Goal: Task Accomplishment & Management: Use online tool/utility

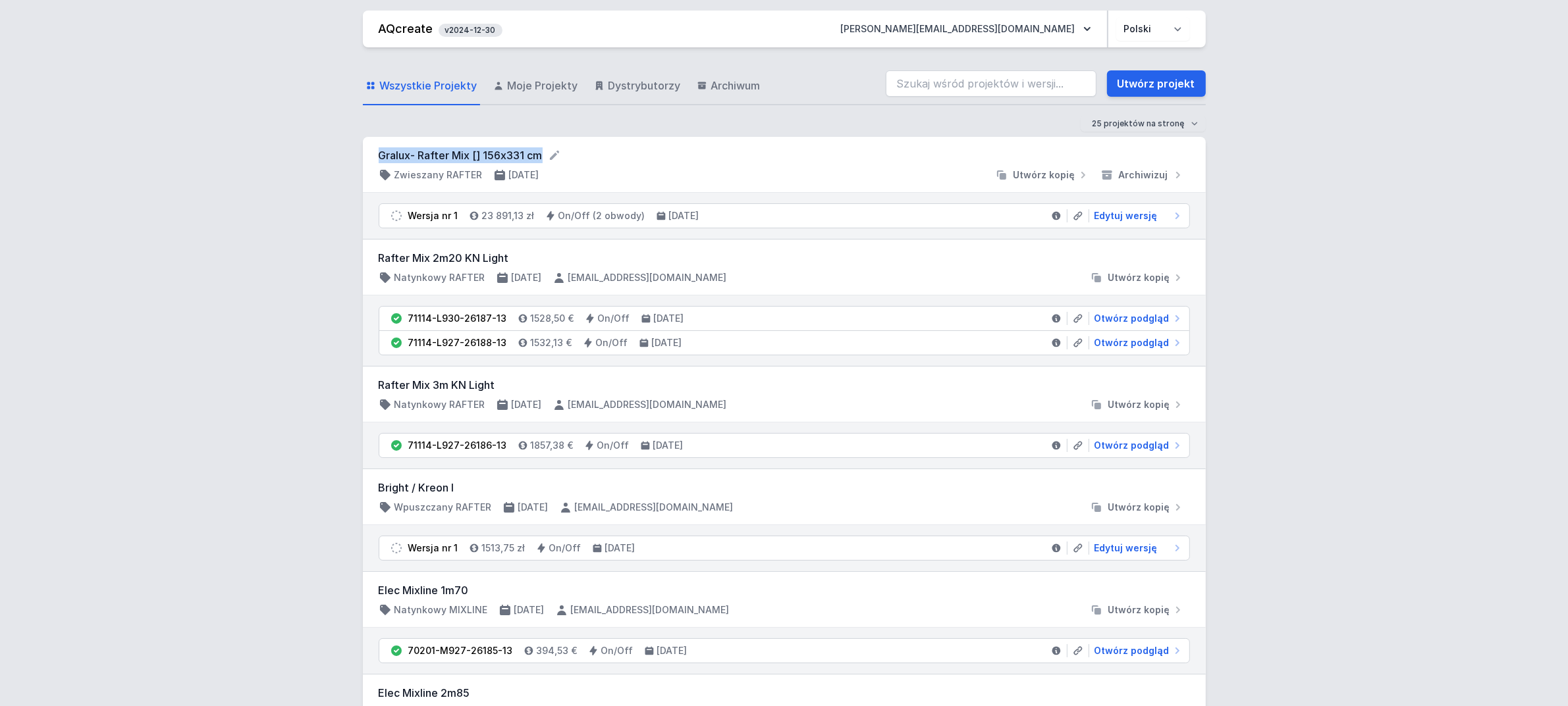
drag, startPoint x: 376, startPoint y: 152, endPoint x: 540, endPoint y: 152, distance: 164.0
click at [540, 152] on div "Gralux- Rafter Mix [] 156x331 cm Zwieszany RAFTER [DATE] Utwórz kopię Archiwizuj" at bounding box center [784, 164] width 843 height 56
copy form "Gralux- Rafter Mix [] 156x331 cm"
click at [1157, 80] on link "Utwórz projekt" at bounding box center [1156, 83] width 99 height 26
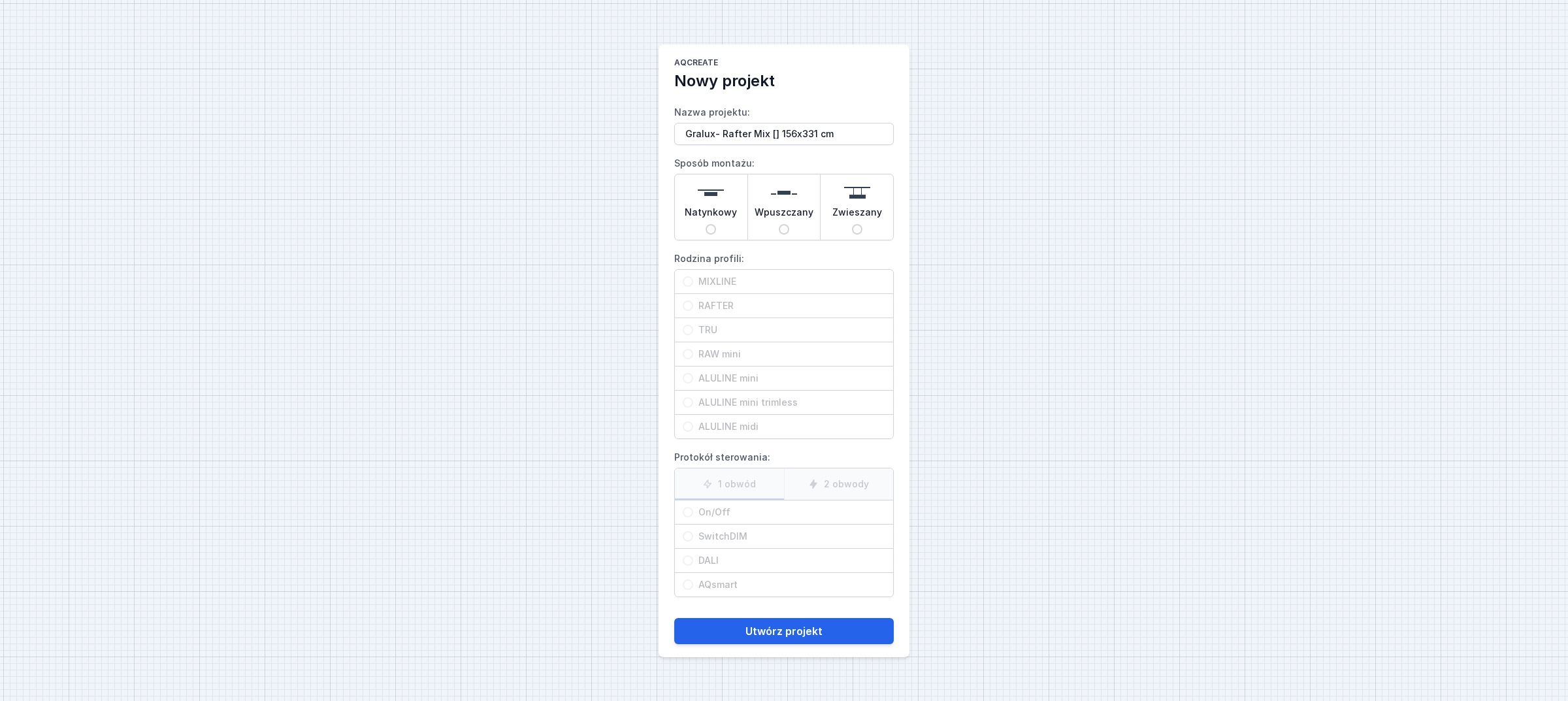
drag, startPoint x: 848, startPoint y: 135, endPoint x: 895, endPoint y: 170, distance: 58.6
click at [766, 128] on input "Gralux- Rafter Mix [] 156x331 cm" at bounding box center [784, 134] width 220 height 22
type input "Gralux- Rafter Mix 475 cm"
click at [724, 216] on span "Natynkowy" at bounding box center [711, 215] width 52 height 18
click at [716, 224] on input "Natynkowy" at bounding box center [711, 229] width 11 height 11
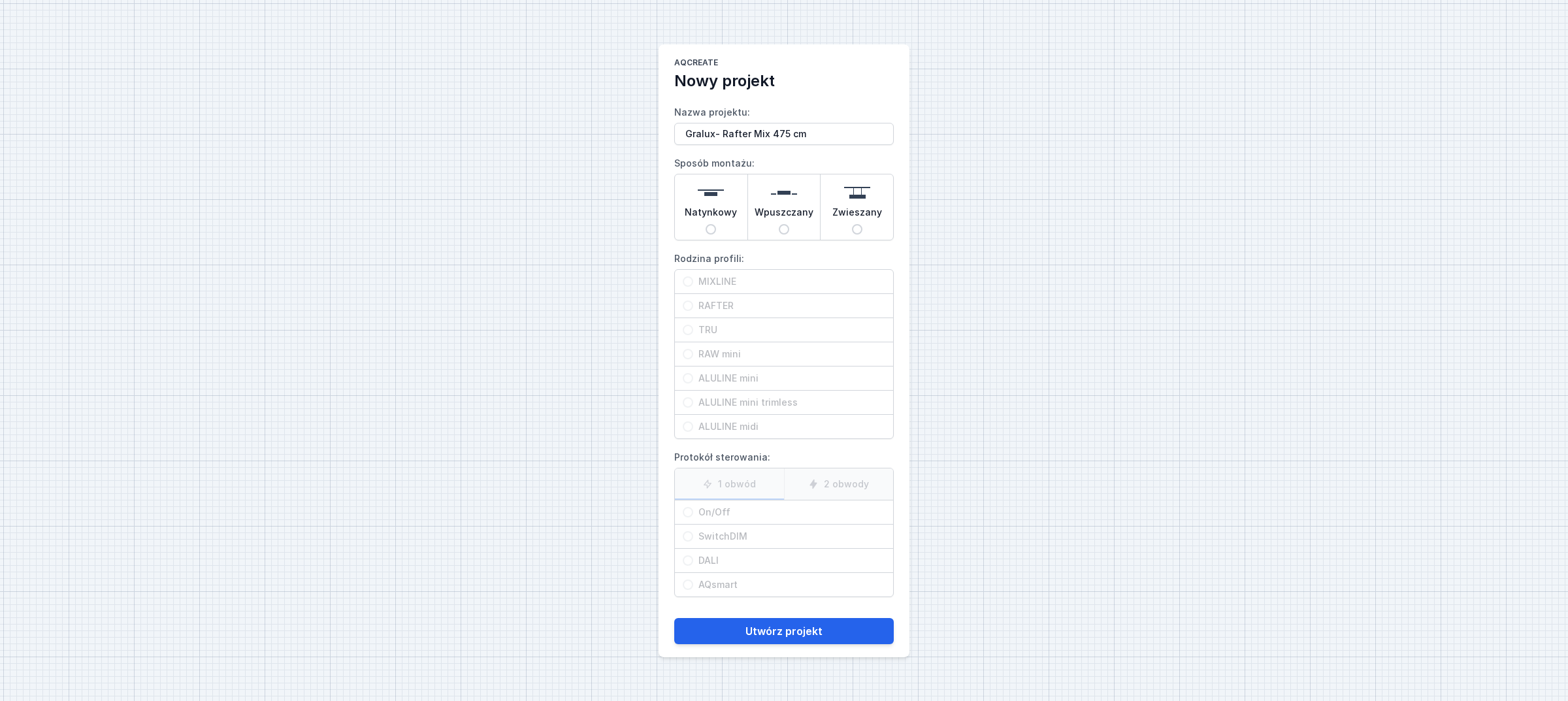
radio input "true"
click at [752, 299] on span "RAFTER" at bounding box center [790, 306] width 192 height 13
click at [693, 301] on input "RAFTER" at bounding box center [688, 306] width 11 height 11
radio input "true"
click at [754, 514] on span "On/Off" at bounding box center [790, 513] width 192 height 13
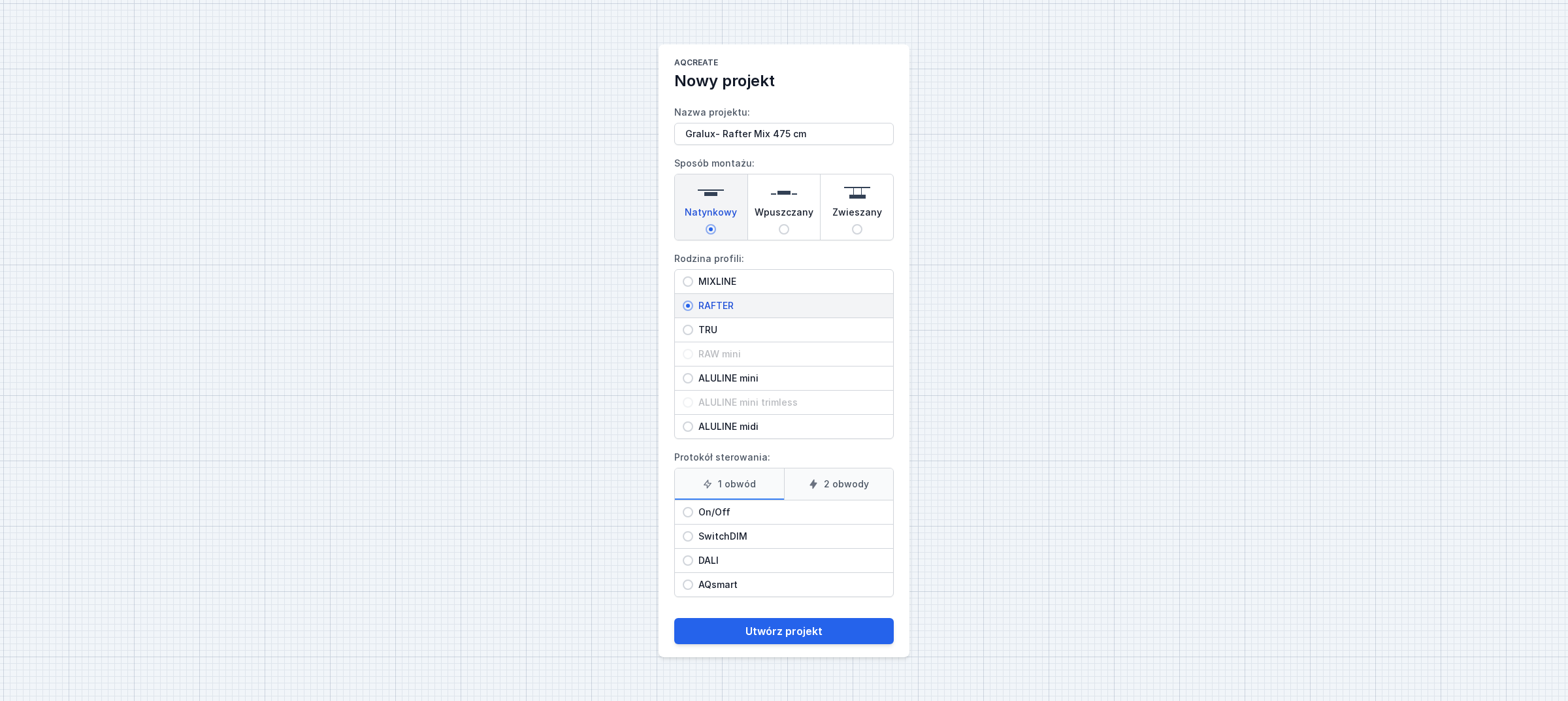
click at [693, 514] on input "On/Off" at bounding box center [688, 513] width 11 height 11
radio input "true"
click at [774, 632] on button "Utwórz projekt" at bounding box center [784, 631] width 220 height 26
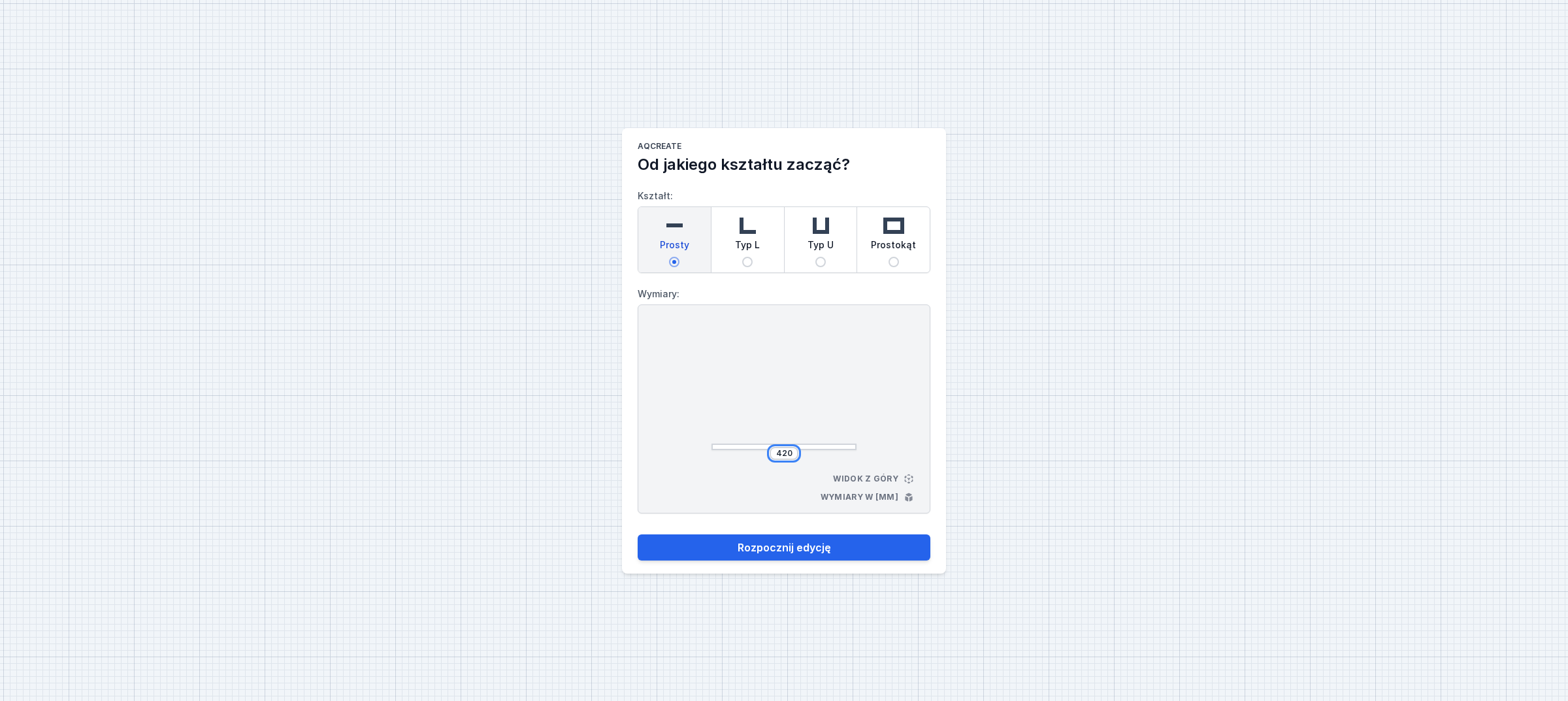
click at [782, 454] on input "420" at bounding box center [784, 454] width 21 height 11
type input "4750"
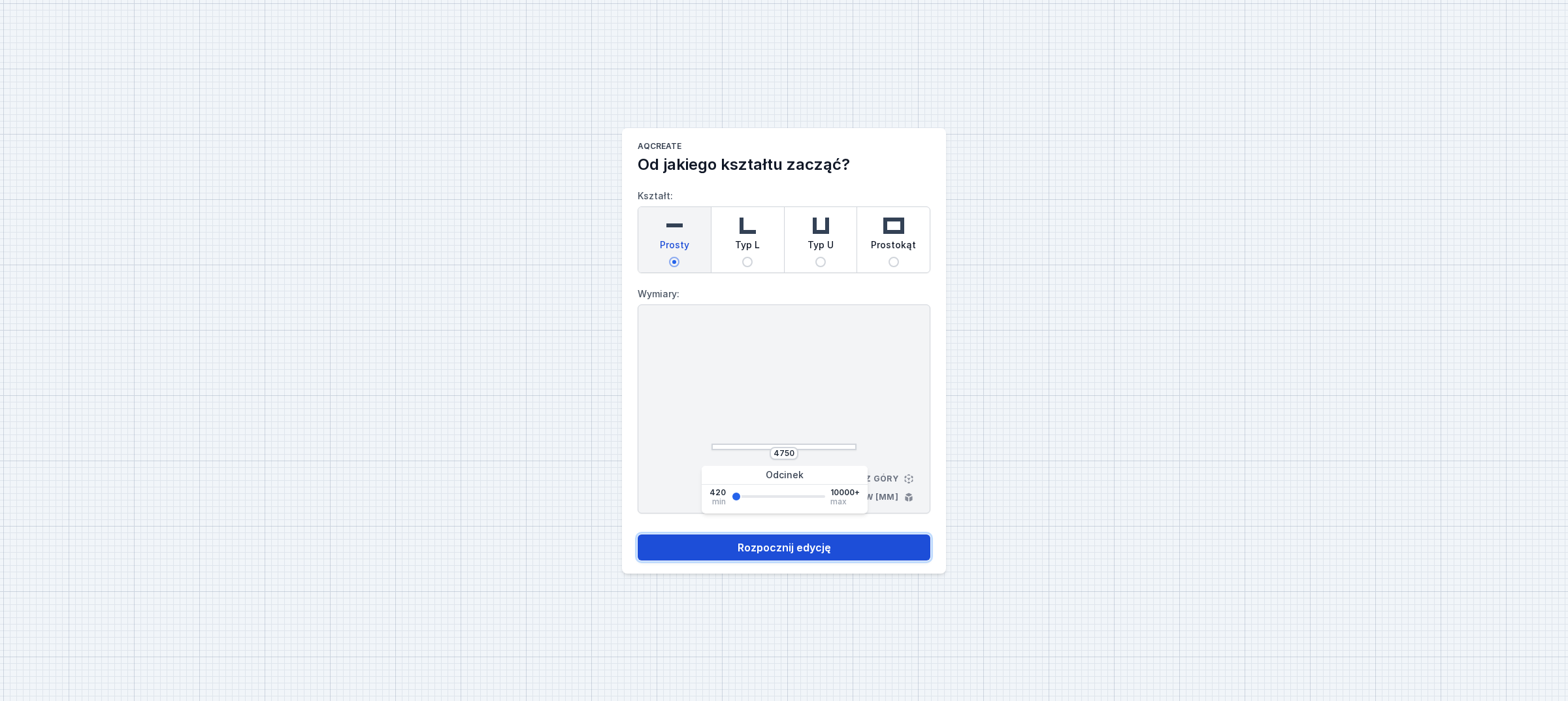
click at [841, 550] on button "Rozpocznij edycję" at bounding box center [784, 547] width 293 height 26
select select "M"
select select "3000"
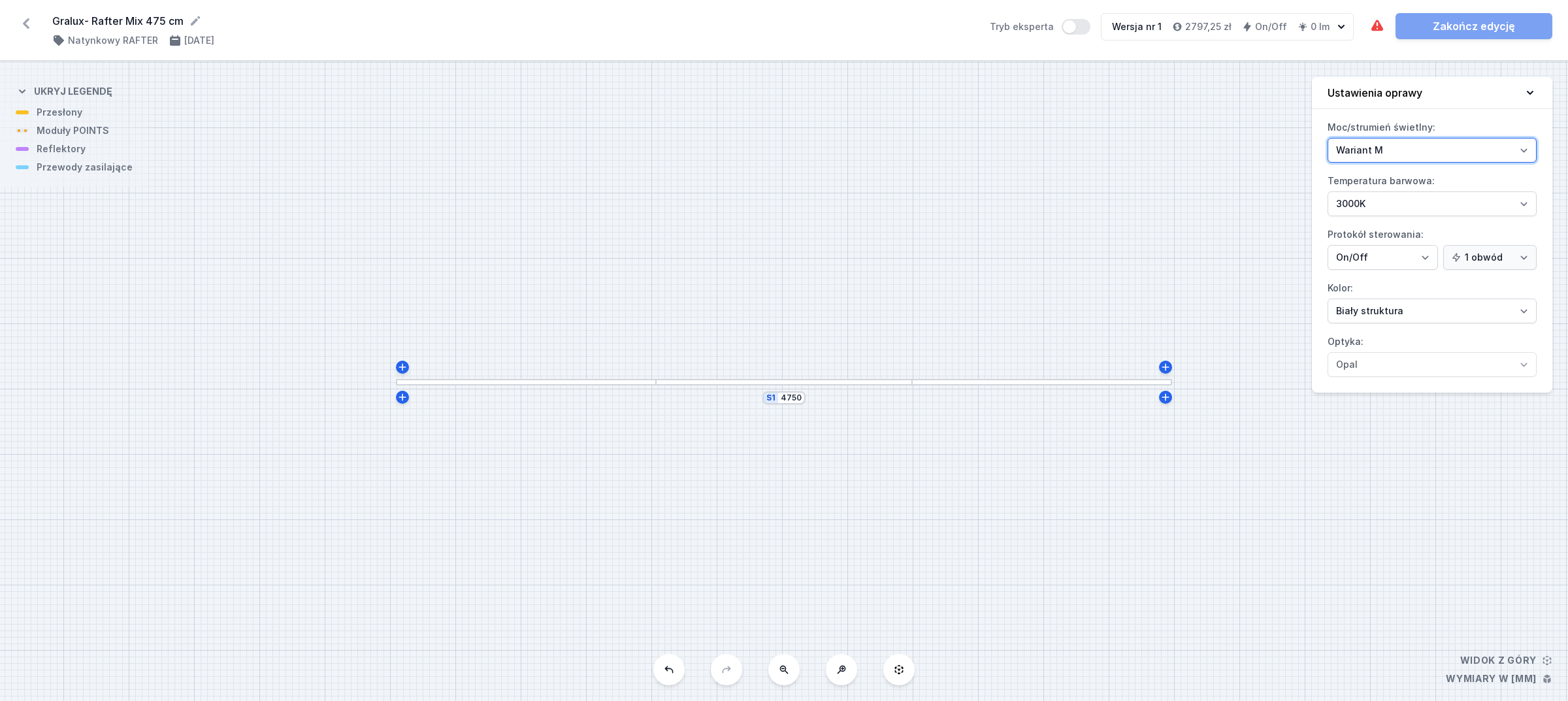
click at [1413, 152] on select "Wariant L Wariant M" at bounding box center [1432, 150] width 209 height 25
select select "L"
click at [1327, 138] on select "Wariant L Wariant M" at bounding box center [1432, 150] width 209 height 25
click at [858, 382] on div at bounding box center [784, 382] width 257 height 7
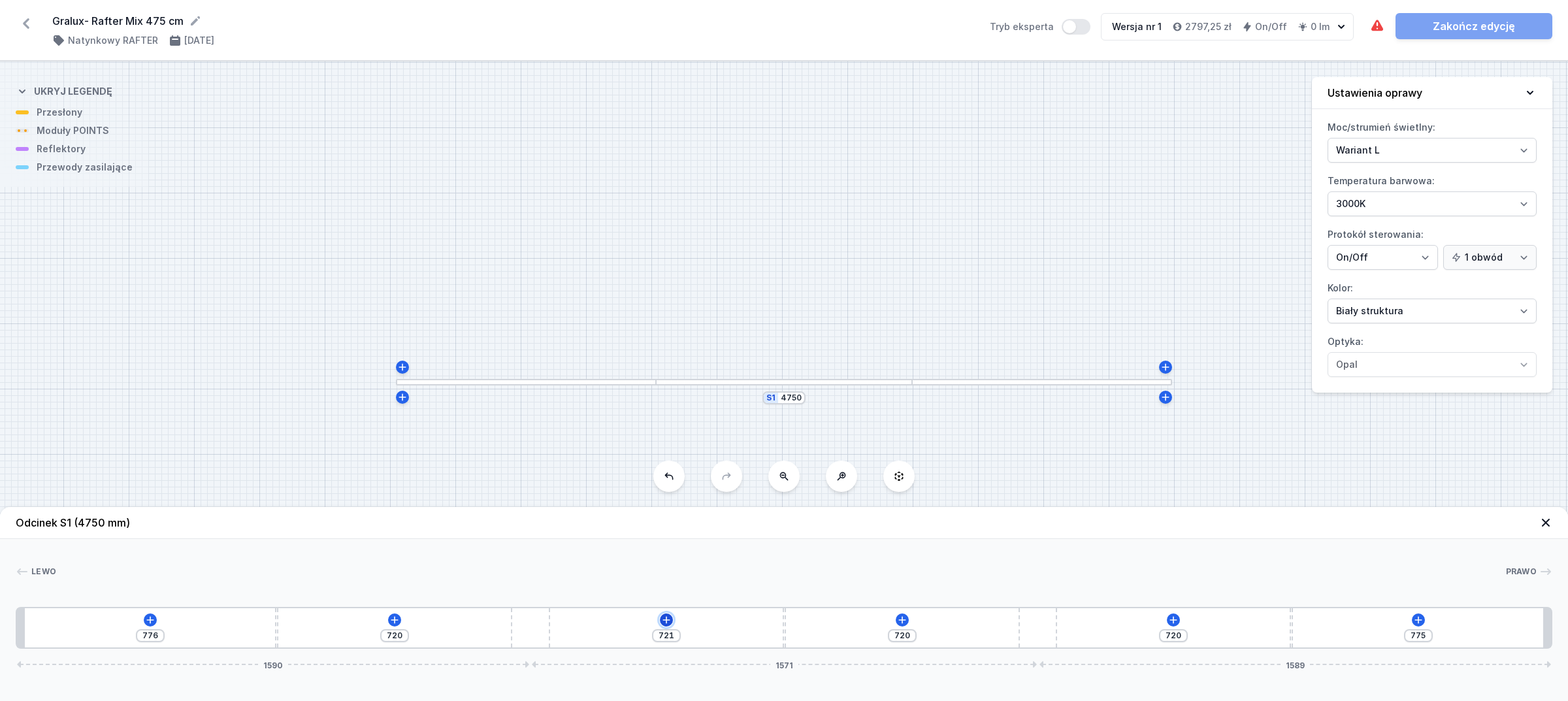
click at [664, 617] on icon at bounding box center [667, 620] width 11 height 11
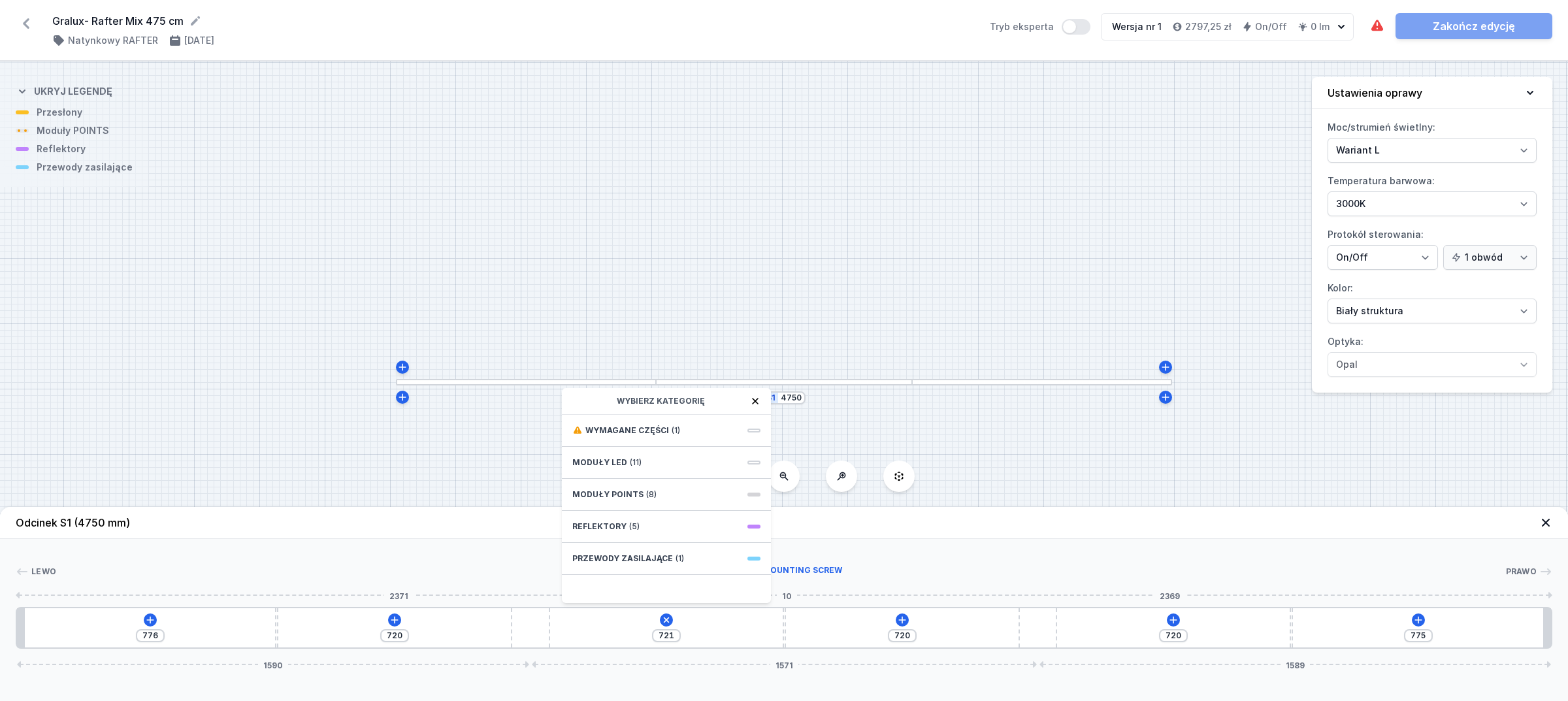
type input "701"
type input "740"
type input "709"
type input "732"
type input "715"
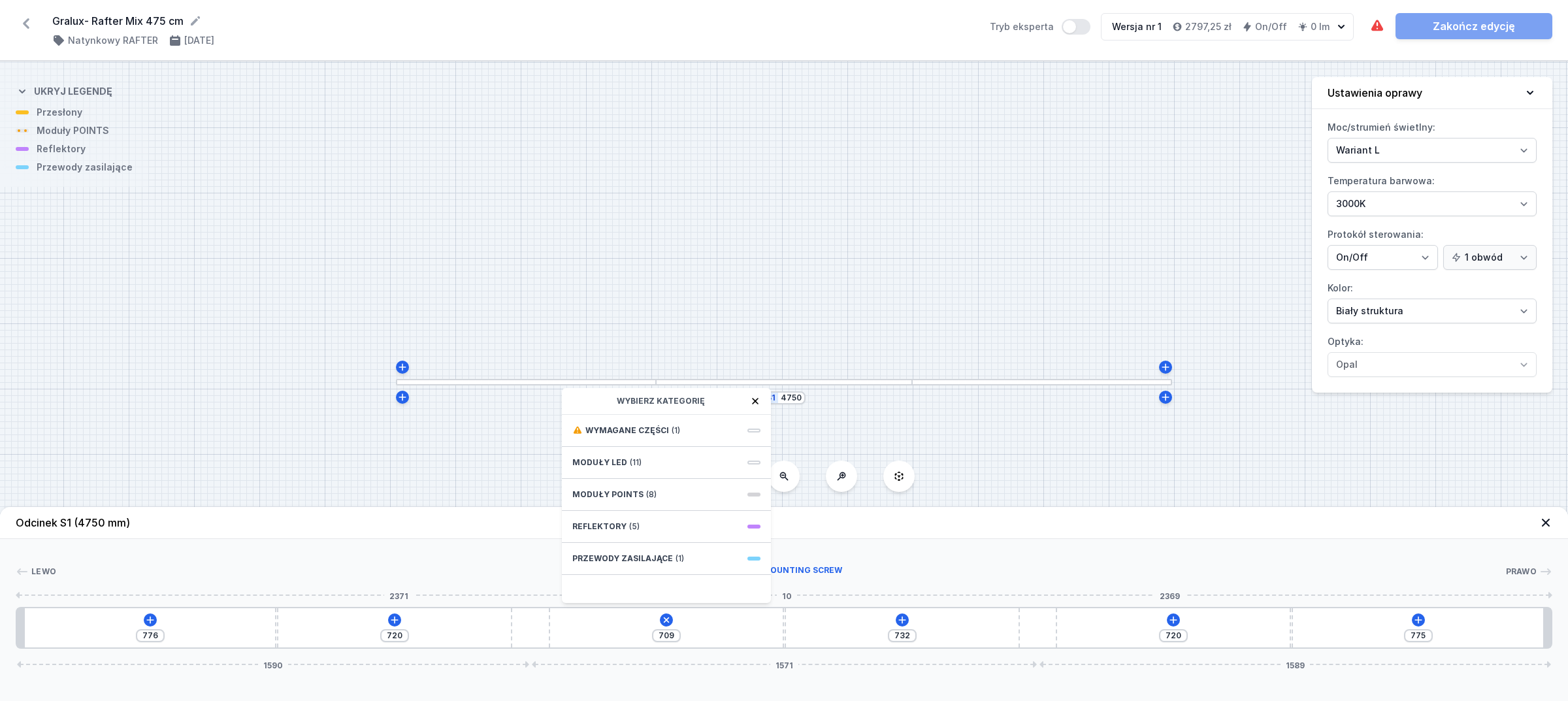
type input "726"
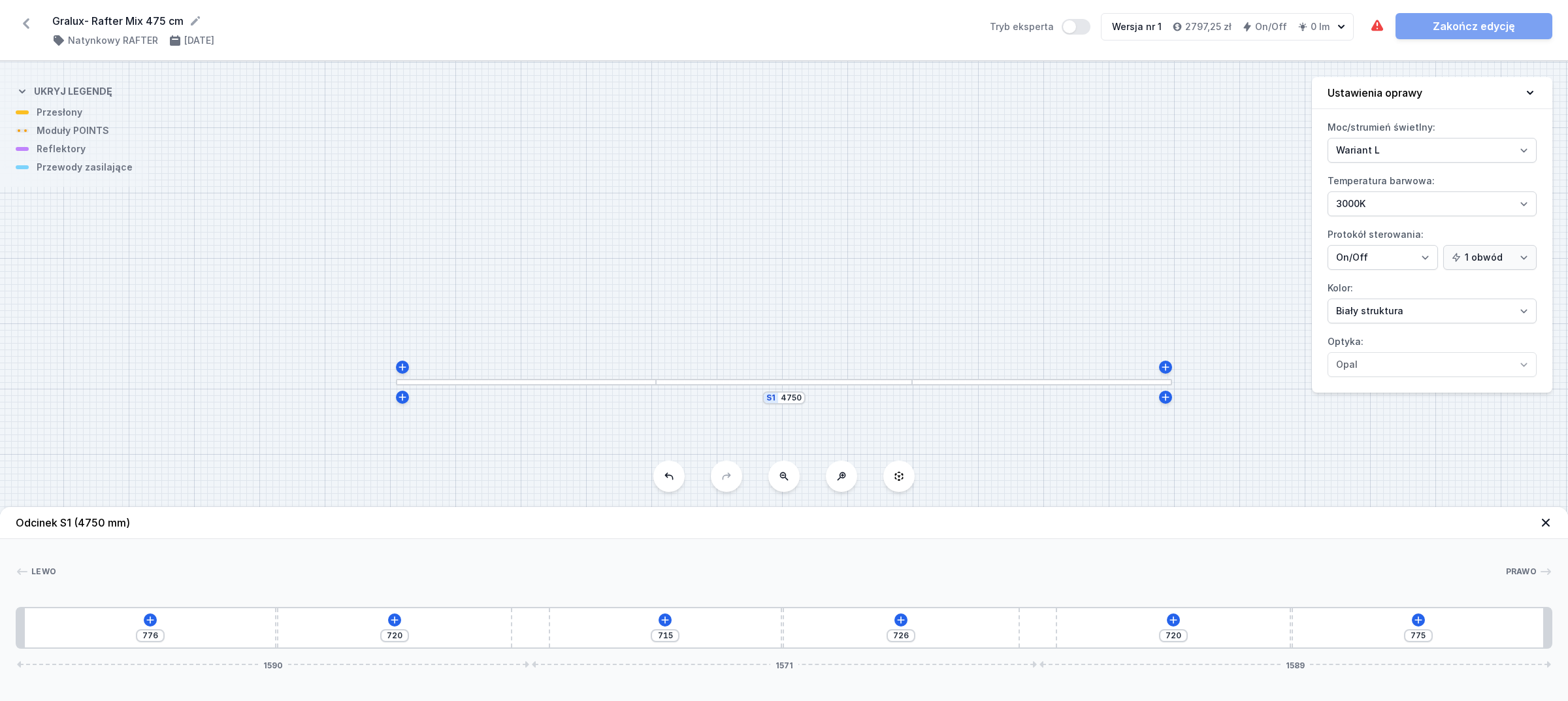
type input "761"
type input "680"
type input "803"
type input "638"
type input "843"
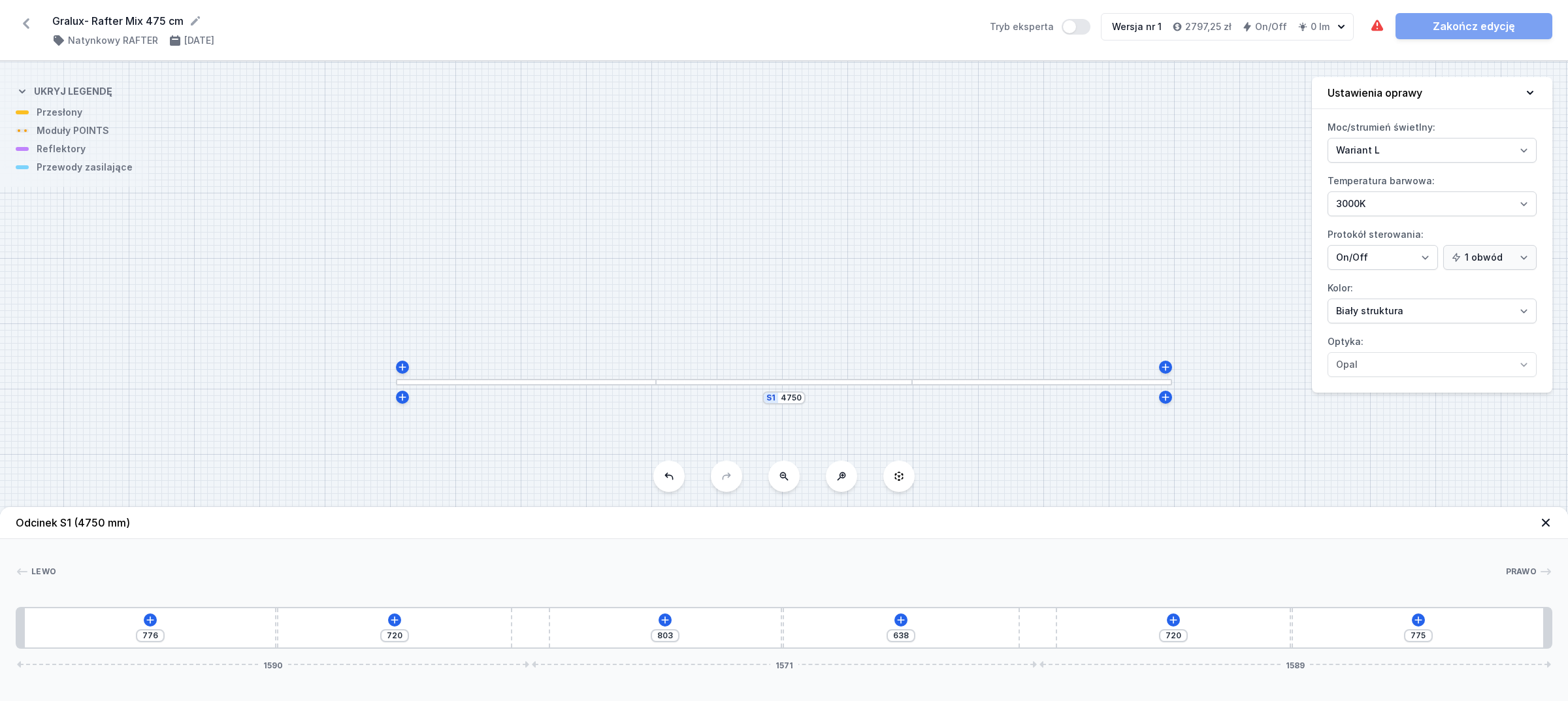
type input "598"
type input "891"
type input "550"
type input "939"
type input "502"
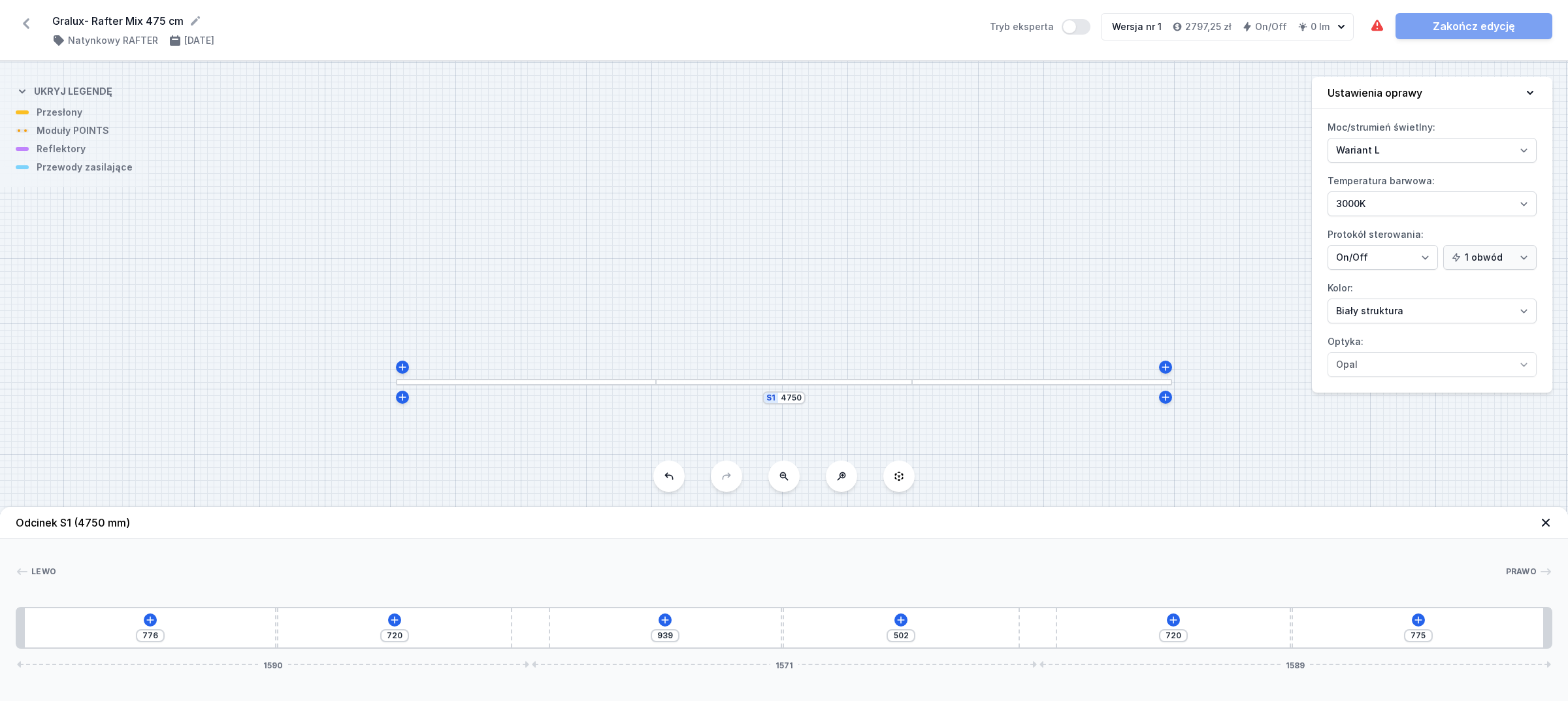
type input "971"
type input "470"
type input "999"
type input "442"
type input "1019"
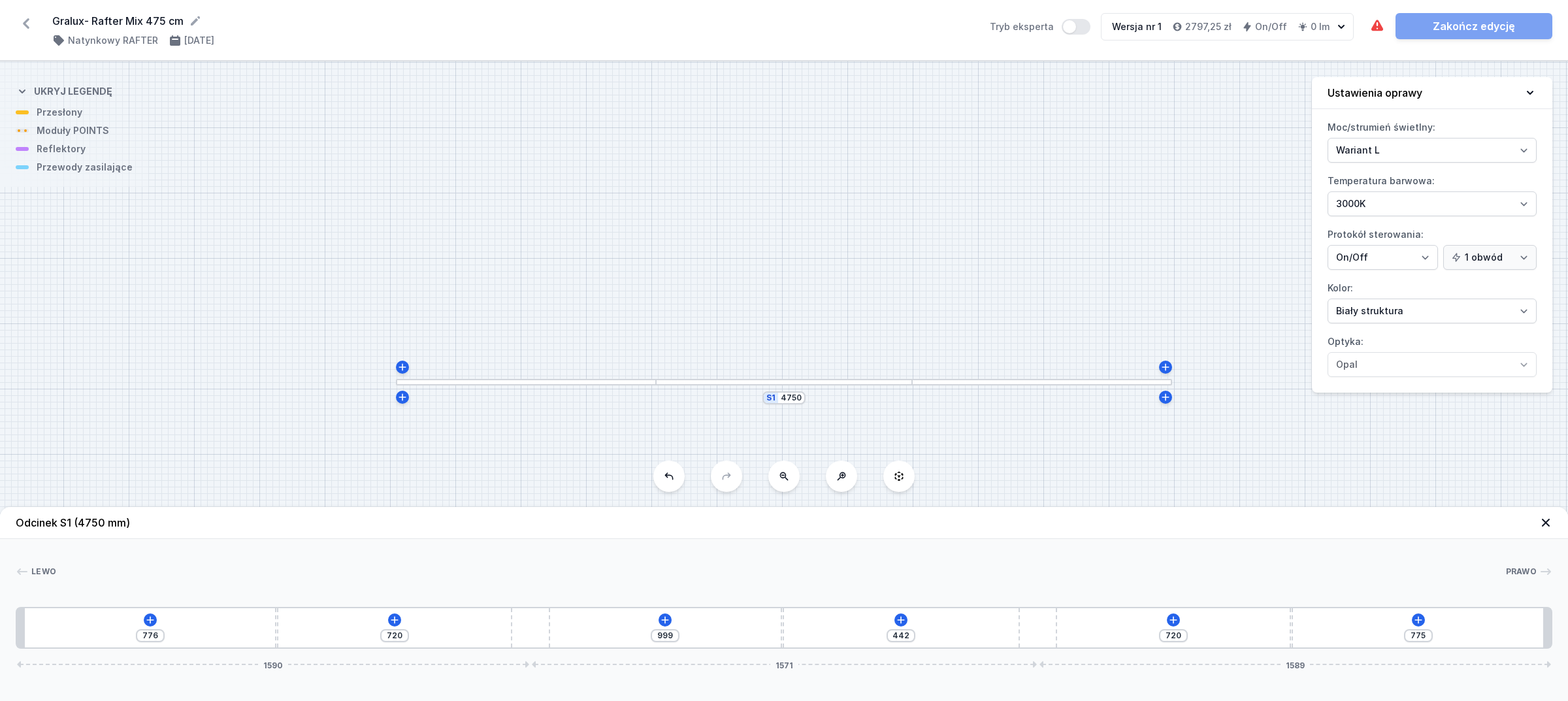
type input "422"
type input "1031"
type input "410"
type input "1043"
type input "398"
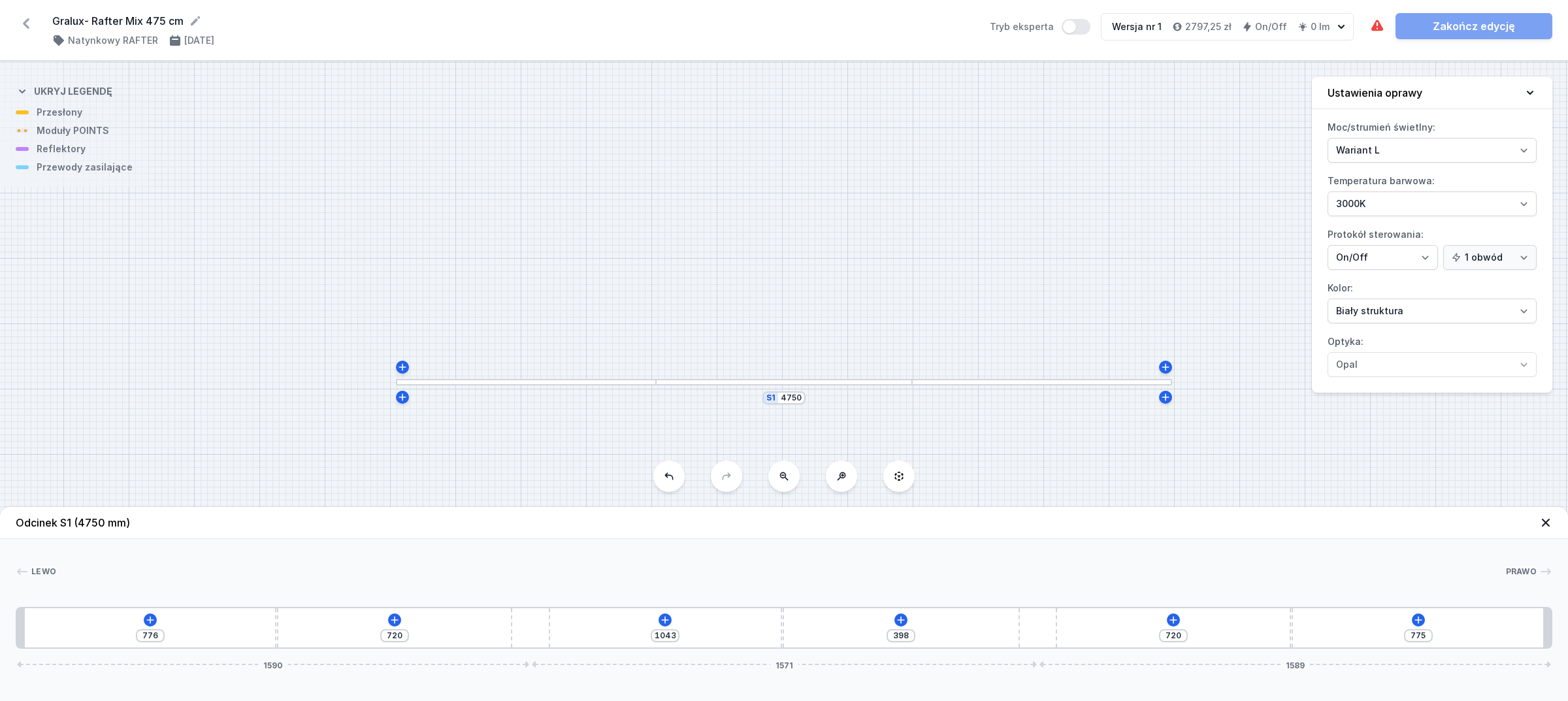
type input "1055"
type input "386"
type input "1069"
type input "372"
type input "1085"
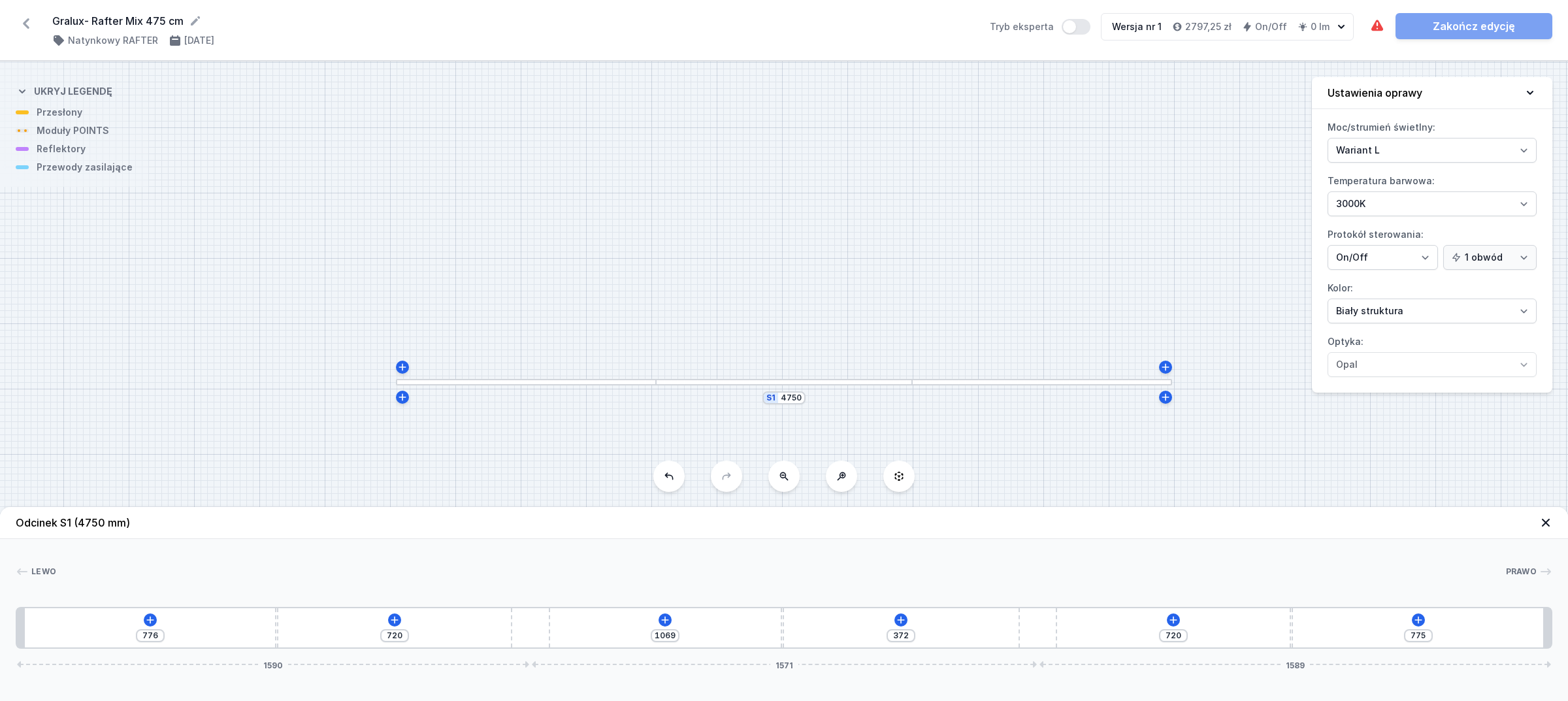
type input "356"
type input "1113"
type input "328"
type input "1133"
type input "308"
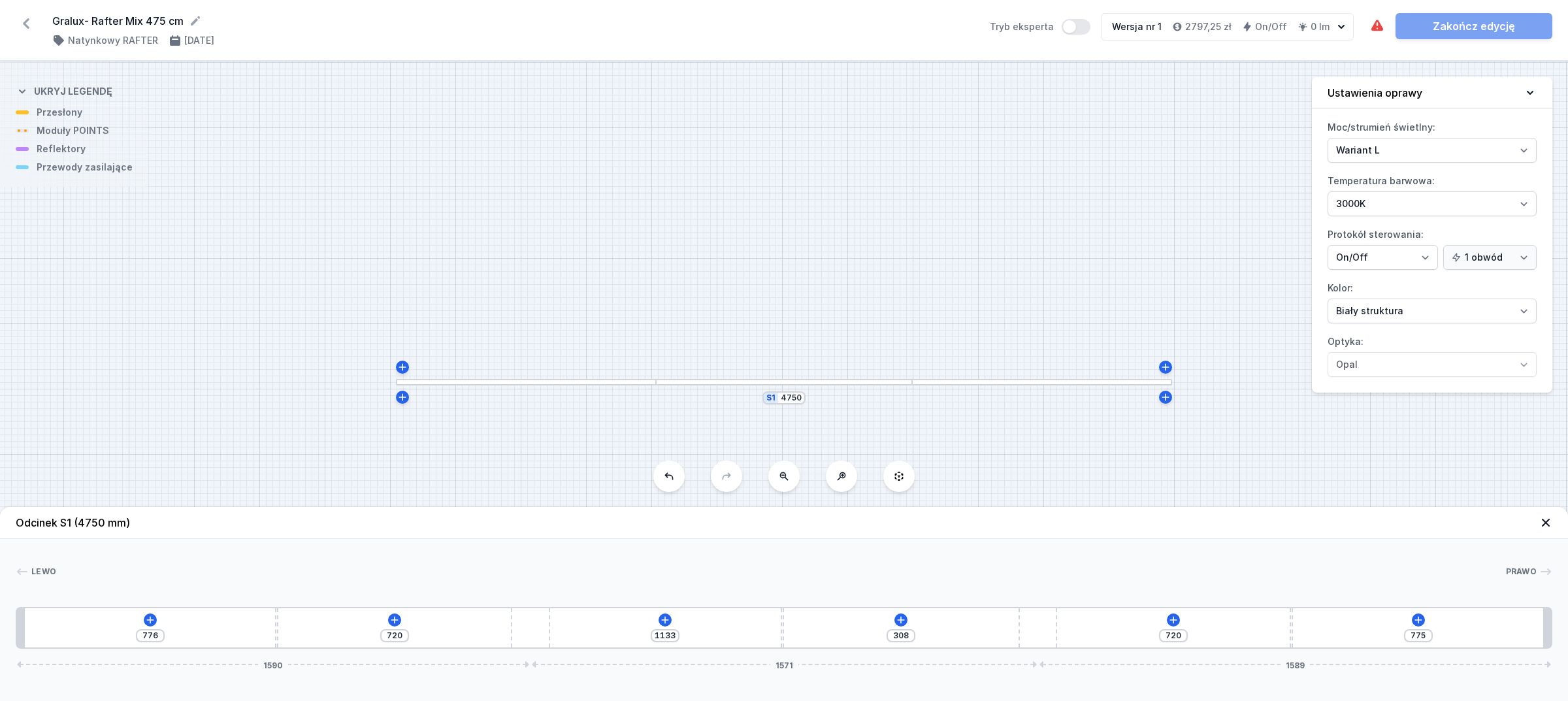
type input "1151"
type input "290"
type input "1165"
type input "276"
type input "1183"
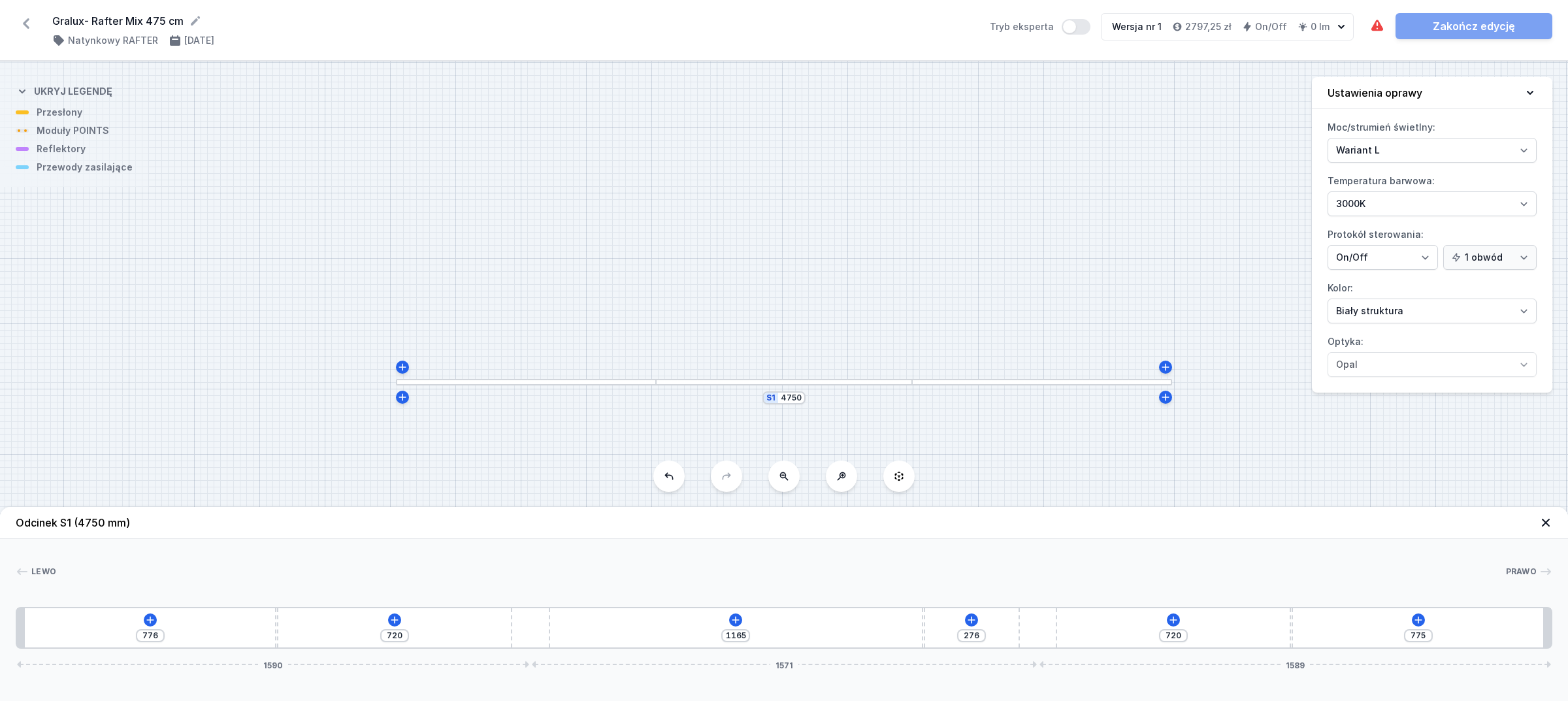
type input "258"
type input "1203"
type input "238"
type input "1223"
type input "218"
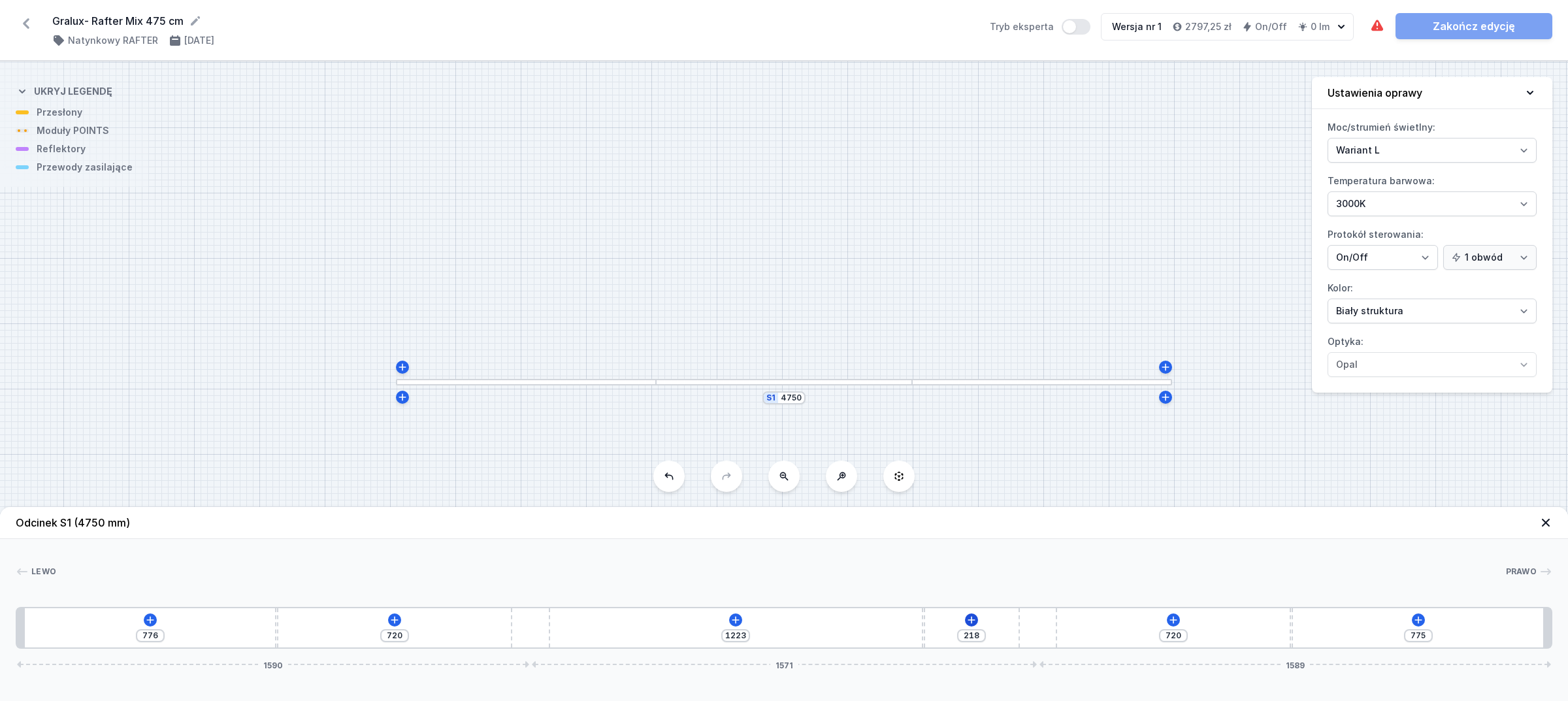
type input "1230"
type input "211"
drag, startPoint x: 789, startPoint y: 636, endPoint x: 982, endPoint y: 626, distance: 193.3
click at [982, 626] on div "776 720 1230 211 720 775 1590 1571 1589" at bounding box center [784, 628] width 1537 height 42
click at [748, 622] on icon at bounding box center [748, 619] width 7 height 7
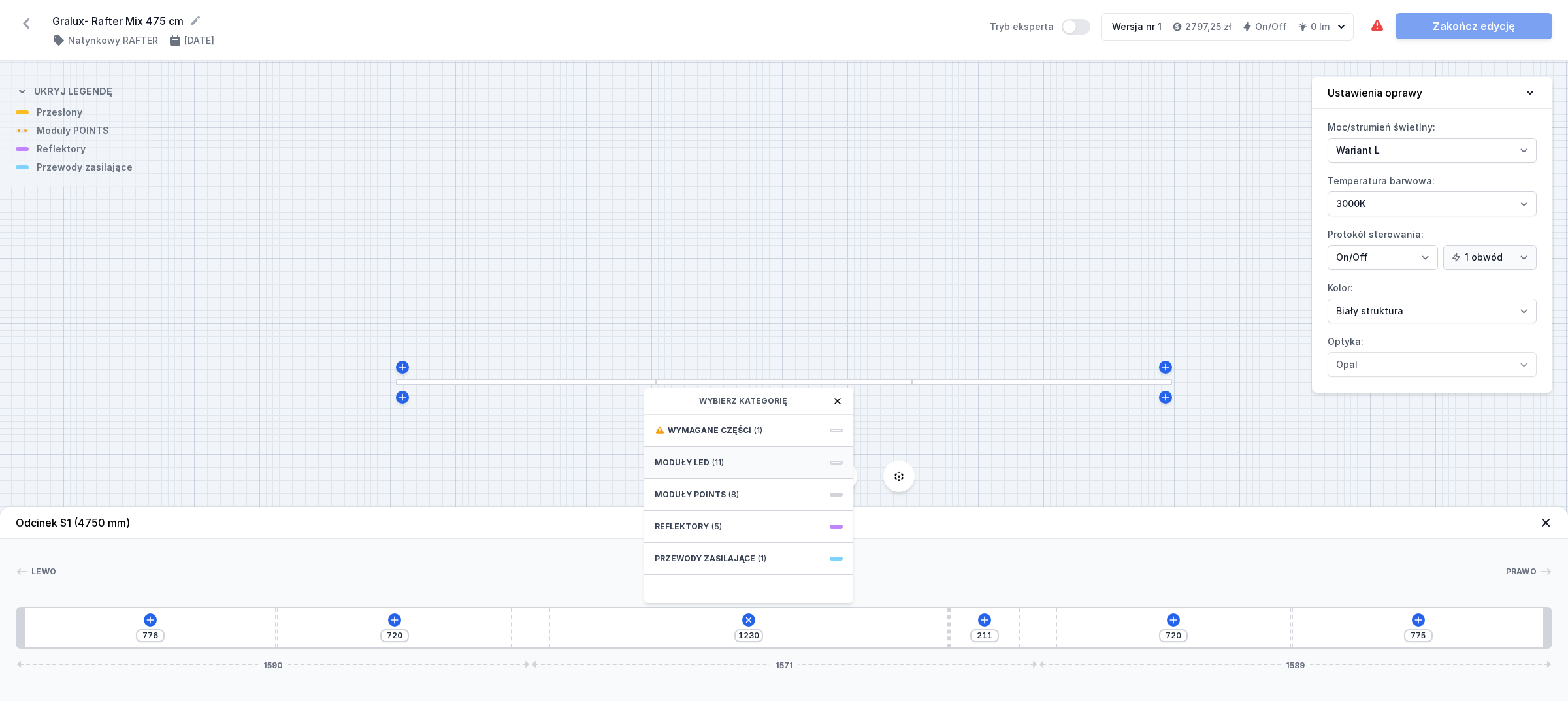
click at [713, 460] on span "(11)" at bounding box center [718, 463] width 12 height 11
click at [737, 553] on span "LED opal module 1120mm" at bounding box center [749, 554] width 188 height 13
type input "169"
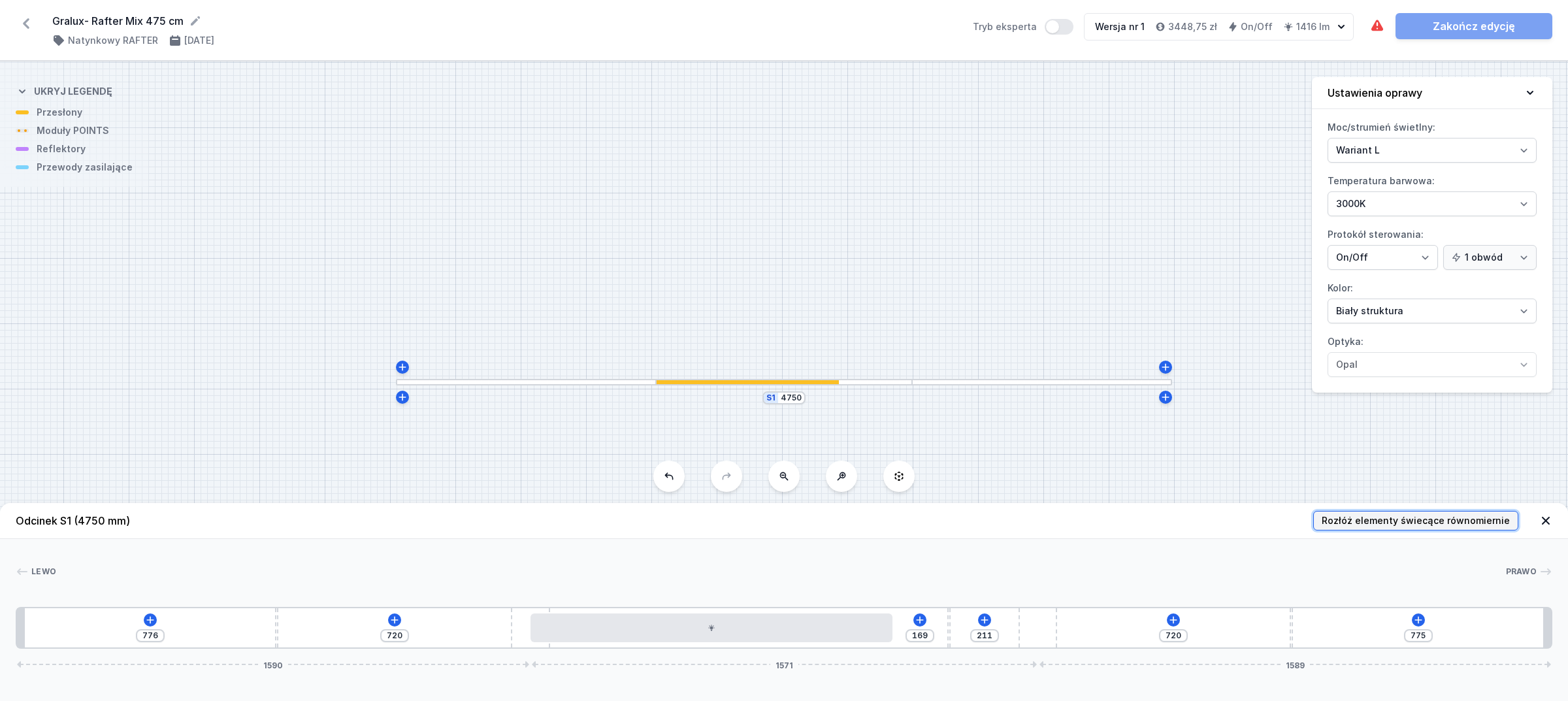
click at [1376, 521] on span "Rozłóż elementy świecące równomiernie" at bounding box center [1416, 521] width 188 height 13
type input "166"
click at [1174, 615] on button at bounding box center [1174, 620] width 13 height 13
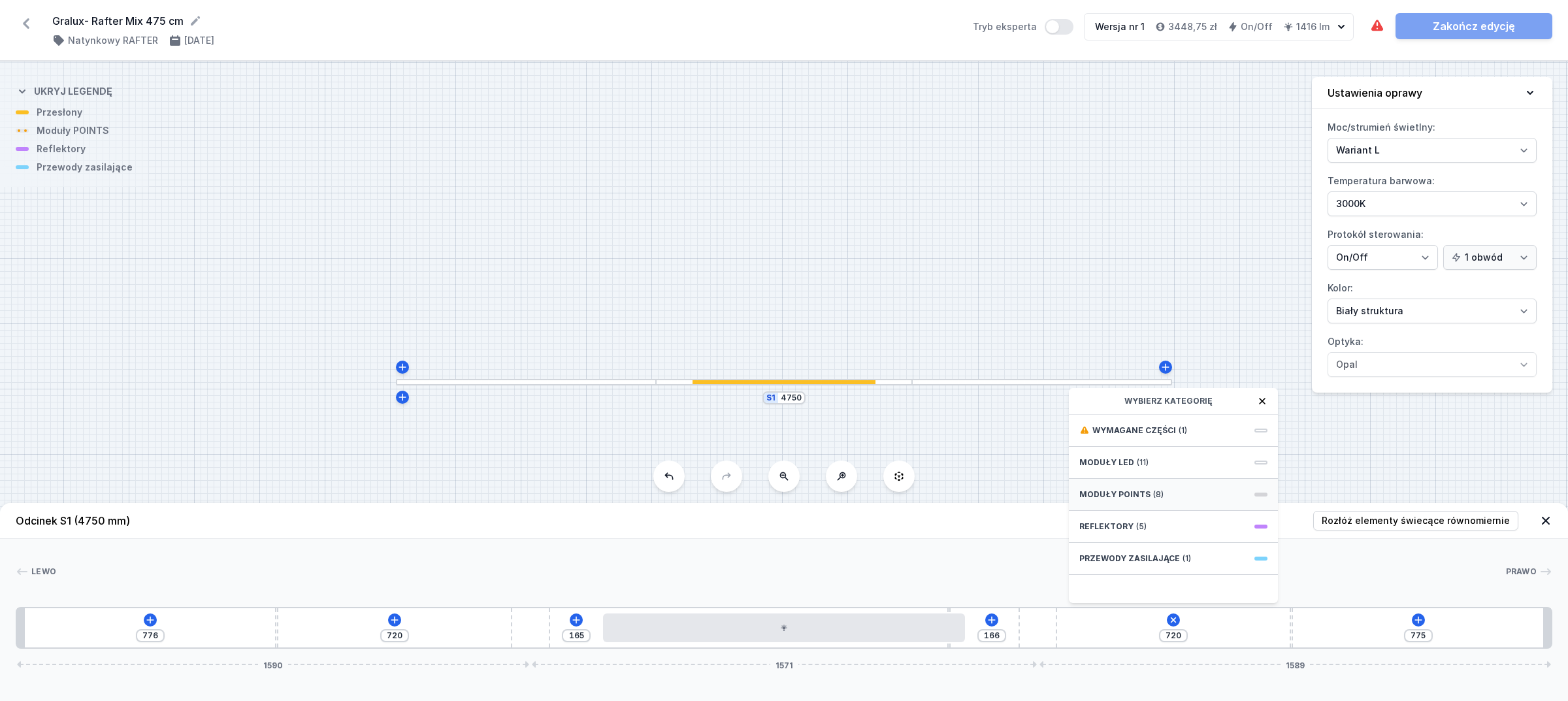
click at [1139, 500] on span "Moduły POINTS" at bounding box center [1115, 495] width 71 height 11
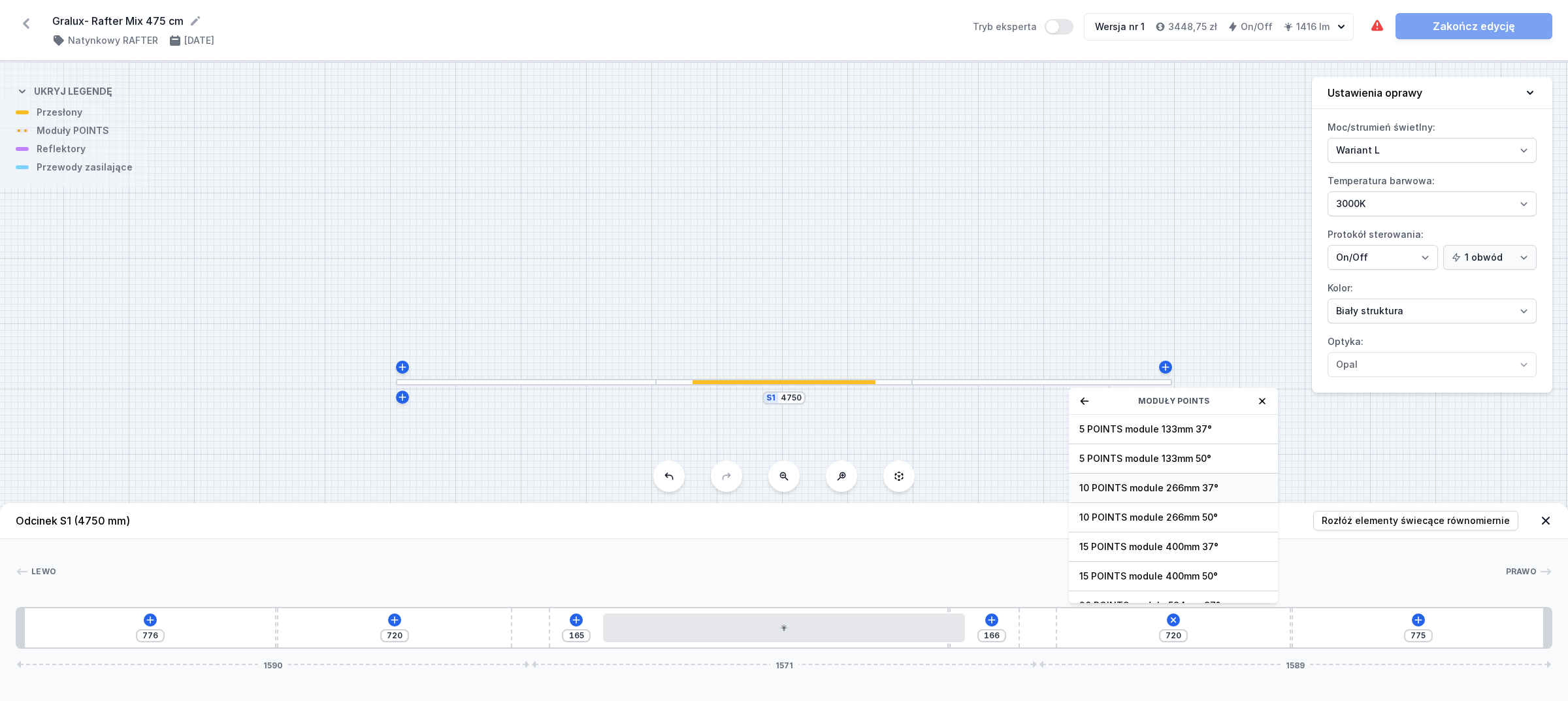
scroll to position [49, 0]
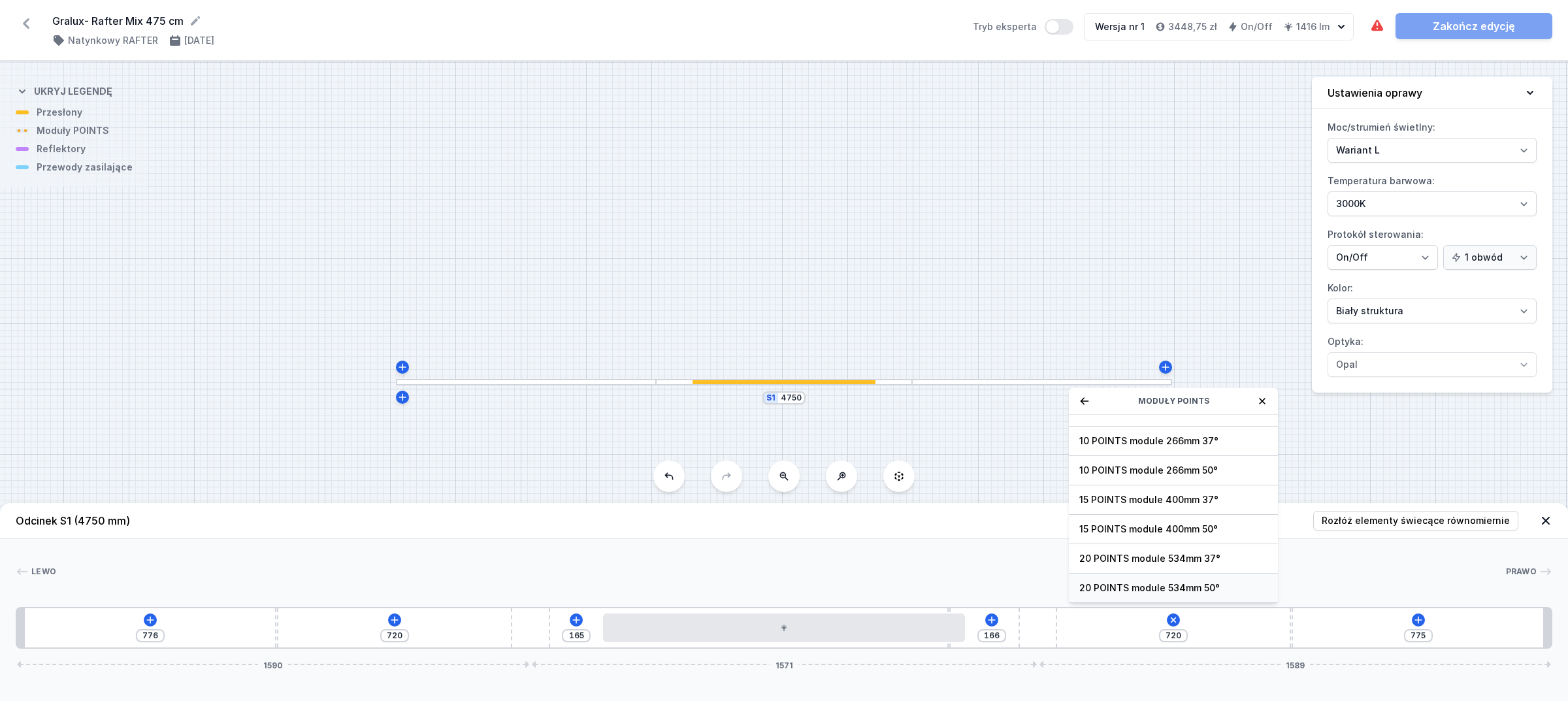
click at [1138, 574] on div "20 POINTS module 534mm 50°" at bounding box center [1173, 589] width 209 height 29
type input "186"
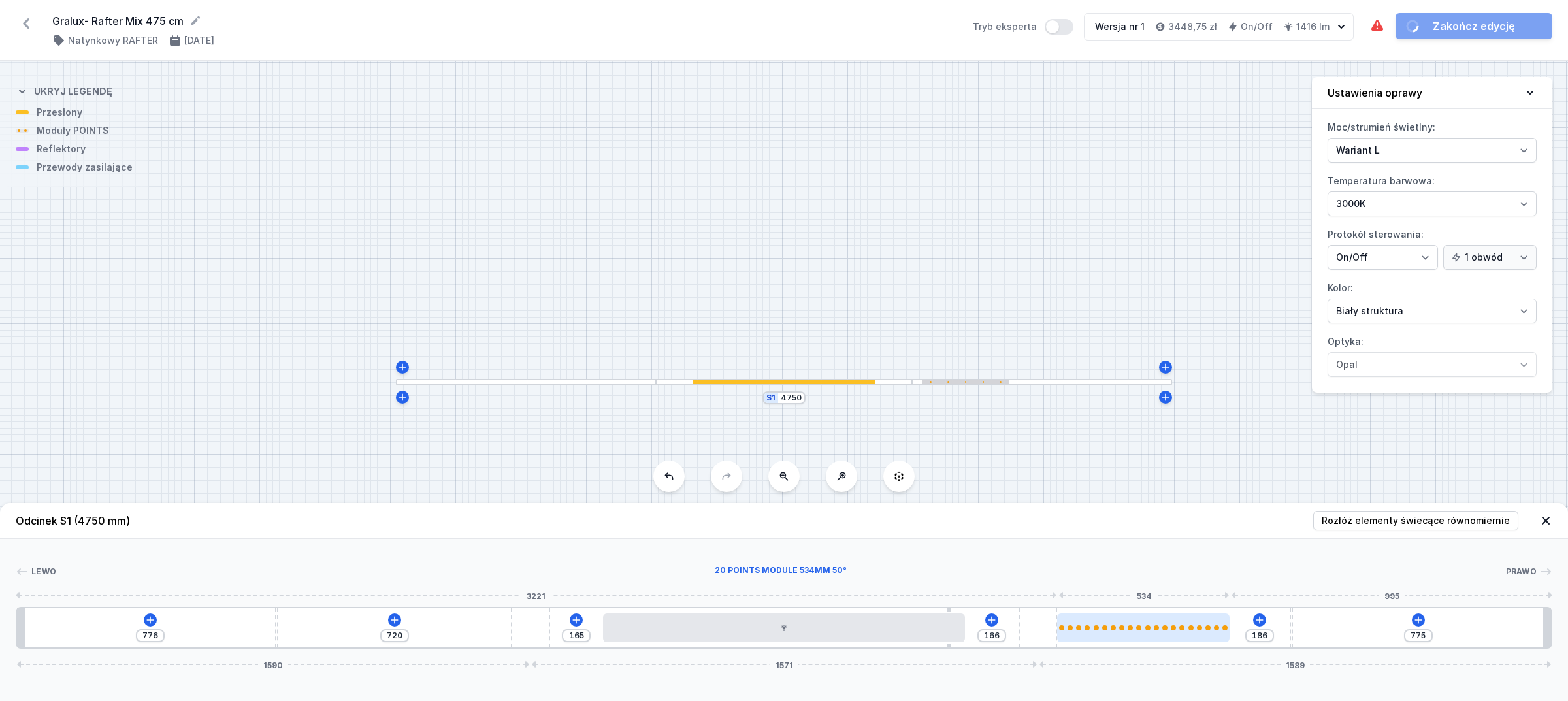
click at [1132, 625] on div at bounding box center [1130, 628] width 5 height 5
select select "2888"
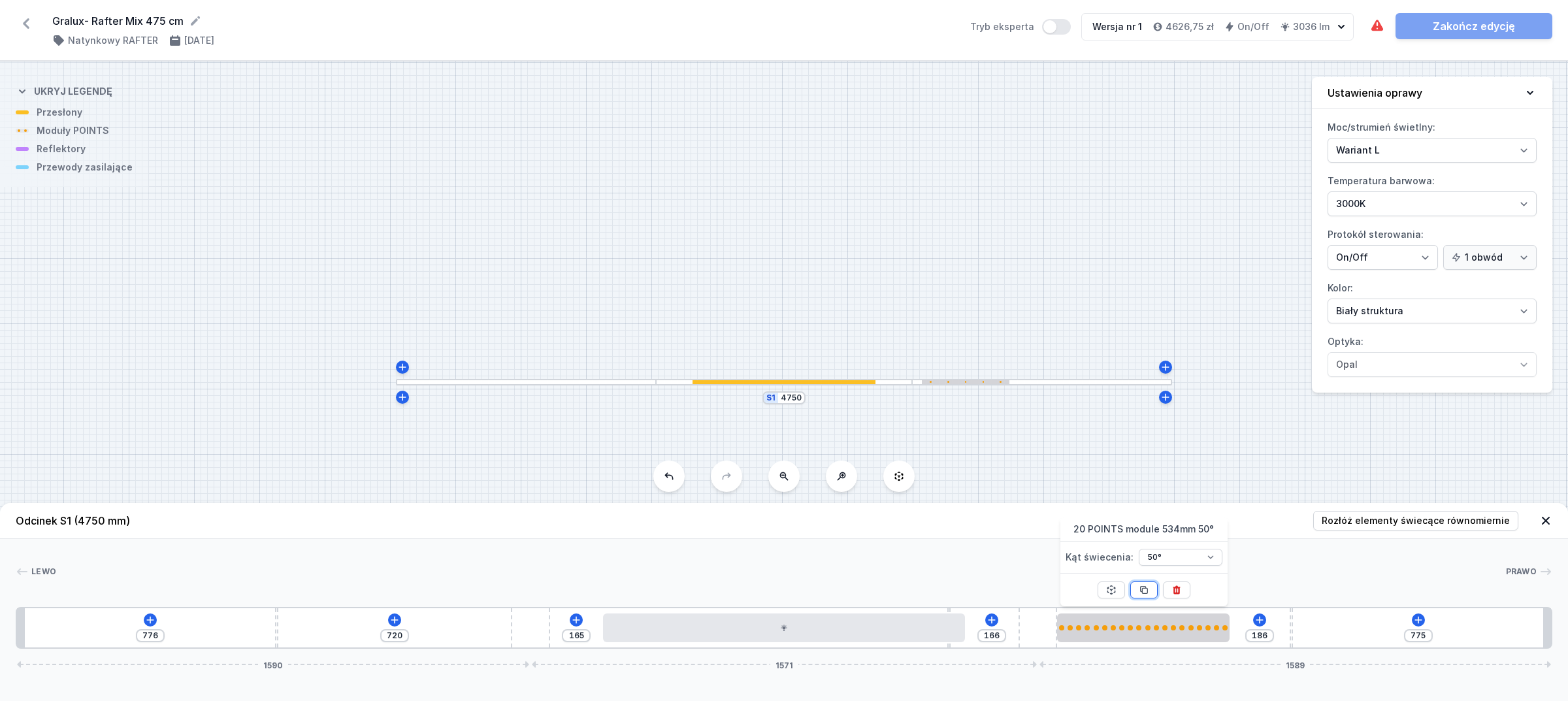
click at [1145, 585] on icon at bounding box center [1144, 590] width 11 height 11
type input "241"
click at [1145, 585] on icon at bounding box center [1144, 590] width 11 height 11
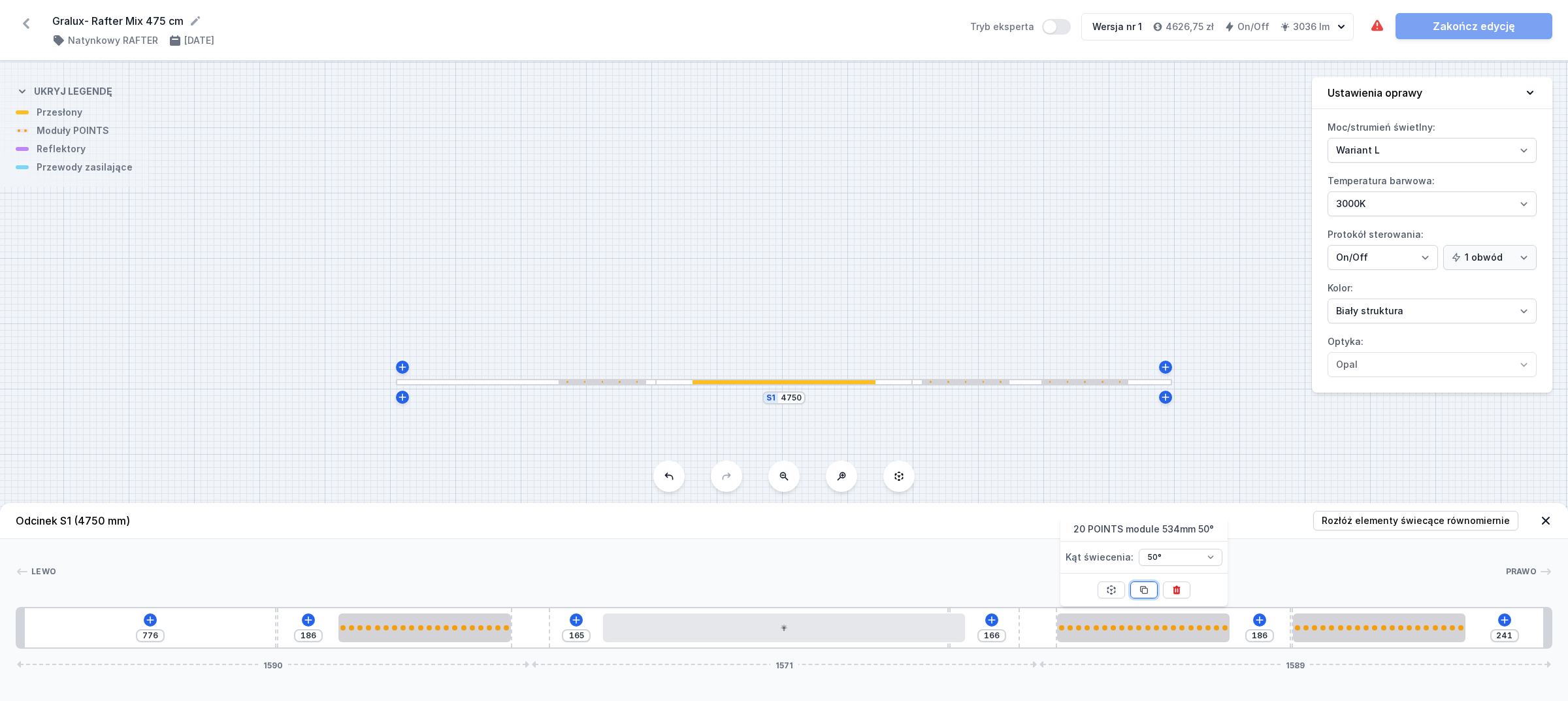
click at [1145, 585] on icon at bounding box center [1144, 590] width 11 height 11
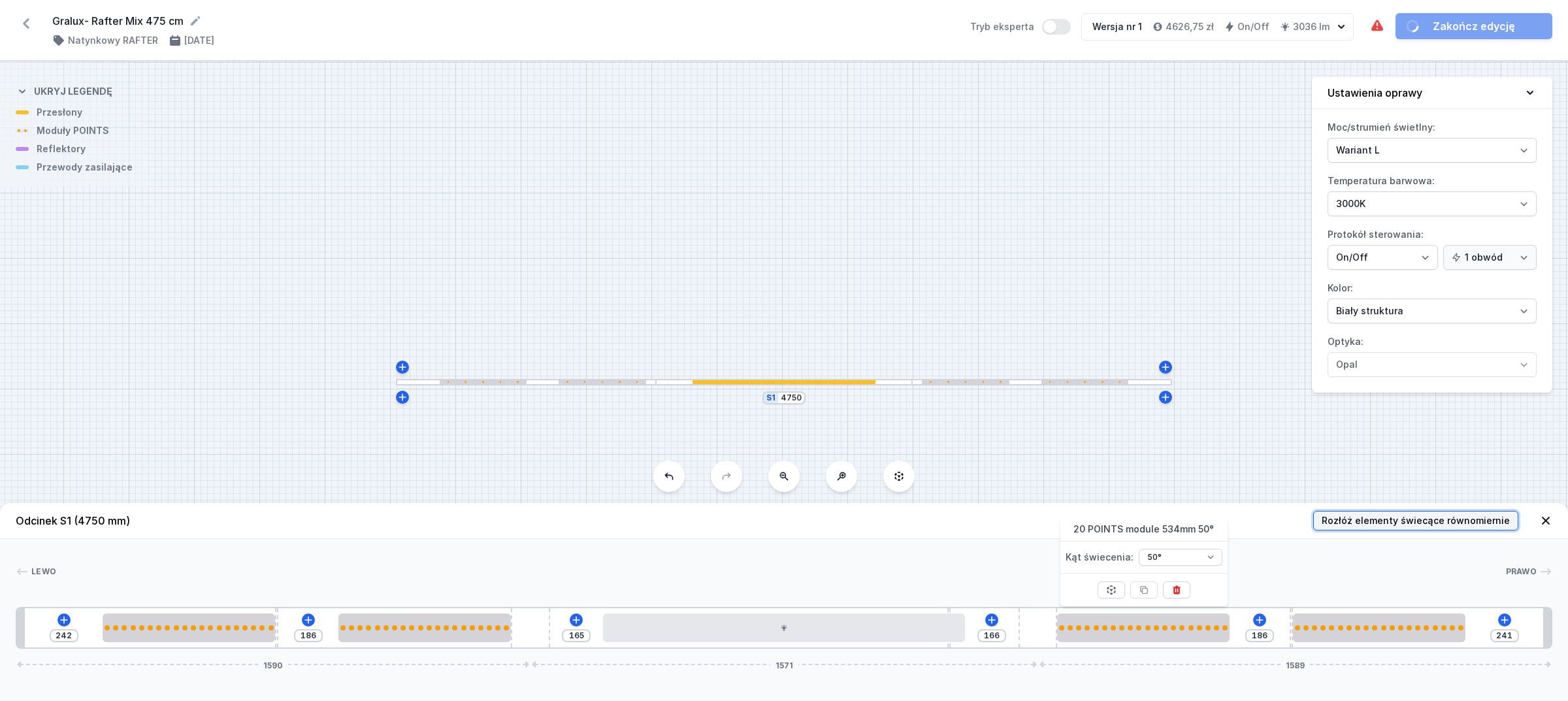
click at [1381, 515] on span "Rozłóż elementy świecące równomiernie" at bounding box center [1416, 521] width 188 height 13
type input "223"
type input "225"
type input "222"
type input "225"
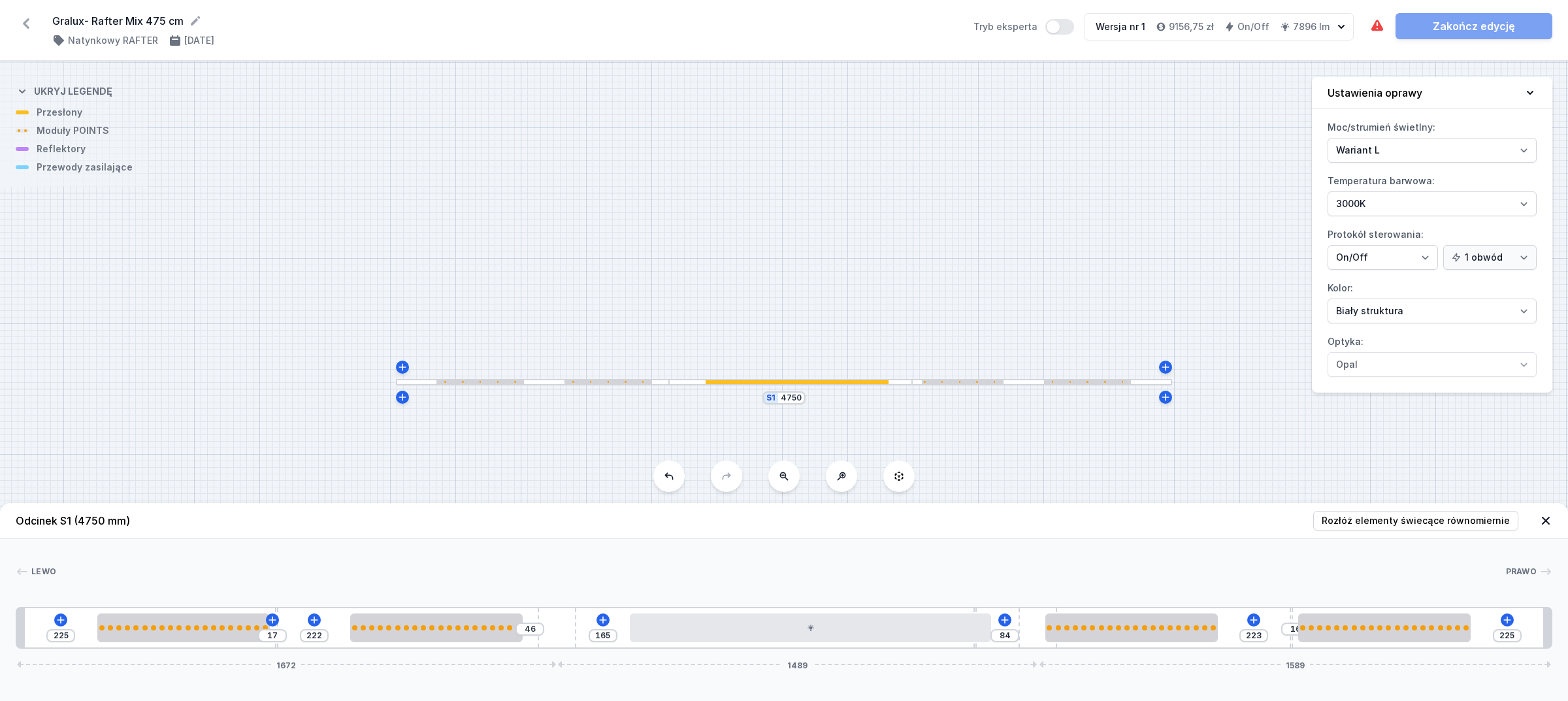
type input "82"
type input "48"
drag, startPoint x: 530, startPoint y: 635, endPoint x: 582, endPoint y: 631, distance: 52.2
click at [582, 631] on div "225 17 222 48 165 82 223 16 225 1672 1489 1589" at bounding box center [784, 628] width 1537 height 42
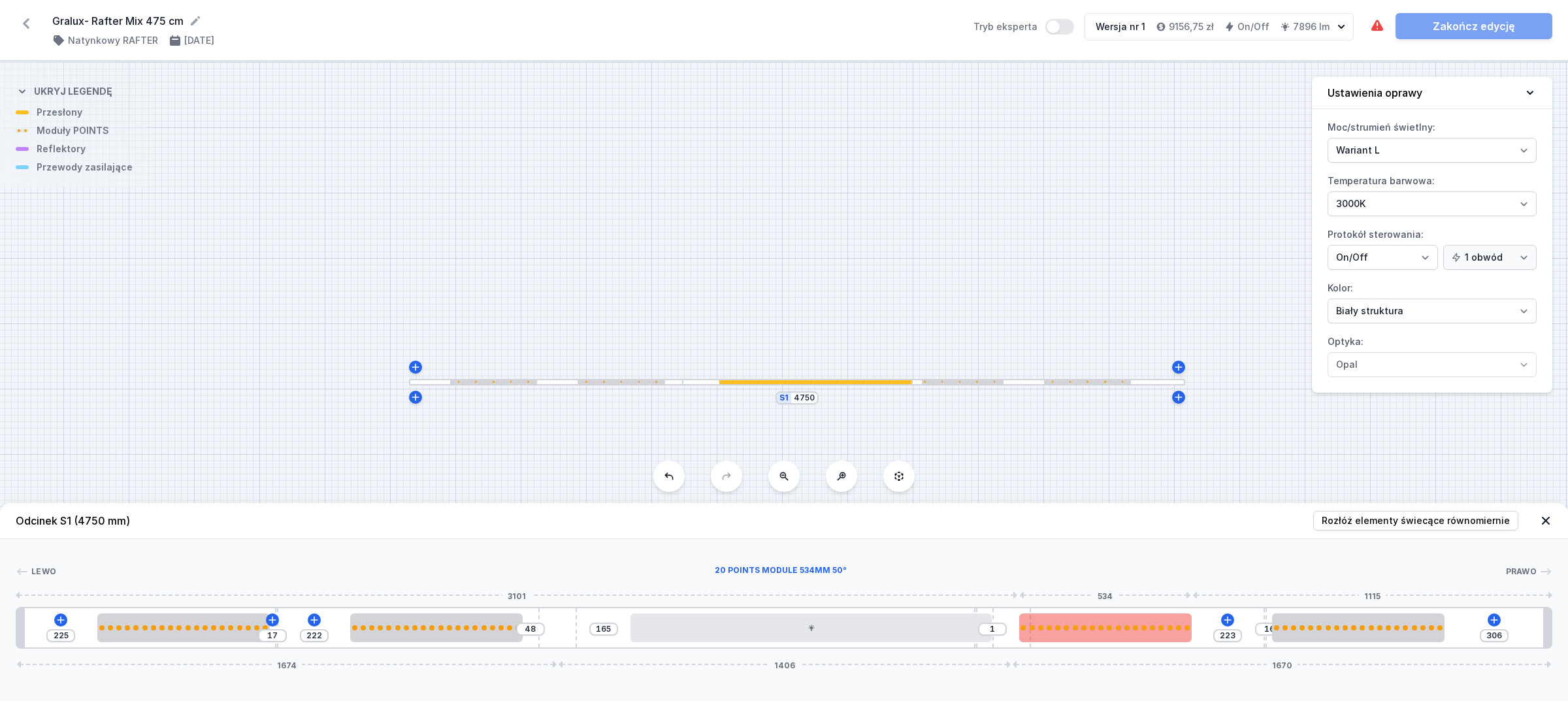
type input "304"
type input "3"
type input "302"
type input "5"
type input "298"
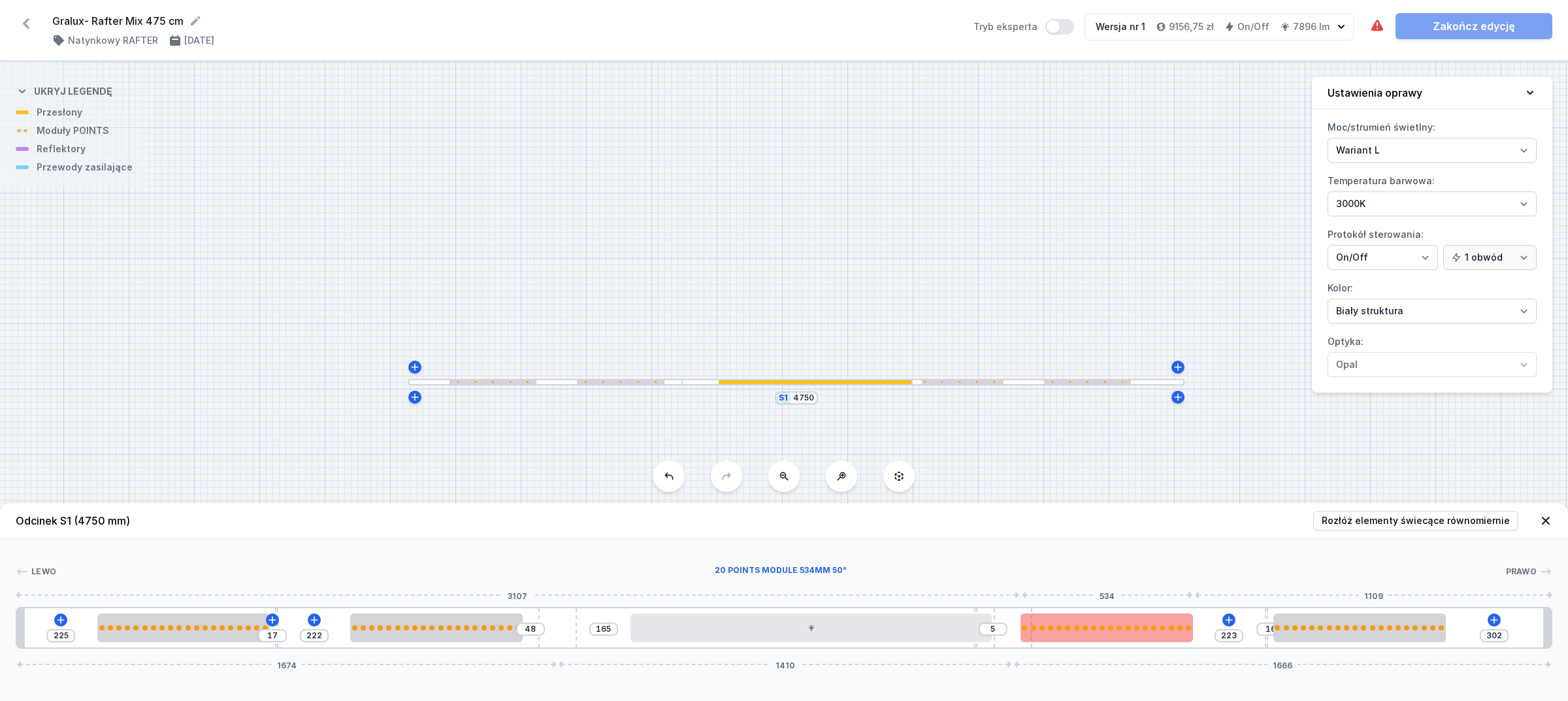
type input "9"
click at [1036, 616] on div "225 17 222 48 165 9 223 16 298 1674 1414 1662" at bounding box center [784, 628] width 1537 height 42
click at [1390, 510] on header "Odcinek S1 (4750 mm) Rozłóż elementy świecące równomiernie" at bounding box center [784, 521] width 1568 height 36
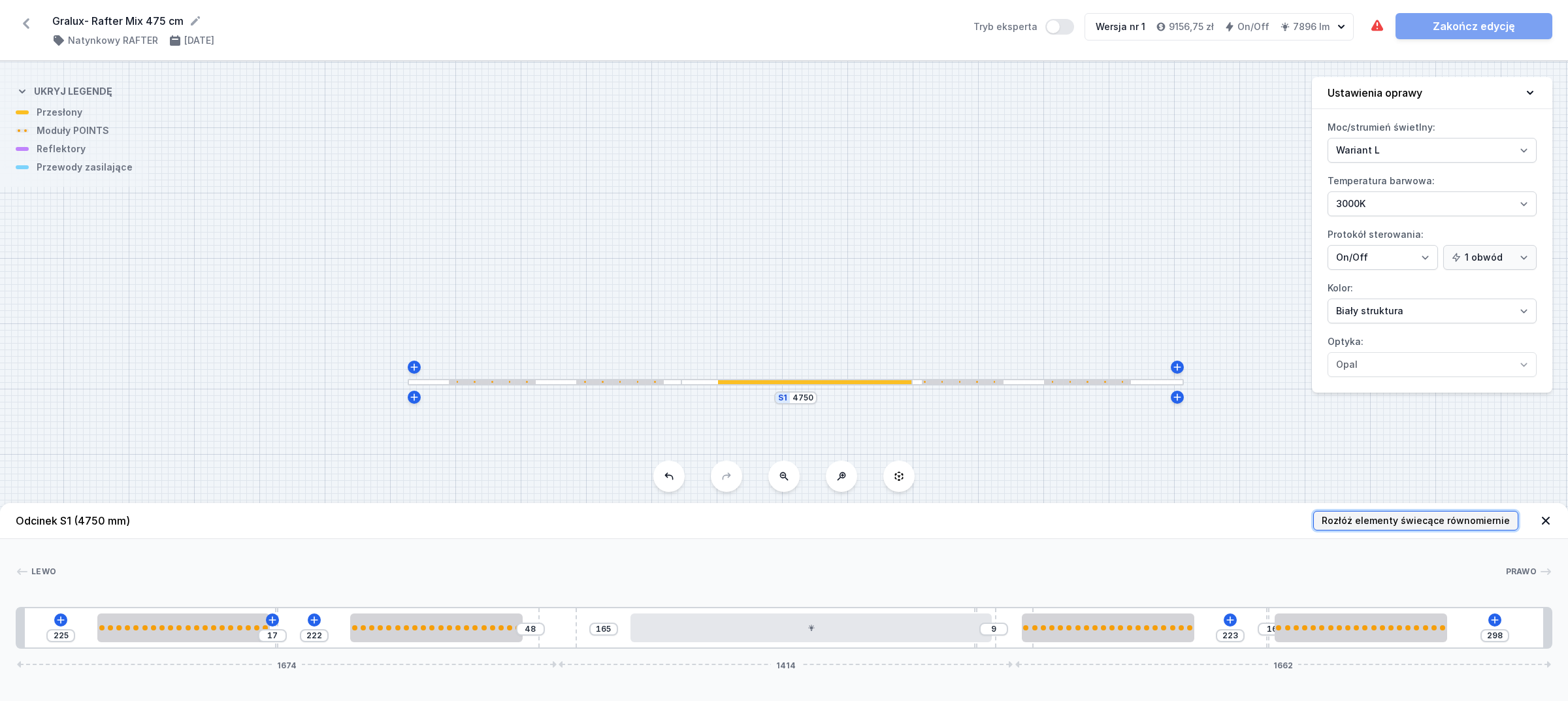
click at [1402, 519] on span "Rozłóż elementy świecące równomiernie" at bounding box center [1416, 521] width 188 height 13
type input "150"
type input "225"
type input "81"
type input "89"
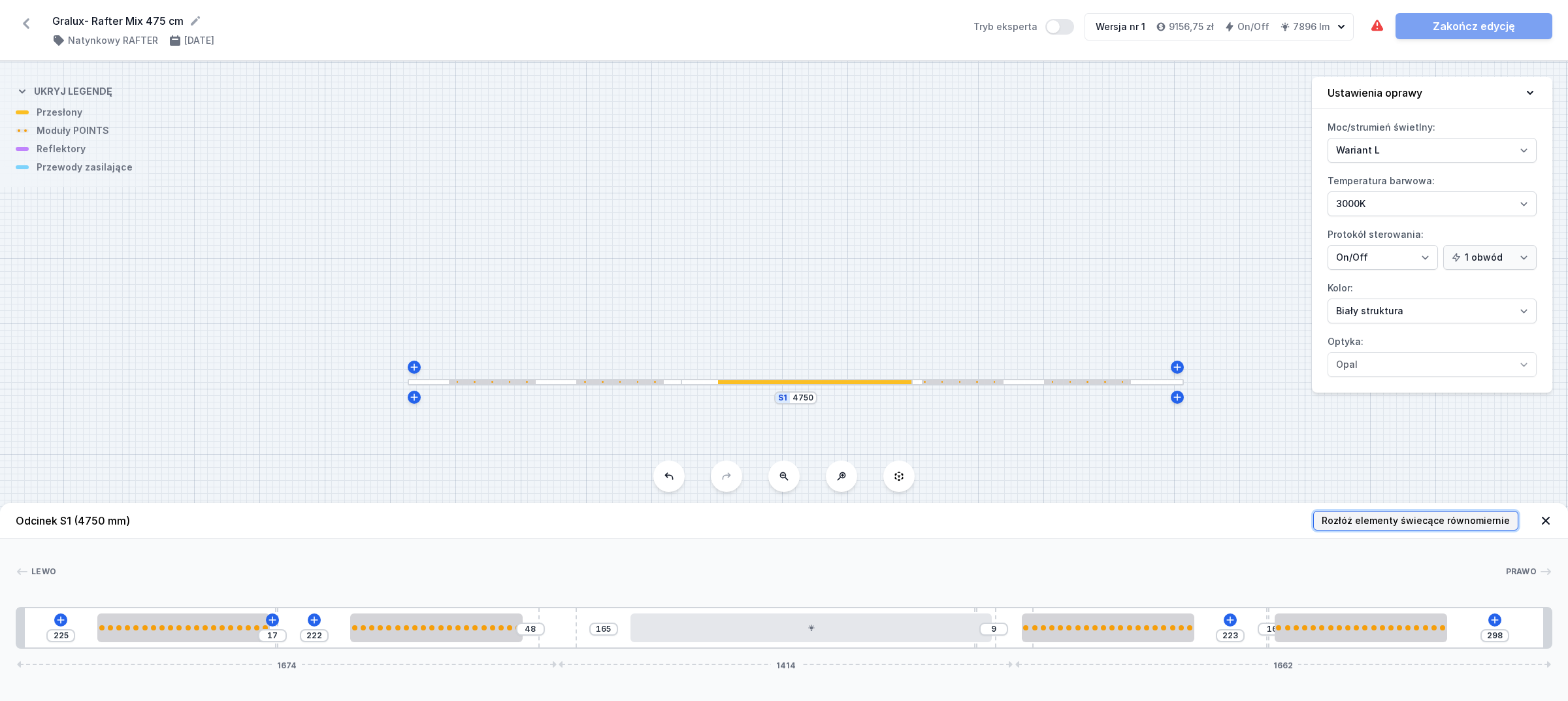
type input "54"
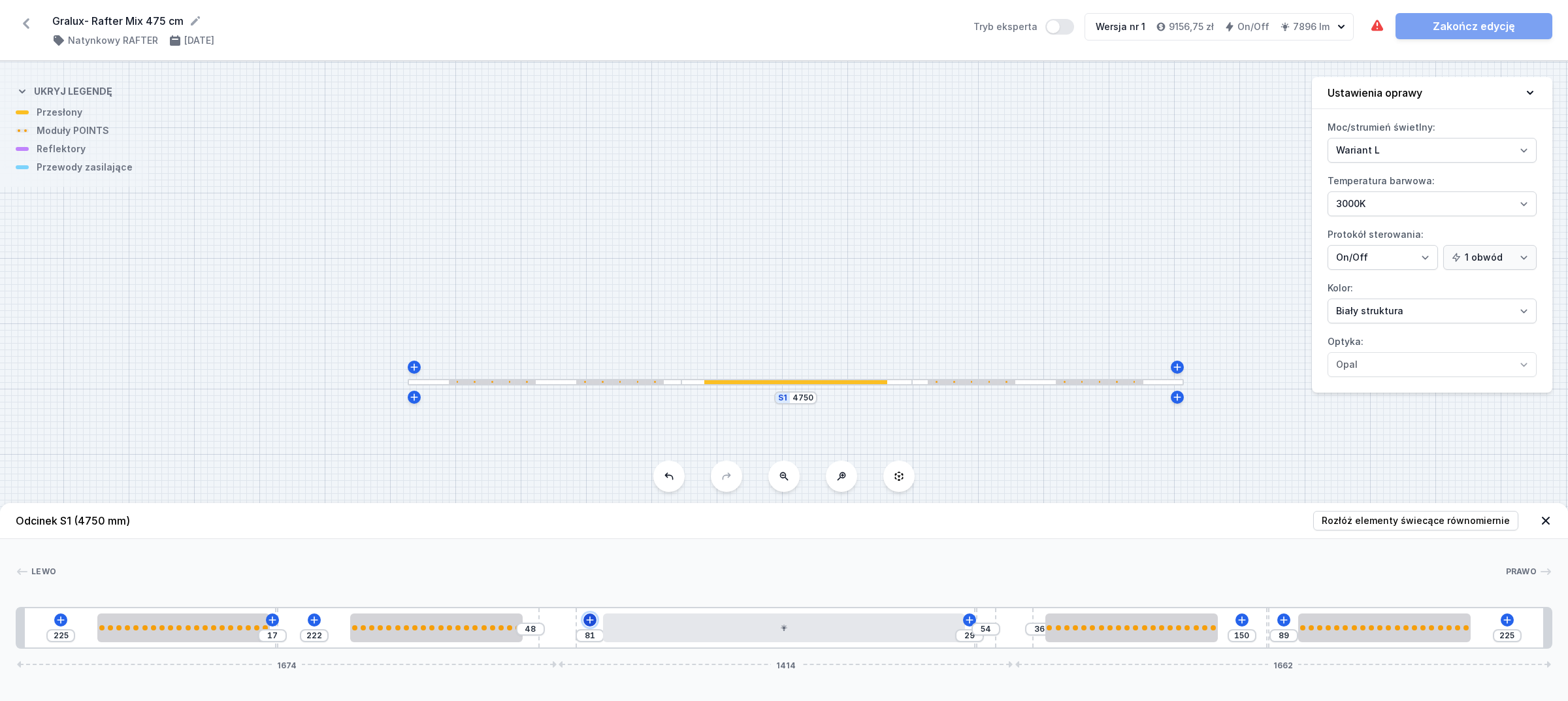
click at [588, 622] on icon at bounding box center [590, 620] width 11 height 11
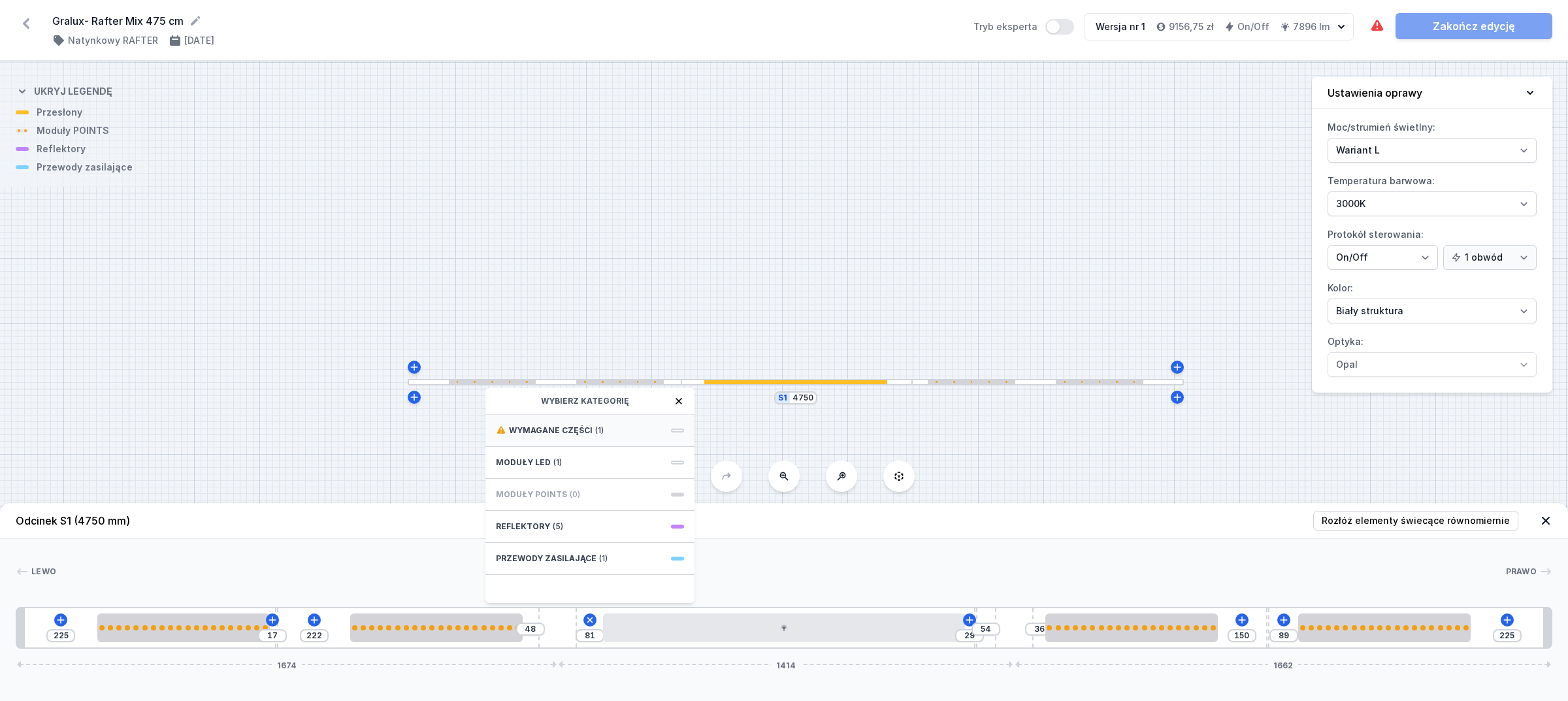
click at [571, 433] on span "Wymagane części" at bounding box center [551, 431] width 84 height 11
click at [571, 433] on span "Hole for power supply cable" at bounding box center [590, 430] width 188 height 13
type input "1"
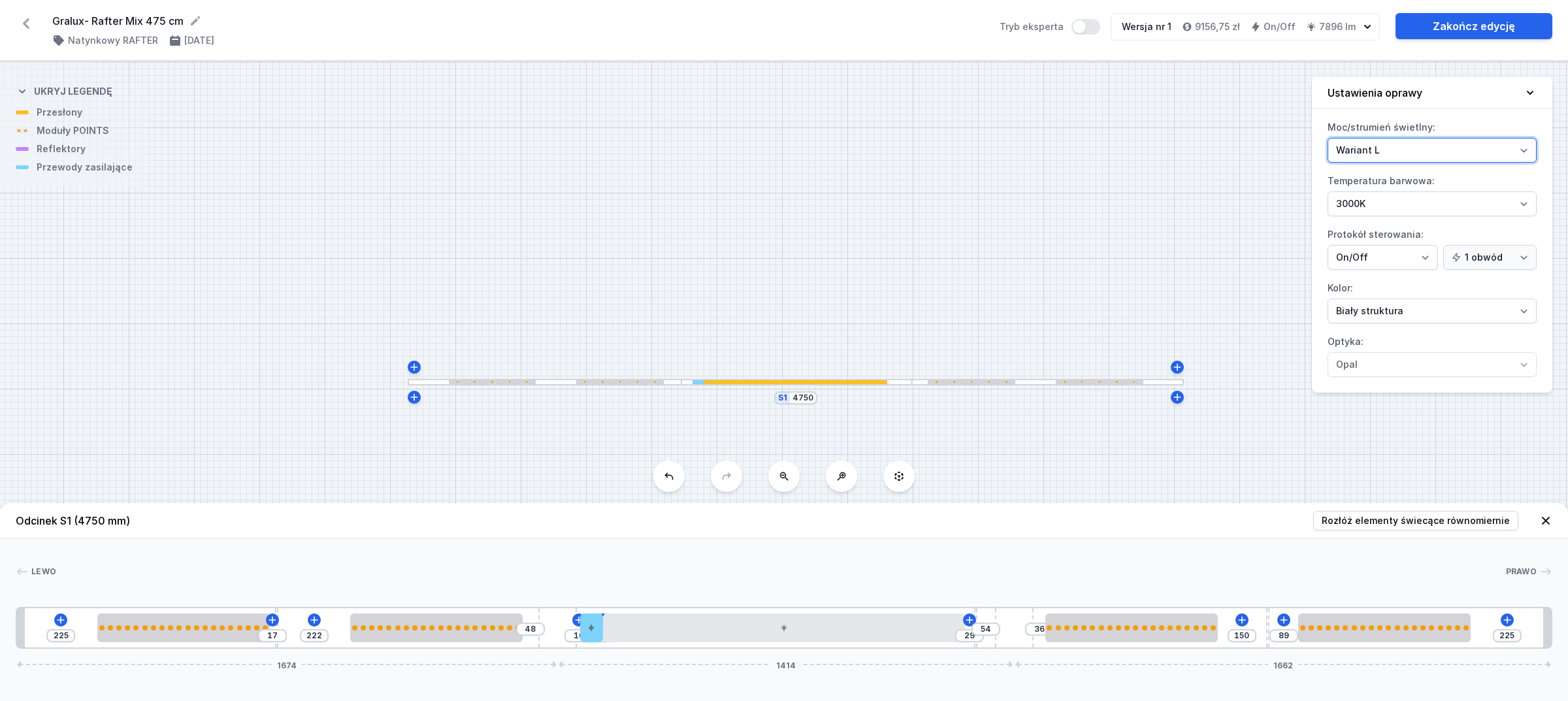
click at [1431, 146] on select "Wariant L Wariant M" at bounding box center [1432, 150] width 209 height 25
click at [1327, 138] on select "Wariant L Wariant M" at bounding box center [1432, 150] width 209 height 25
click at [1390, 149] on select "Wariant L Wariant M" at bounding box center [1432, 150] width 209 height 25
select select "L"
click at [1327, 138] on select "Wariant L Wariant M" at bounding box center [1432, 150] width 209 height 25
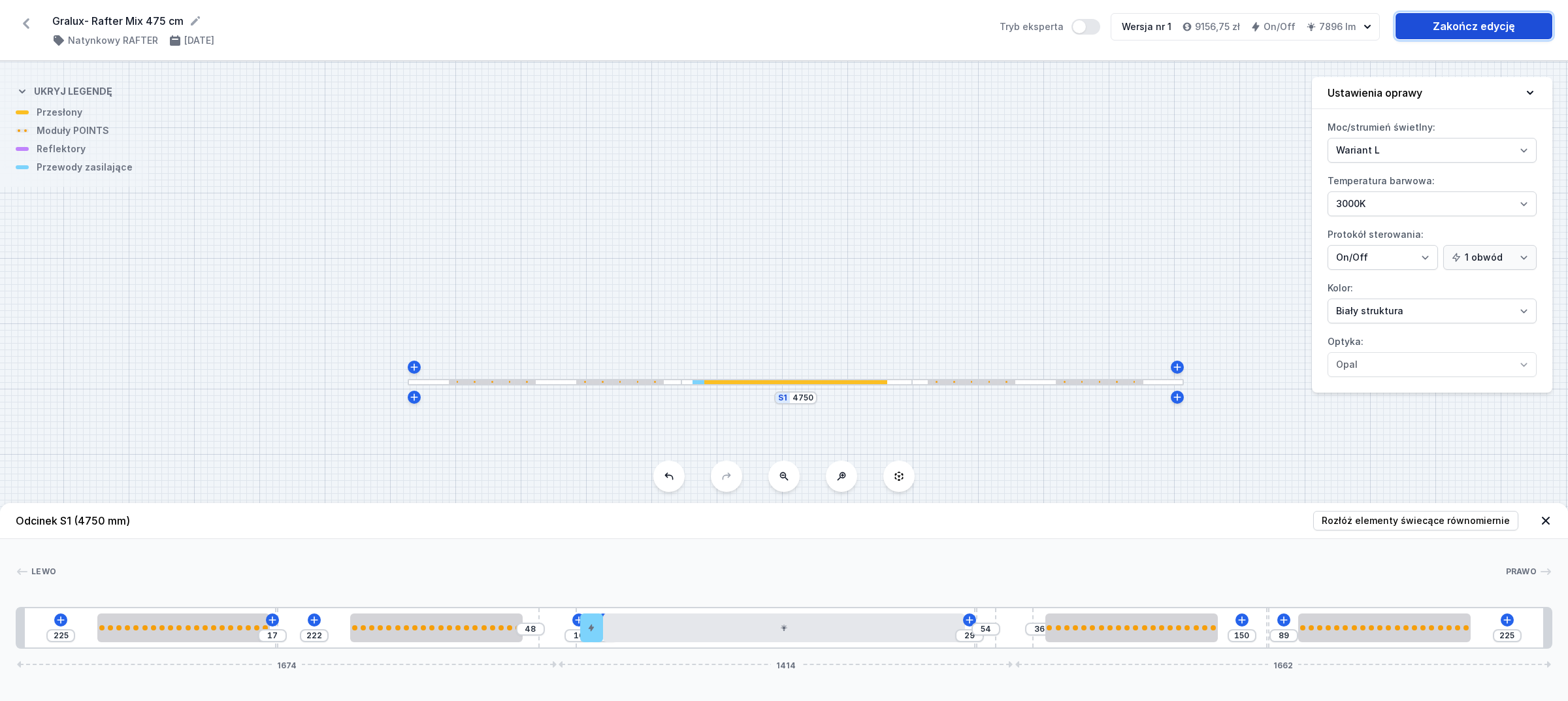
click at [1443, 17] on link "Zakończ edycję" at bounding box center [1474, 26] width 157 height 26
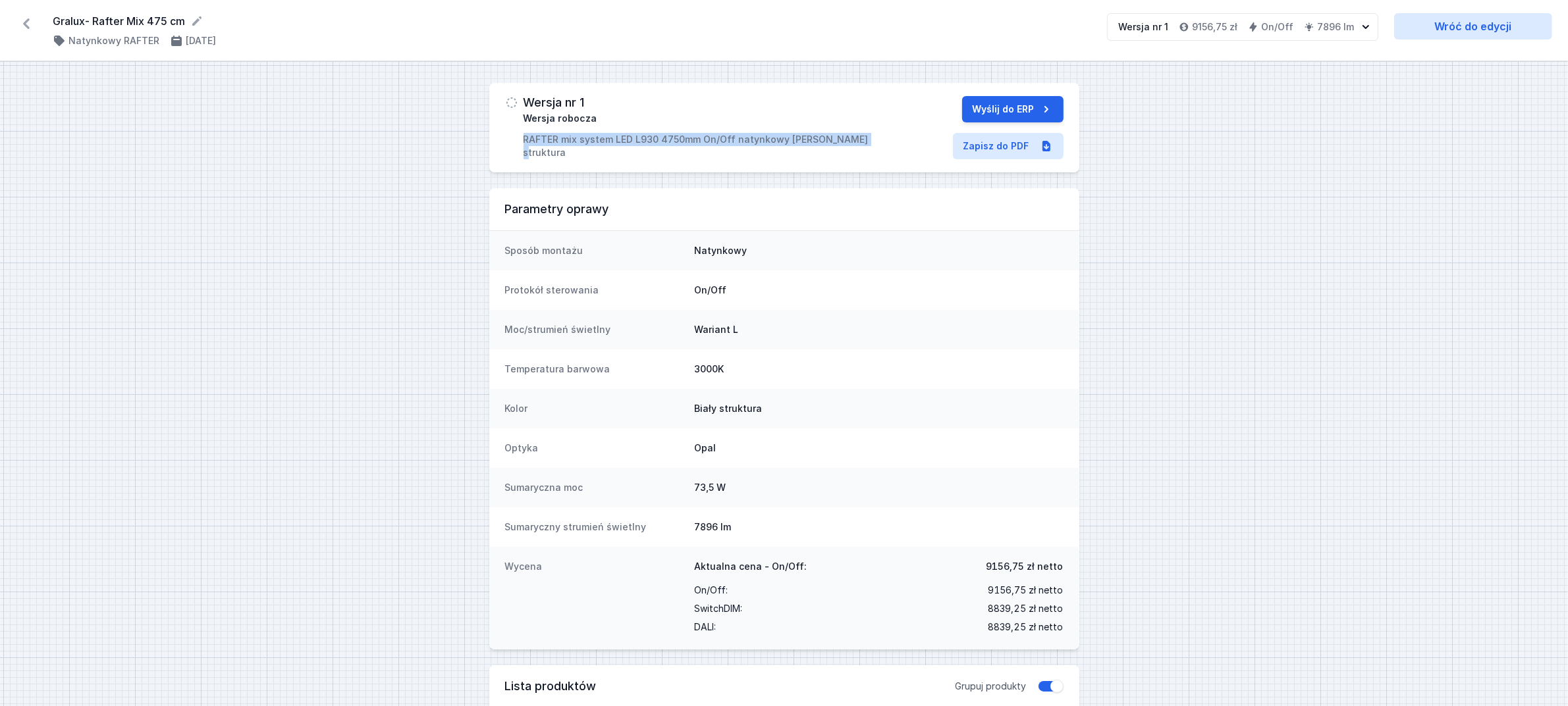
drag, startPoint x: 520, startPoint y: 139, endPoint x: 848, endPoint y: 143, distance: 328.0
click at [848, 143] on div "Wersja nr 1 Wersja robocza RAFTER mix system LED L930 4750mm On/Off natynkowy b…" at bounding box center [691, 128] width 372 height 63
copy p "RAFTER mix system LED L930 4750mm On/Off natynkowy biały struktura"
click at [996, 150] on link "Zapisz do PDF" at bounding box center [1008, 146] width 110 height 26
drag, startPoint x: 54, startPoint y: 17, endPoint x: 182, endPoint y: 25, distance: 128.2
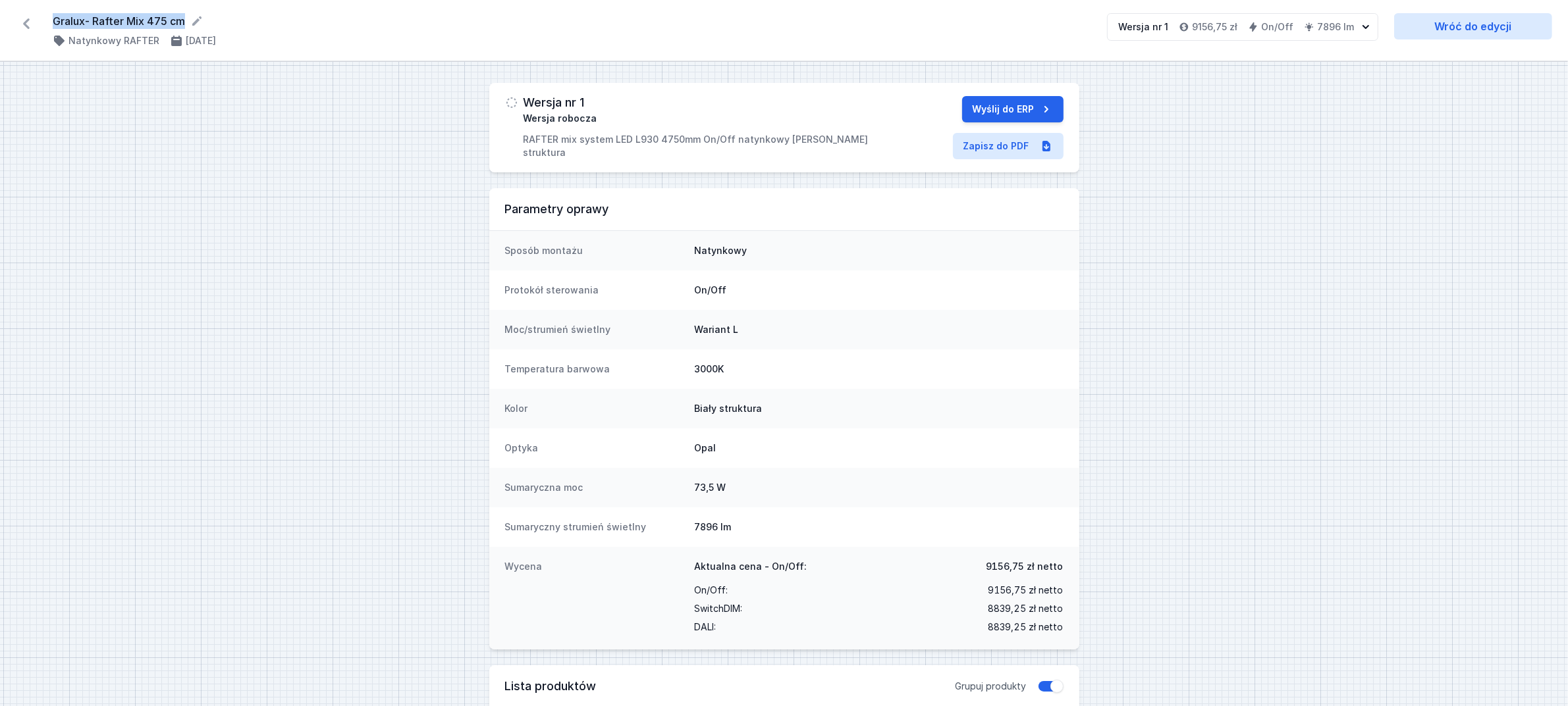
click at [182, 25] on form "Gralux- Rafter Mix 475 cm" at bounding box center [572, 21] width 1038 height 15
copy form "Gralux- Rafter Mix 475 cm"
click at [28, 17] on icon at bounding box center [26, 24] width 21 height 21
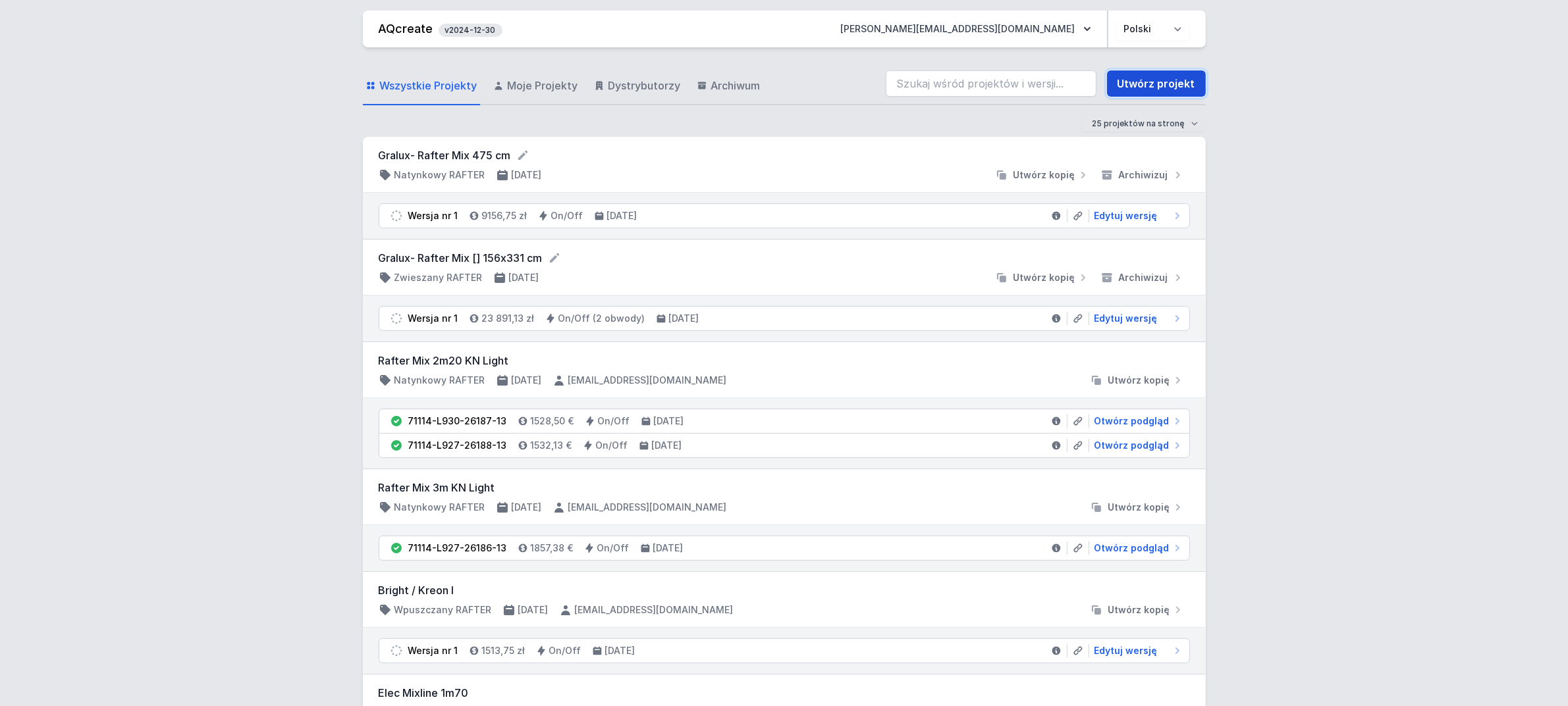
click at [1144, 79] on link "Utwórz projekt" at bounding box center [1156, 83] width 99 height 26
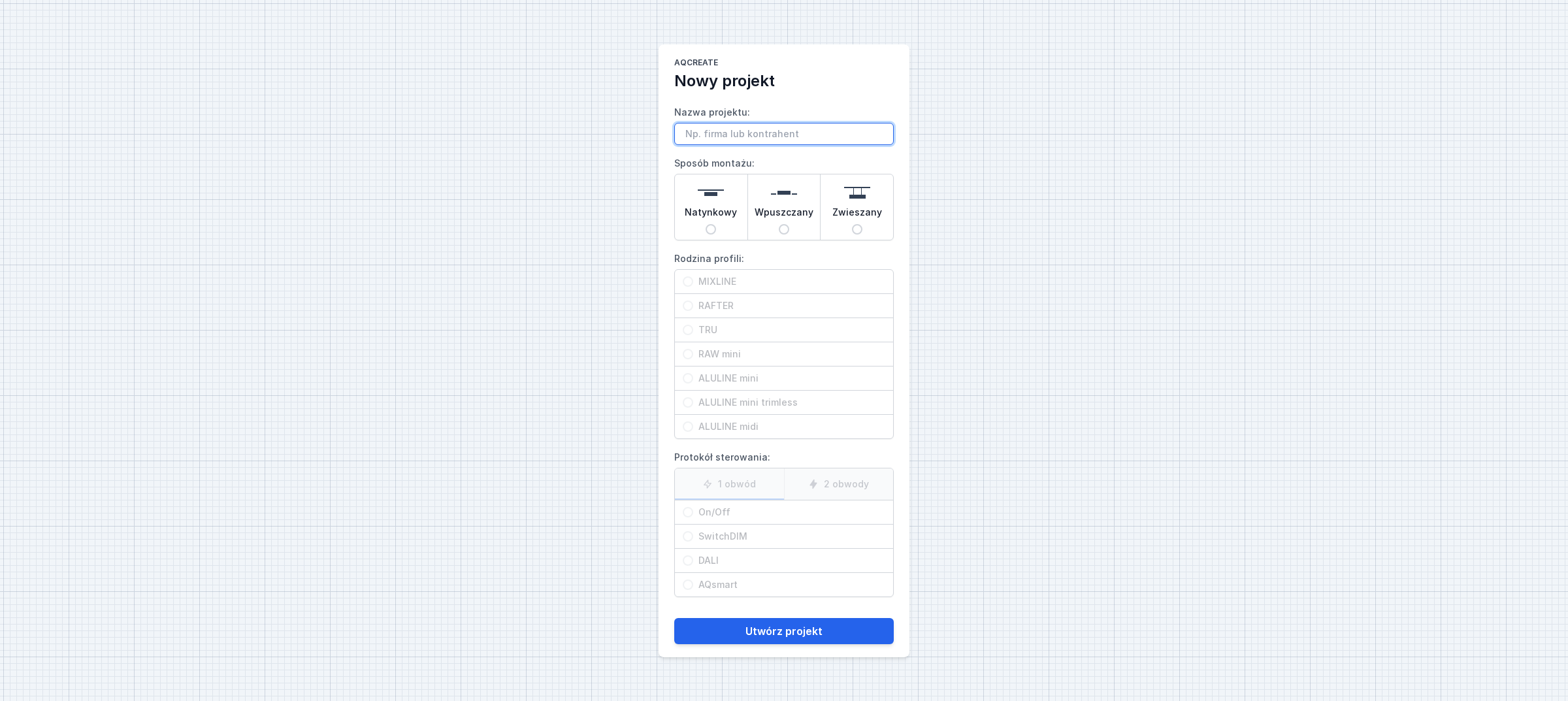
click at [717, 132] on input "Nazwa projektu:" at bounding box center [784, 134] width 220 height 22
paste input "Gralux- Rafter Mix 475 cm"
click at [771, 132] on input "Gralux- Rafter Mix 475 cm" at bounding box center [784, 134] width 220 height 22
drag, startPoint x: 781, startPoint y: 135, endPoint x: 772, endPoint y: 134, distance: 9.1
click at [772, 134] on input "Gralux- Rafter Mix 475 cm" at bounding box center [784, 134] width 220 height 22
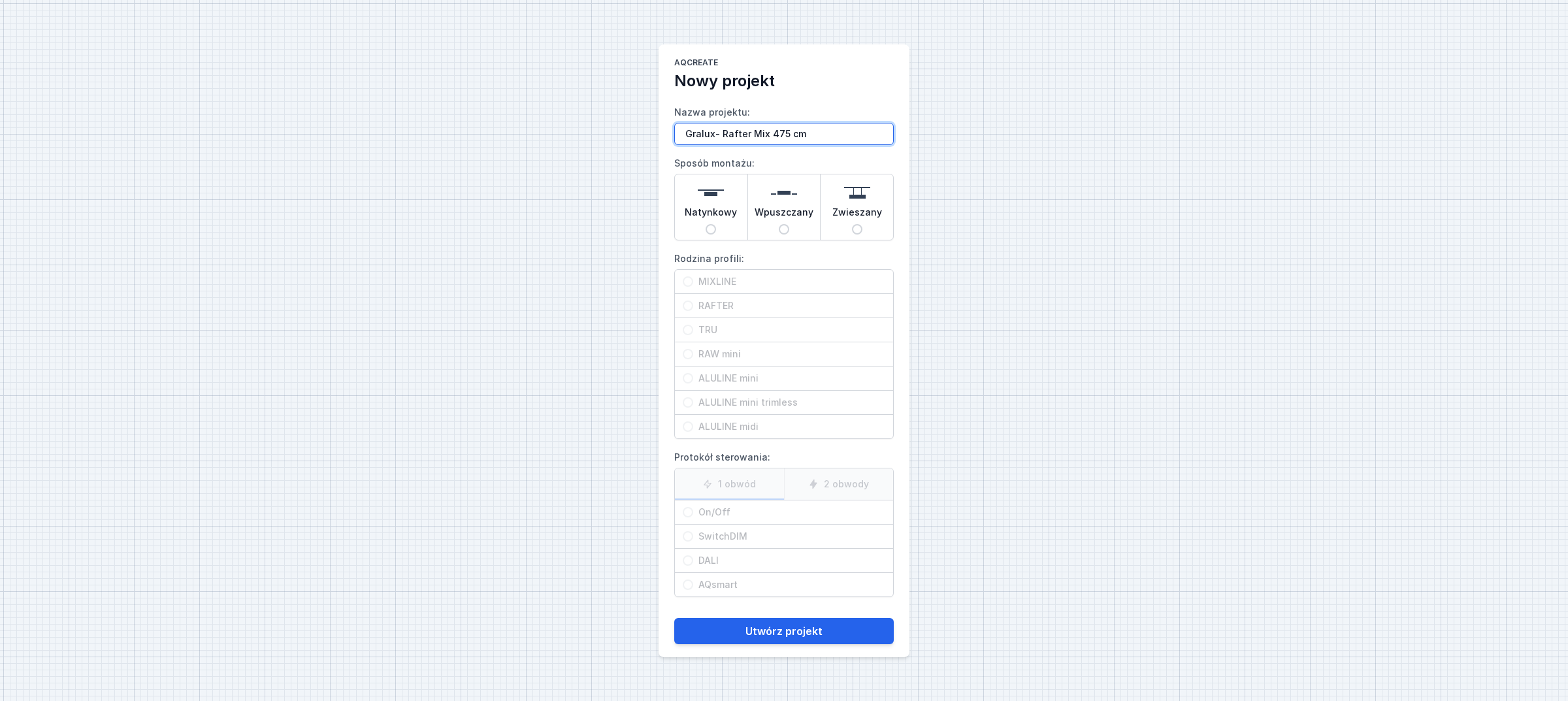
click at [781, 134] on input "Gralux- Rafter Mix 475 cm" at bounding box center [784, 134] width 220 height 22
click at [814, 136] on input "Gralux- Rafter Mix 347 cm" at bounding box center [784, 134] width 220 height 22
type input "Gralux- Rafter Mix 347 cm"
click at [723, 206] on span "Natynkowy" at bounding box center [711, 215] width 52 height 18
click at [716, 224] on input "Natynkowy" at bounding box center [711, 229] width 11 height 11
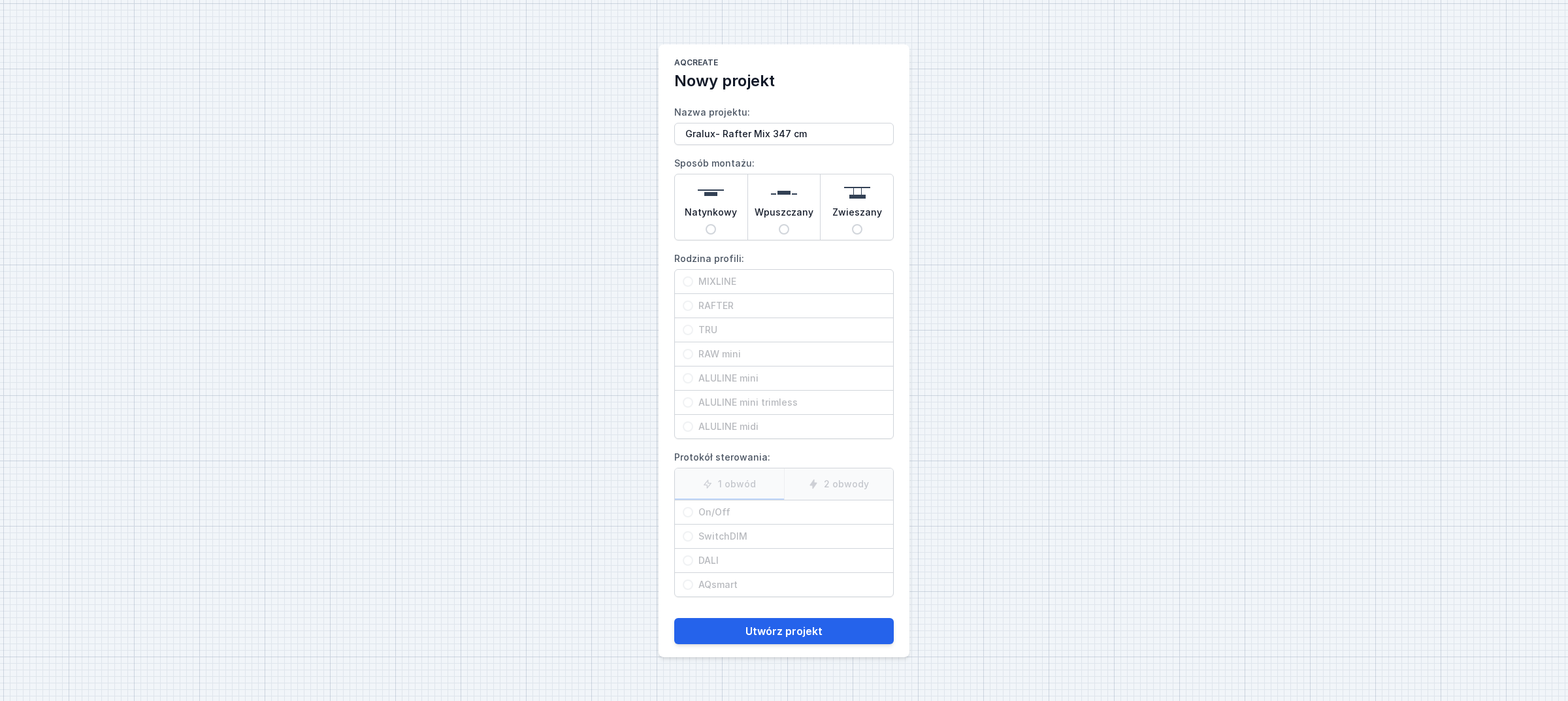
radio input "true"
click at [752, 306] on span "RAFTER" at bounding box center [790, 306] width 192 height 13
click at [693, 306] on input "RAFTER" at bounding box center [688, 306] width 11 height 11
radio input "true"
click at [752, 517] on span "On/Off" at bounding box center [790, 513] width 192 height 13
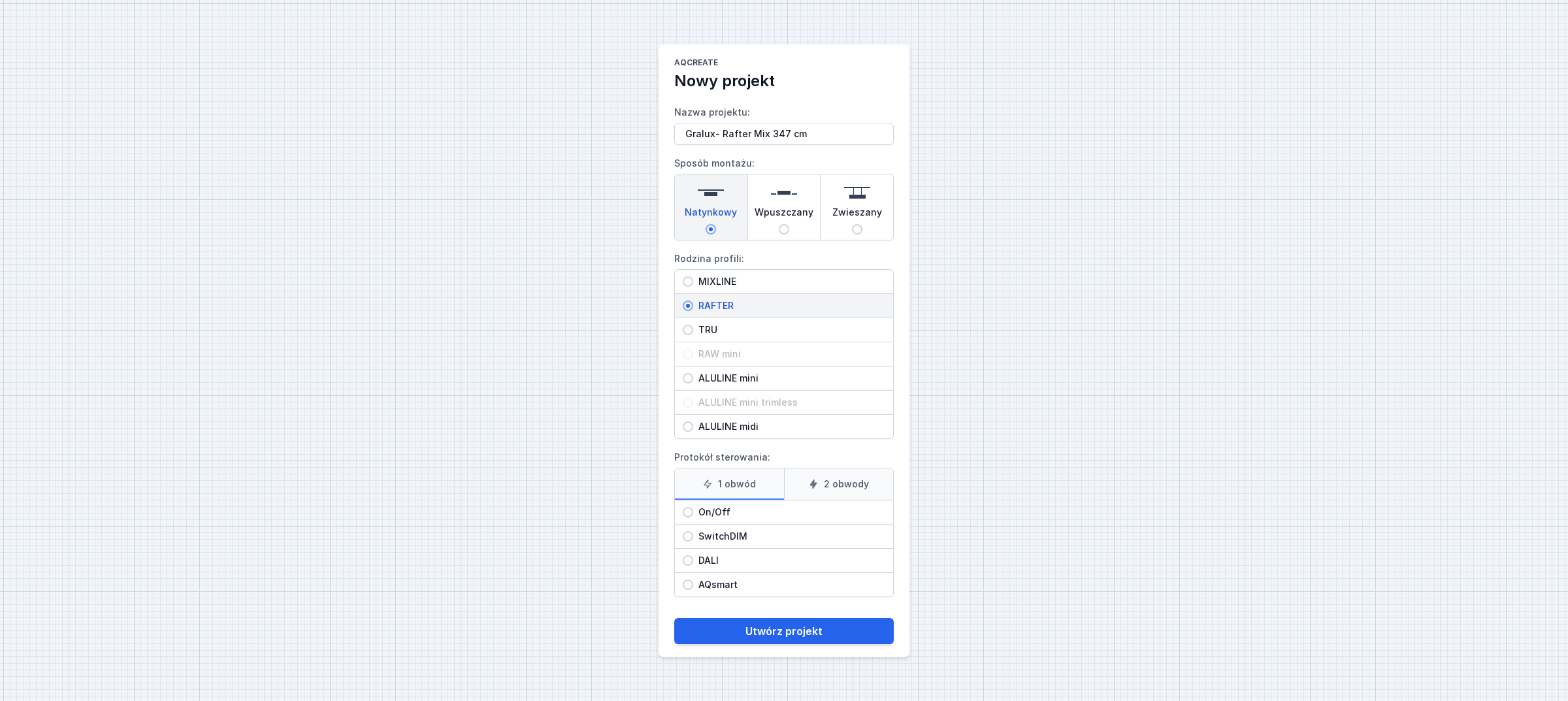
click at [693, 517] on input "On/Off" at bounding box center [688, 513] width 11 height 11
radio input "true"
click at [773, 631] on button "Utwórz projekt" at bounding box center [784, 631] width 220 height 26
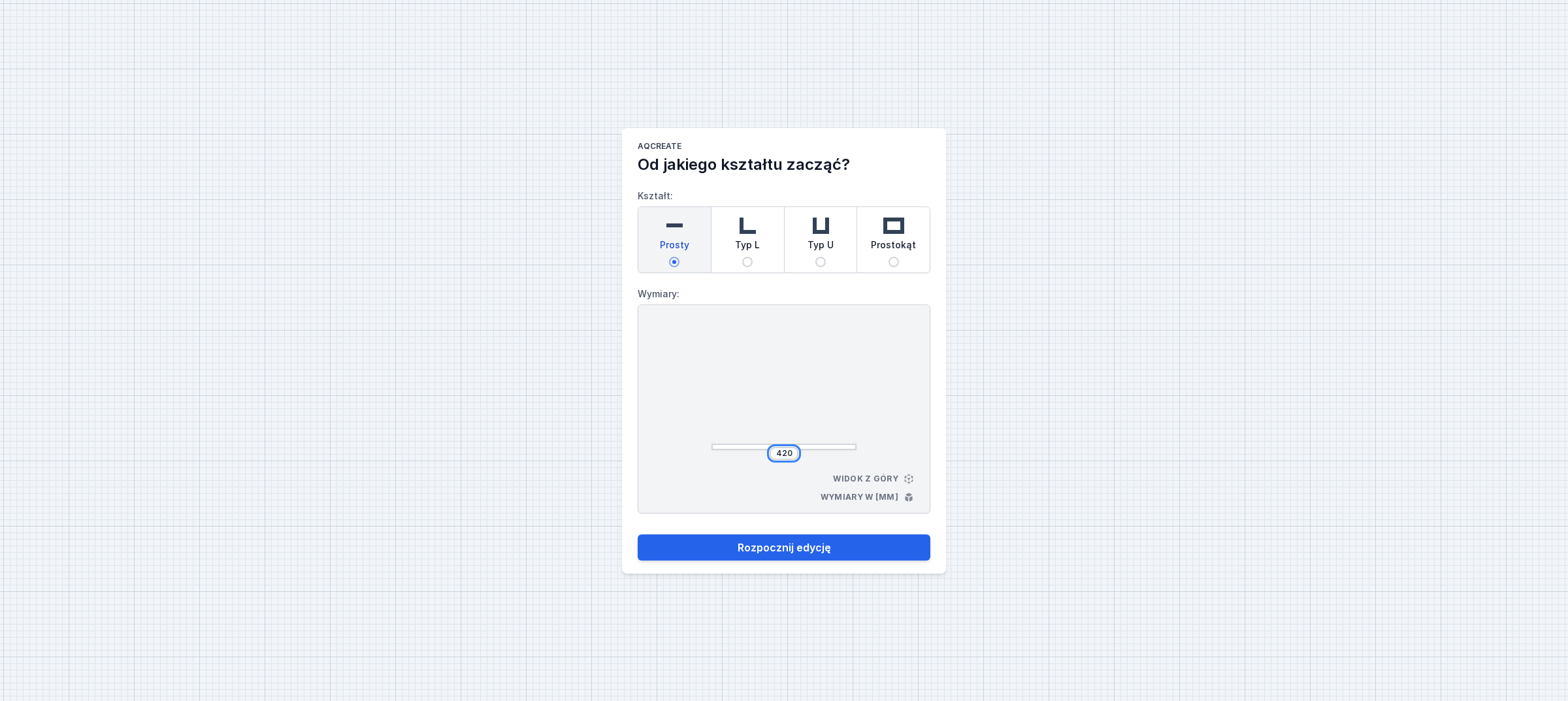
click at [781, 456] on input "420" at bounding box center [784, 454] width 21 height 11
type input "3470"
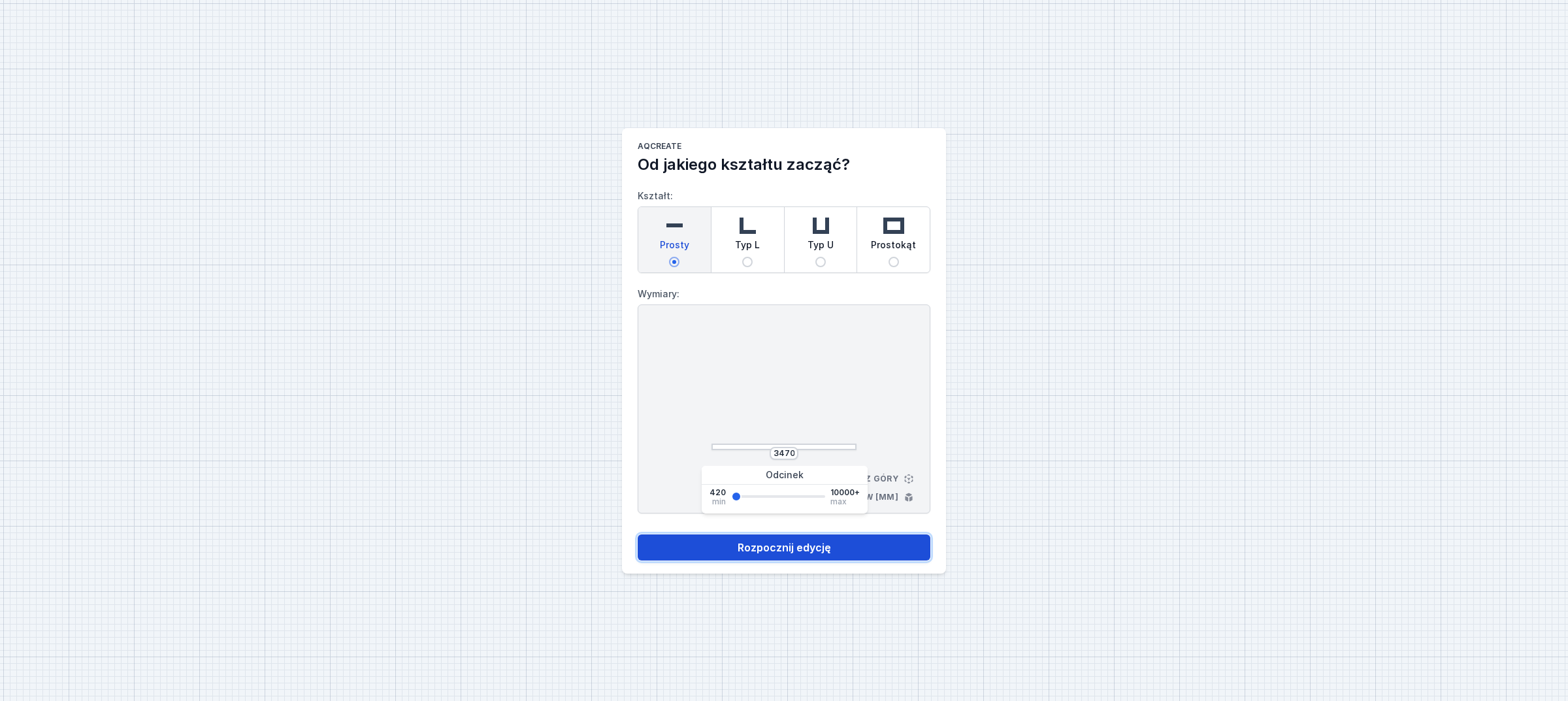
click at [794, 552] on button "Rozpocznij edycję" at bounding box center [784, 547] width 293 height 26
select select "M"
select select "3000"
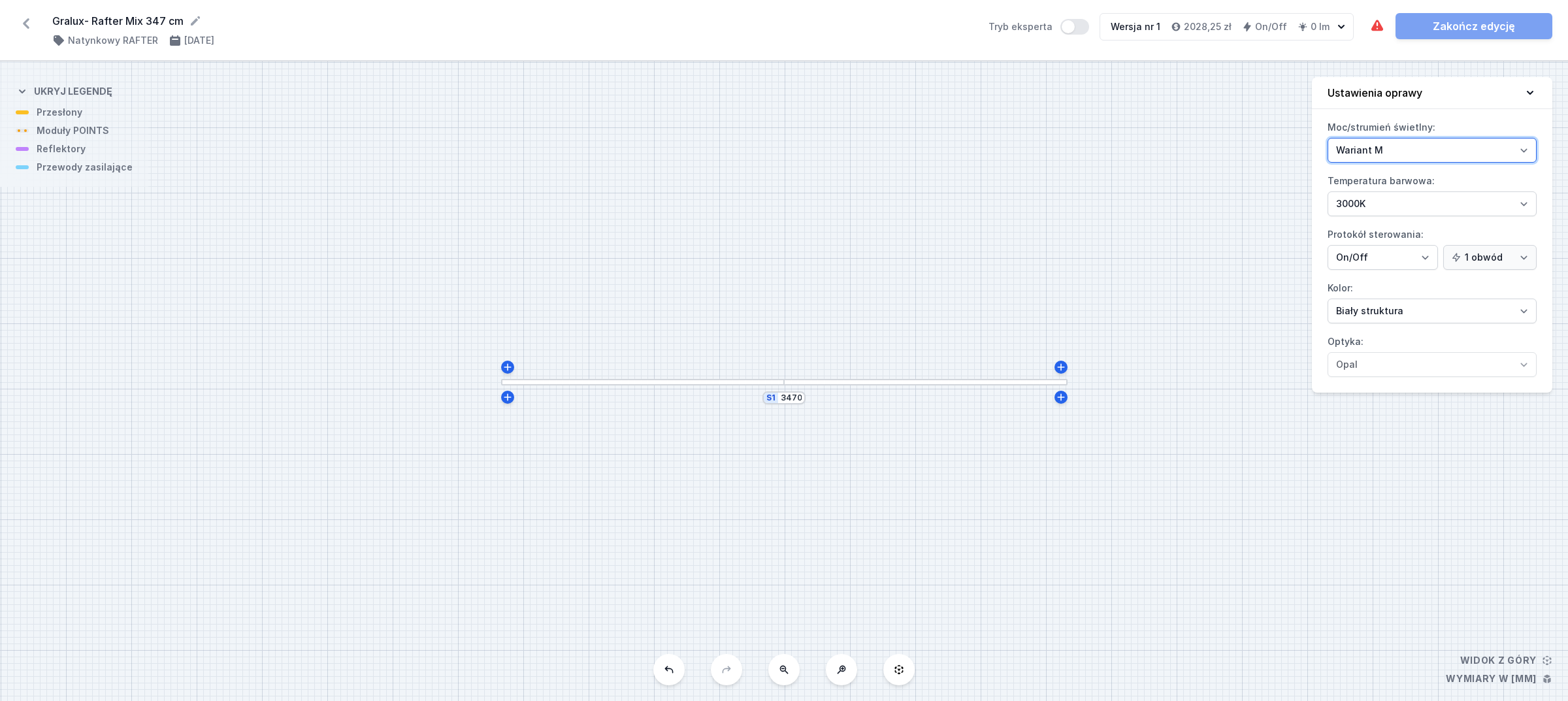
click at [1400, 156] on select "Wariant L Wariant M" at bounding box center [1432, 150] width 209 height 25
select select "L"
click at [1327, 138] on select "Wariant L Wariant M" at bounding box center [1432, 150] width 209 height 25
click at [818, 379] on div at bounding box center [926, 382] width 283 height 7
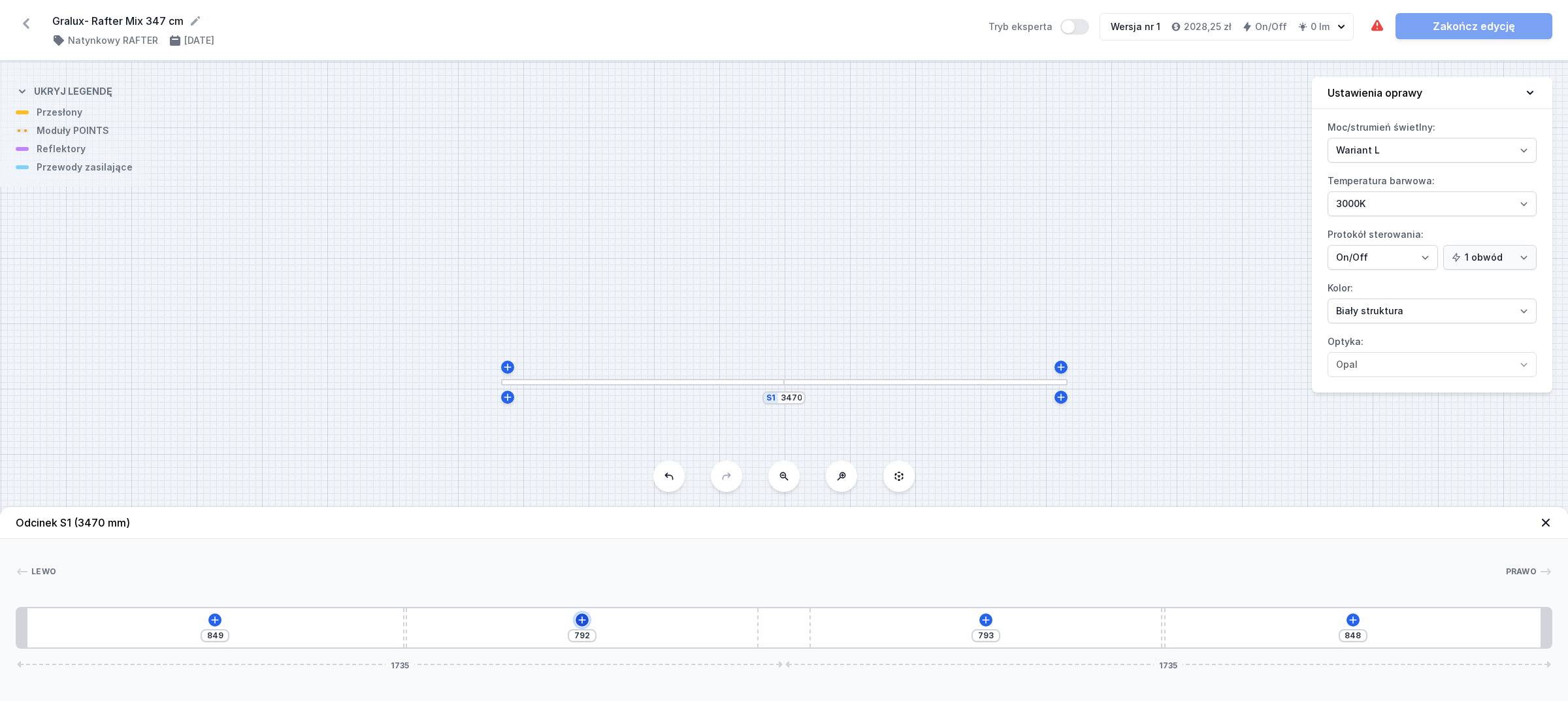
click at [581, 617] on icon at bounding box center [583, 620] width 11 height 11
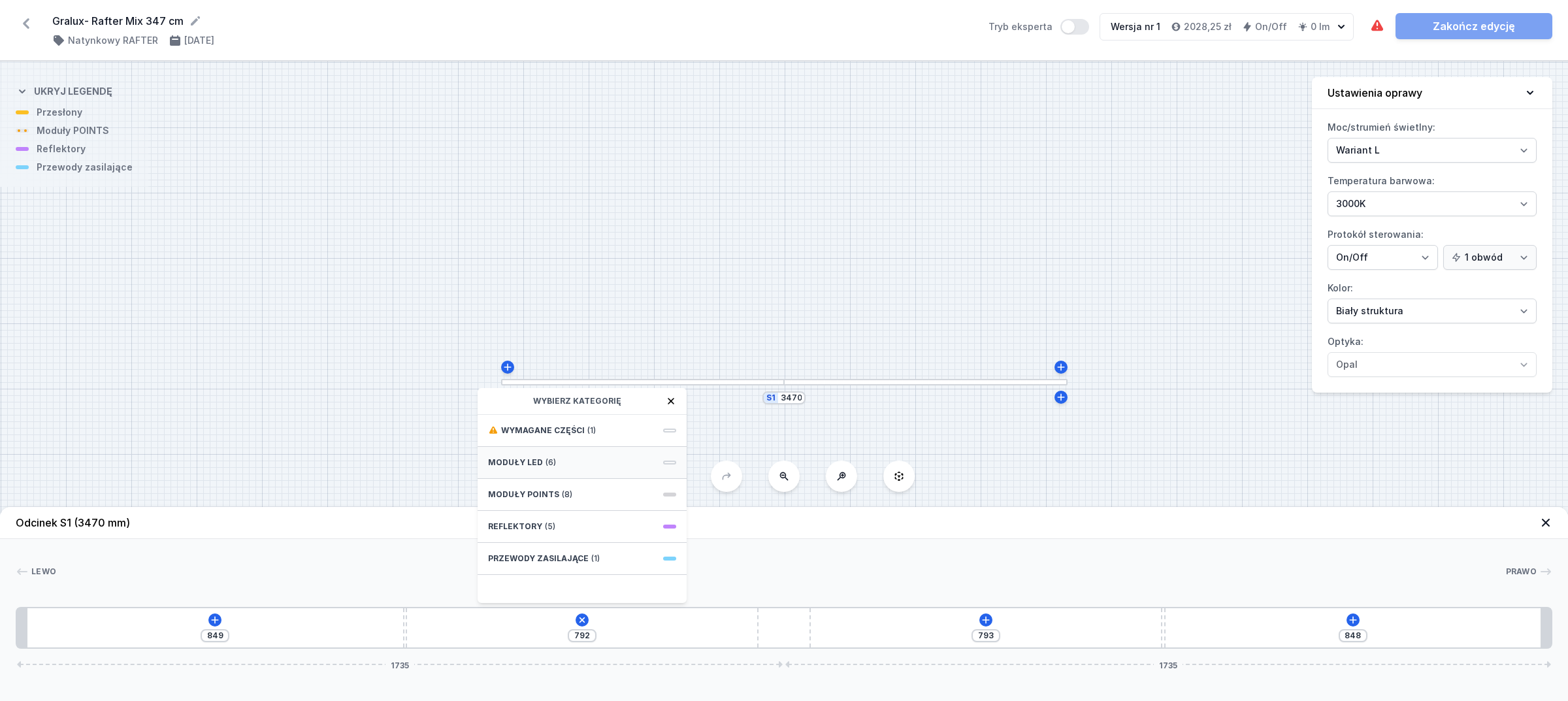
click at [553, 466] on span "(6)" at bounding box center [551, 463] width 11 height 11
type input "857"
type input "784"
type input "842"
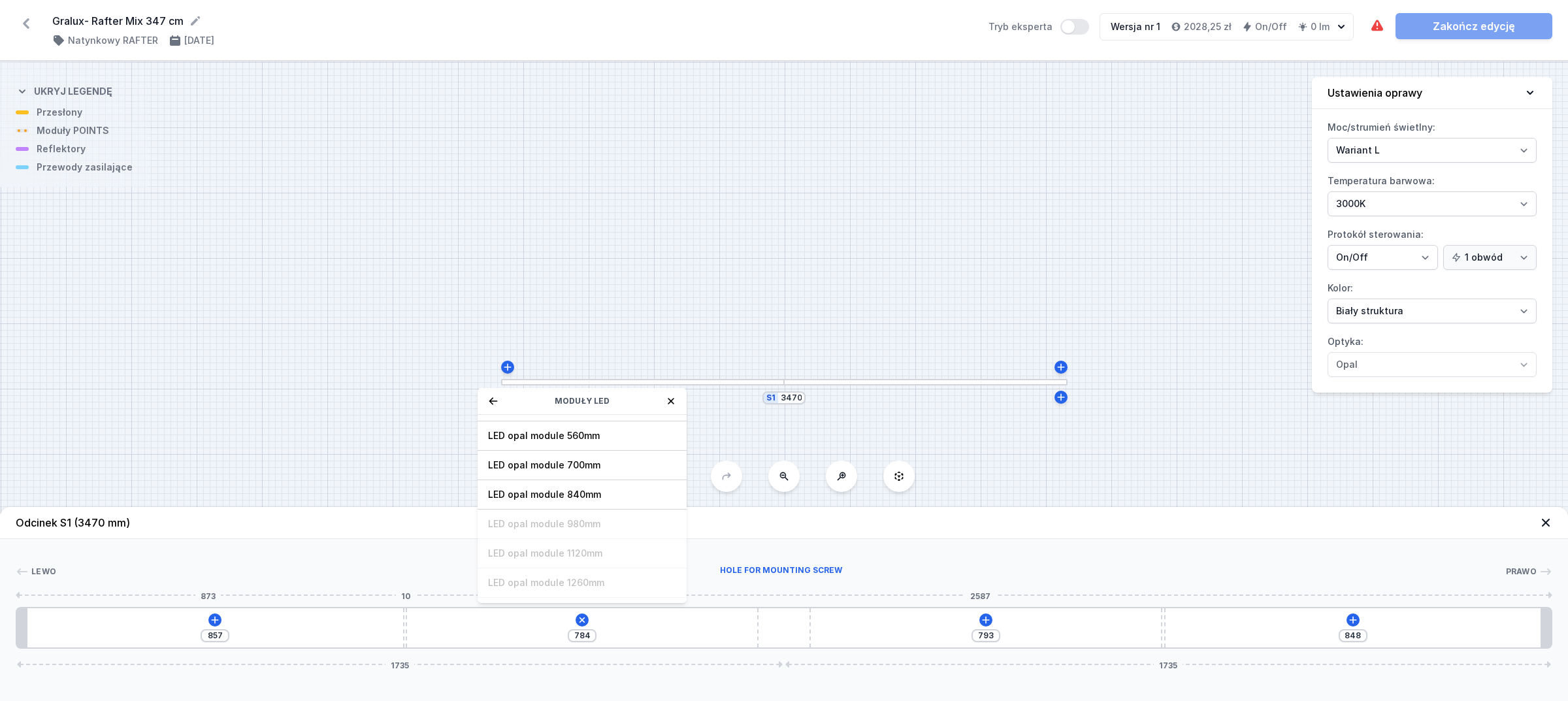
type input "799"
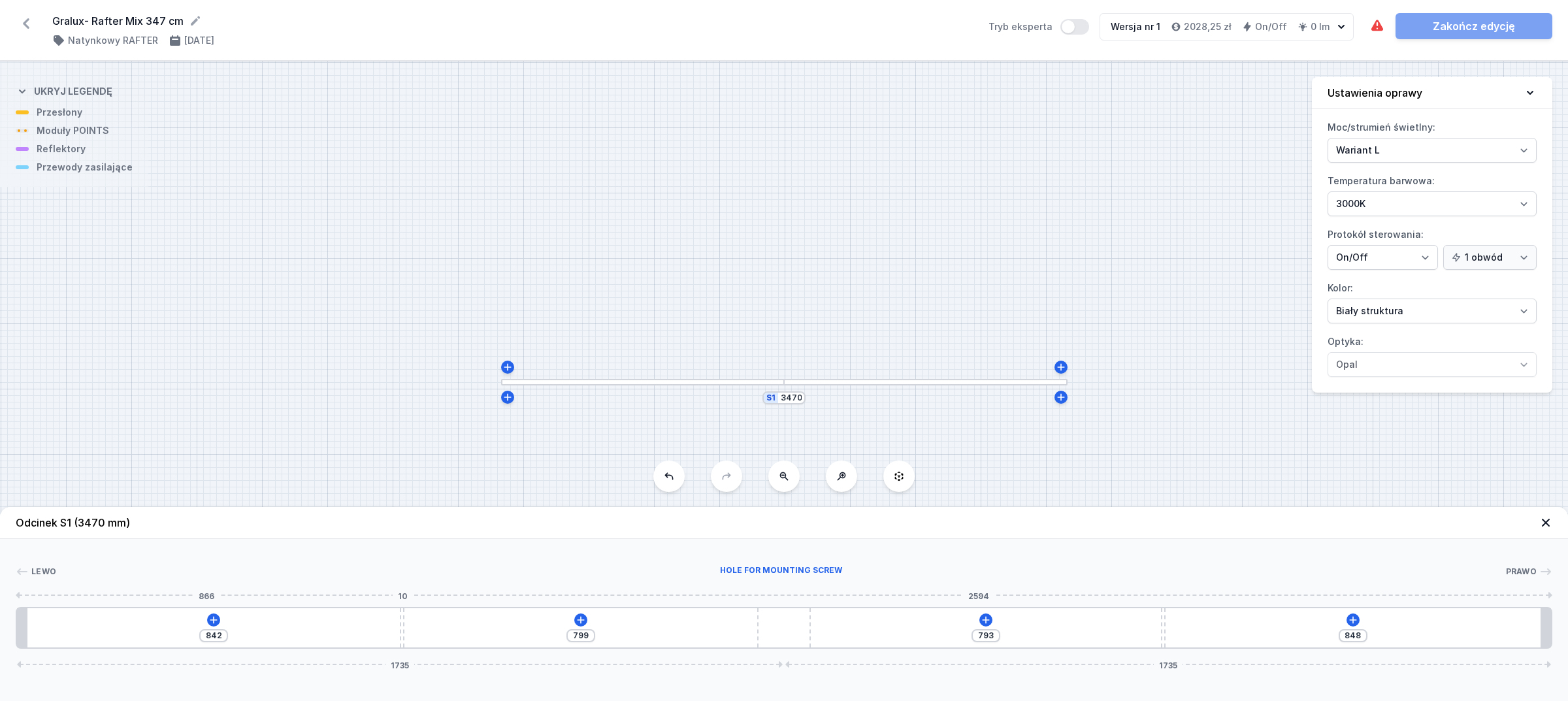
type input "813"
type input "828"
type input "785"
type input "856"
type input "760"
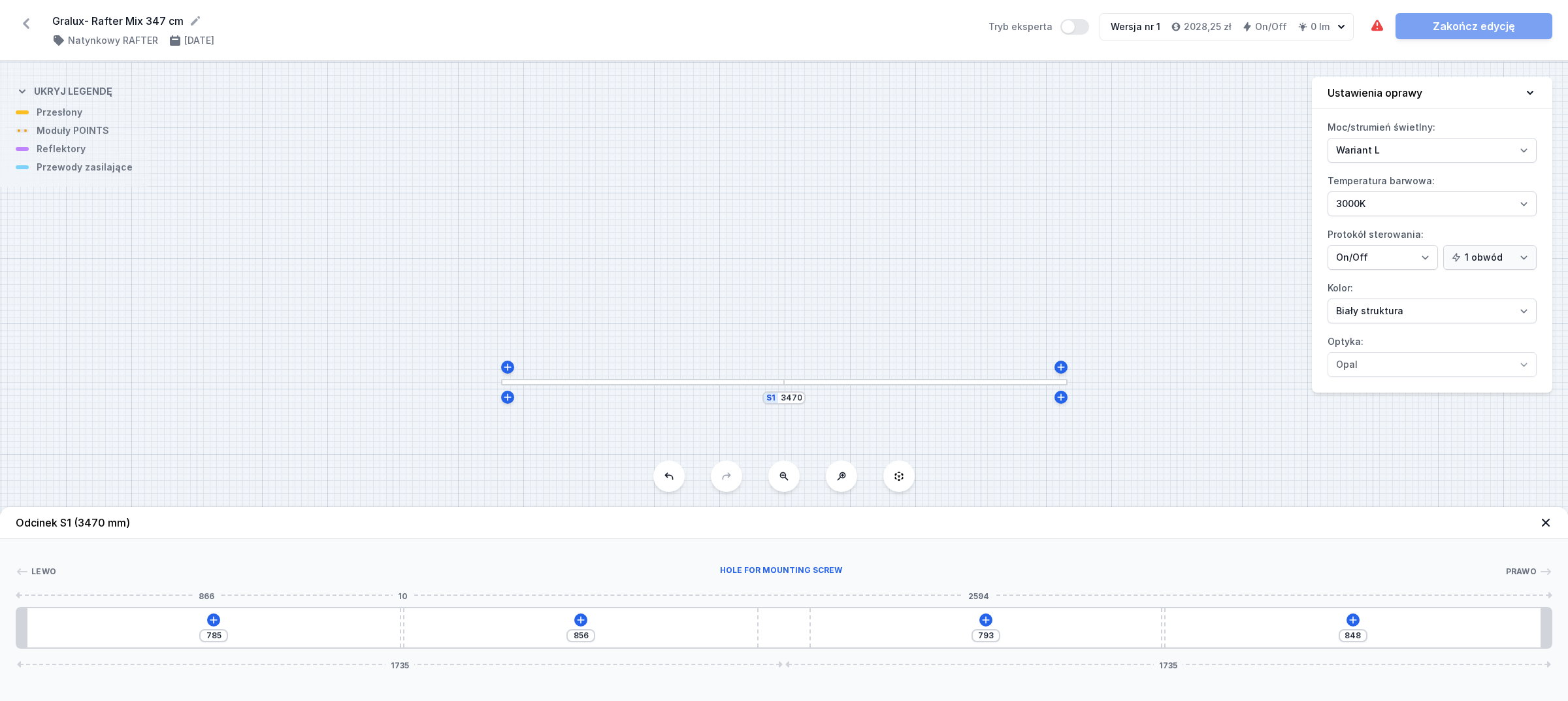
type input "881"
type input "734"
type input "907"
type input "705"
type input "936"
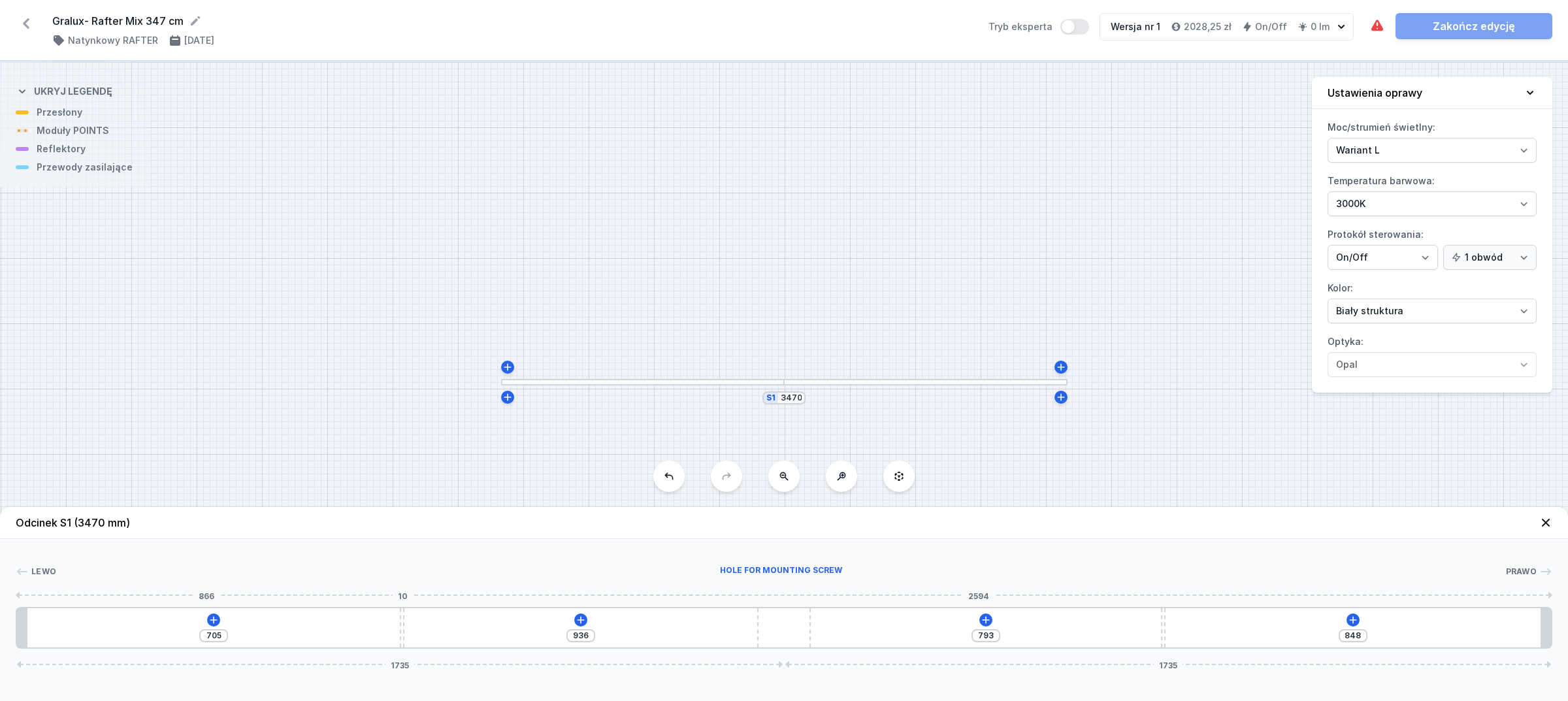
type input "683"
type input "958"
type input "674"
type input "967"
type input "661"
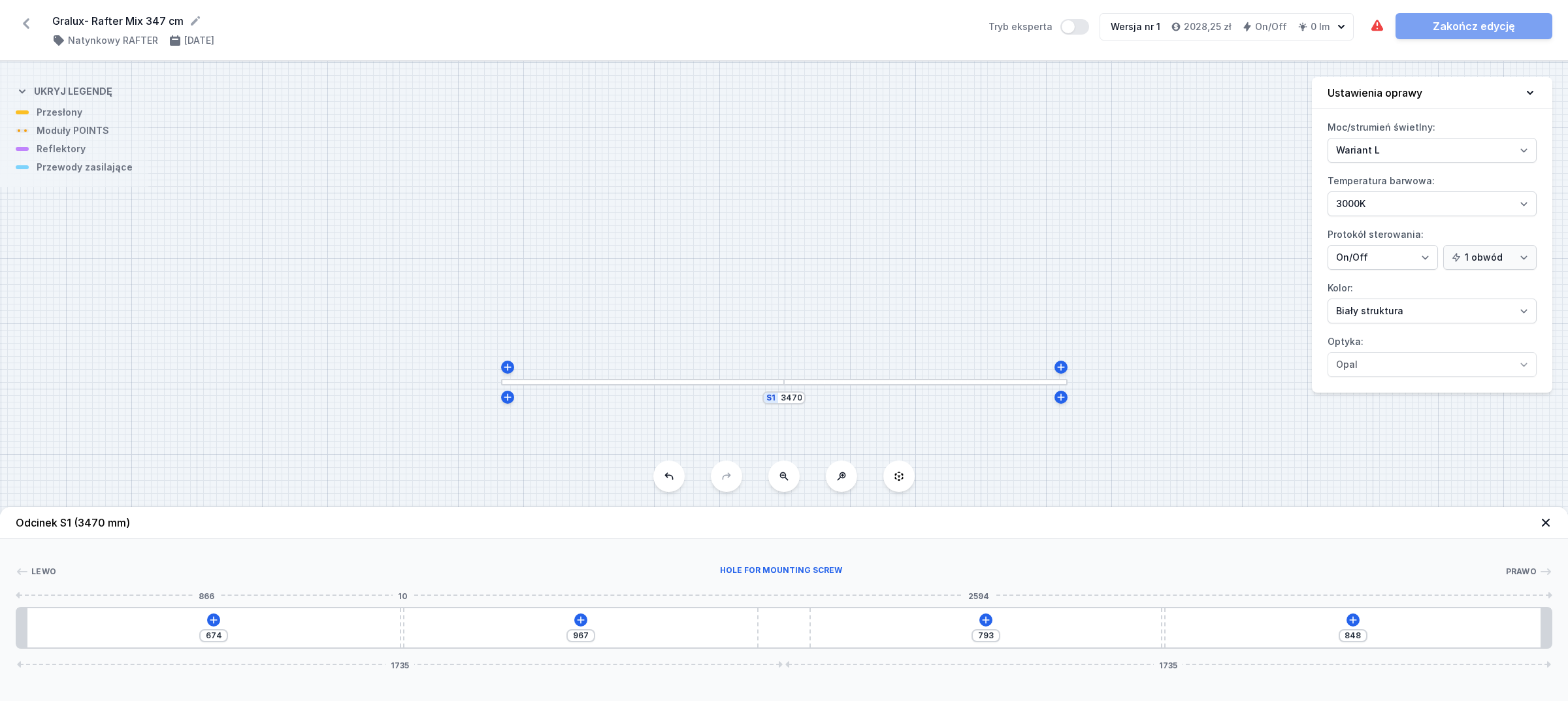
type input "980"
type input "654"
type input "987"
type input "651"
type input "990"
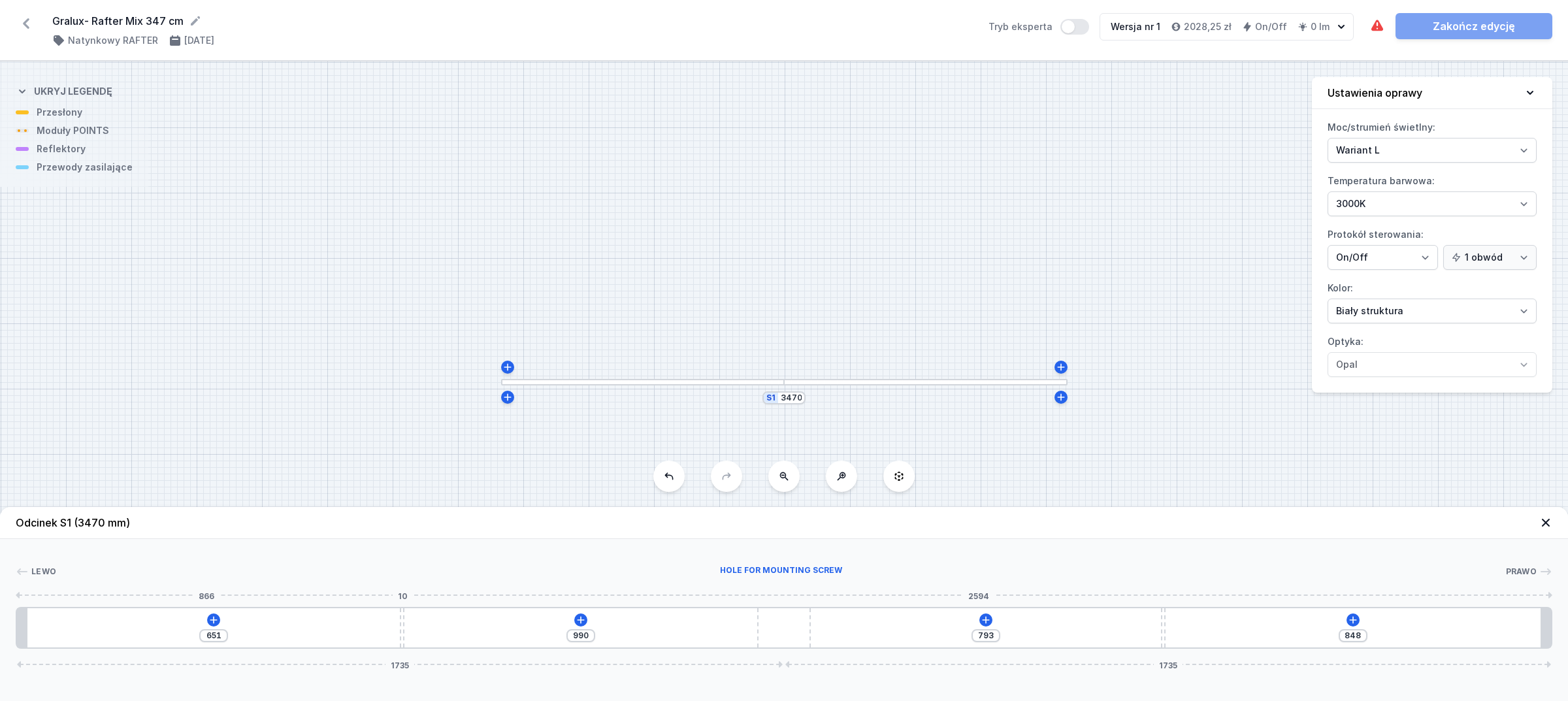
type input "647"
type input "994"
type input "644"
type input "997"
type input "639"
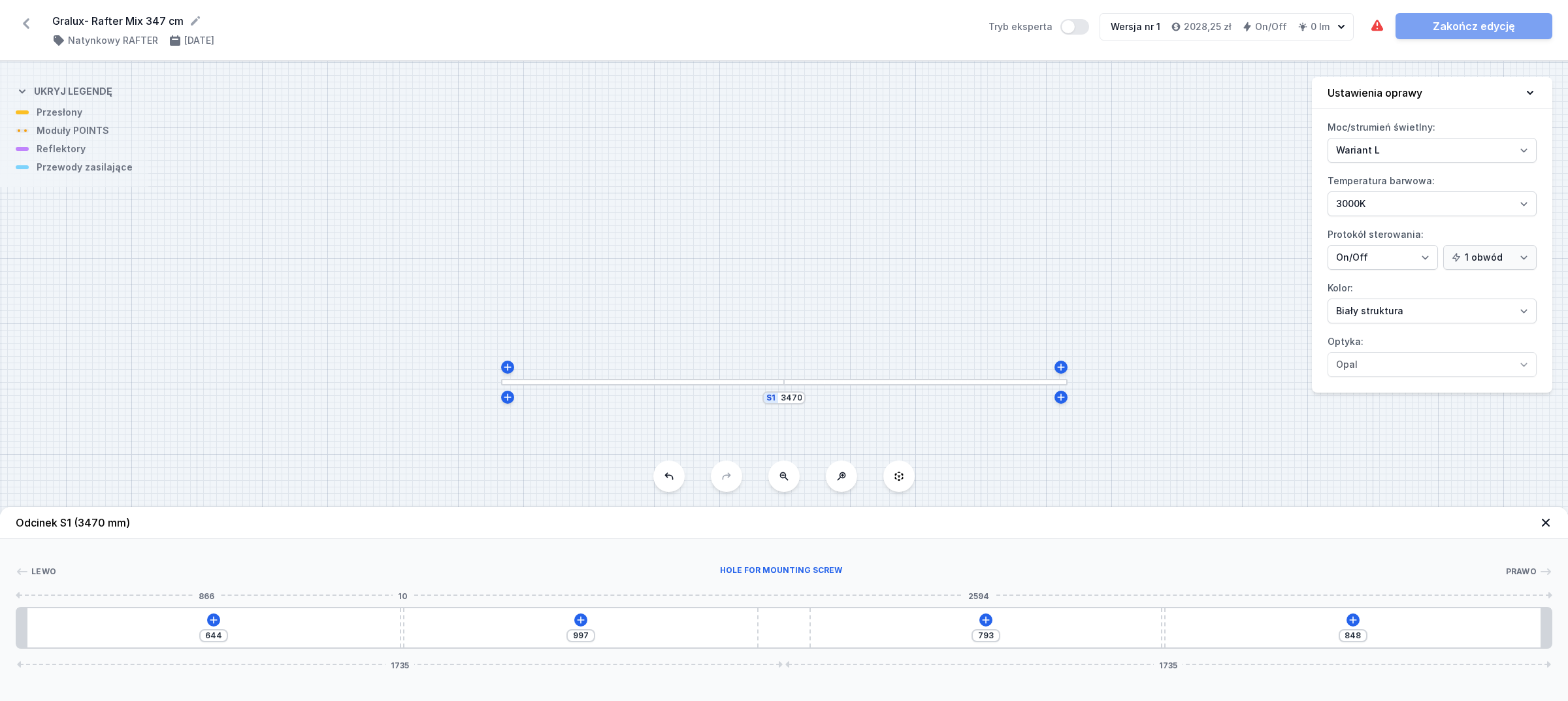
type input "1002"
type input "638"
type input "1003"
type input "636"
drag, startPoint x: 406, startPoint y: 623, endPoint x: 407, endPoint y: 611, distance: 12.0
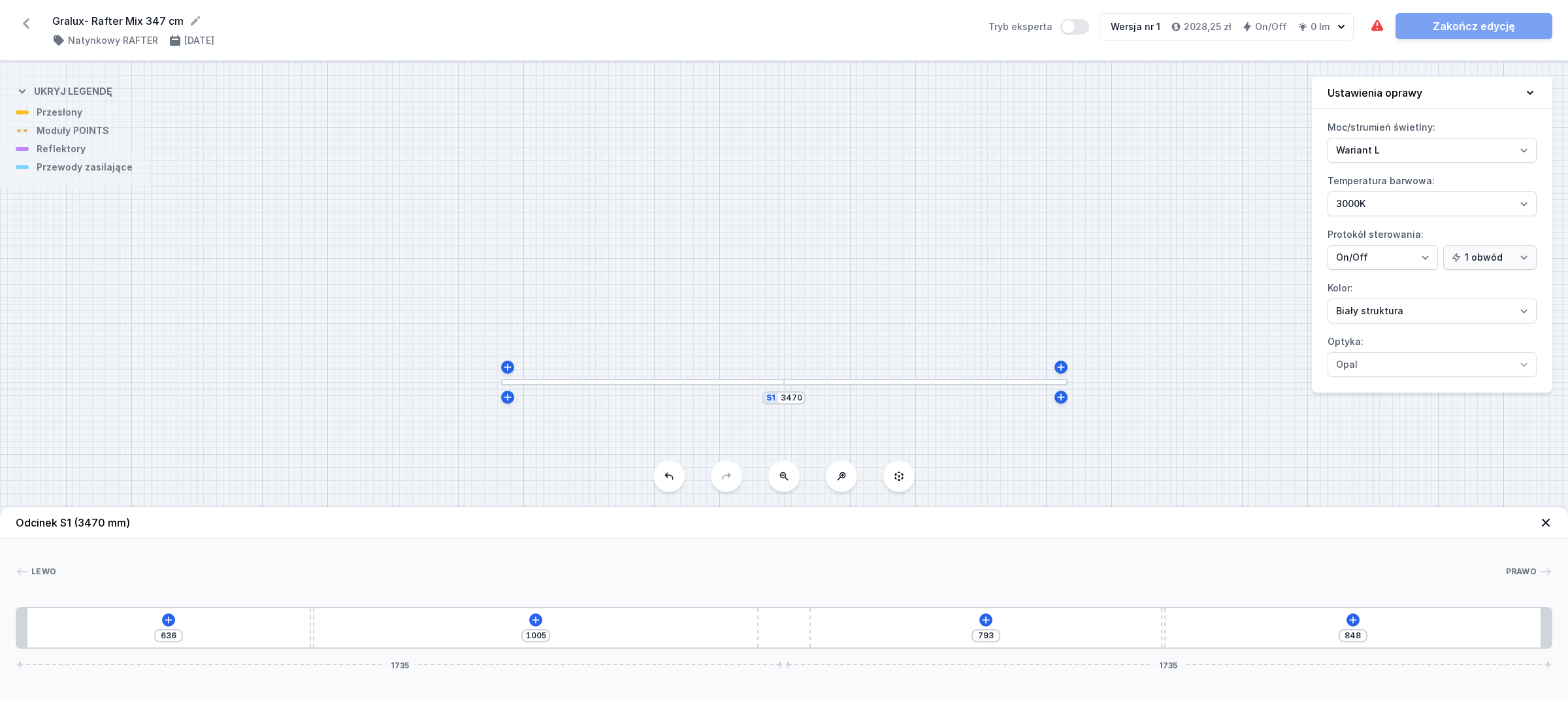
click at [307, 611] on div "636 1005 793 848 1735 1735" at bounding box center [784, 628] width 1537 height 42
click at [532, 612] on div "636 1005 793 848 1735 1735" at bounding box center [784, 628] width 1537 height 42
click at [534, 615] on icon at bounding box center [535, 620] width 11 height 11
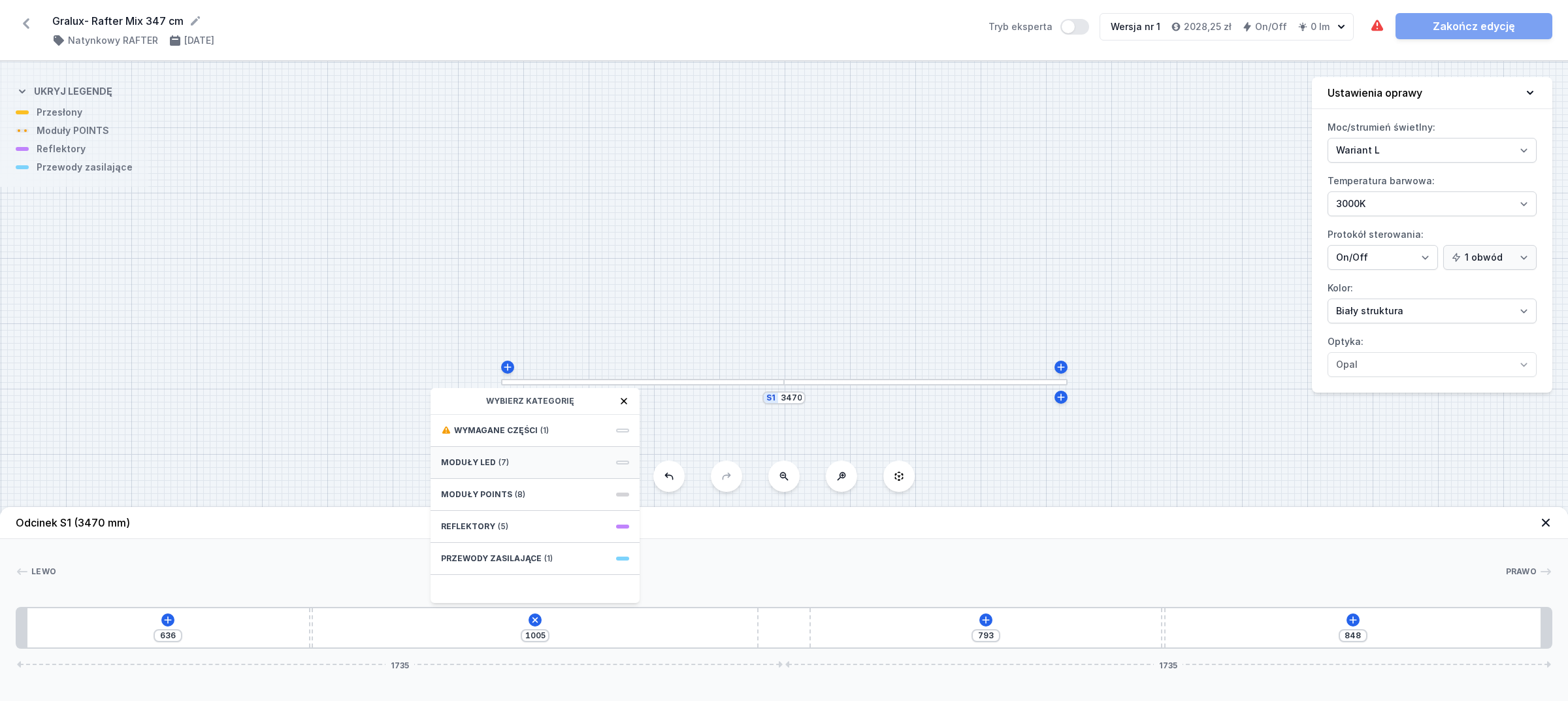
click at [531, 462] on div "Moduły LED (7)" at bounding box center [535, 463] width 209 height 32
click at [537, 525] on span "LED opal module 980mm" at bounding box center [535, 525] width 188 height 13
type input "25"
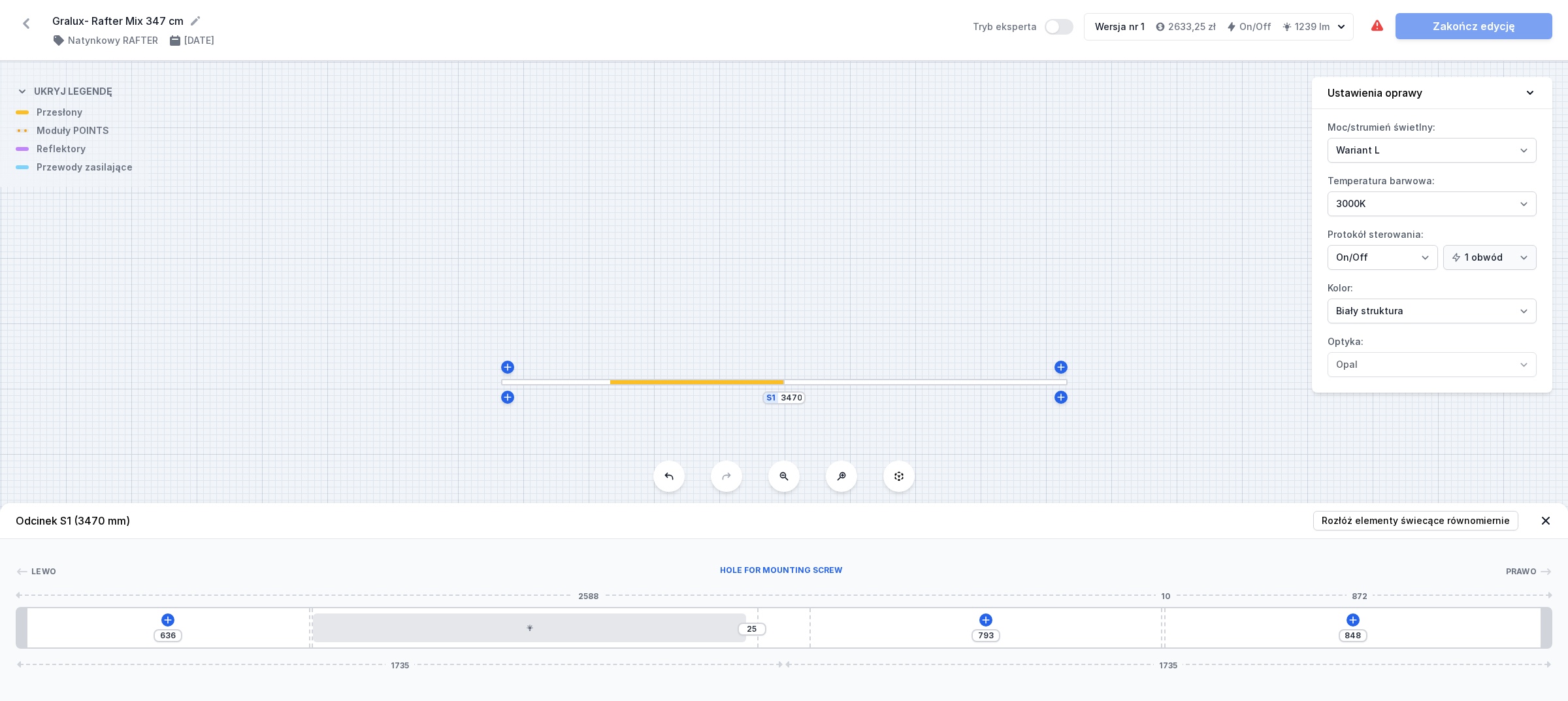
type input "763"
type input "878"
type input "768"
type input "873"
type input "791"
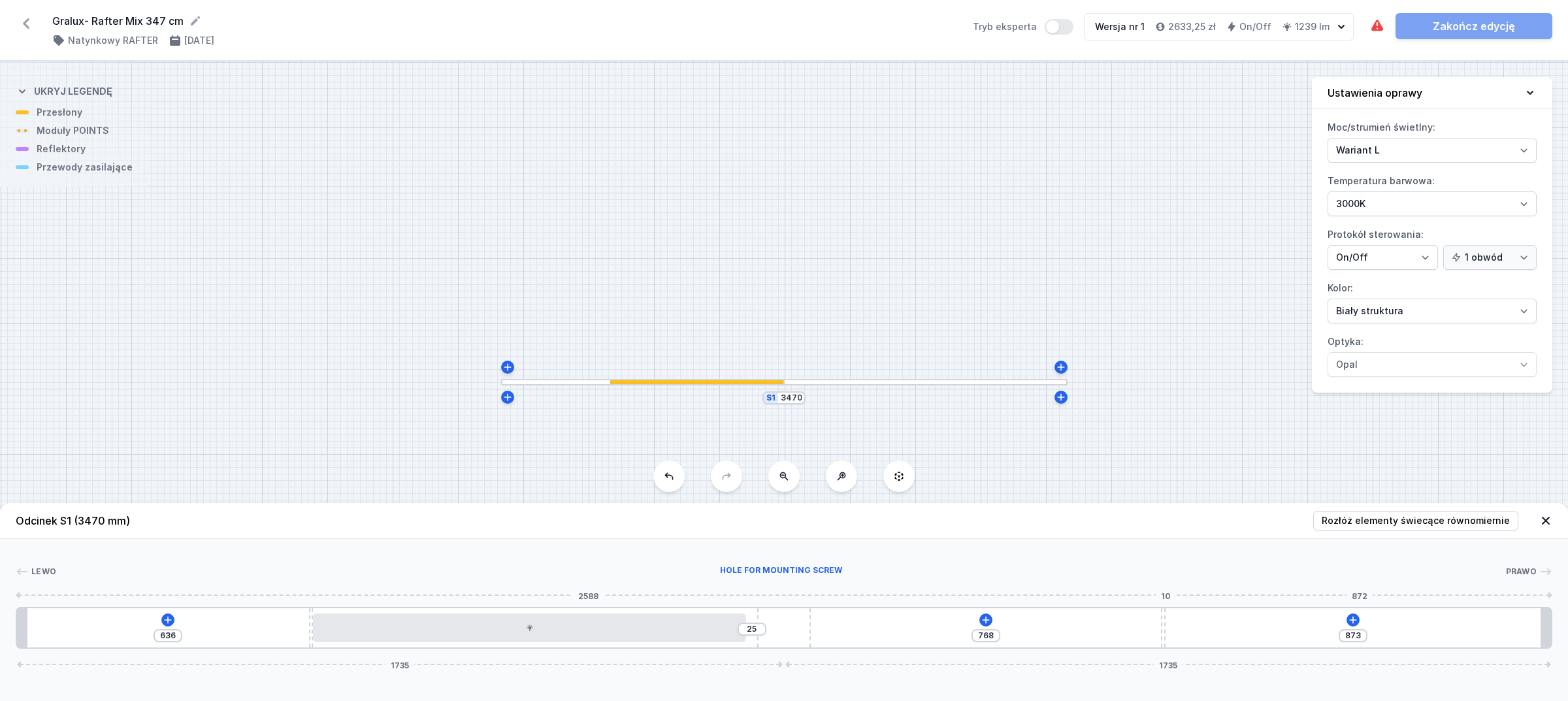
type input "850"
type input "830"
type input "811"
type input "865"
type input "776"
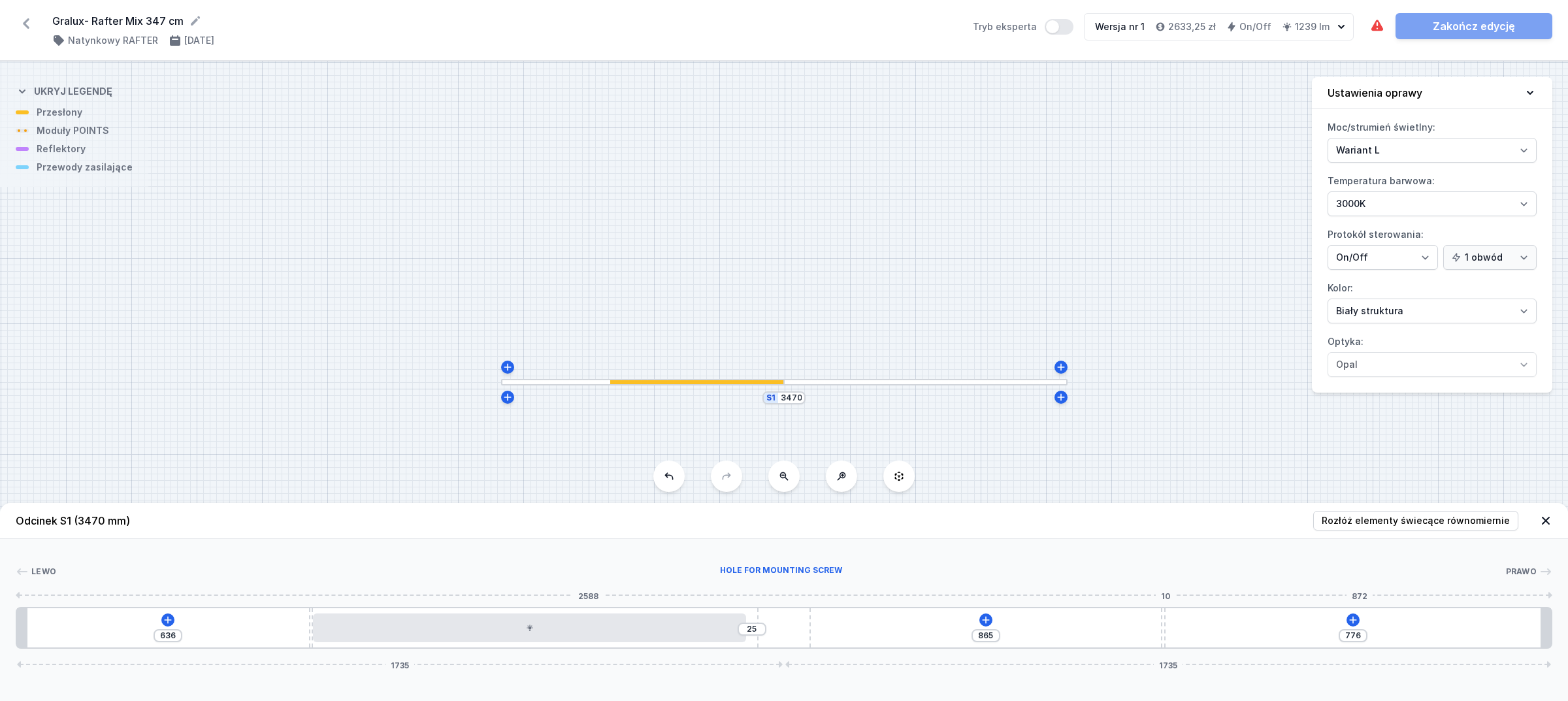
type input "896"
type input "745"
type input "925"
type input "716"
type input "951"
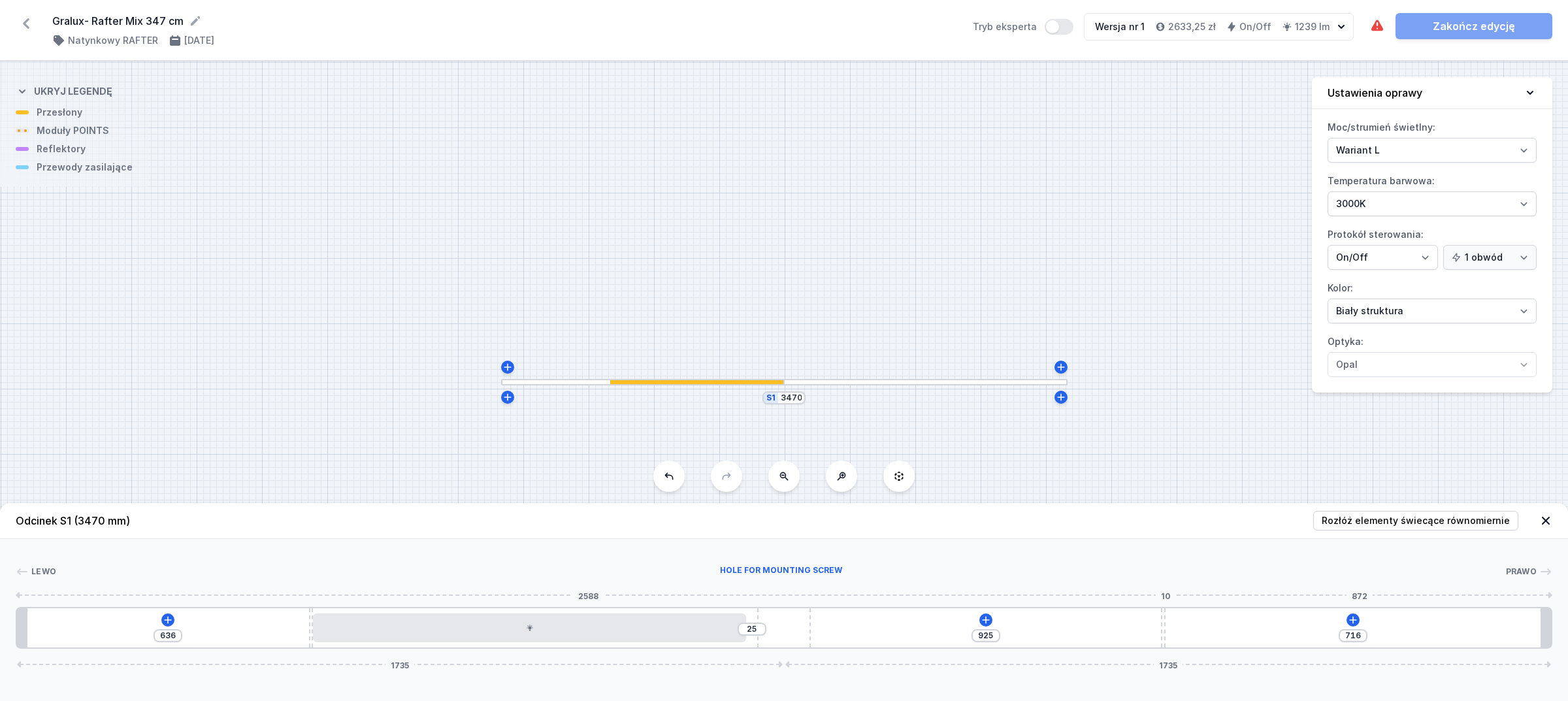
type input "690"
type input "975"
type input "666"
type input "991"
type input "650"
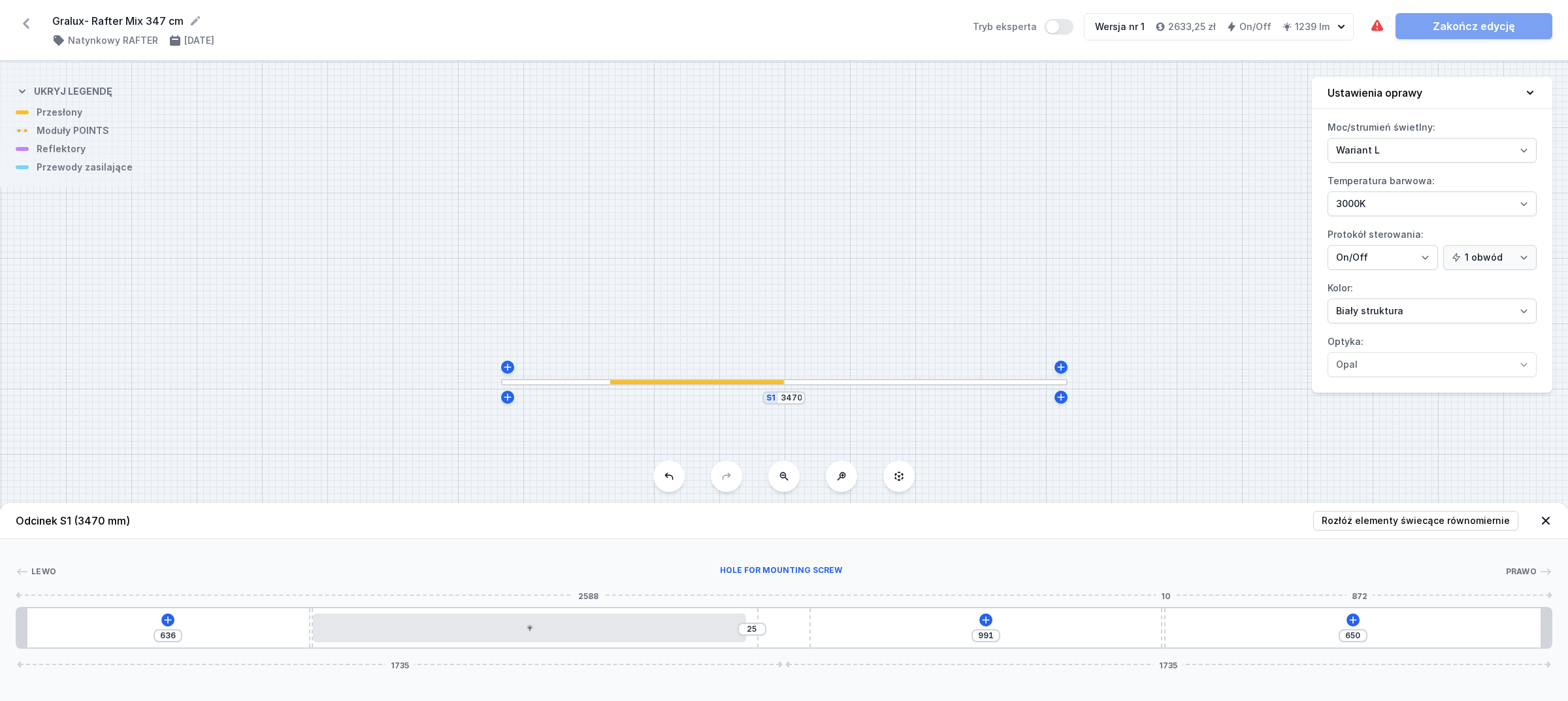
type input "1004"
type input "637"
type input "1017"
type input "624"
type input "1030"
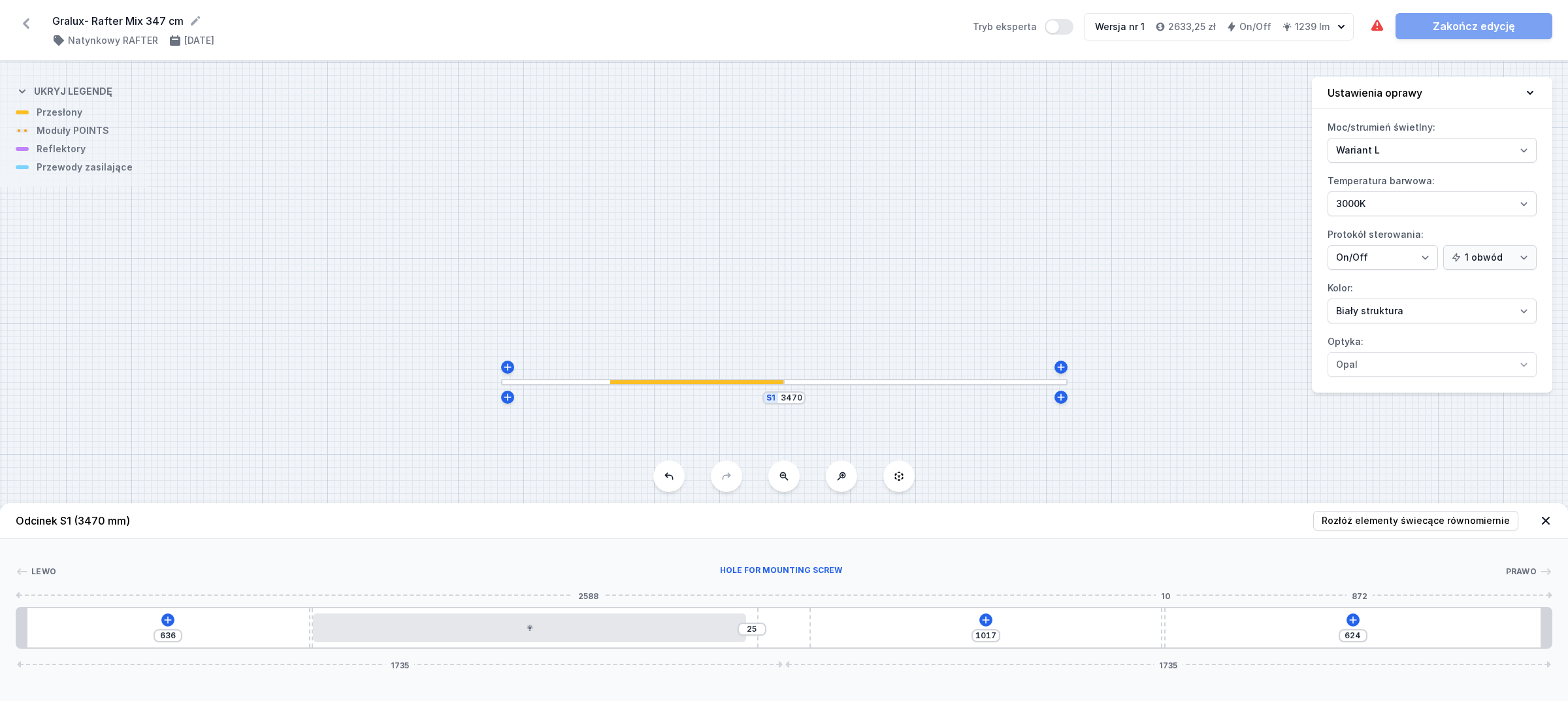
type input "611"
type input "1045"
type input "596"
type input "1059"
type input "582"
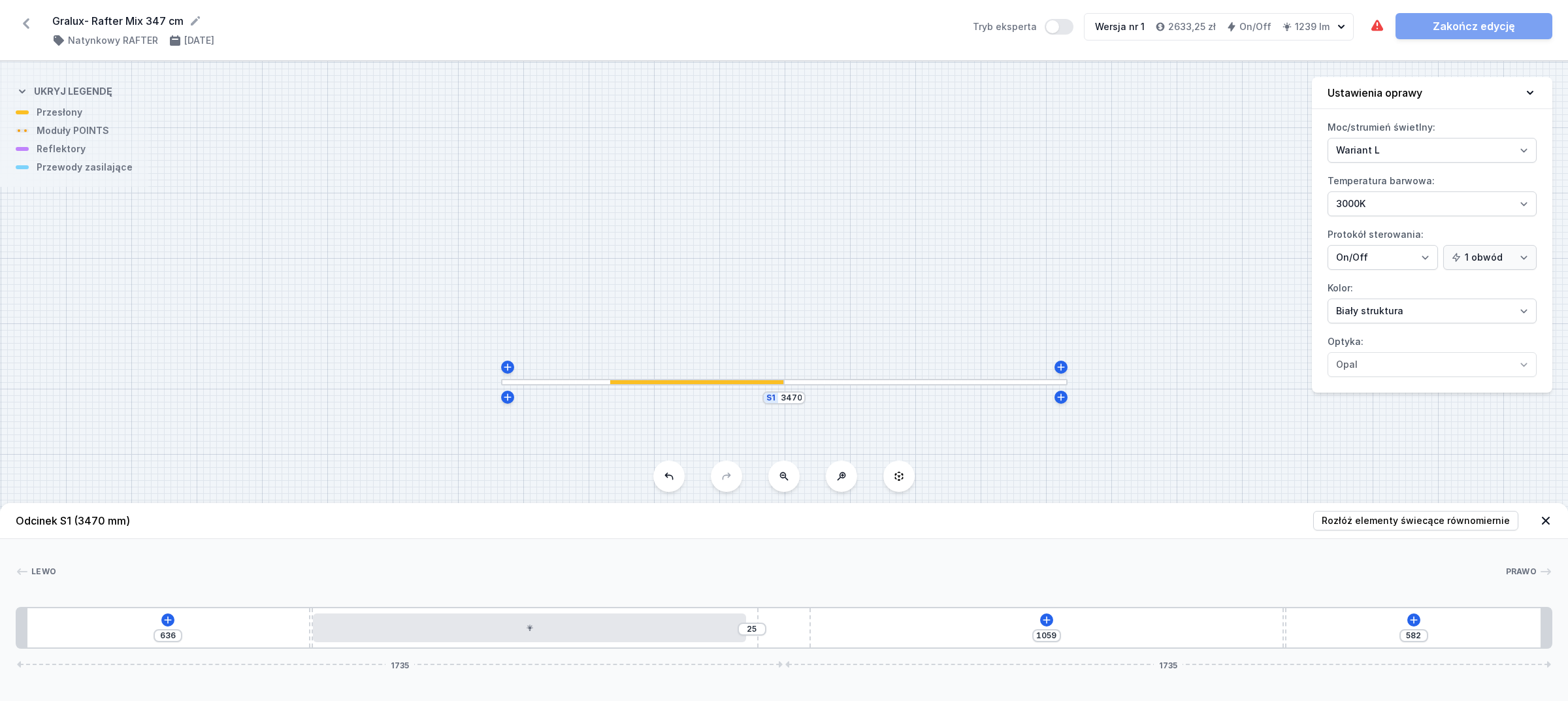
type input "1067"
type input "574"
drag, startPoint x: 1163, startPoint y: 624, endPoint x: 1300, endPoint y: 612, distance: 137.5
click at [1300, 612] on div "636 25 1067 574 1735 1735" at bounding box center [784, 628] width 1537 height 42
click at [528, 632] on icon at bounding box center [530, 628] width 8 height 8
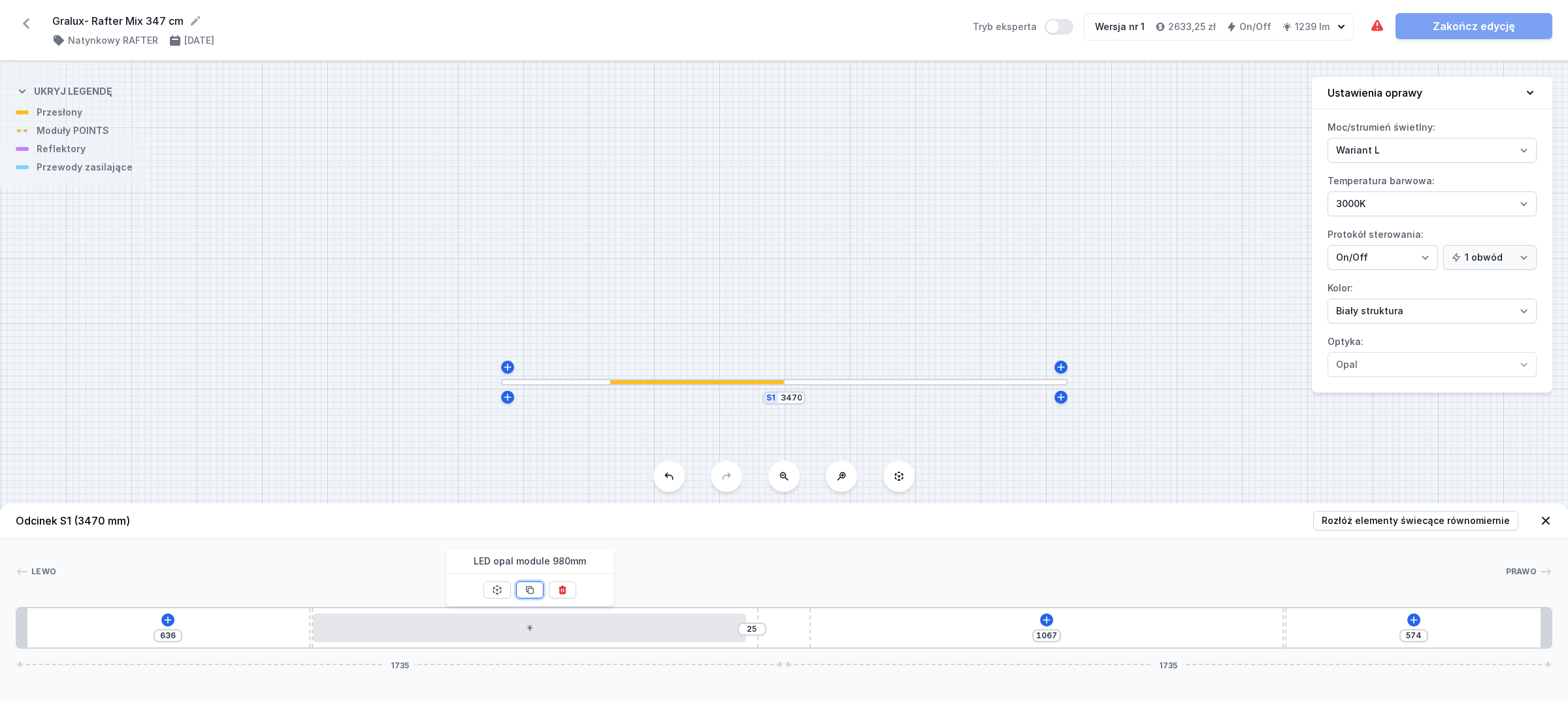
click at [524, 585] on icon at bounding box center [530, 590] width 11 height 11
type input "146"
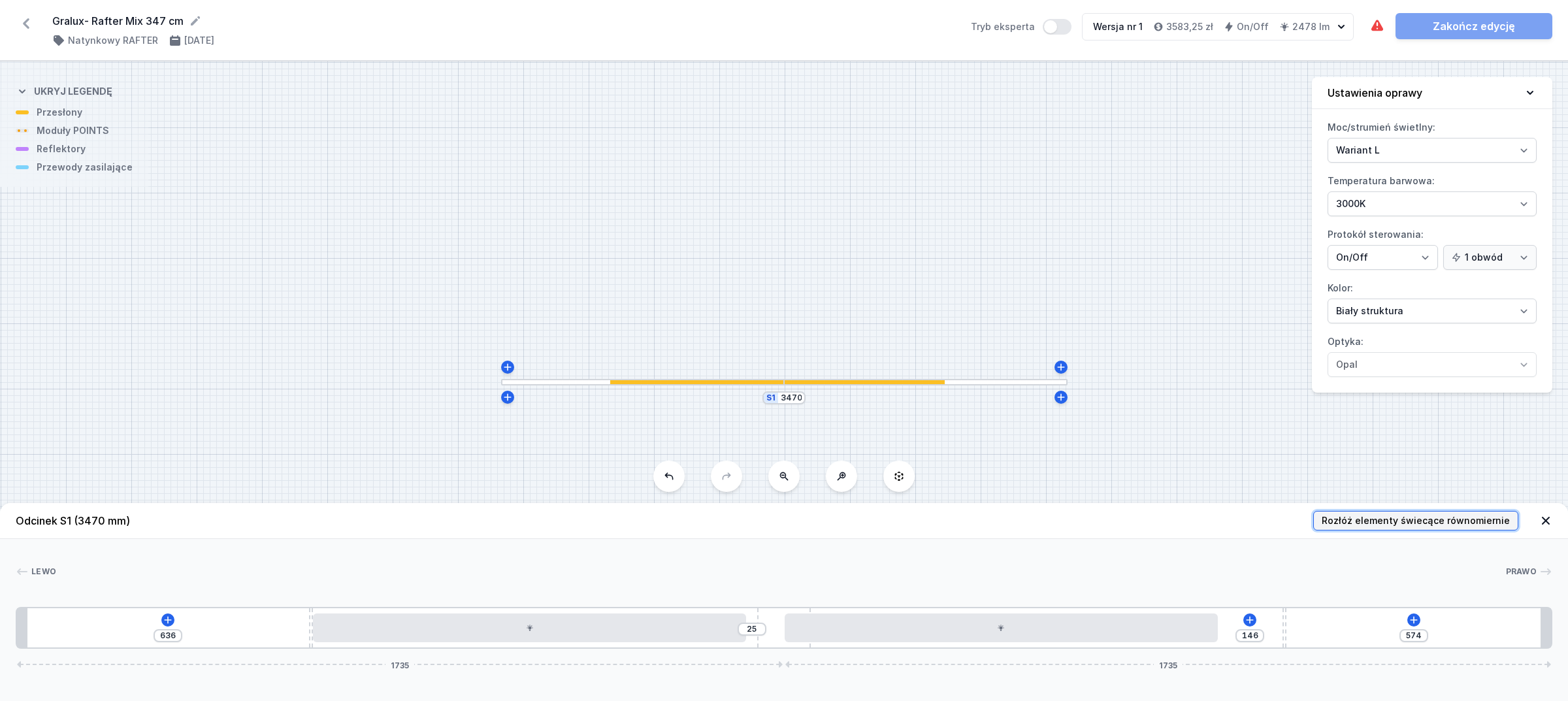
click at [1354, 515] on span "Rozłóż elementy świecące równomiernie" at bounding box center [1416, 521] width 188 height 13
type input "192"
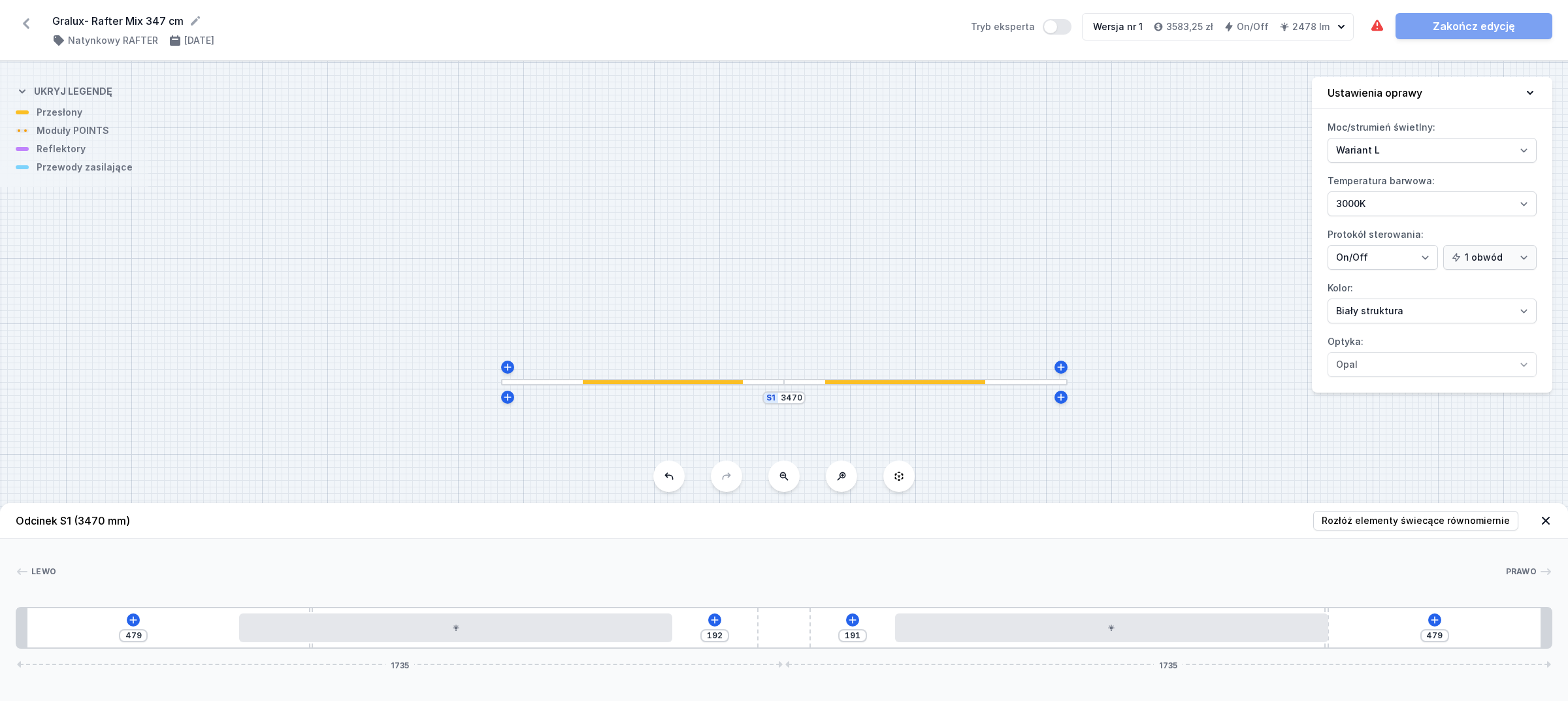
drag, startPoint x: 1289, startPoint y: 609, endPoint x: 1342, endPoint y: 609, distance: 53.0
click at [1438, 619] on icon at bounding box center [1435, 620] width 11 height 11
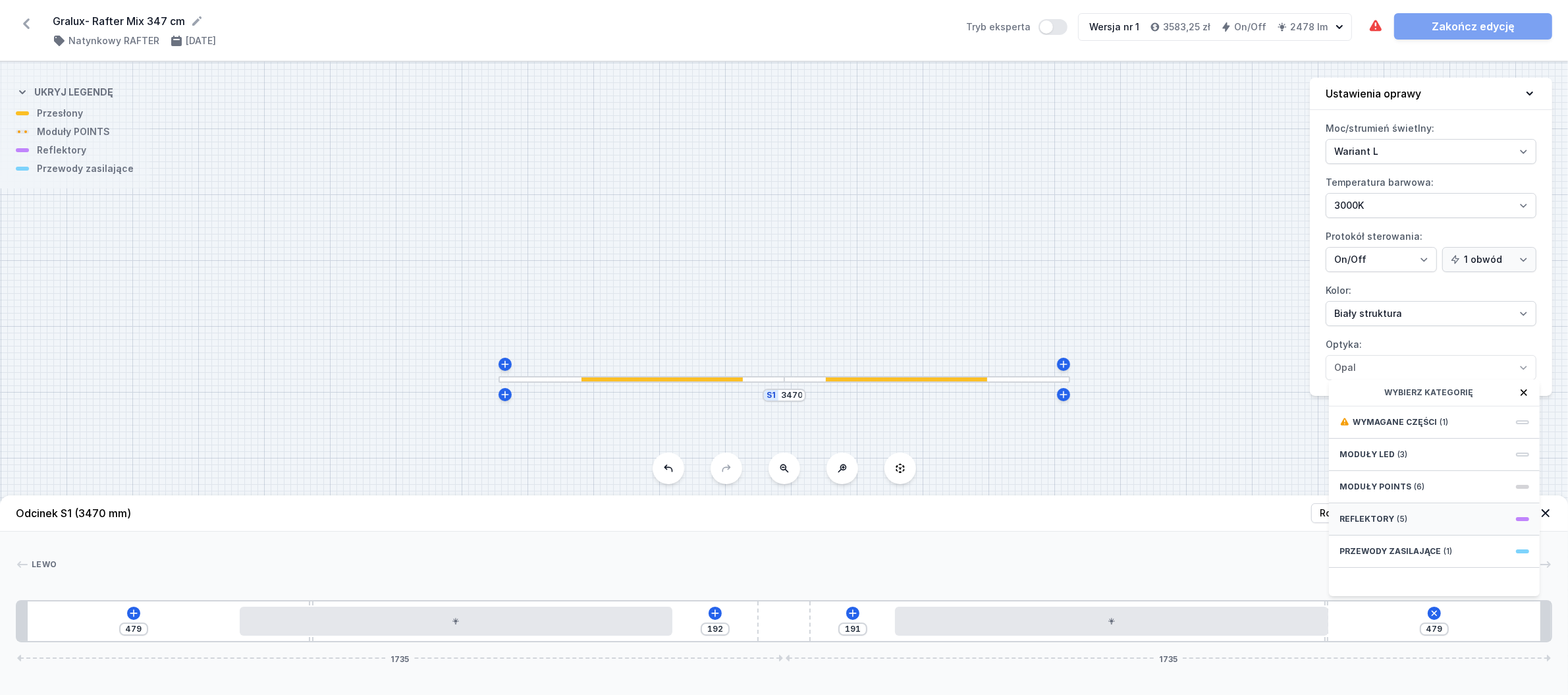
click at [1424, 529] on div "Reflektory (5)" at bounding box center [1434, 519] width 211 height 32
click at [1439, 555] on div "PET mini next module 41°" at bounding box center [1434, 540] width 211 height 30
type input "409"
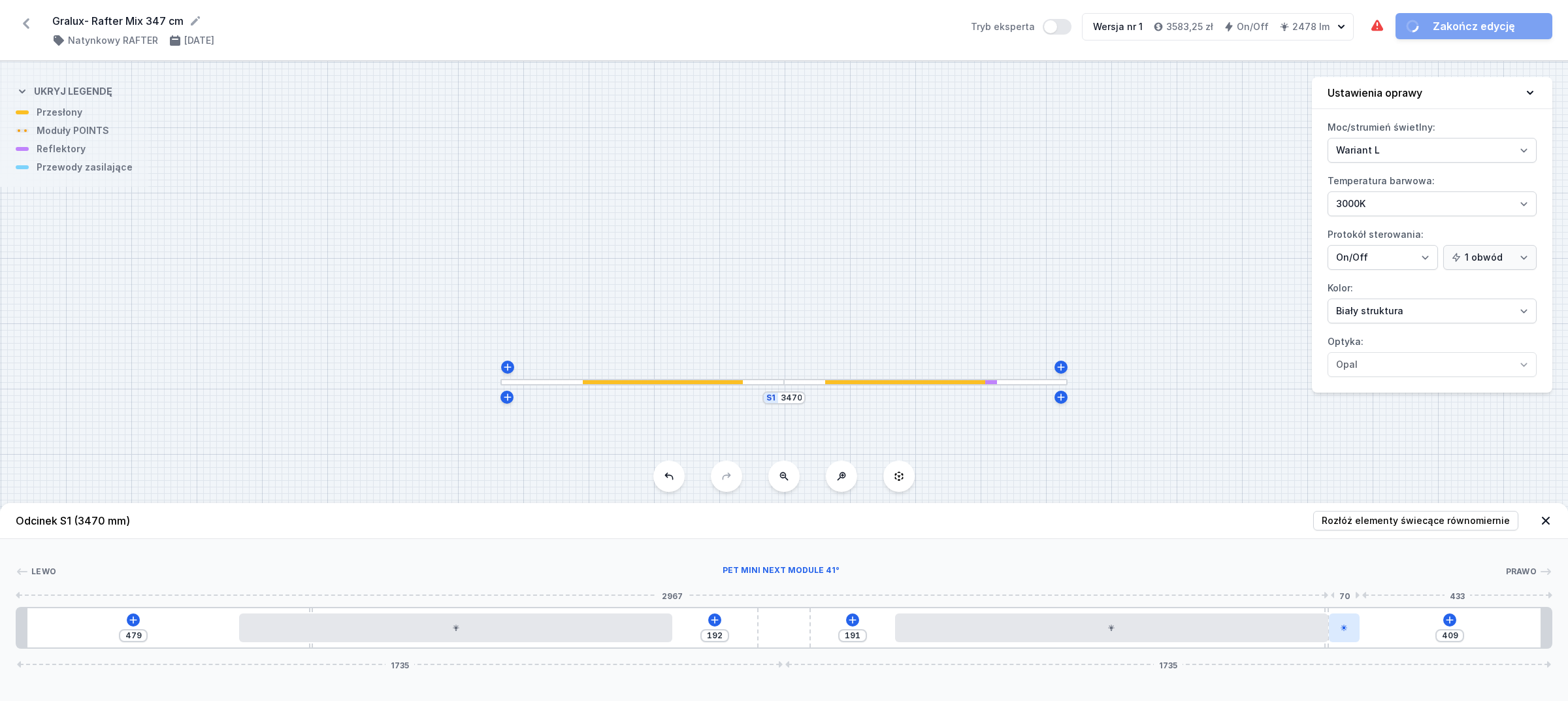
click at [1354, 622] on div at bounding box center [1344, 627] width 31 height 29
select select "2246"
click at [1344, 595] on icon at bounding box center [1345, 590] width 11 height 11
type input "339"
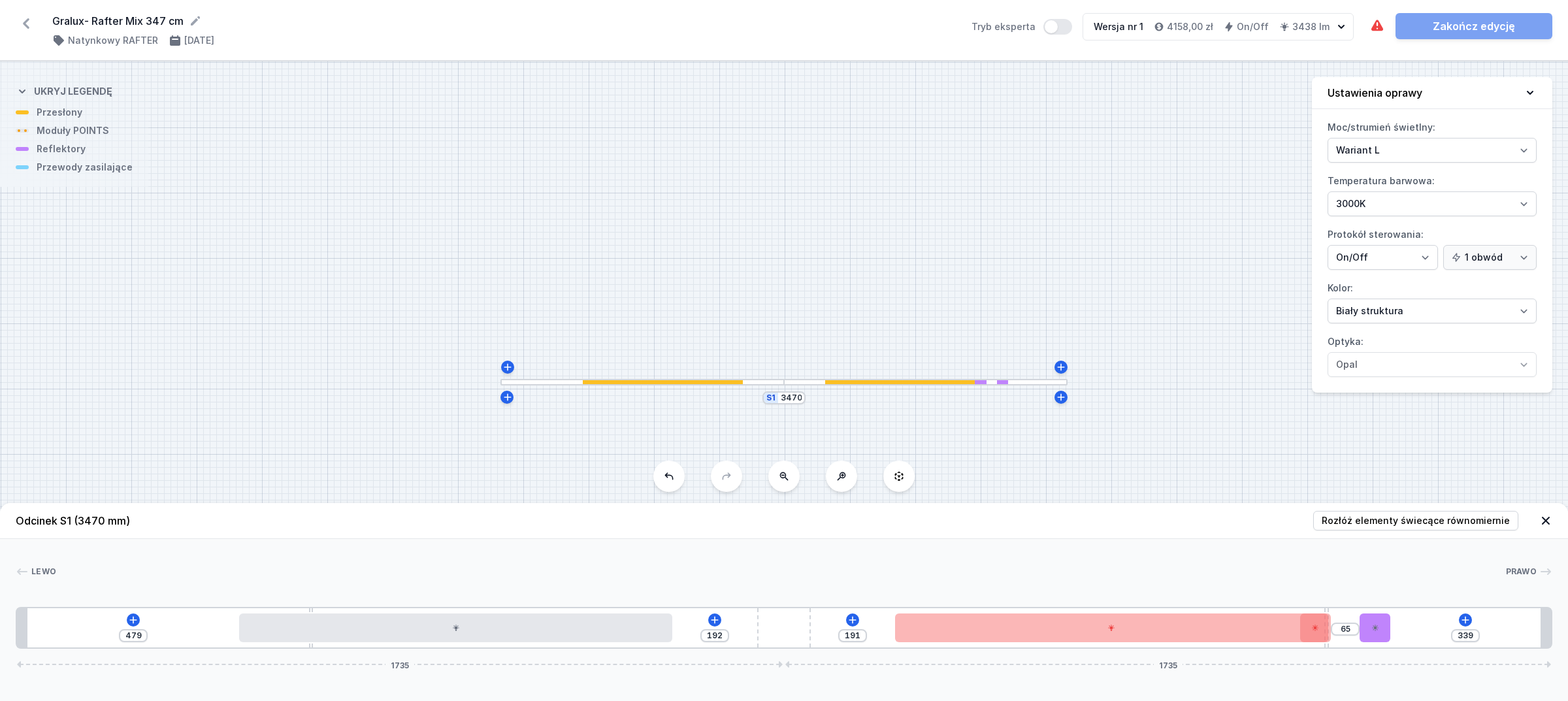
type input "70"
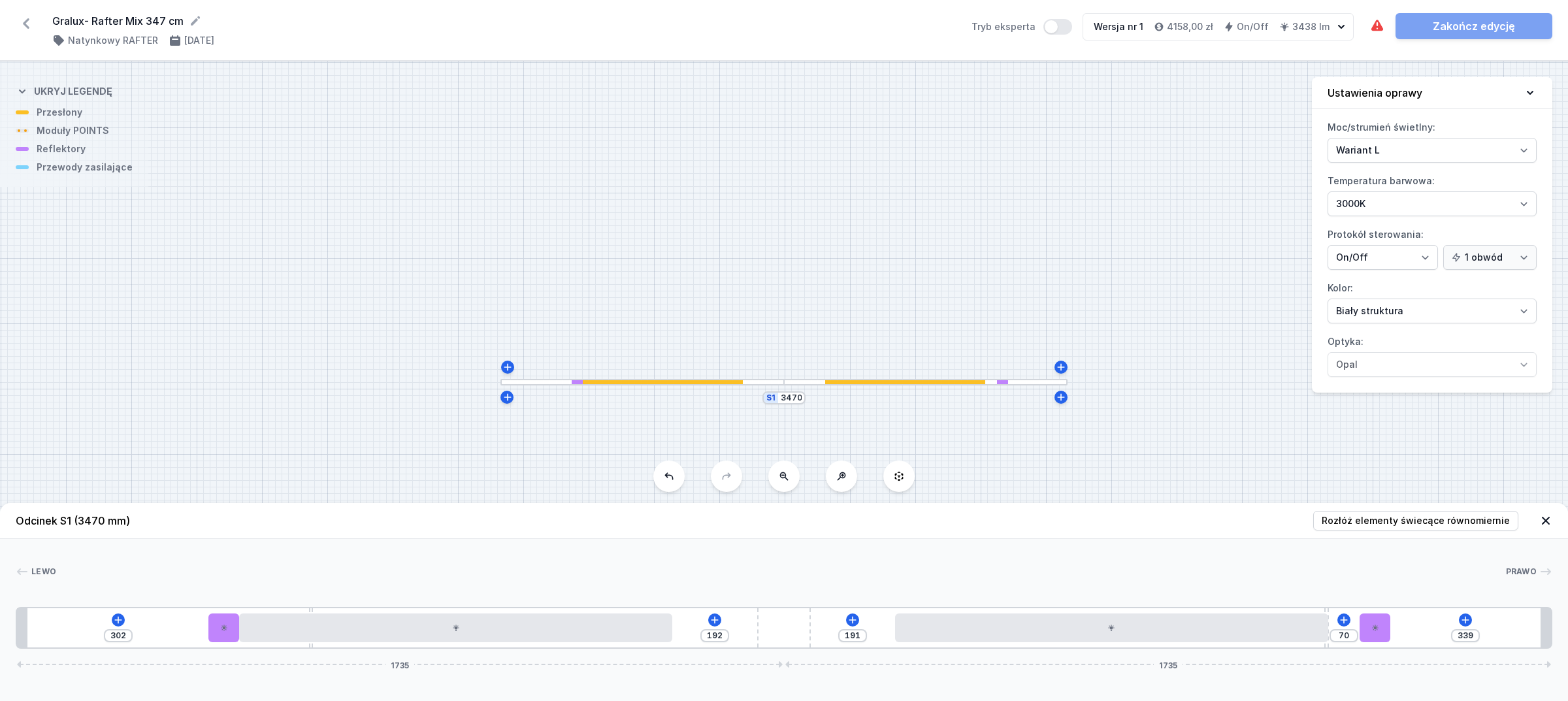
type input "301"
drag, startPoint x: 1350, startPoint y: 621, endPoint x: 173, endPoint y: 589, distance: 1177.4
click at [173, 589] on div "Lewo Prawo 1 2 3 4 5 4 3 2 1 301 192 191 70 339 1735 1735 433 70 157 10 980 503…" at bounding box center [784, 594] width 1568 height 110
click at [1396, 523] on span "Rozłóż elementy świecące równomiernie" at bounding box center [1416, 521] width 188 height 13
type input "250"
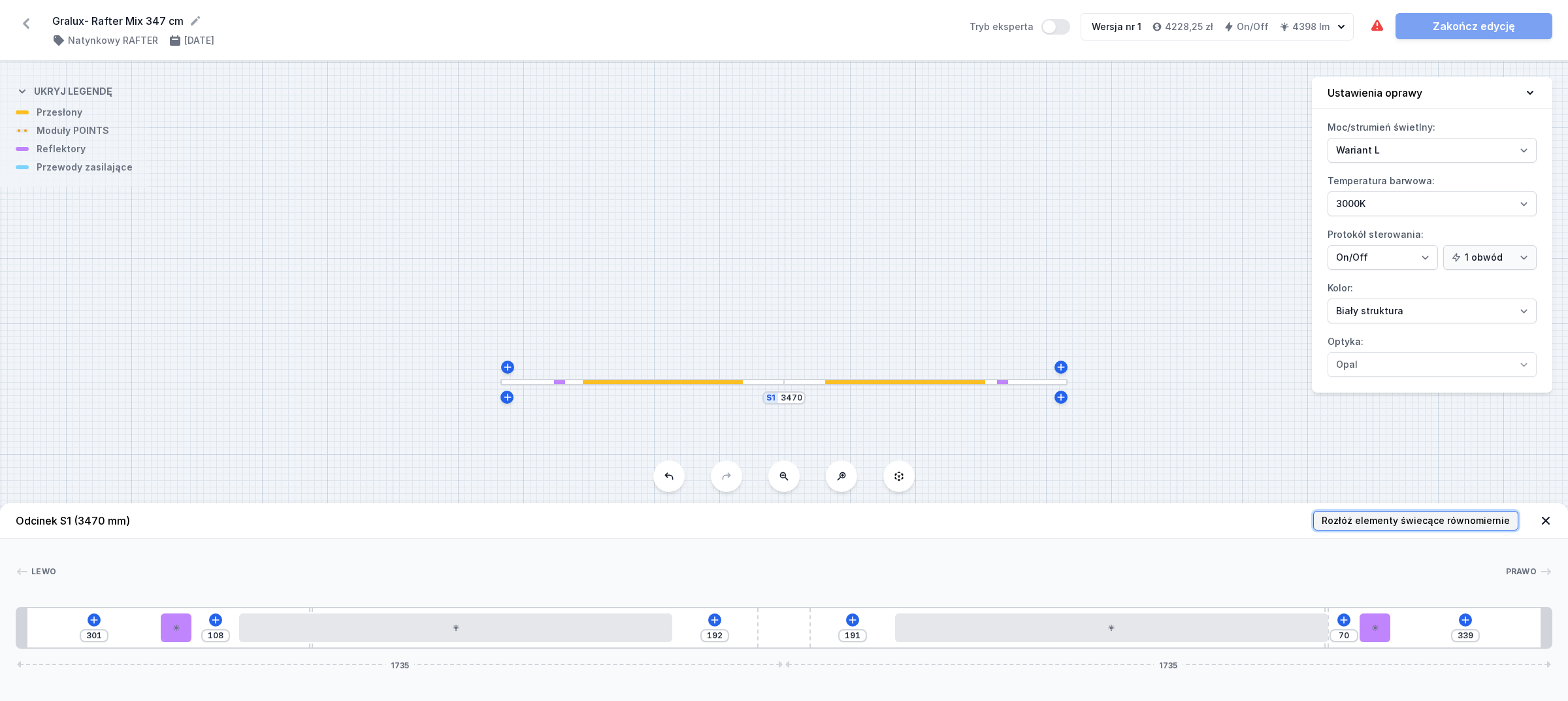
type input "159"
type input "77"
type input "250"
type input "274"
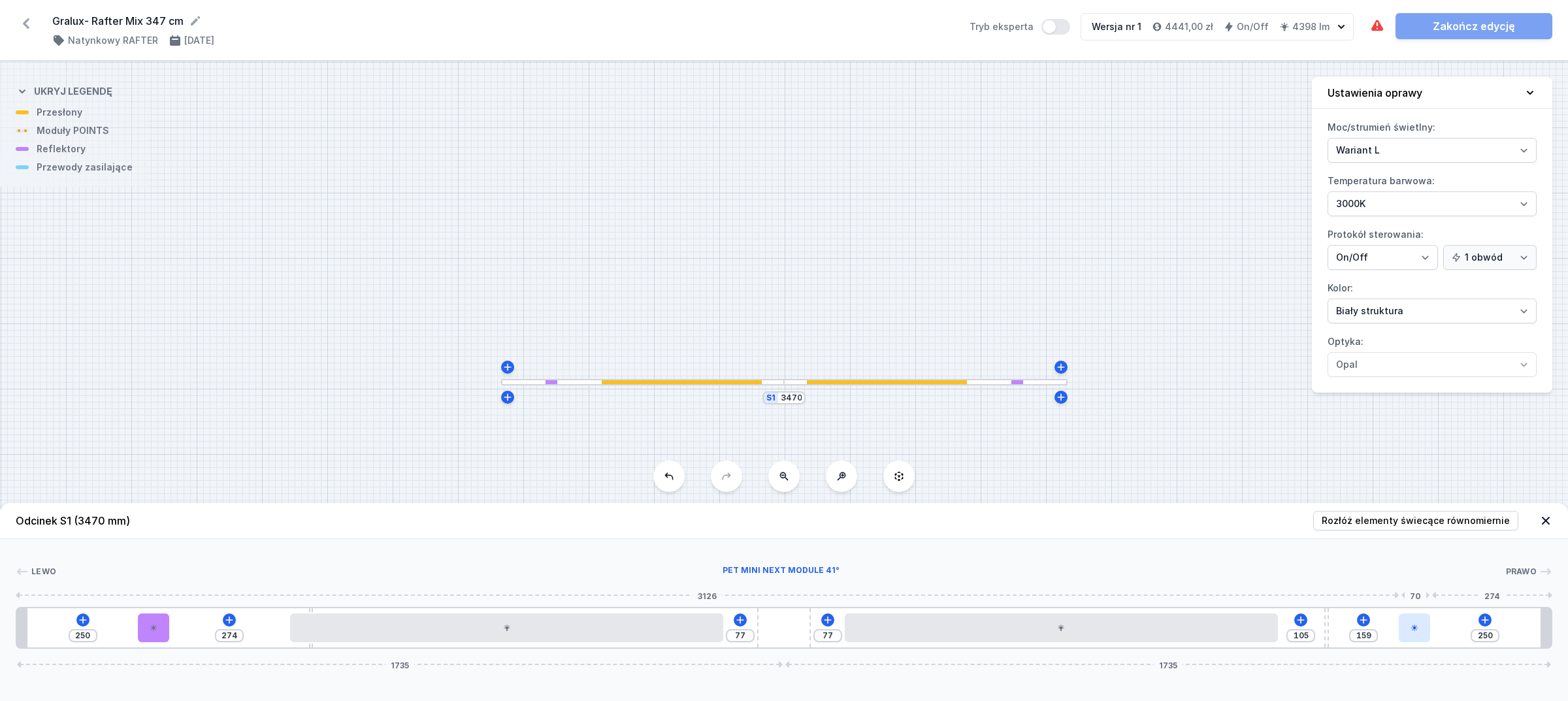
click at [1419, 634] on div at bounding box center [1414, 627] width 31 height 29
select select "2246"
click at [1415, 593] on icon at bounding box center [1416, 590] width 11 height 11
type input "180"
click at [157, 623] on div at bounding box center [153, 627] width 31 height 29
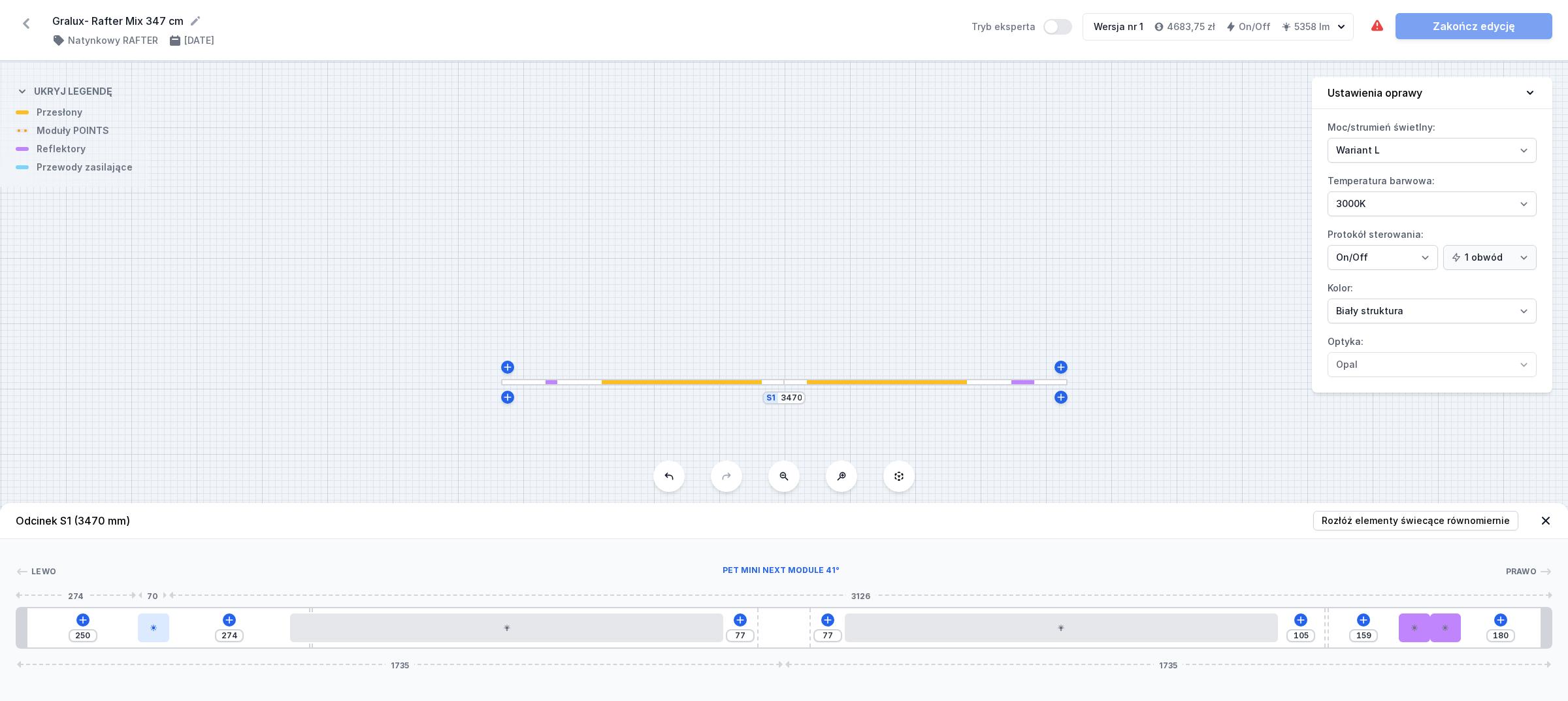
click at [154, 624] on icon at bounding box center [154, 628] width 8 height 8
select select "2246"
click at [155, 591] on icon at bounding box center [153, 590] width 11 height 11
drag, startPoint x: 185, startPoint y: 623, endPoint x: 134, endPoint y: 624, distance: 51.0
click at [134, 624] on div at bounding box center [122, 627] width 31 height 29
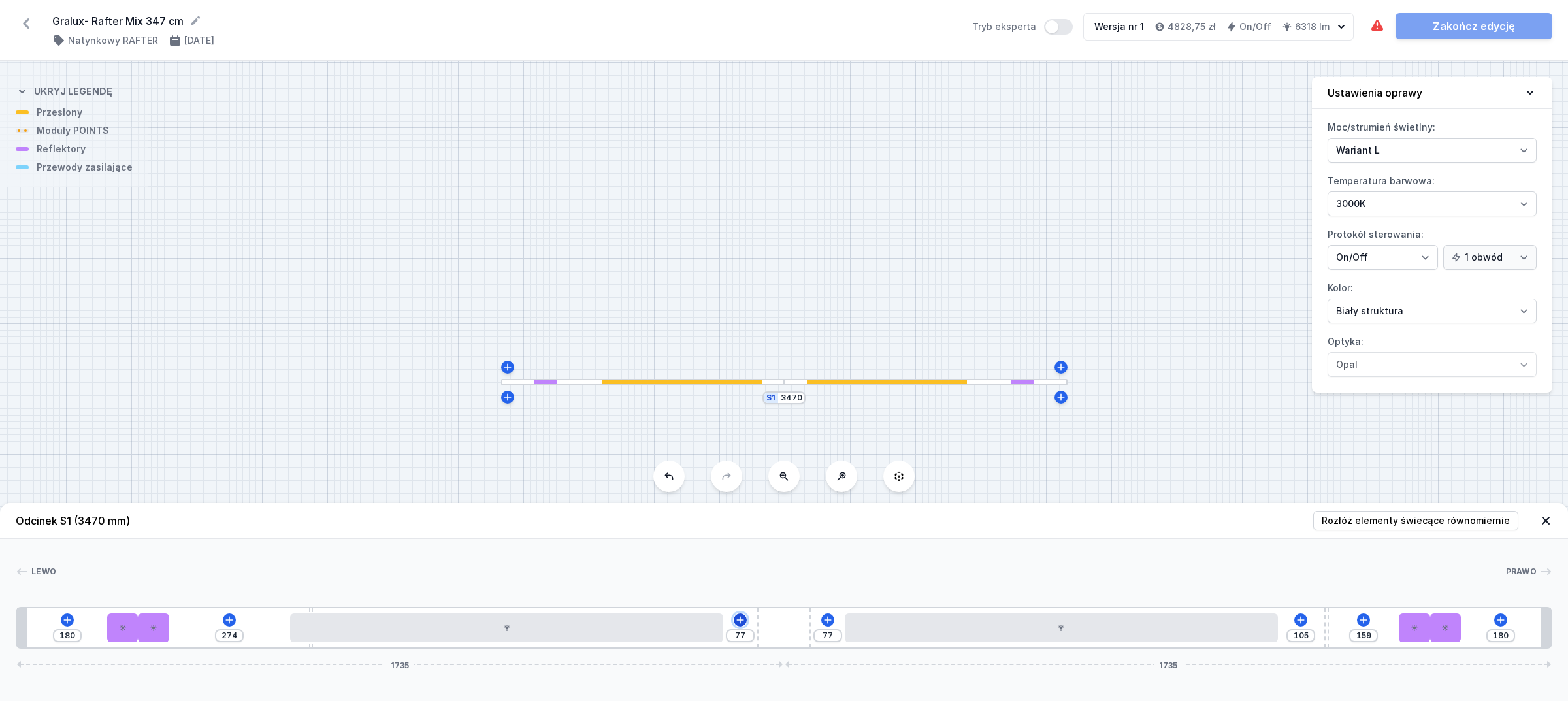
click at [743, 621] on icon at bounding box center [740, 619] width 7 height 7
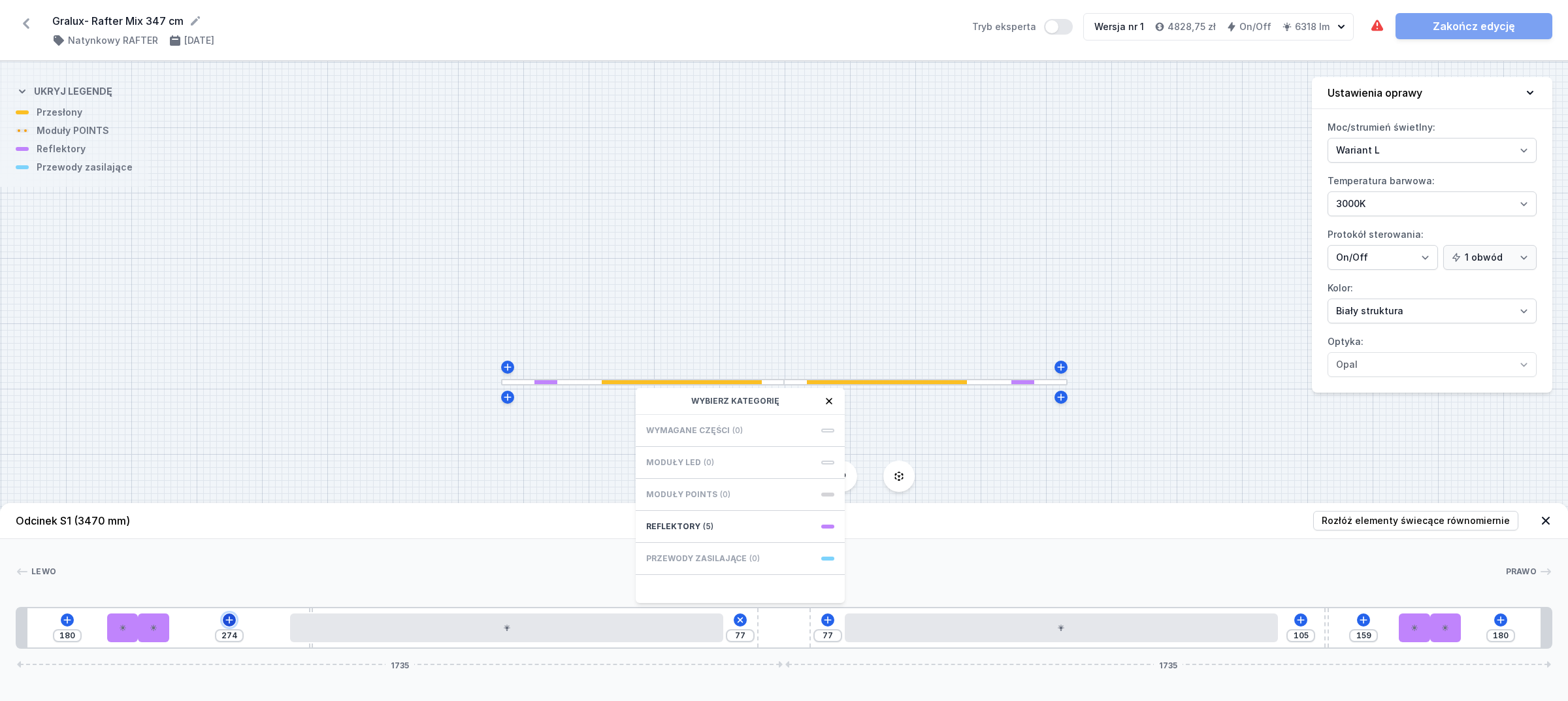
click at [226, 615] on icon at bounding box center [229, 620] width 11 height 11
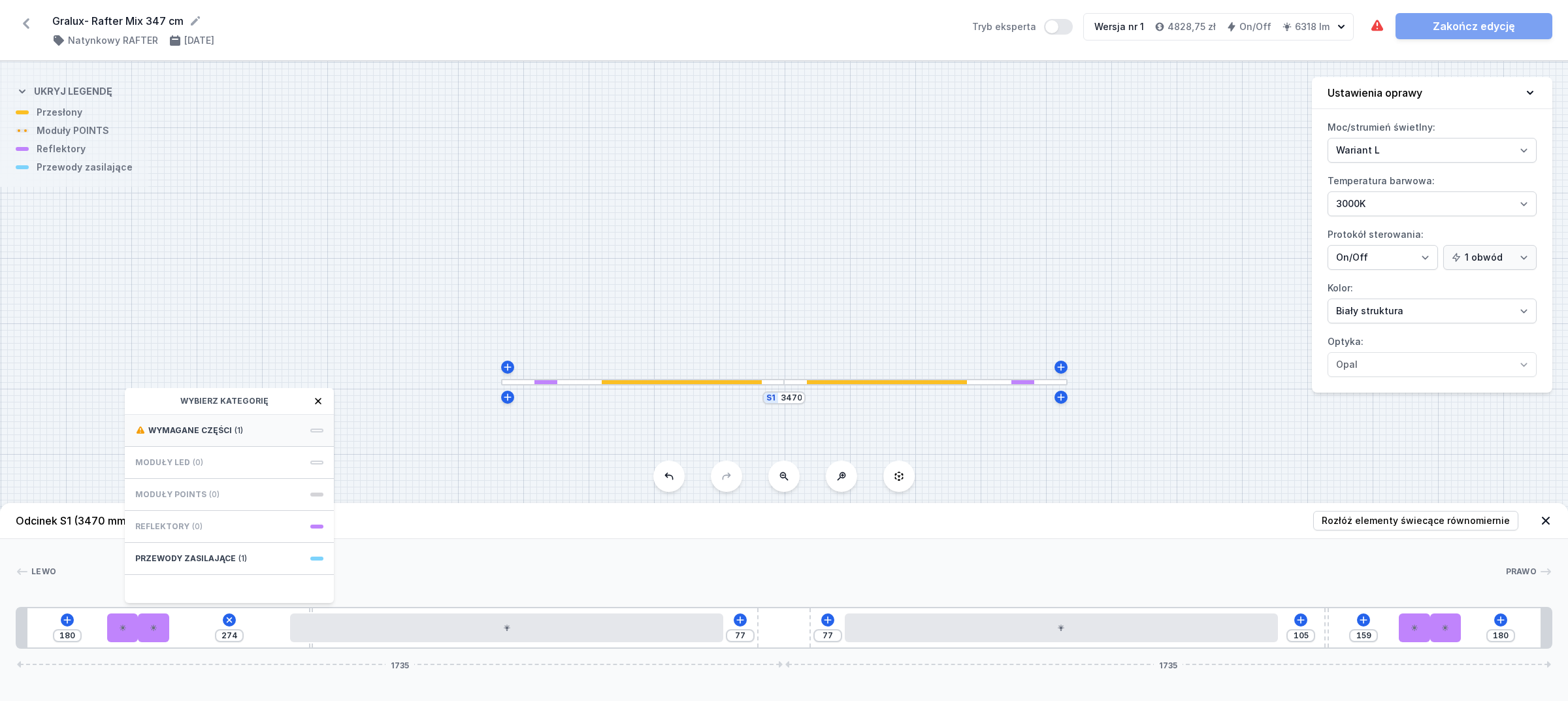
click at [216, 436] on div "Wymagane części (1)" at bounding box center [229, 431] width 209 height 32
click at [228, 438] on div "Hole for power supply cable" at bounding box center [229, 430] width 209 height 29
type input "204"
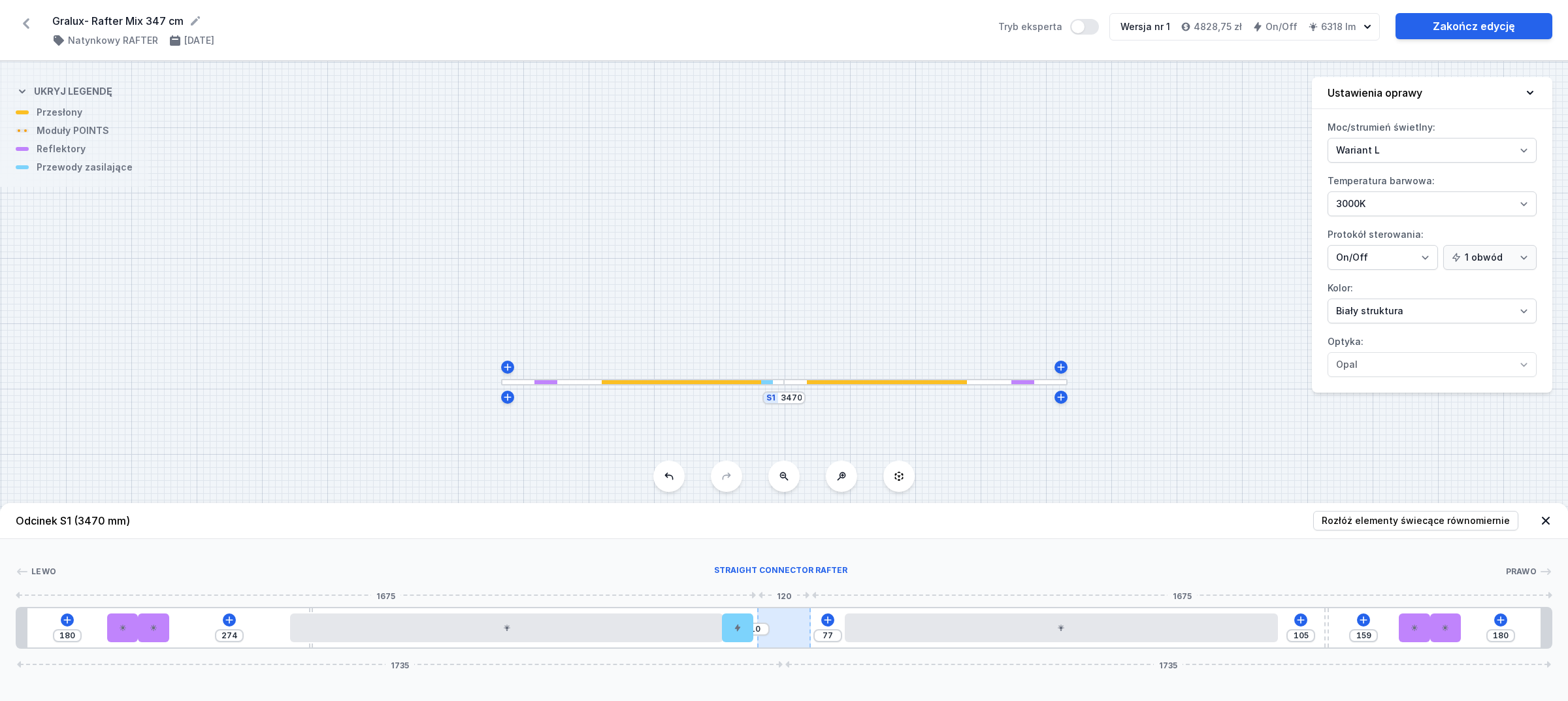
type input "77"
drag, startPoint x: 194, startPoint y: 631, endPoint x: 824, endPoint y: 624, distance: 630.0
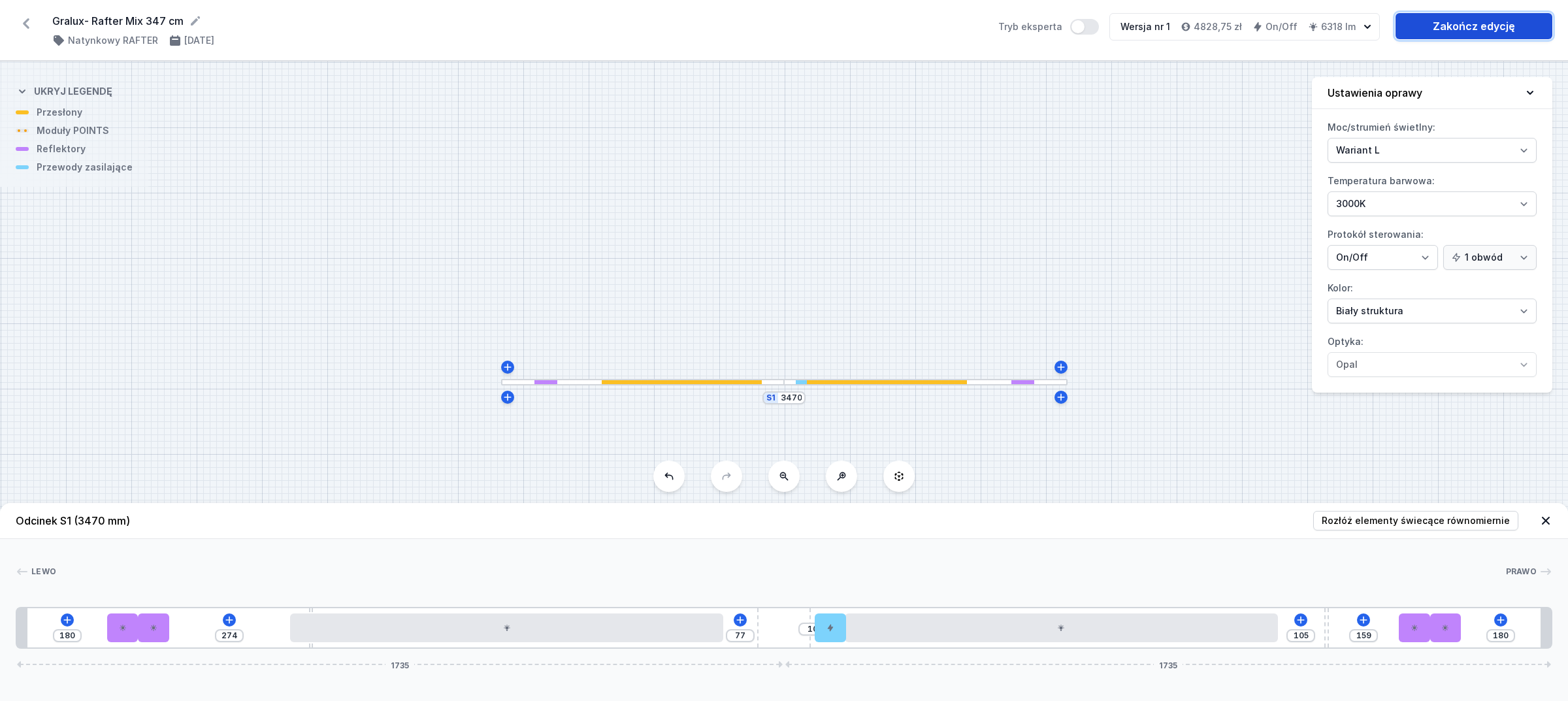
click at [1458, 27] on link "Zakończ edycję" at bounding box center [1474, 26] width 157 height 26
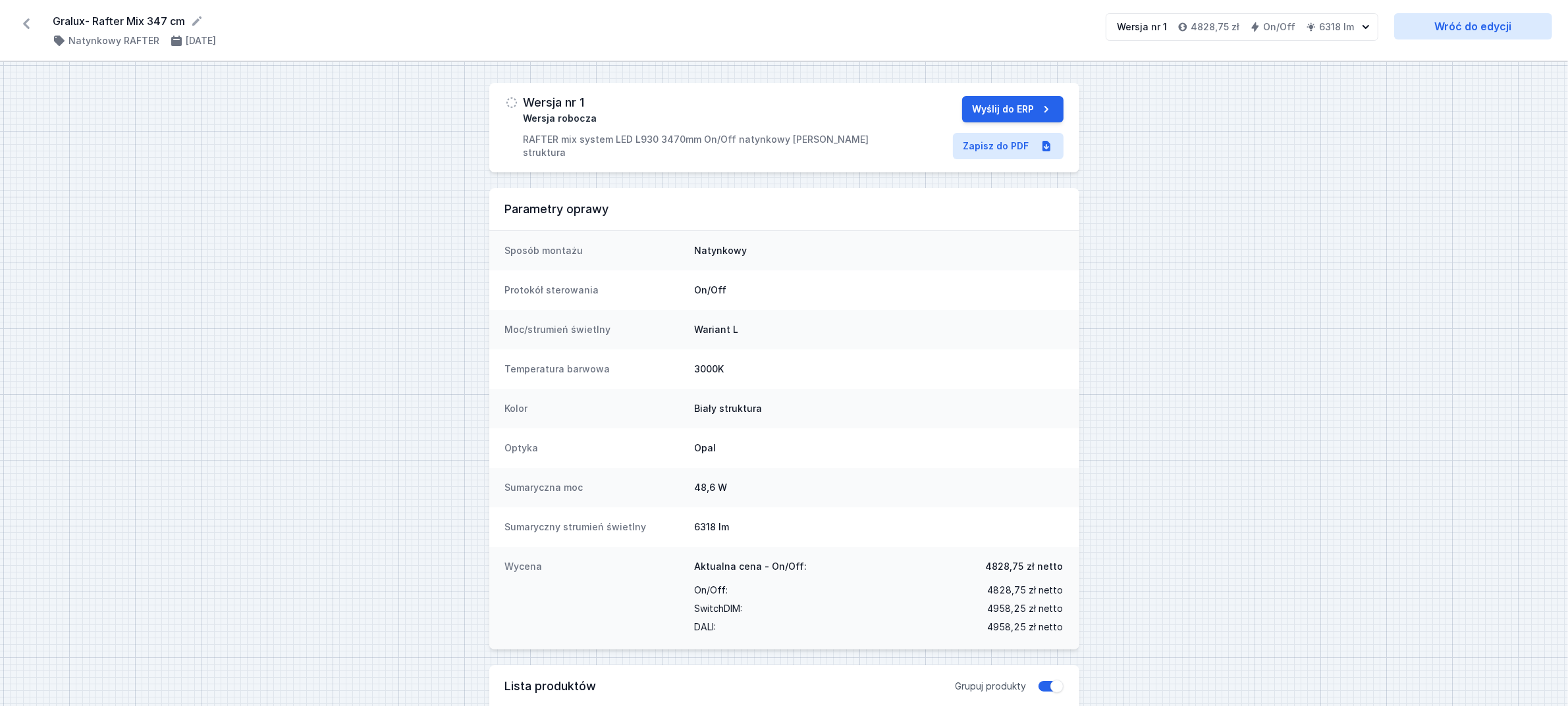
click at [524, 141] on p "RAFTER mix system LED L930 3470mm On/Off natynkowy biały struktura" at bounding box center [700, 146] width 353 height 26
drag, startPoint x: 524, startPoint y: 140, endPoint x: 848, endPoint y: 149, distance: 324.1
click at [848, 149] on div "Wersja nr 1 Wersja robocza RAFTER mix system LED L930 3470mm On/Off natynkowy b…" at bounding box center [784, 127] width 590 height 90
copy p "RAFTER mix system LED L930 3470mm On/Off natynkowy biały struktura"
click at [992, 143] on link "Zapisz do PDF" at bounding box center [1008, 146] width 110 height 26
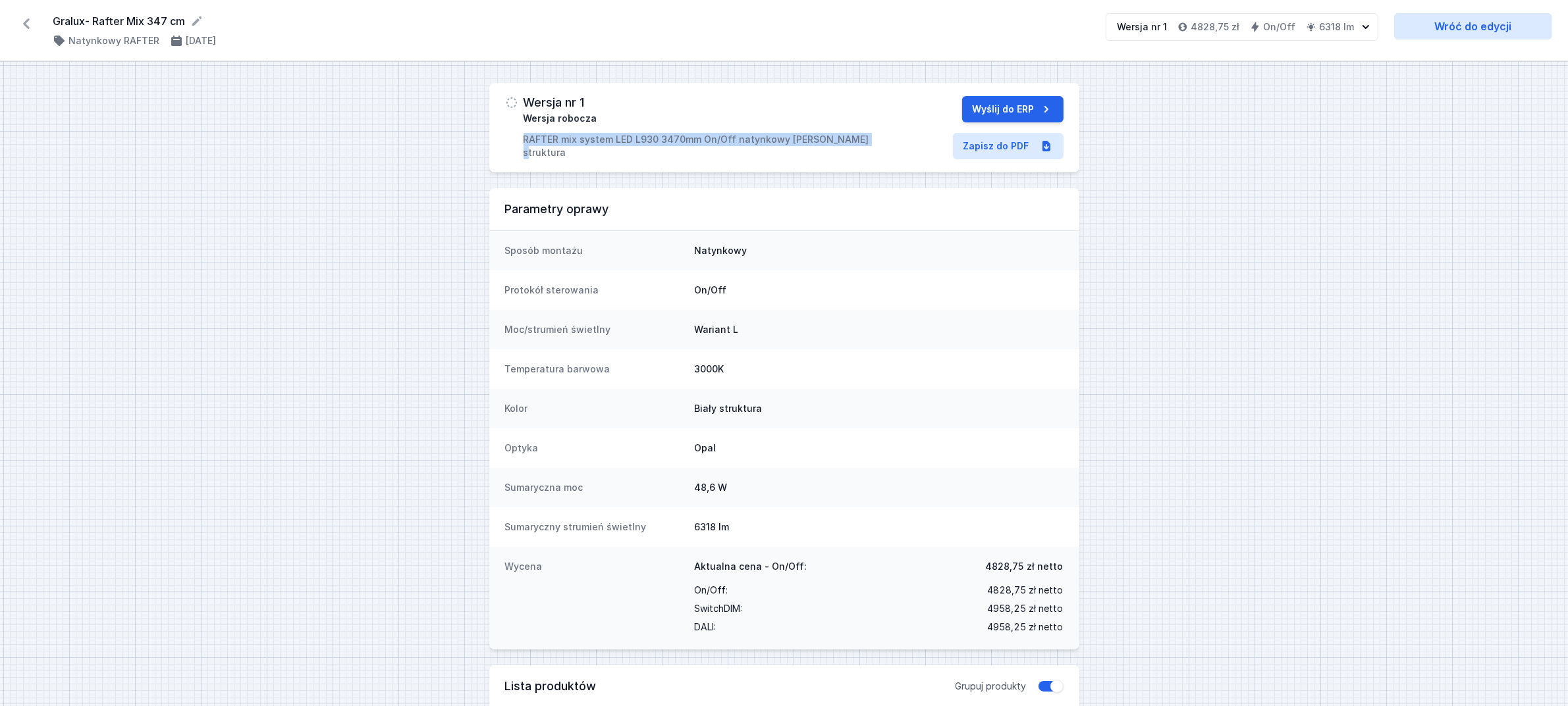
click at [524, 132] on div "Wersja nr 1 Wersja robocza RAFTER mix system LED L930 3470mm On/Off natynkowy b…" at bounding box center [700, 128] width 353 height 63
drag, startPoint x: 46, startPoint y: 17, endPoint x: 180, endPoint y: 17, distance: 134.0
click at [180, 17] on div "Gralux- Rafter Mix 347 cm ( 11935 /v 1 ) Natynkowy RAFTER 15.10.2025 Wersja nr …" at bounding box center [784, 30] width 1568 height 61
copy form "Gralux- Rafter Mix 347 cm"
click at [26, 18] on icon at bounding box center [26, 24] width 21 height 21
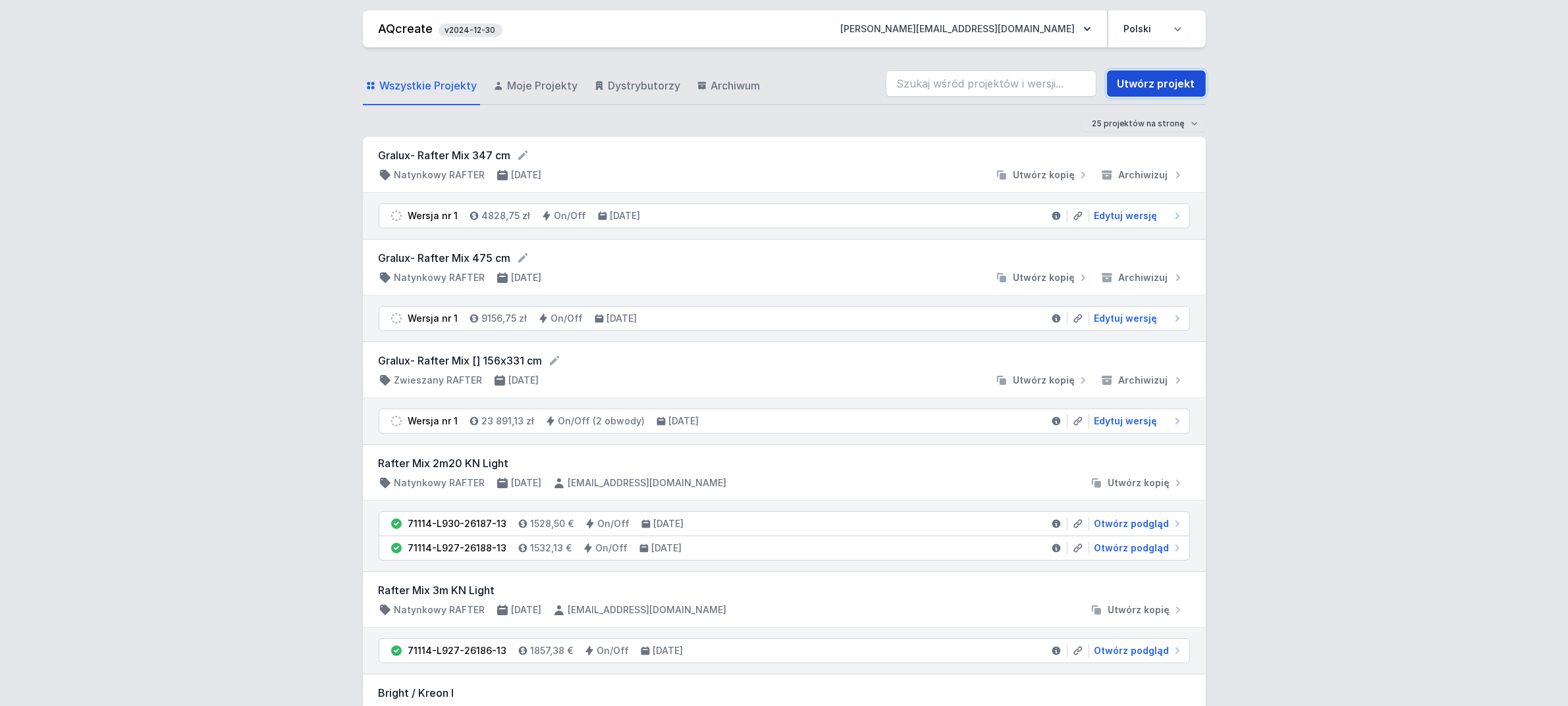
click at [1154, 81] on link "Utwórz projekt" at bounding box center [1156, 83] width 99 height 26
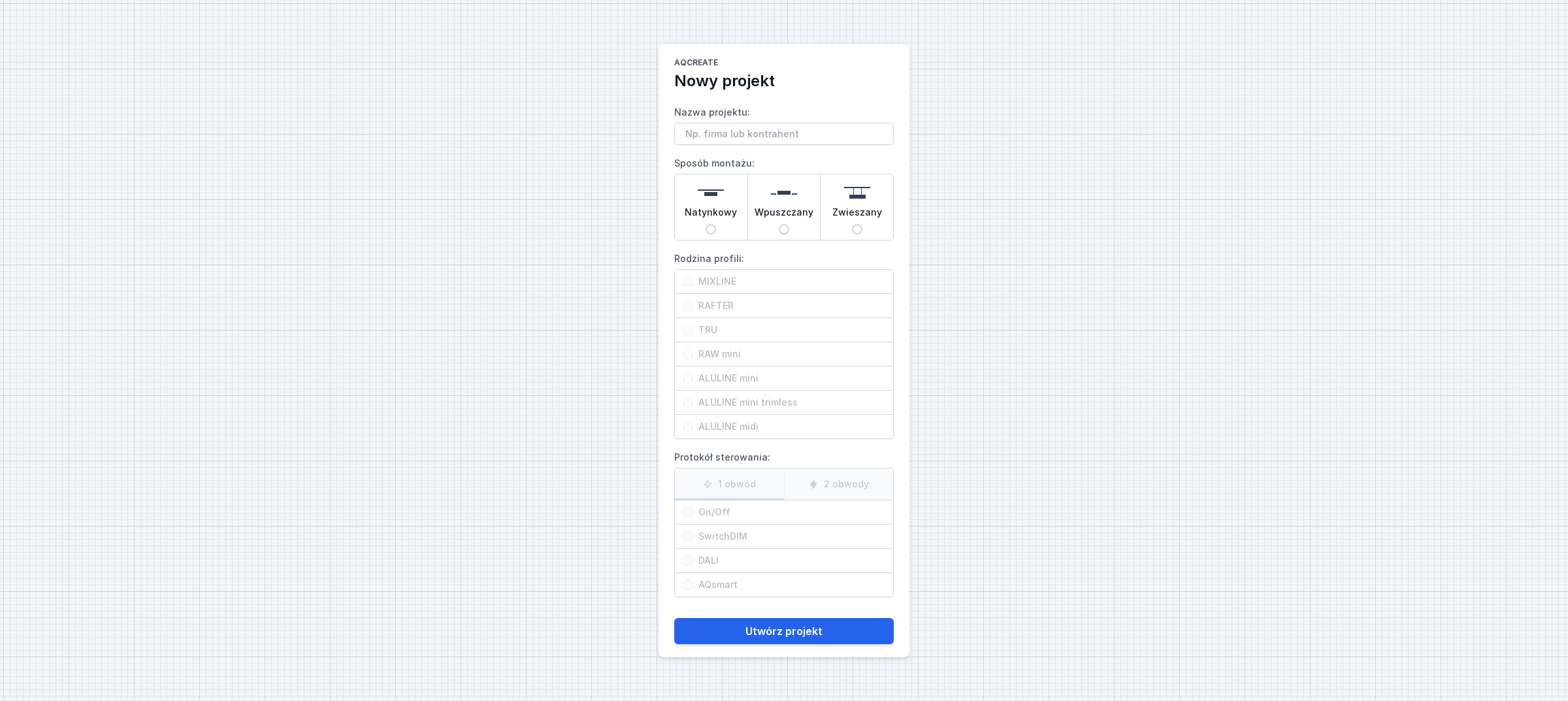
click at [733, 129] on input "Nazwa projektu:" at bounding box center [784, 134] width 220 height 22
click at [780, 132] on input "Gralux- Rafter Mix 347 cm" at bounding box center [784, 134] width 220 height 22
type input "Gralux- Rafter Mix 311 cm"
click at [726, 208] on span "Natynkowy" at bounding box center [711, 215] width 52 height 18
click at [716, 224] on input "Natynkowy" at bounding box center [711, 229] width 11 height 11
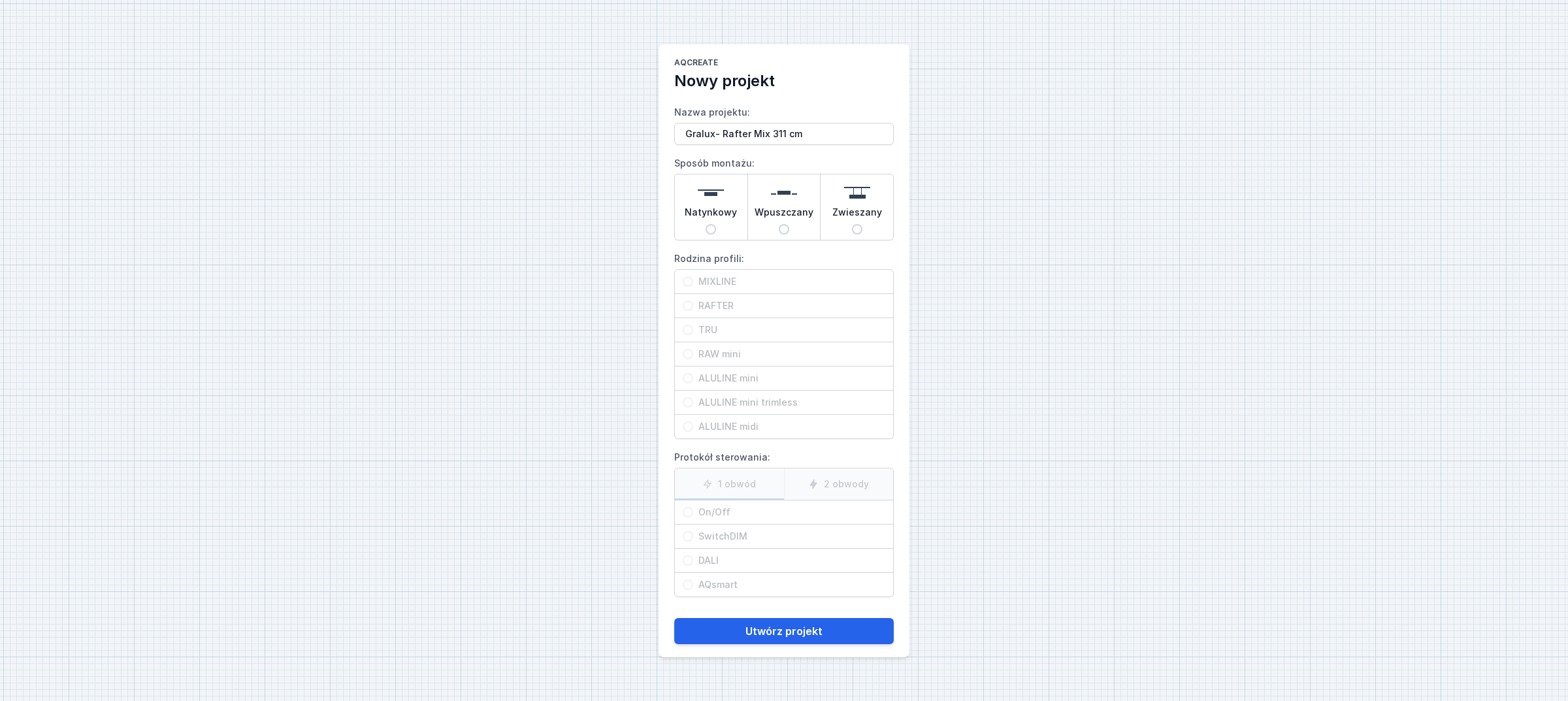
radio input "true"
click at [750, 299] on span "RAFTER" at bounding box center [790, 306] width 192 height 13
click at [693, 301] on input "RAFTER" at bounding box center [688, 306] width 11 height 11
radio input "true"
click at [742, 514] on span "On/Off" at bounding box center [790, 513] width 192 height 13
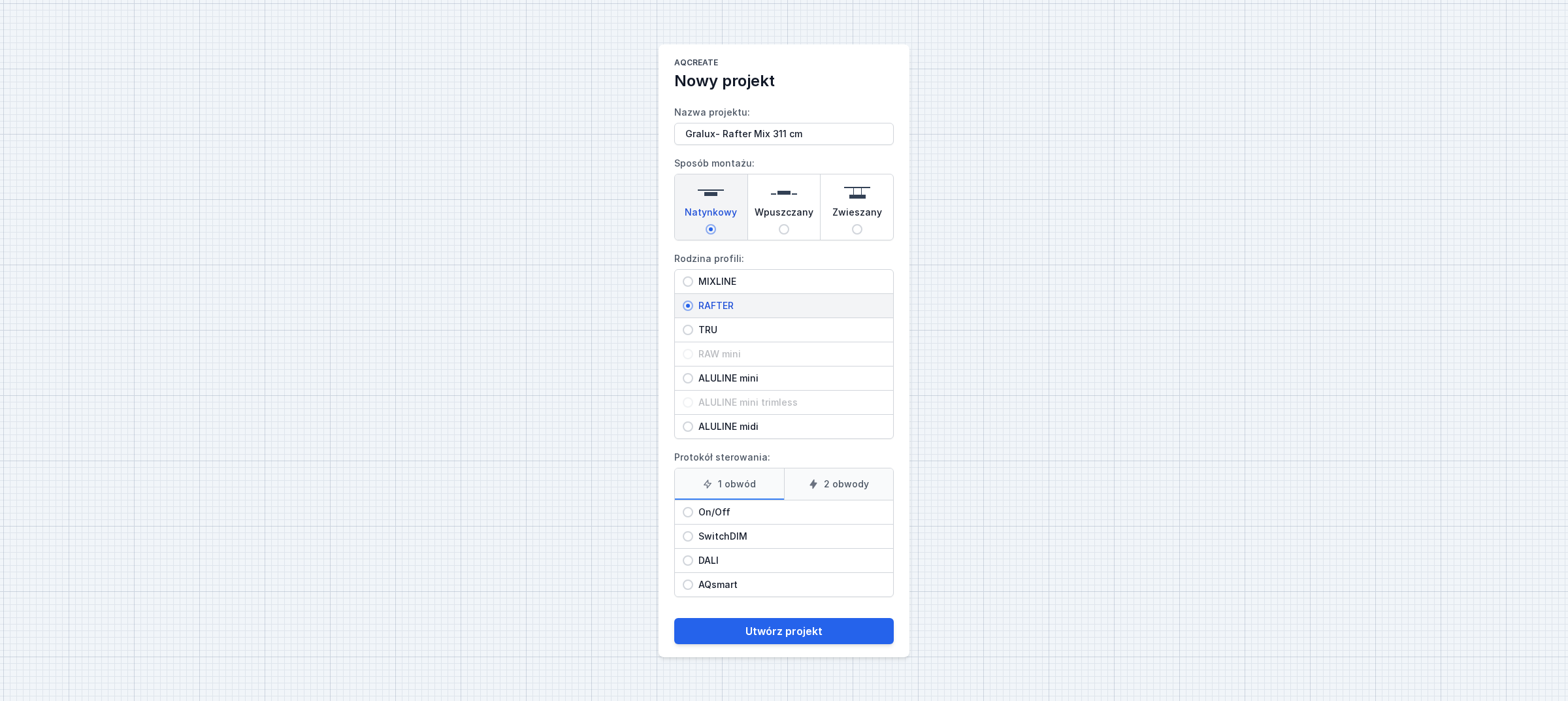
click at [693, 514] on input "On/Off" at bounding box center [688, 513] width 11 height 11
radio input "true"
click at [740, 621] on button "Utwórz projekt" at bounding box center [784, 631] width 220 height 26
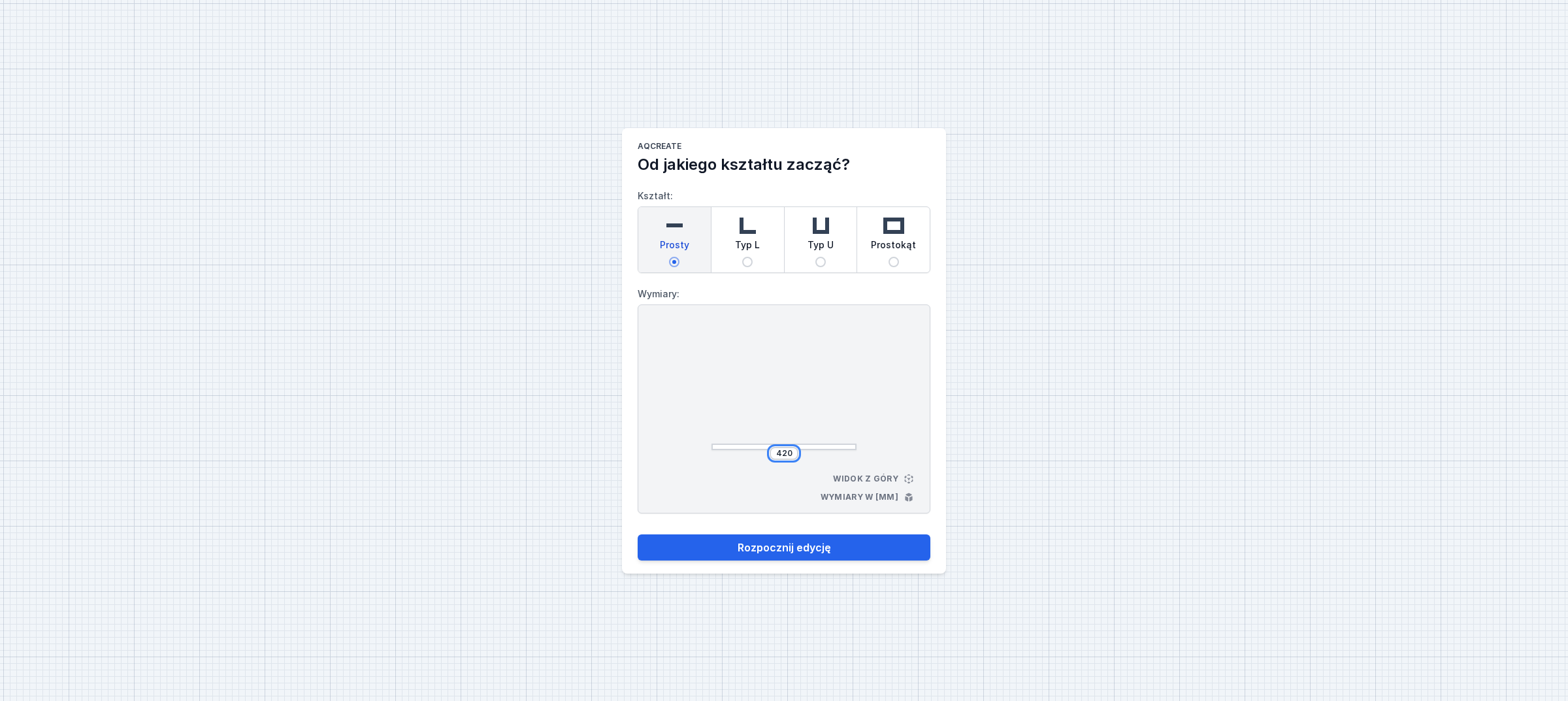
click at [782, 452] on input "420" at bounding box center [784, 454] width 21 height 11
type input "3110"
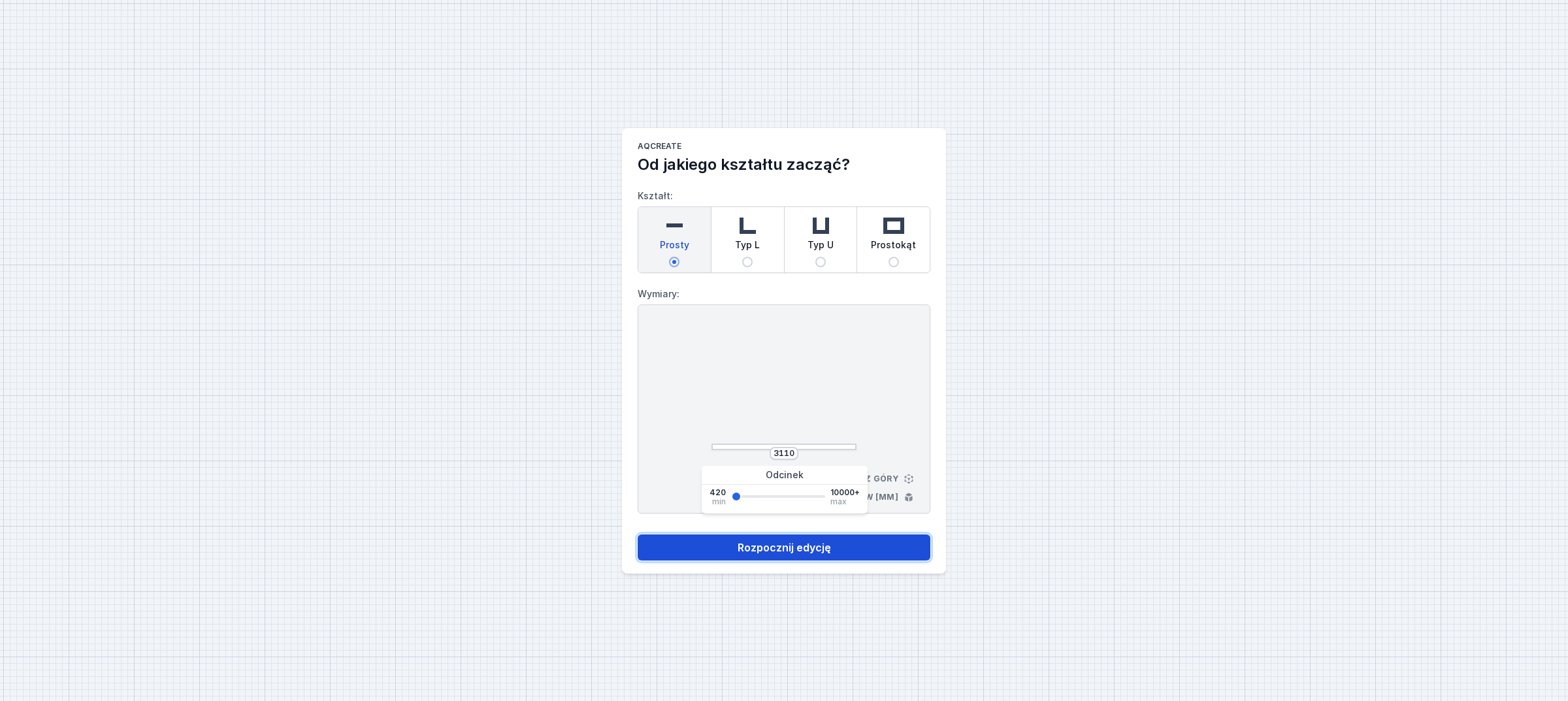
click at [760, 551] on button "Rozpocznij edycję" at bounding box center [784, 547] width 293 height 26
select select "M"
select select "3000"
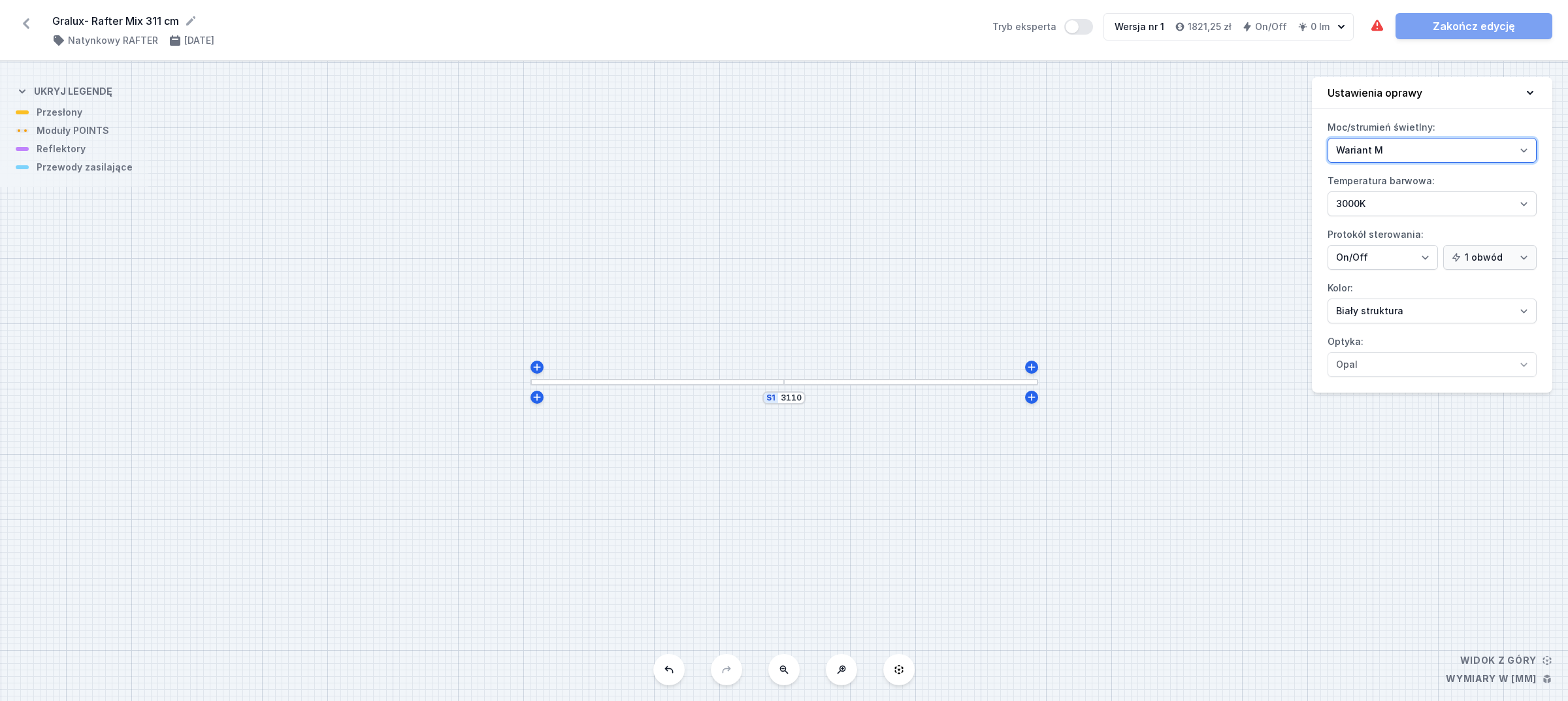
click at [1425, 158] on select "Wariant L Wariant M" at bounding box center [1432, 150] width 209 height 25
select select "L"
click at [1327, 138] on select "Wariant L Wariant M" at bounding box center [1432, 150] width 209 height 25
click at [1386, 253] on select "On/Off SwitchDIM DALI AQsmart" at bounding box center [1382, 257] width 110 height 25
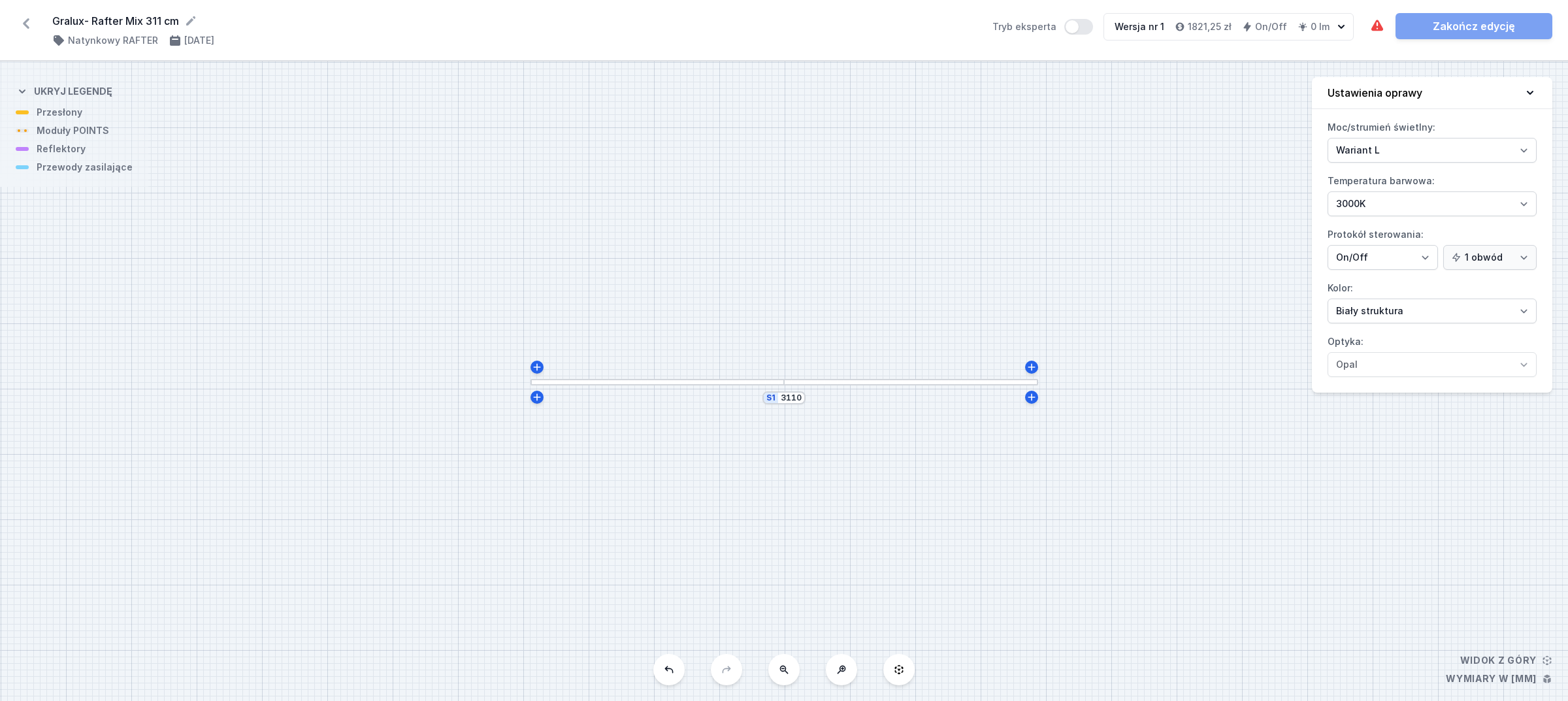
click at [788, 388] on div "S1 3110" at bounding box center [784, 382] width 1568 height 640
click at [736, 380] on div at bounding box center [657, 382] width 254 height 7
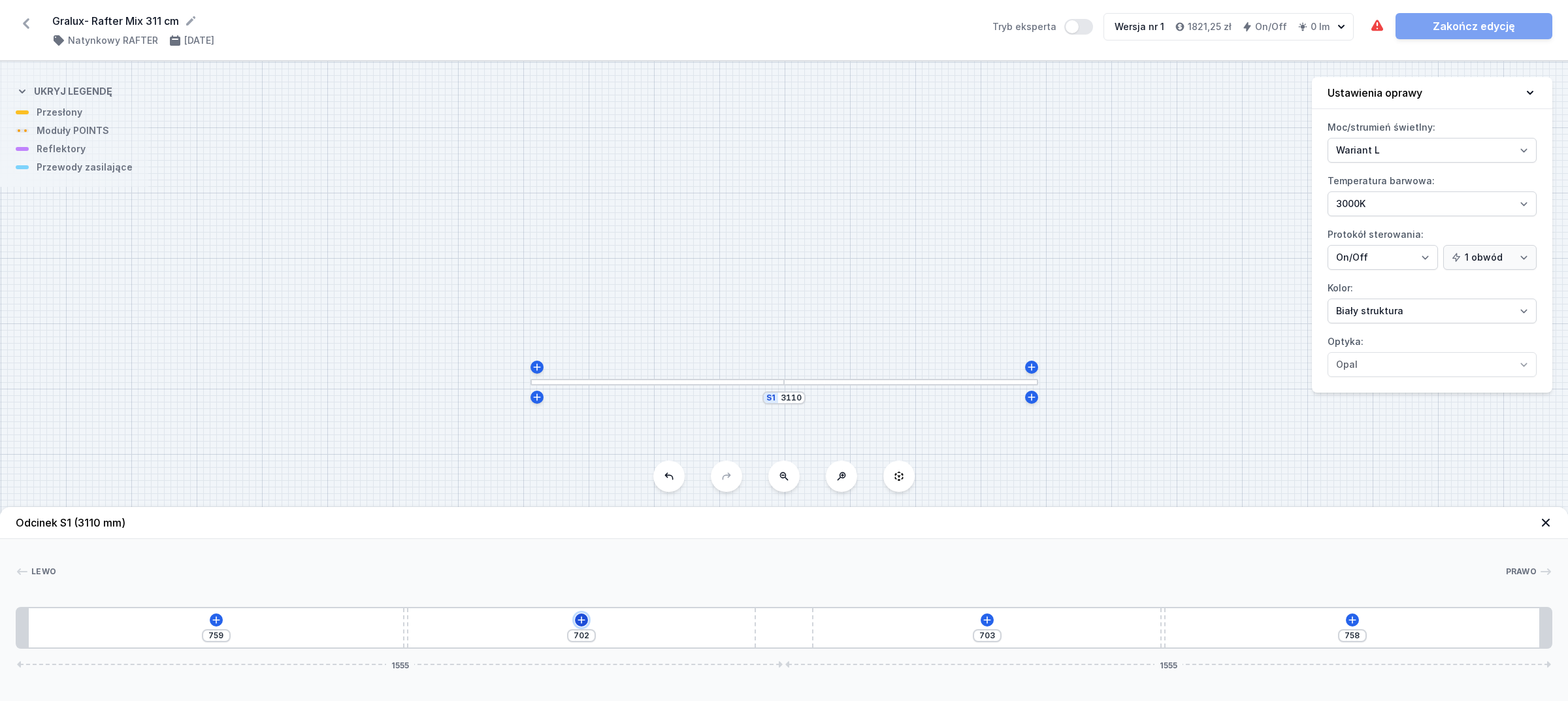
click at [575, 619] on button at bounding box center [582, 620] width 13 height 13
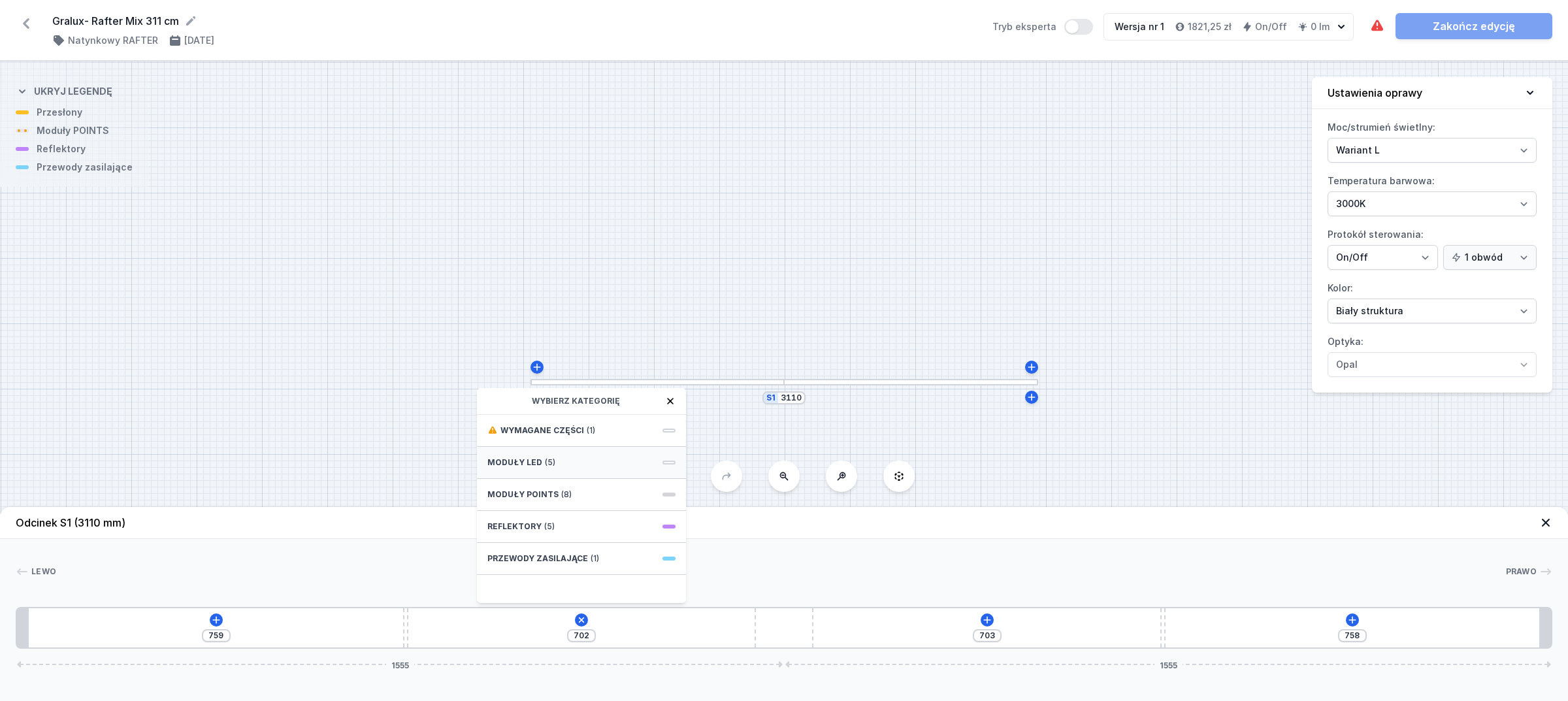
click at [571, 460] on div "Moduły LED (5)" at bounding box center [581, 463] width 209 height 32
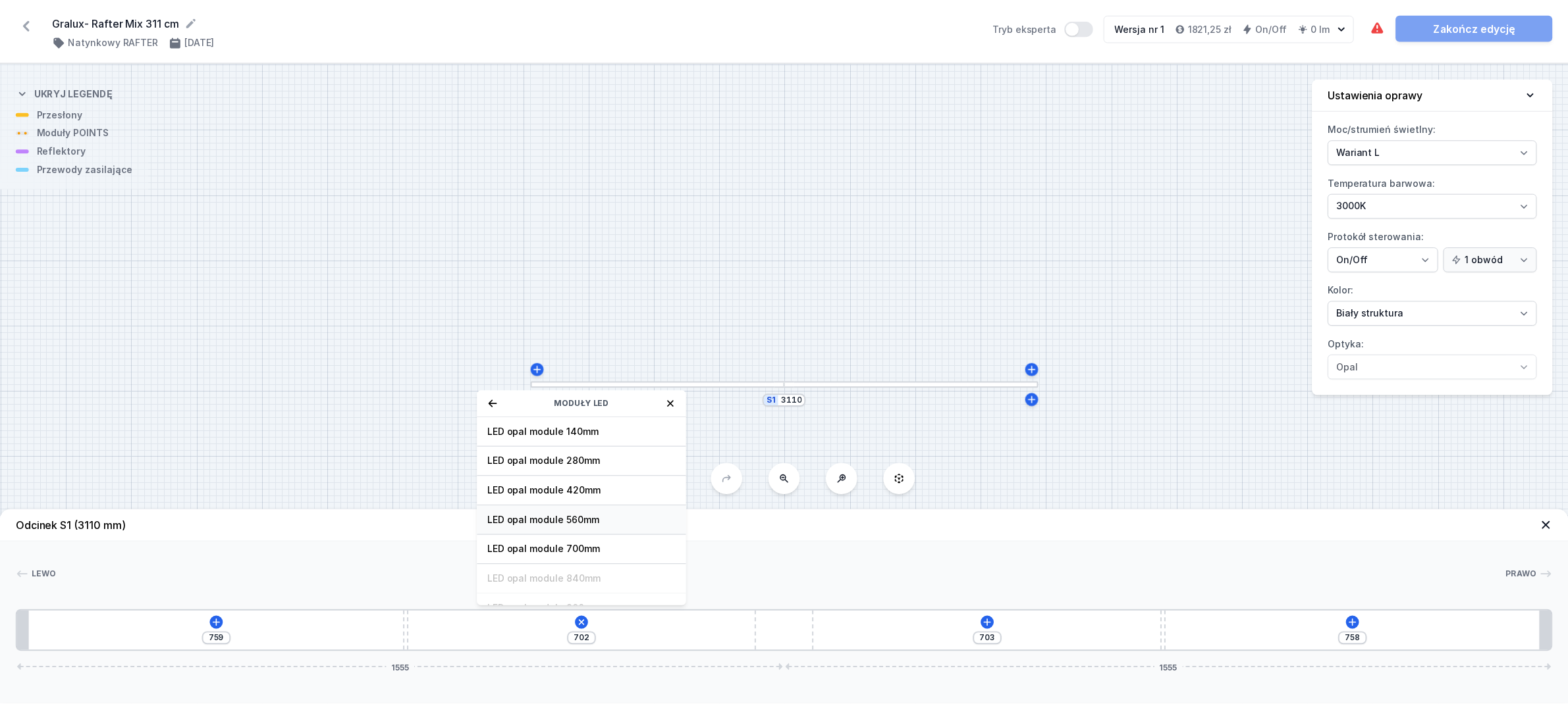
scroll to position [82, 0]
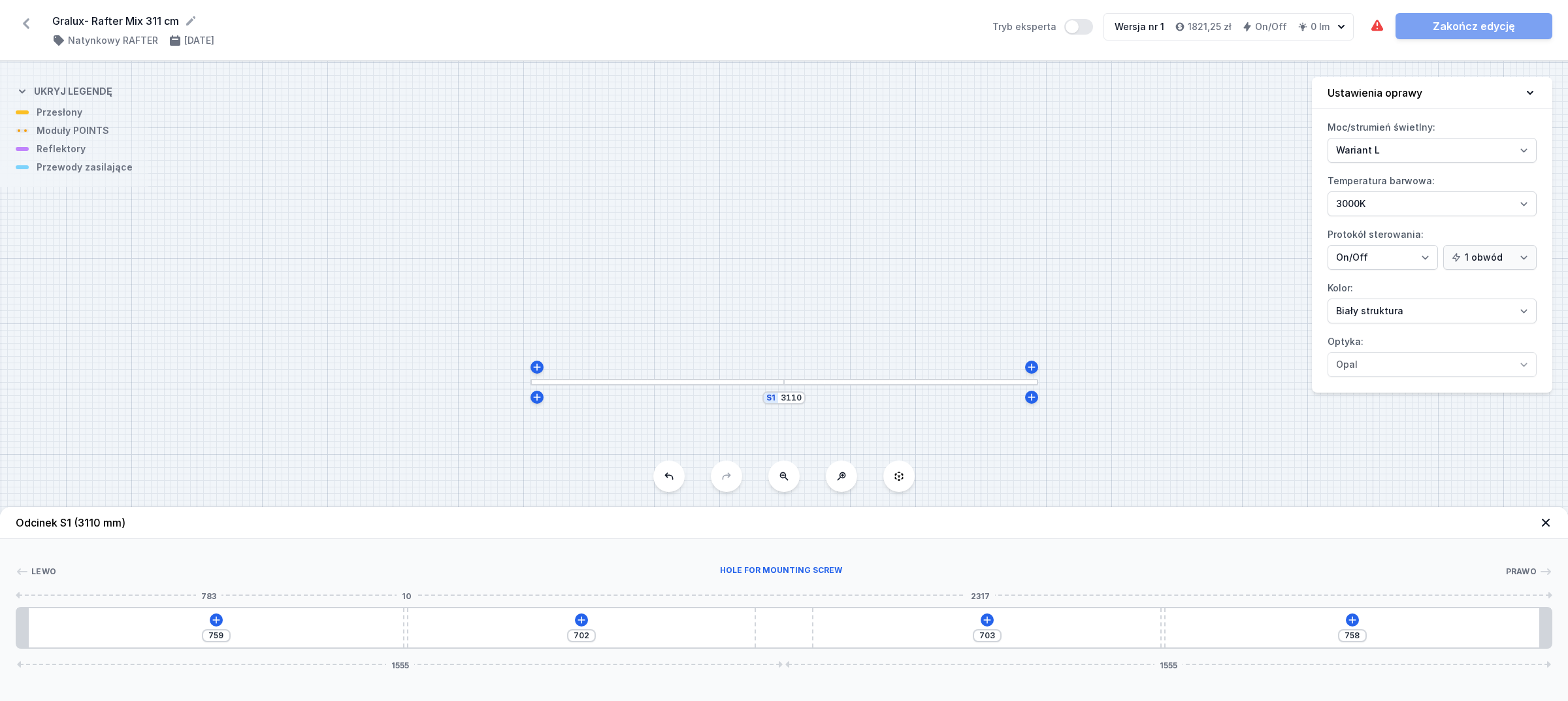
type input "756"
type input "705"
type input "747"
type input "714"
type input "741"
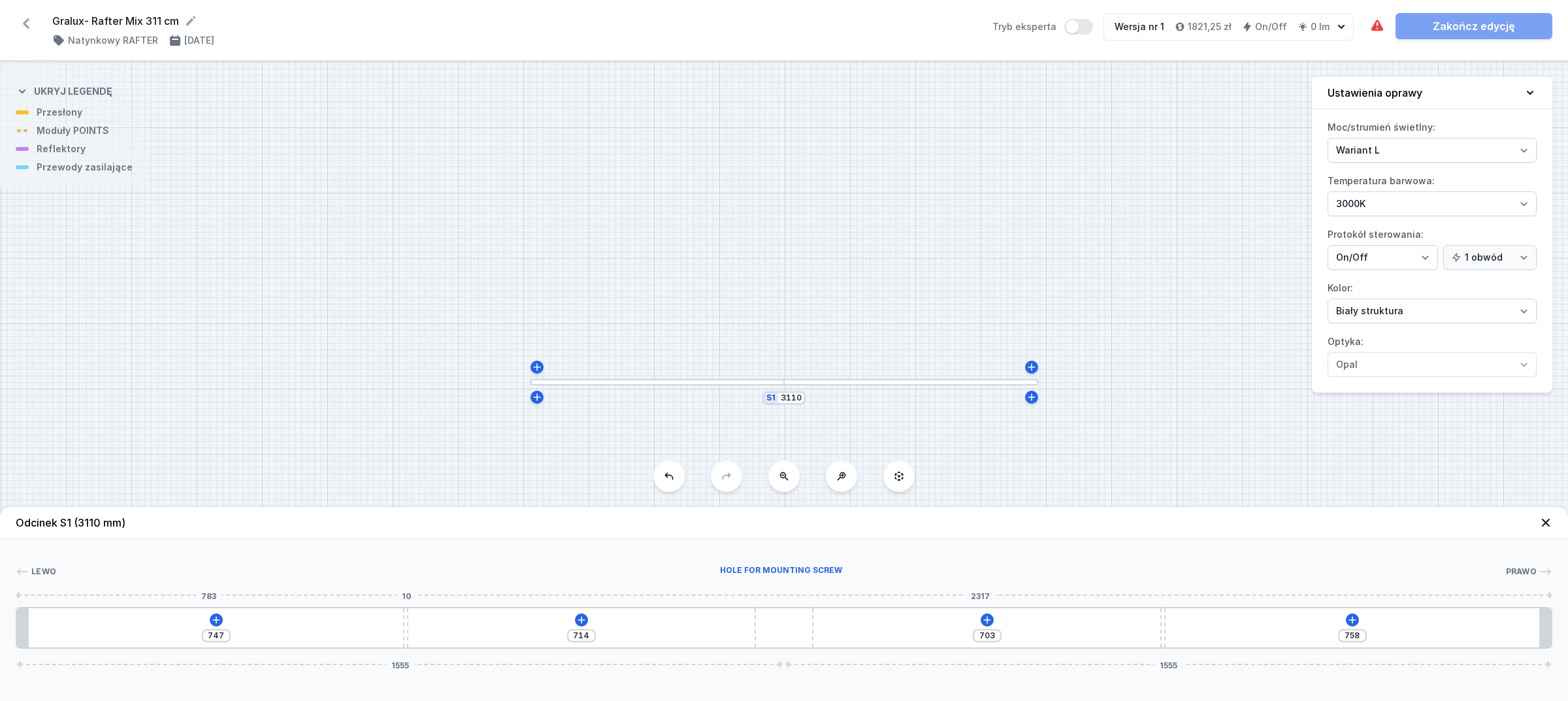
type input "720"
type input "732"
type input "729"
type input "728"
type input "733"
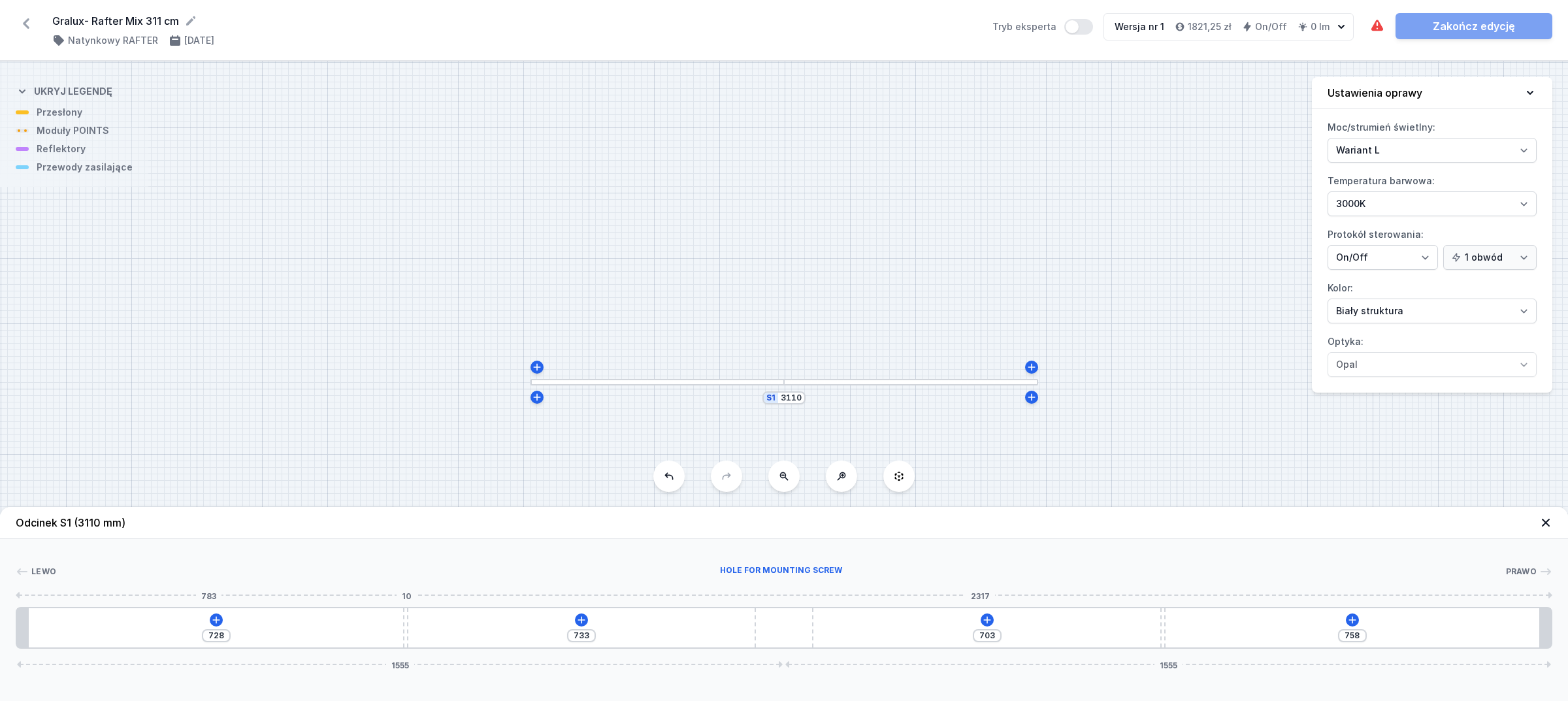
type input "722"
type input "739"
type input "717"
type input "744"
type input "712"
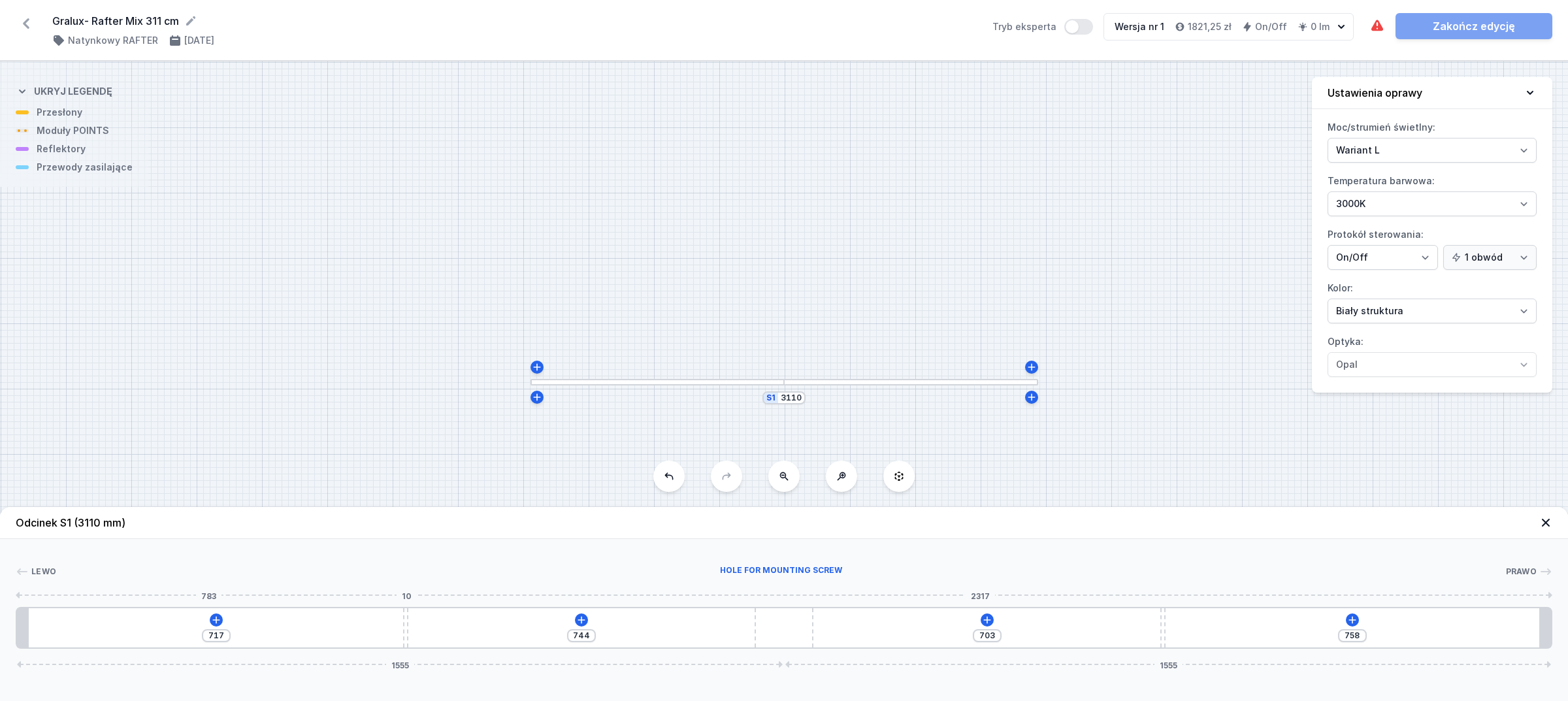
type input "749"
type input "709"
type input "752"
drag, startPoint x: 406, startPoint y: 619, endPoint x: 363, endPoint y: 612, distance: 43.6
click at [363, 612] on div "682 779 703 758 1555 1555" at bounding box center [784, 628] width 1537 height 42
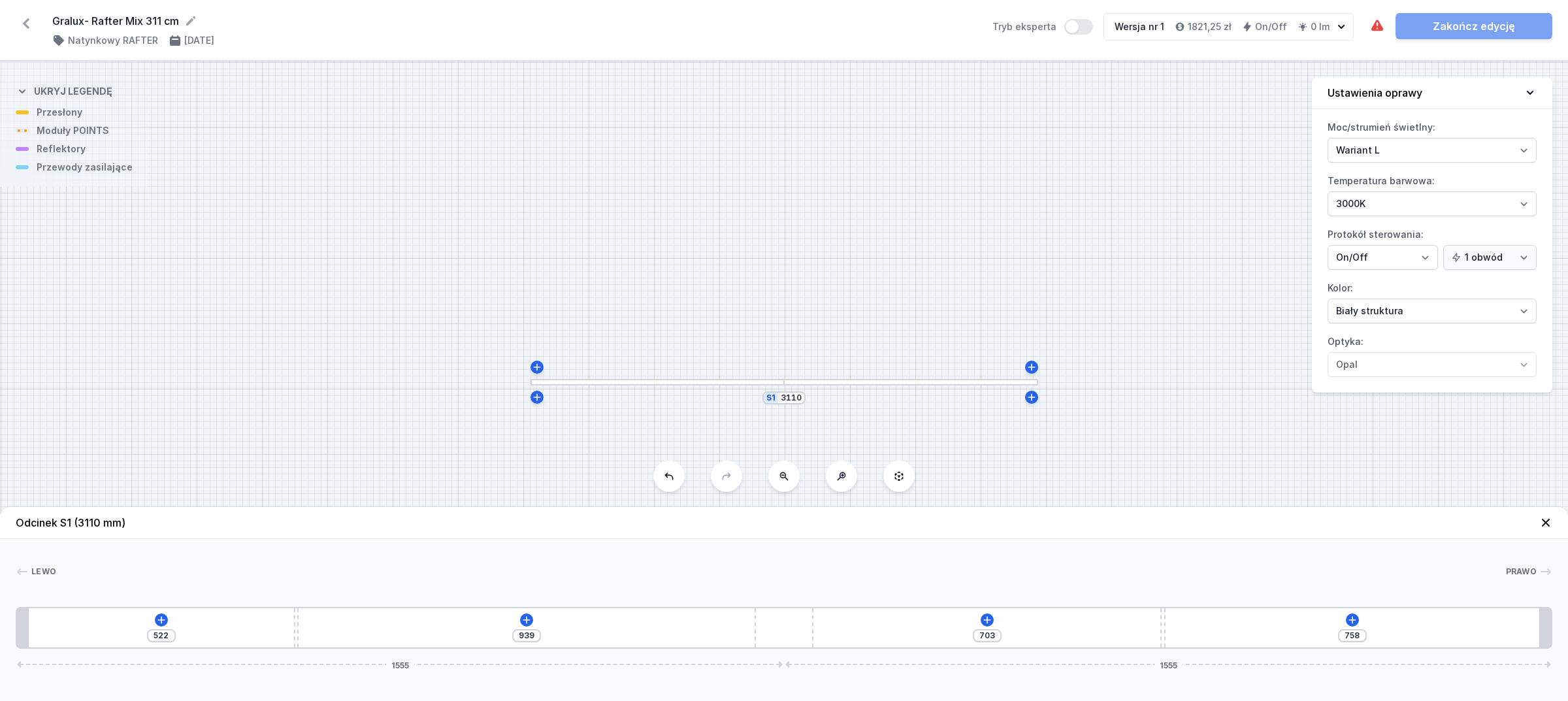
drag, startPoint x: 367, startPoint y: 622, endPoint x: 282, endPoint y: 609, distance: 86.0
click at [282, 609] on div "522 939 703 758 1555 1555" at bounding box center [784, 628] width 1537 height 42
drag, startPoint x: 804, startPoint y: 628, endPoint x: 948, endPoint y: 625, distance: 144.0
click at [948, 625] on div "522 1204 1206 1823 1287" at bounding box center [784, 628] width 1537 height 42
click at [591, 615] on button at bounding box center [588, 620] width 13 height 13
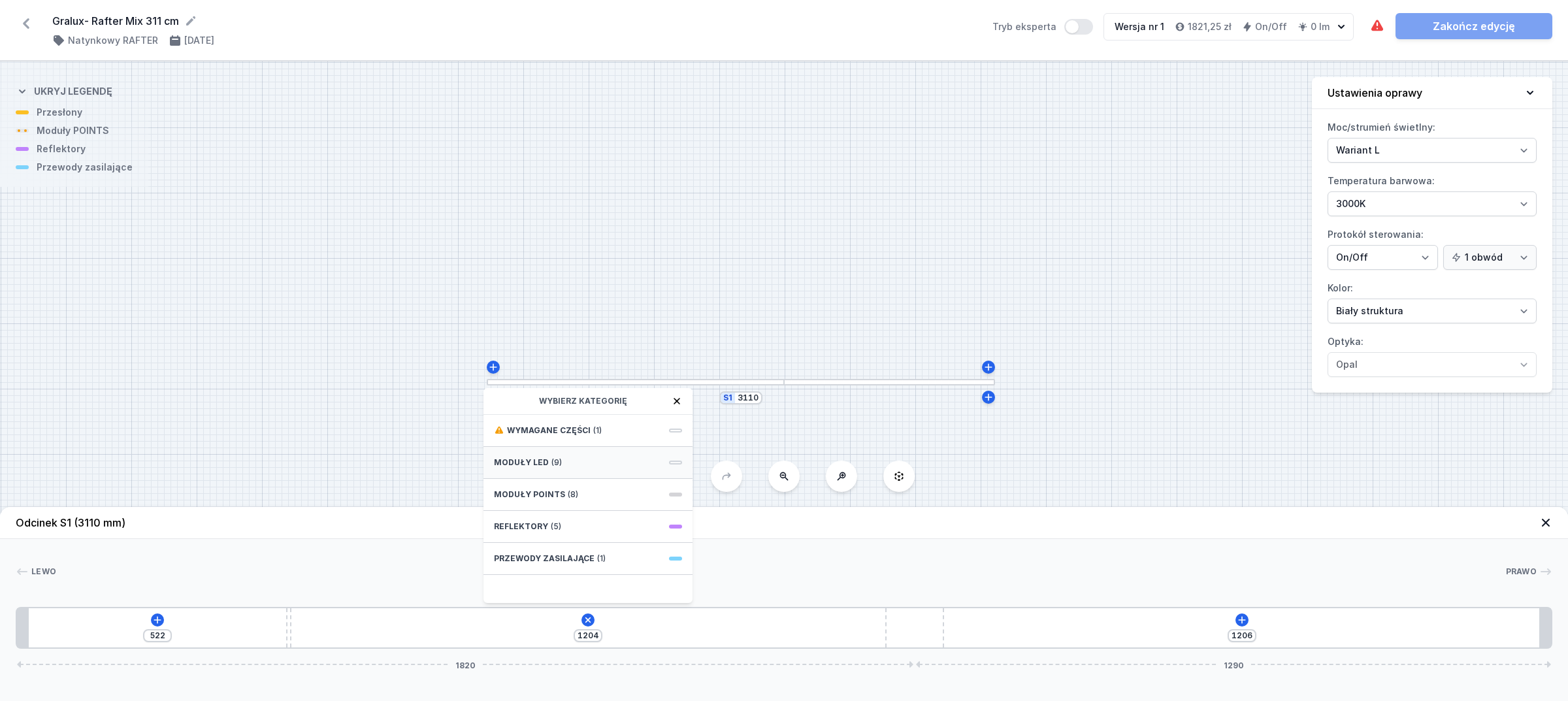
click at [581, 465] on div "Moduły LED (9)" at bounding box center [588, 463] width 209 height 32
click at [579, 570] on span "LED opal module 840mm" at bounding box center [588, 577] width 188 height 13
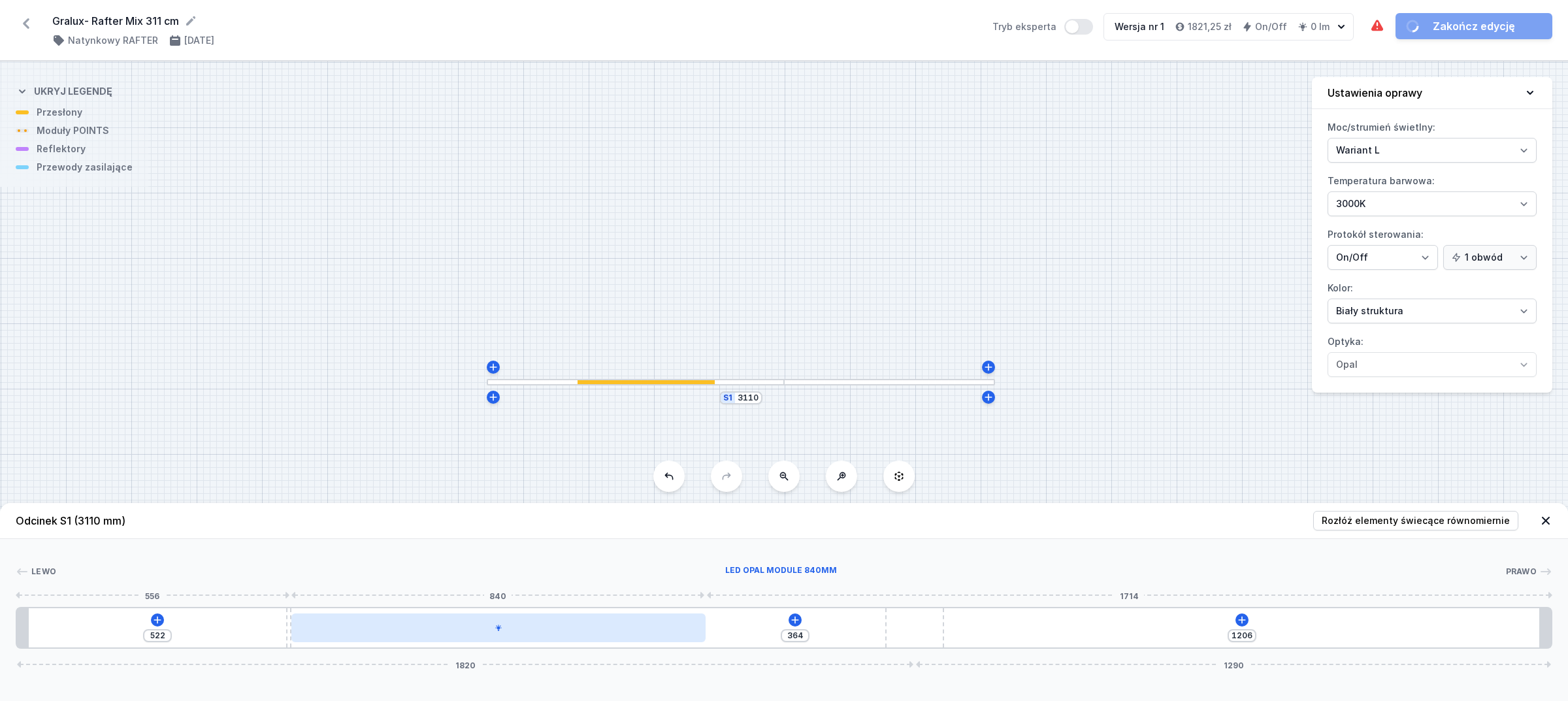
click at [534, 623] on div at bounding box center [498, 627] width 414 height 29
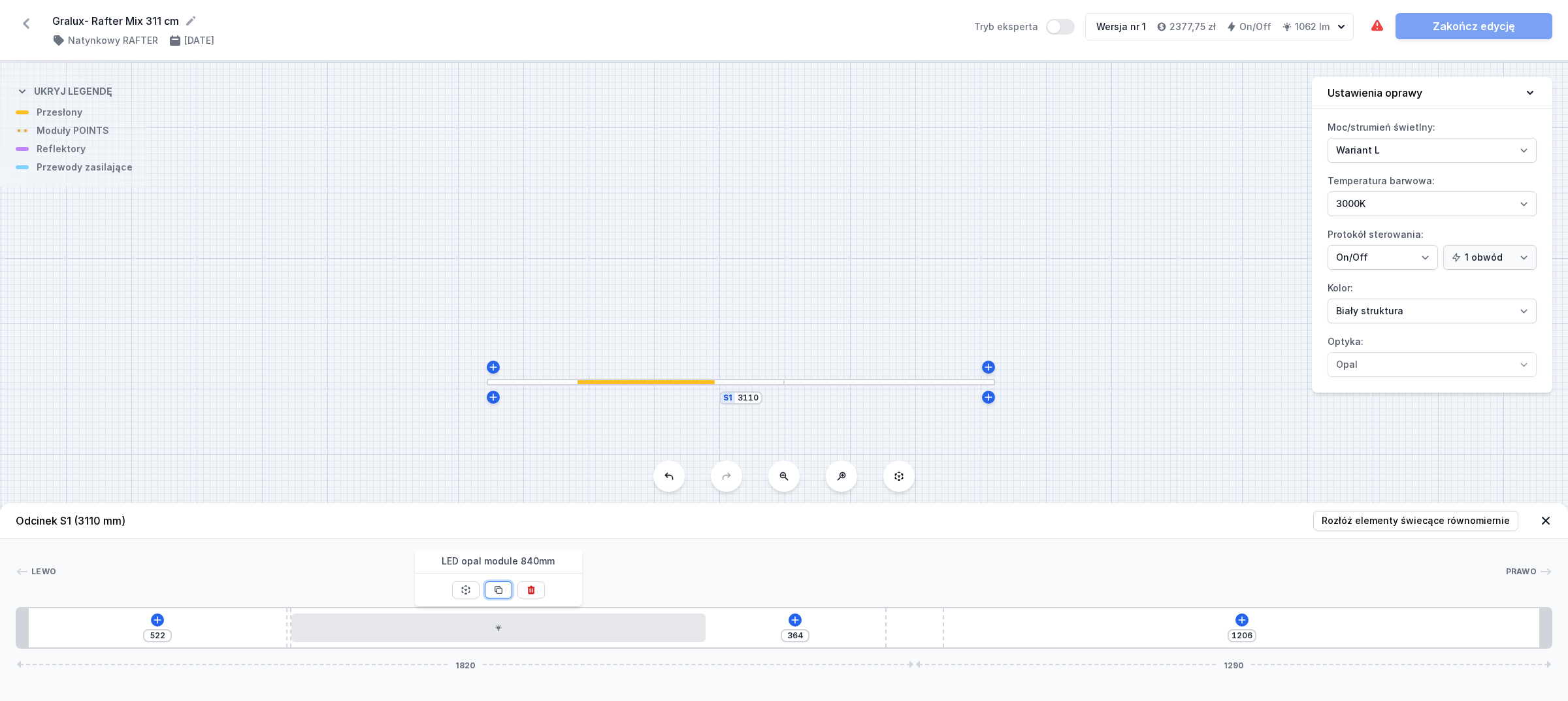
click at [502, 583] on button at bounding box center [498, 589] width 27 height 17
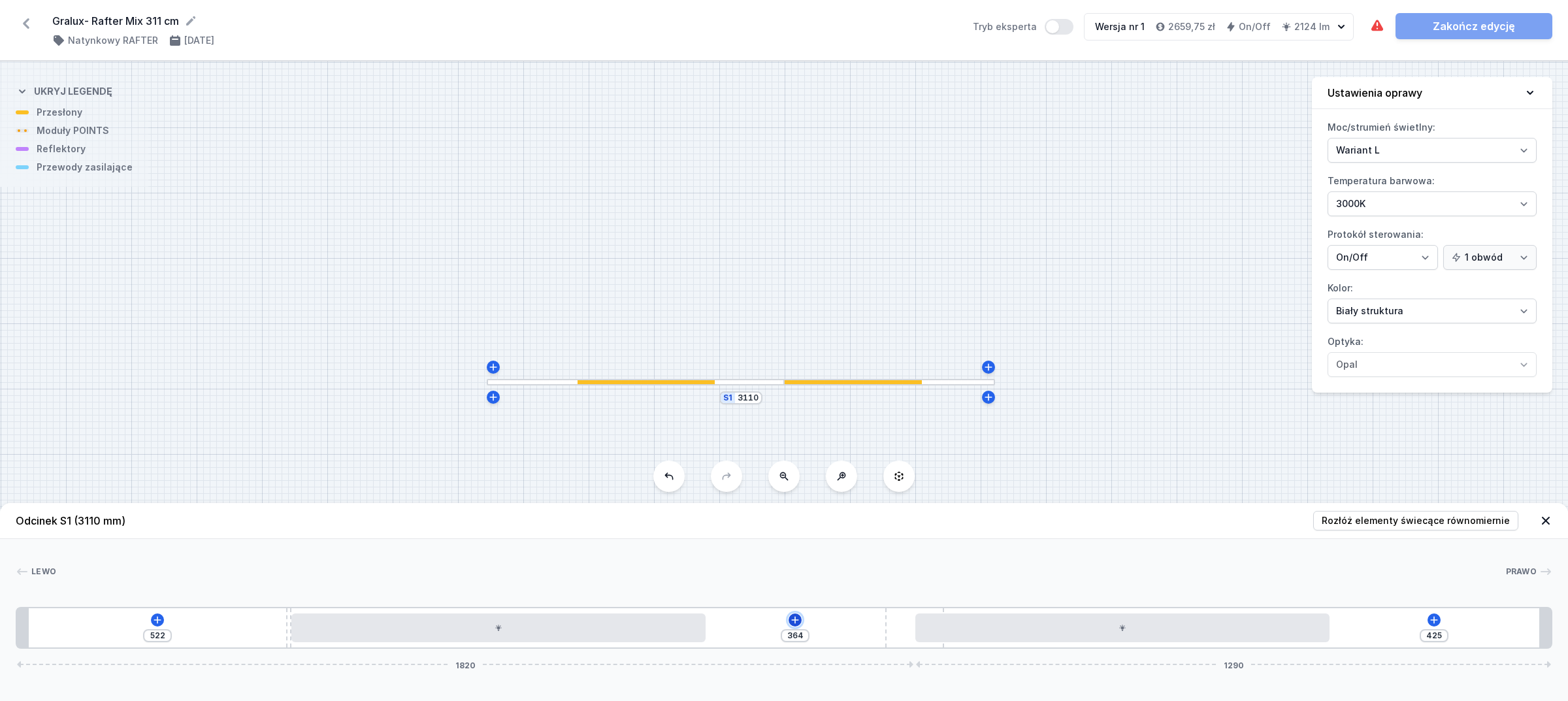
click at [798, 619] on icon at bounding box center [795, 620] width 11 height 11
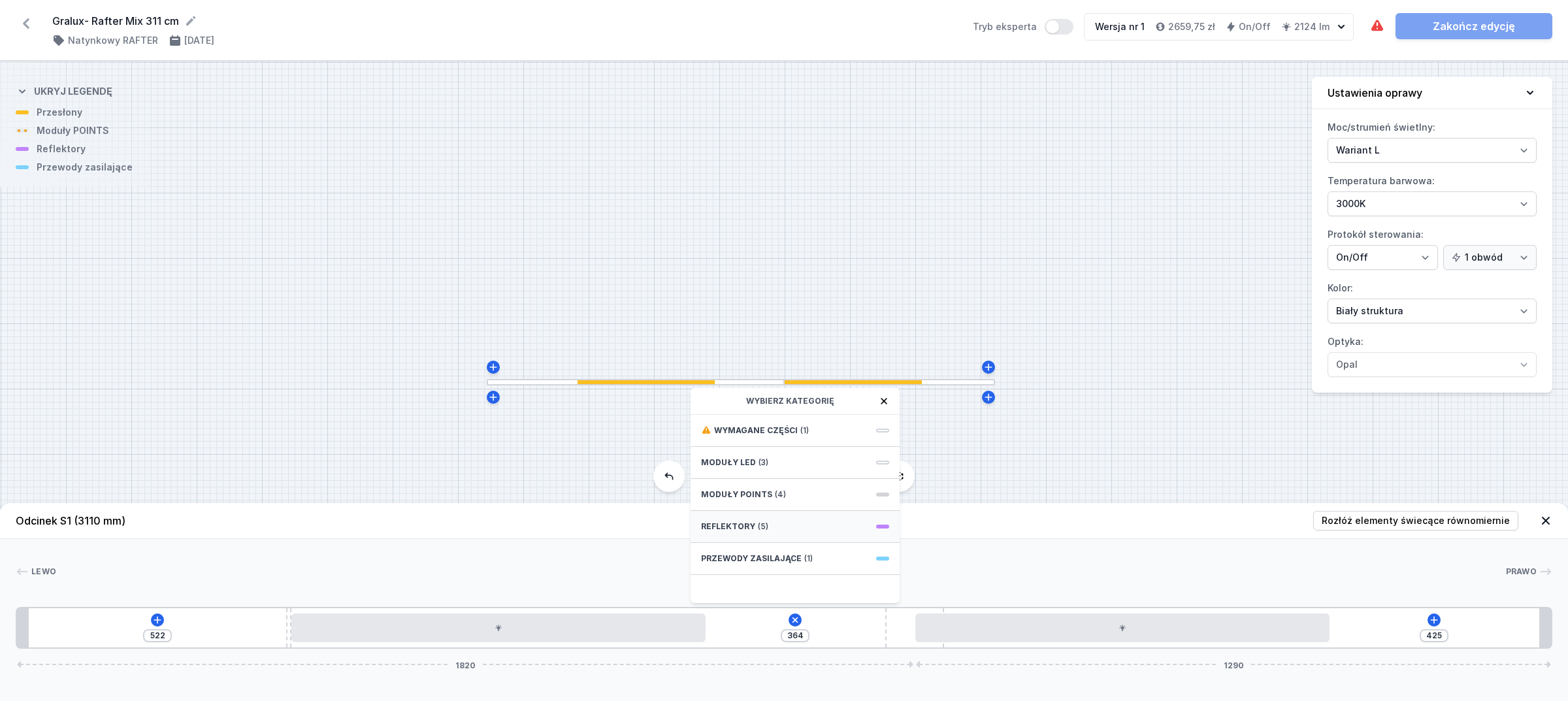
click at [766, 521] on div "Reflektory (5)" at bounding box center [795, 527] width 209 height 32
click at [782, 550] on span "PET mini next module 41°" at bounding box center [795, 547] width 188 height 13
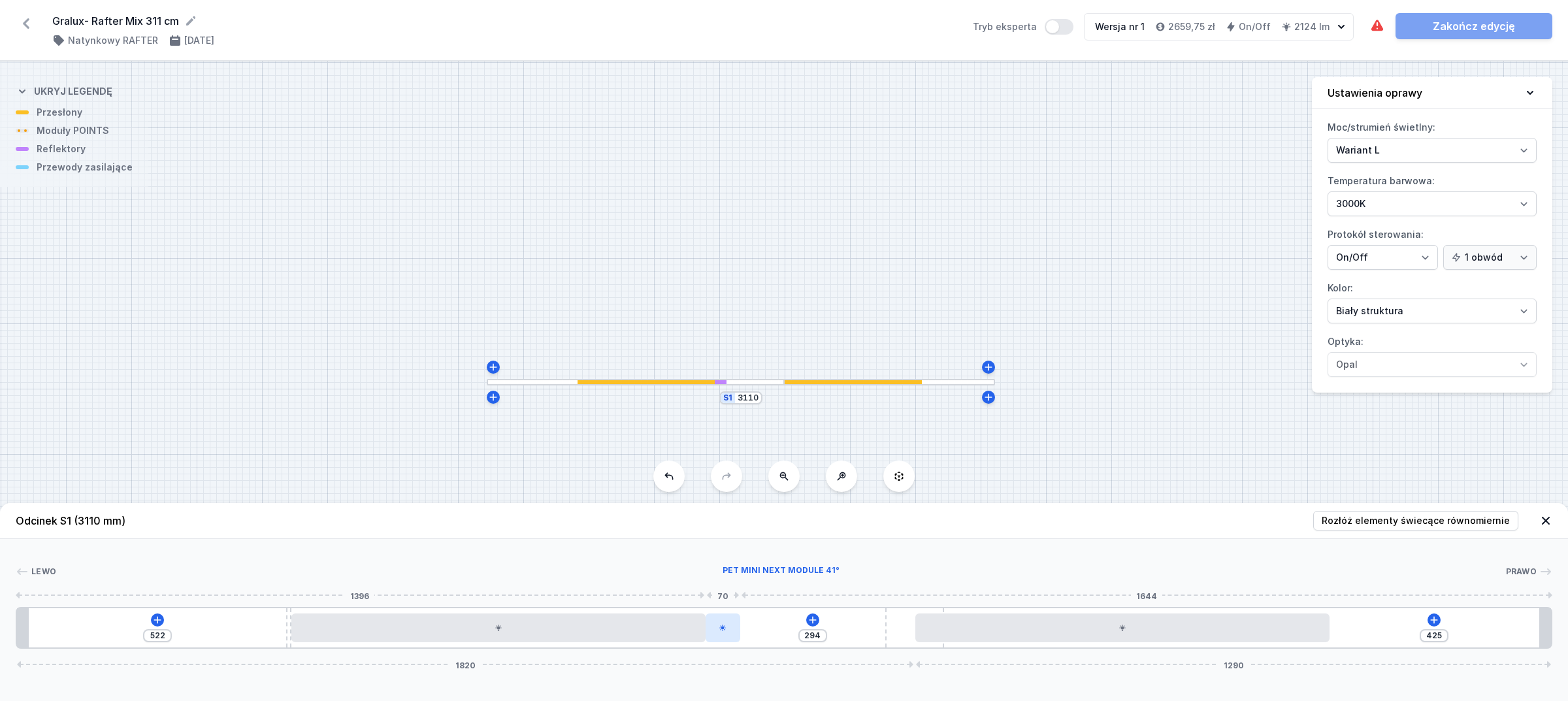
click at [729, 638] on div at bounding box center [723, 627] width 35 height 29
click at [723, 593] on icon at bounding box center [723, 590] width 7 height 7
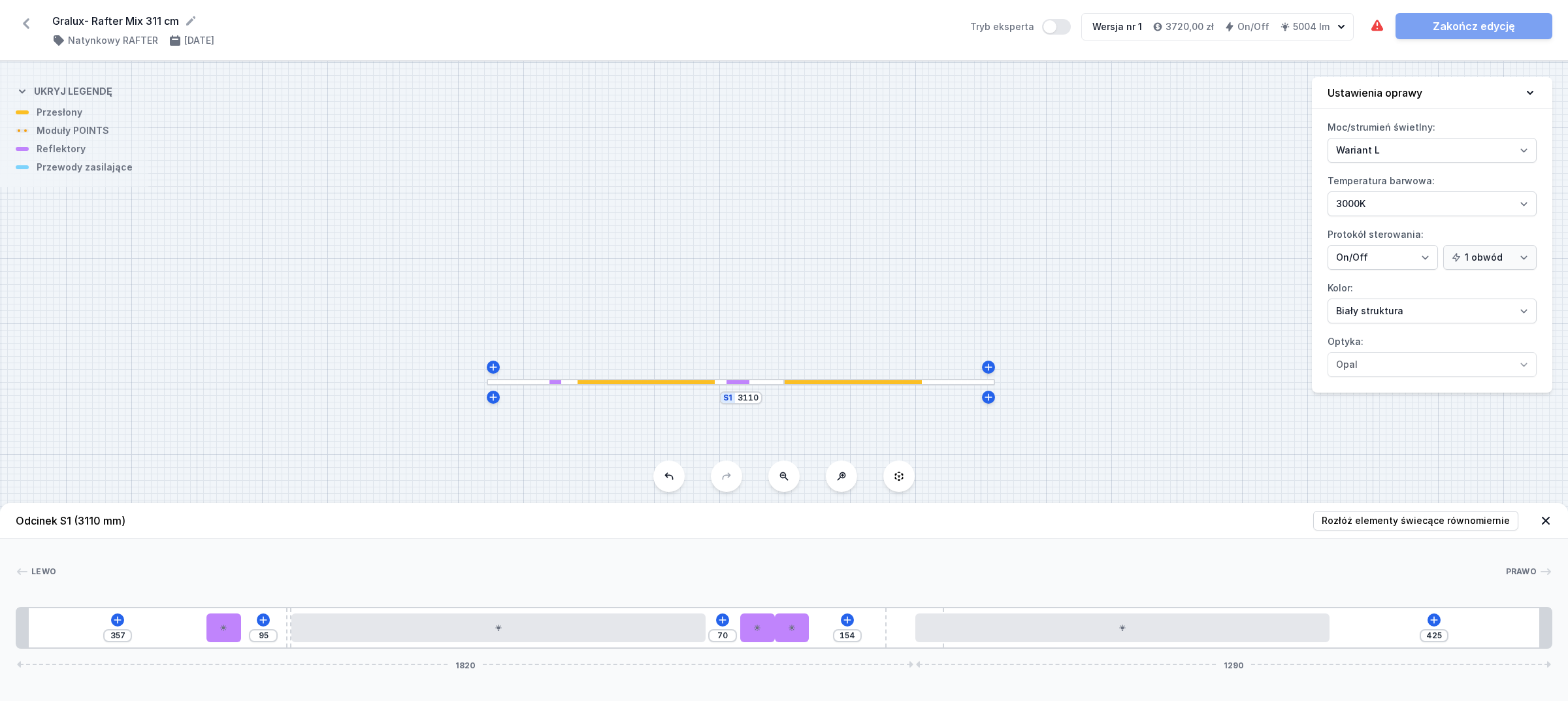
drag, startPoint x: 724, startPoint y: 635, endPoint x: 216, endPoint y: 597, distance: 509.4
click at [216, 597] on div "Lewo Prawo 1 2 3 4 2 2 5 4 1 357 95 70 154 425 1820 1290 384 70 92 10 840 70 70…" at bounding box center [784, 594] width 1568 height 110
drag, startPoint x: 799, startPoint y: 631, endPoint x: 1404, endPoint y: 606, distance: 605.5
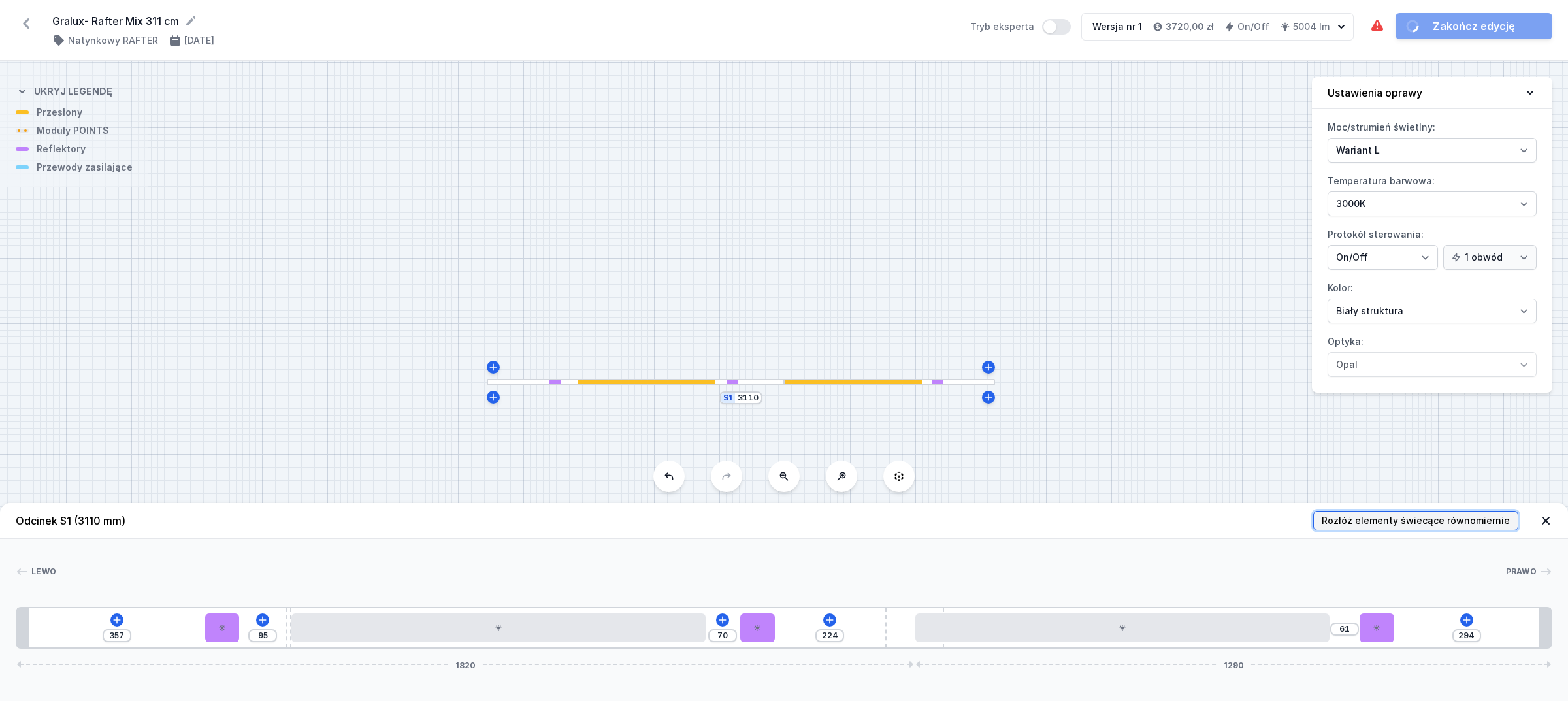
click at [1396, 511] on button "Rozłóż elementy świecące równomiernie" at bounding box center [1416, 521] width 205 height 19
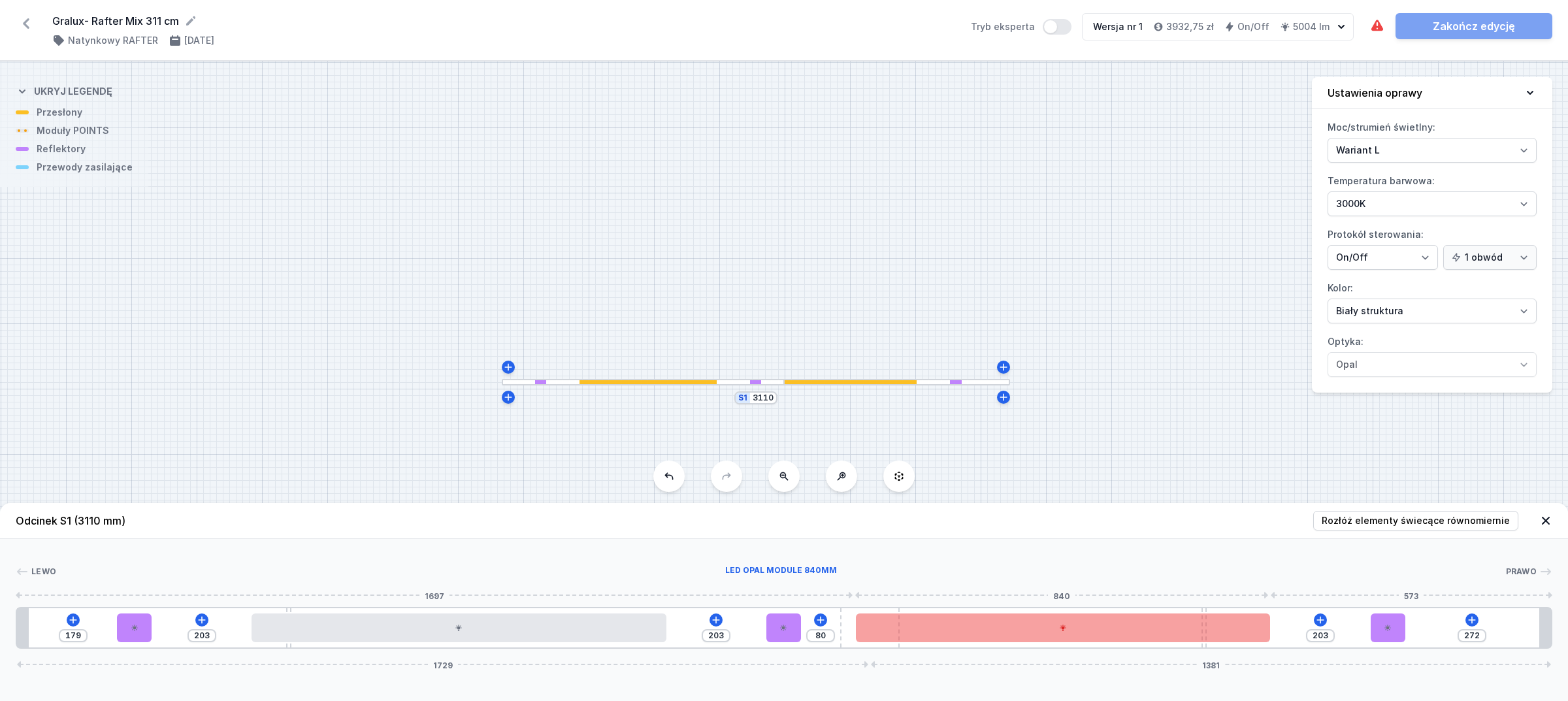
click at [893, 629] on div "179 203 203 80 203 272 1729 1381" at bounding box center [784, 628] width 1537 height 42
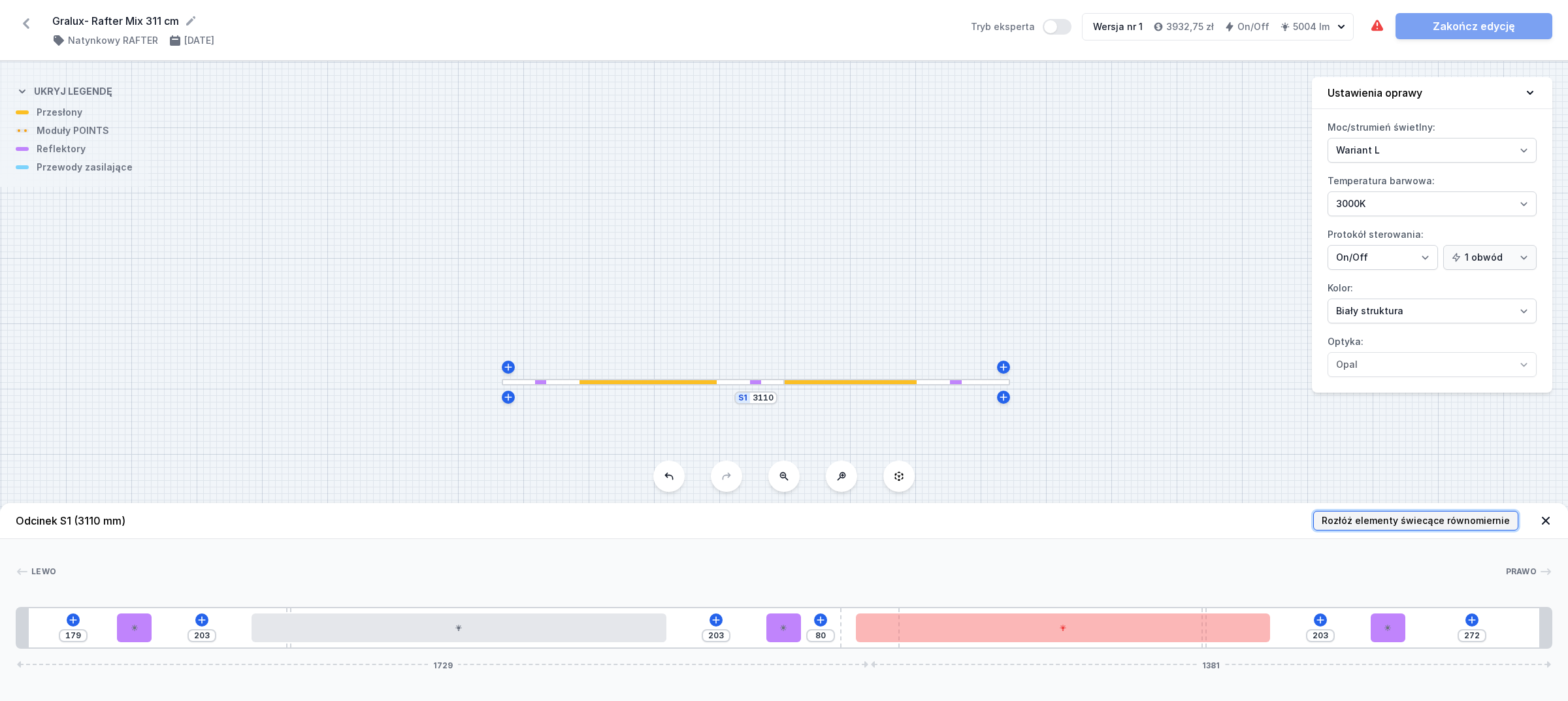
click at [1403, 523] on span "Rozłóż elementy świecące równomiernie" at bounding box center [1416, 521] width 188 height 13
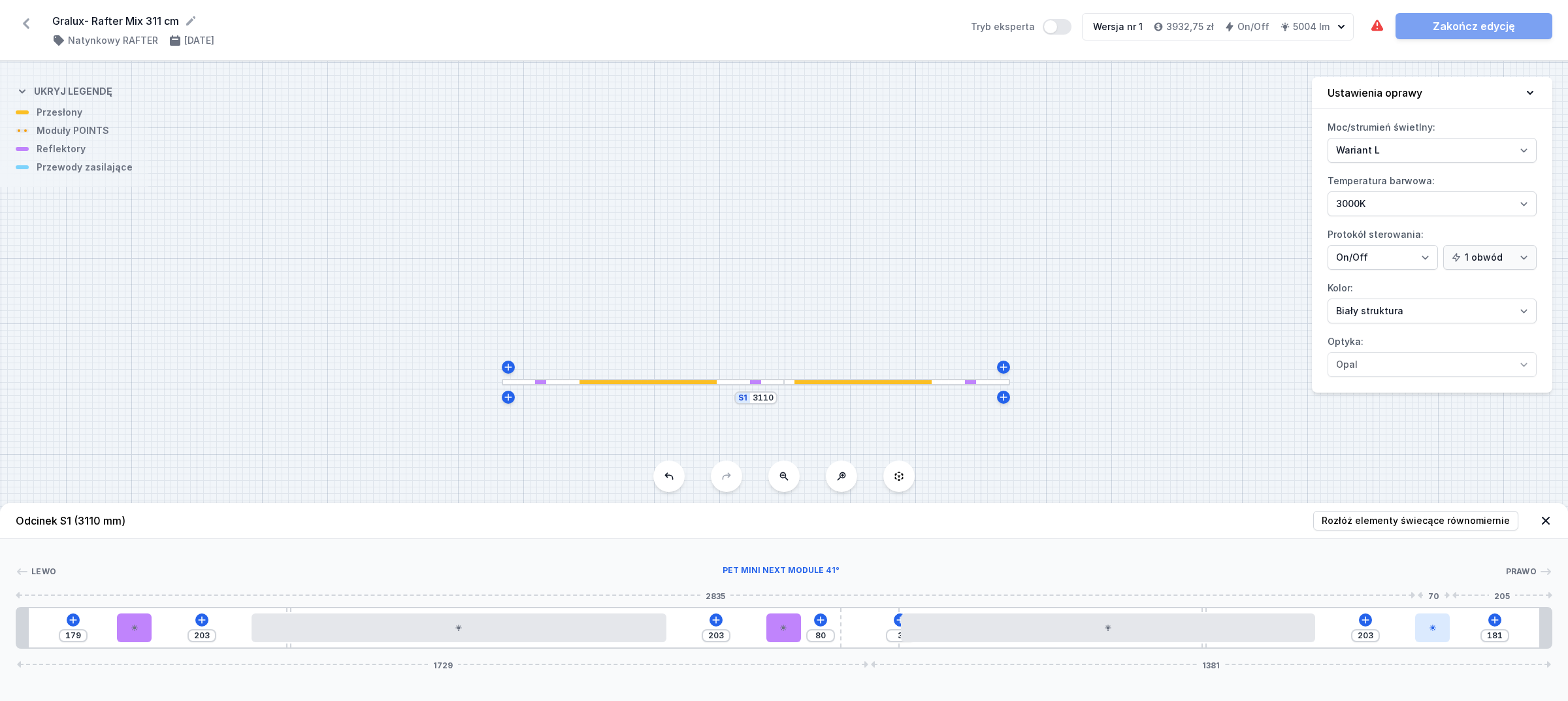
click at [1435, 635] on div at bounding box center [1432, 627] width 35 height 29
click at [1430, 590] on icon at bounding box center [1433, 590] width 11 height 11
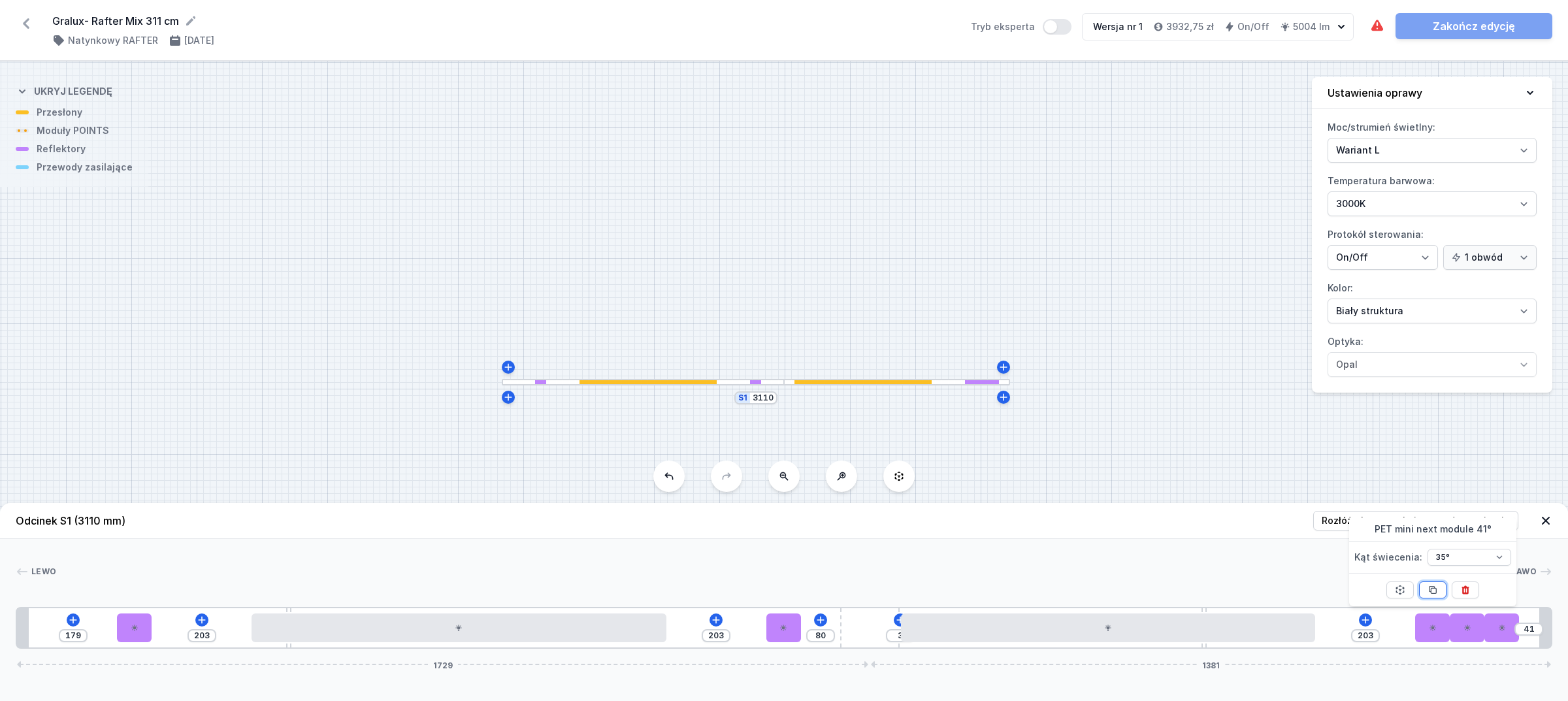
click at [1430, 590] on icon at bounding box center [1433, 590] width 11 height 11
drag, startPoint x: 1393, startPoint y: 629, endPoint x: 748, endPoint y: 642, distance: 645.1
click at [748, 642] on div at bounding box center [749, 627] width 35 height 29
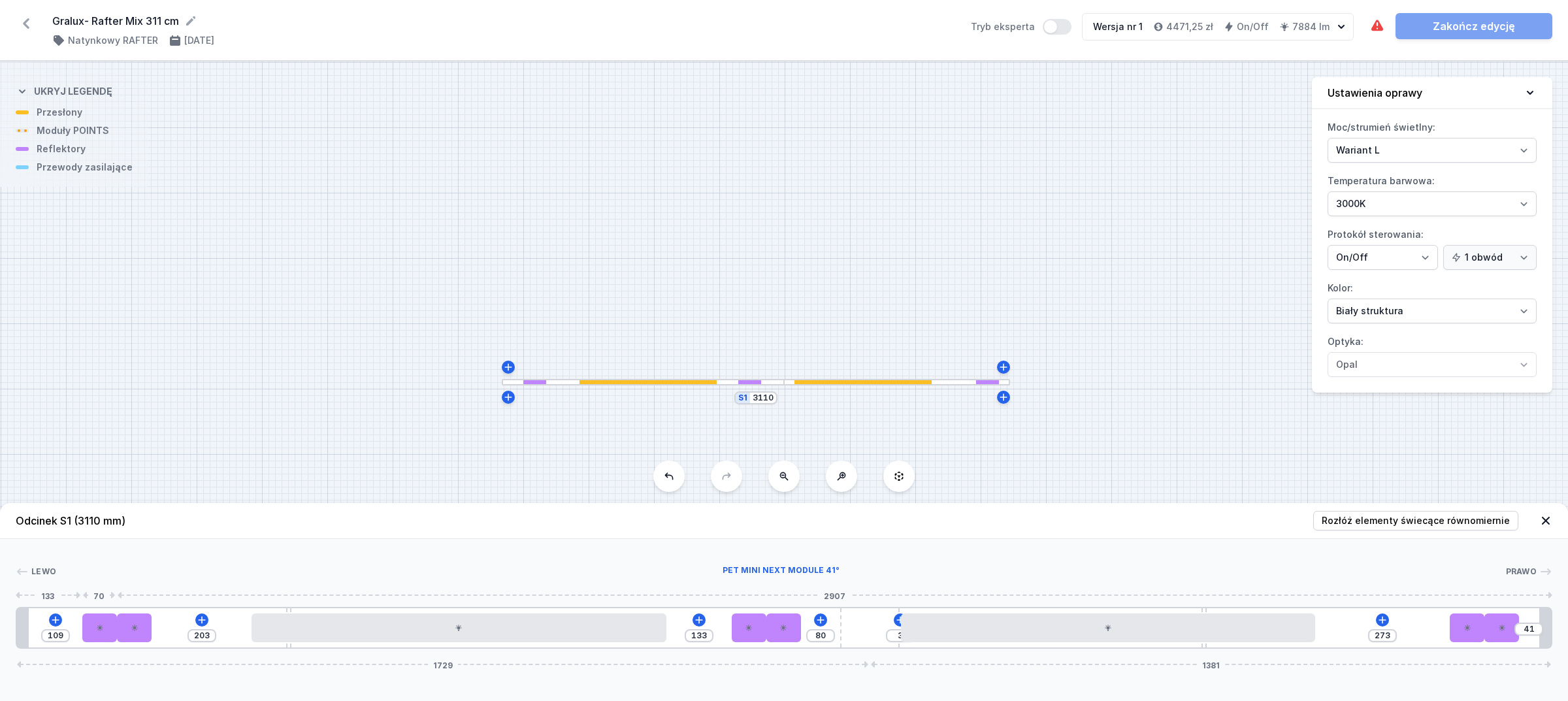
drag, startPoint x: 1430, startPoint y: 621, endPoint x: 138, endPoint y: 611, distance: 1292.0
click at [88, 617] on div at bounding box center [100, 627] width 35 height 29
drag, startPoint x: 1506, startPoint y: 632, endPoint x: 1448, endPoint y: 639, distance: 58.4
click at [1448, 639] on div at bounding box center [1432, 627] width 35 height 29
click at [171, 631] on div at bounding box center [177, 627] width 35 height 29
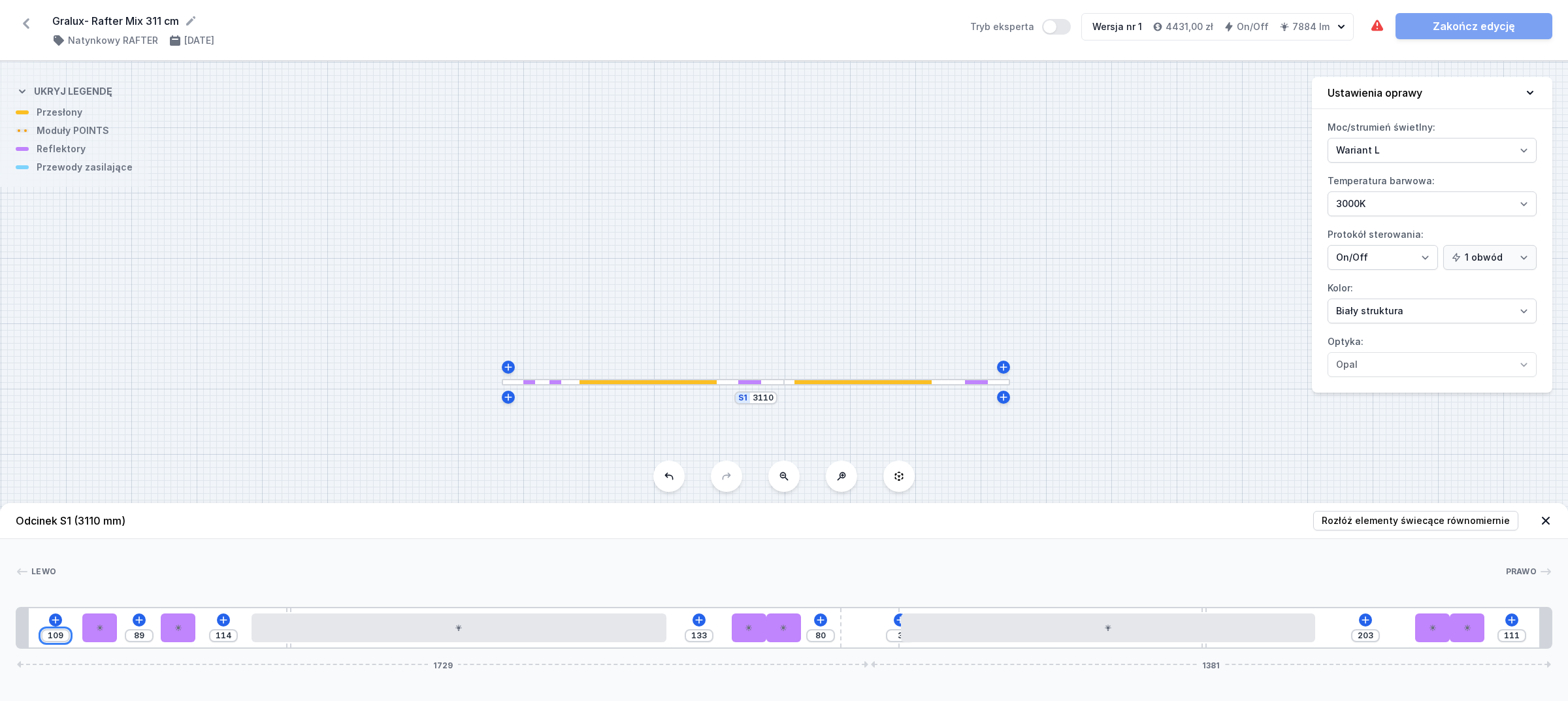
click at [49, 634] on input "109" at bounding box center [55, 636] width 21 height 11
drag, startPoint x: 174, startPoint y: 628, endPoint x: 141, endPoint y: 629, distance: 33.0
click at [141, 629] on div at bounding box center [136, 627] width 35 height 29
drag, startPoint x: 742, startPoint y: 636, endPoint x: 732, endPoint y: 635, distance: 10.0
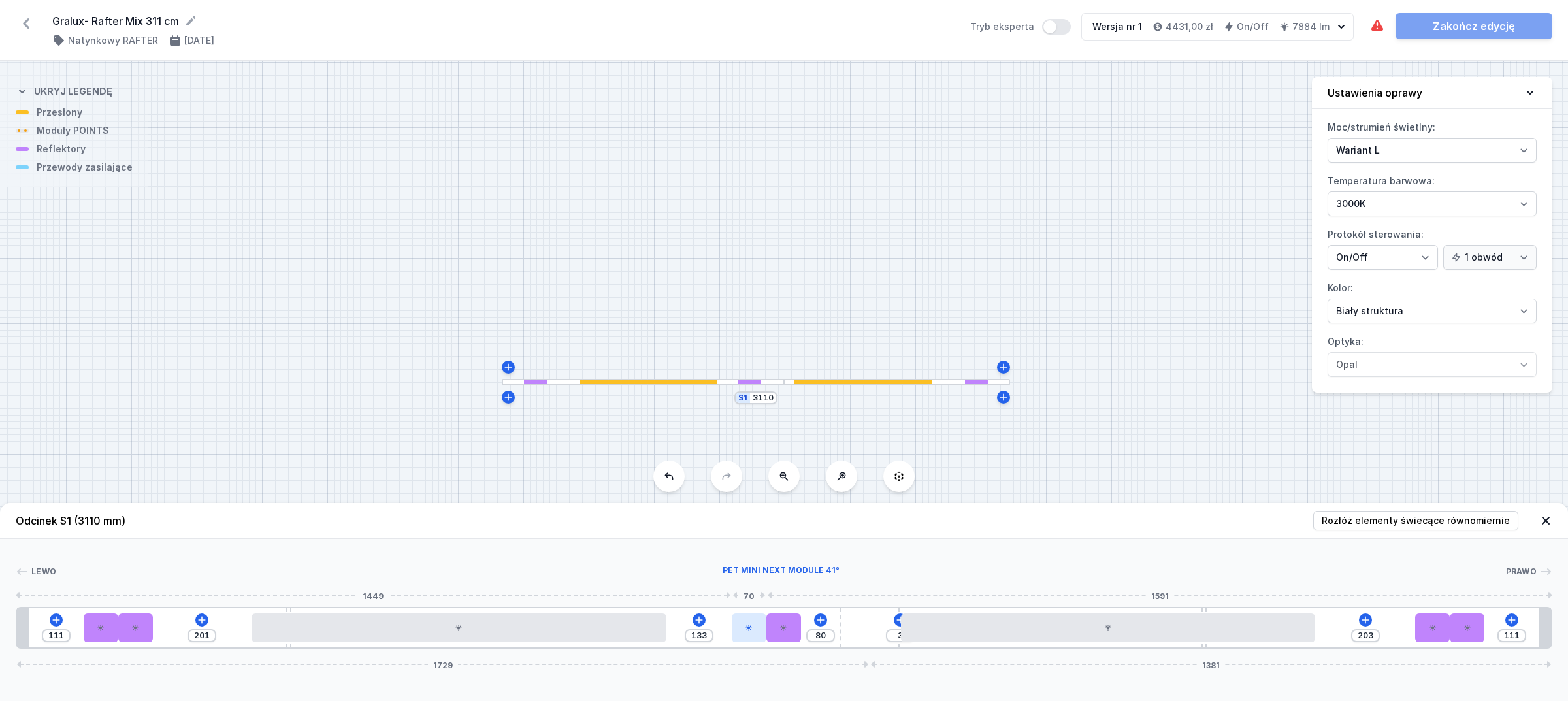
click at [732, 635] on div at bounding box center [749, 627] width 35 height 29
drag, startPoint x: 830, startPoint y: 627, endPoint x: 860, endPoint y: 621, distance: 30.6
click at [860, 621] on div "111 201 133 80 3 203 111 1729 1381" at bounding box center [784, 628] width 1537 height 42
drag, startPoint x: 747, startPoint y: 631, endPoint x: 736, endPoint y: 631, distance: 11.0
click at [736, 631] on icon at bounding box center [738, 628] width 7 height 7
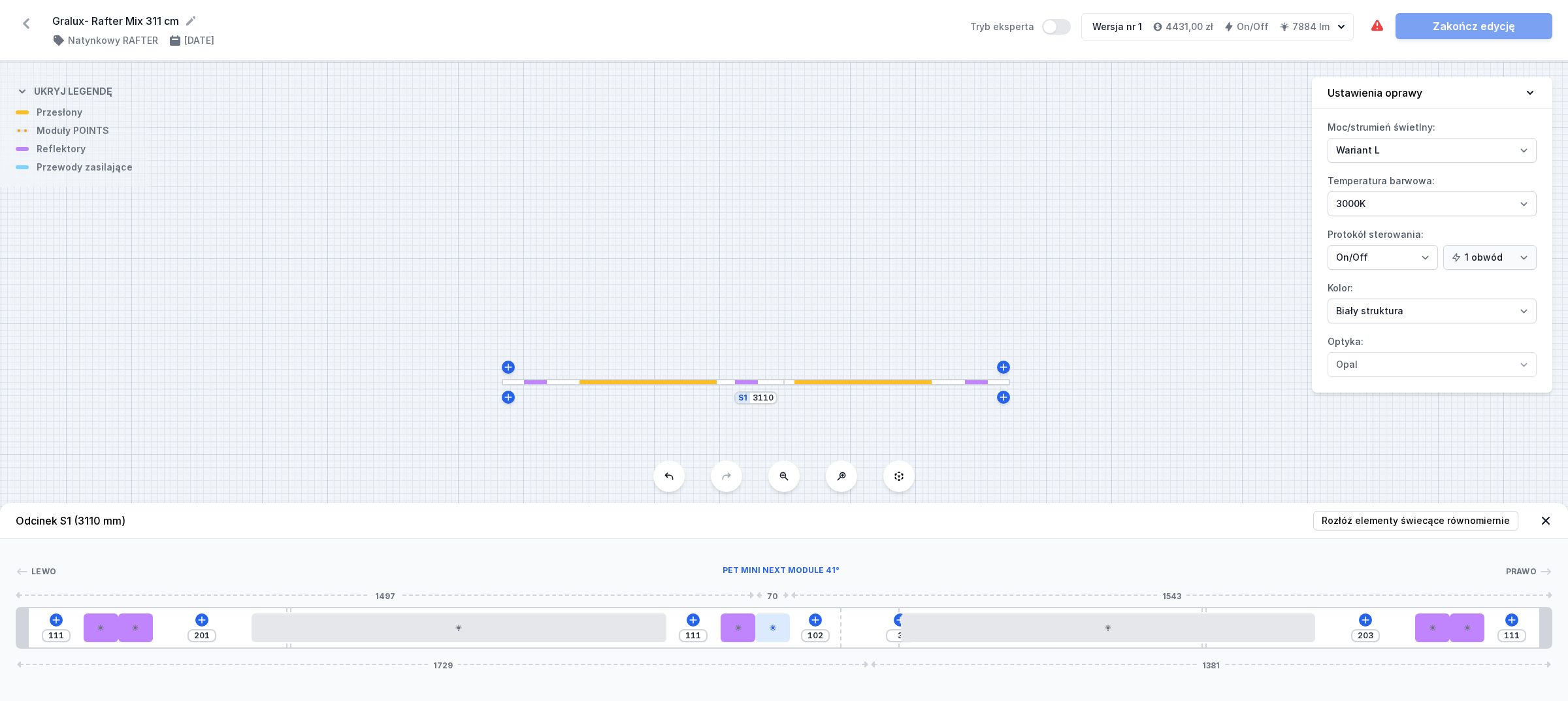
drag, startPoint x: 818, startPoint y: 634, endPoint x: 758, endPoint y: 632, distance: 60.0
click at [784, 632] on div at bounding box center [773, 627] width 35 height 29
drag, startPoint x: 782, startPoint y: 628, endPoint x: 828, endPoint y: 627, distance: 46.0
click at [828, 627] on div at bounding box center [823, 627] width 35 height 29
drag, startPoint x: 740, startPoint y: 629, endPoint x: 795, endPoint y: 627, distance: 55.0
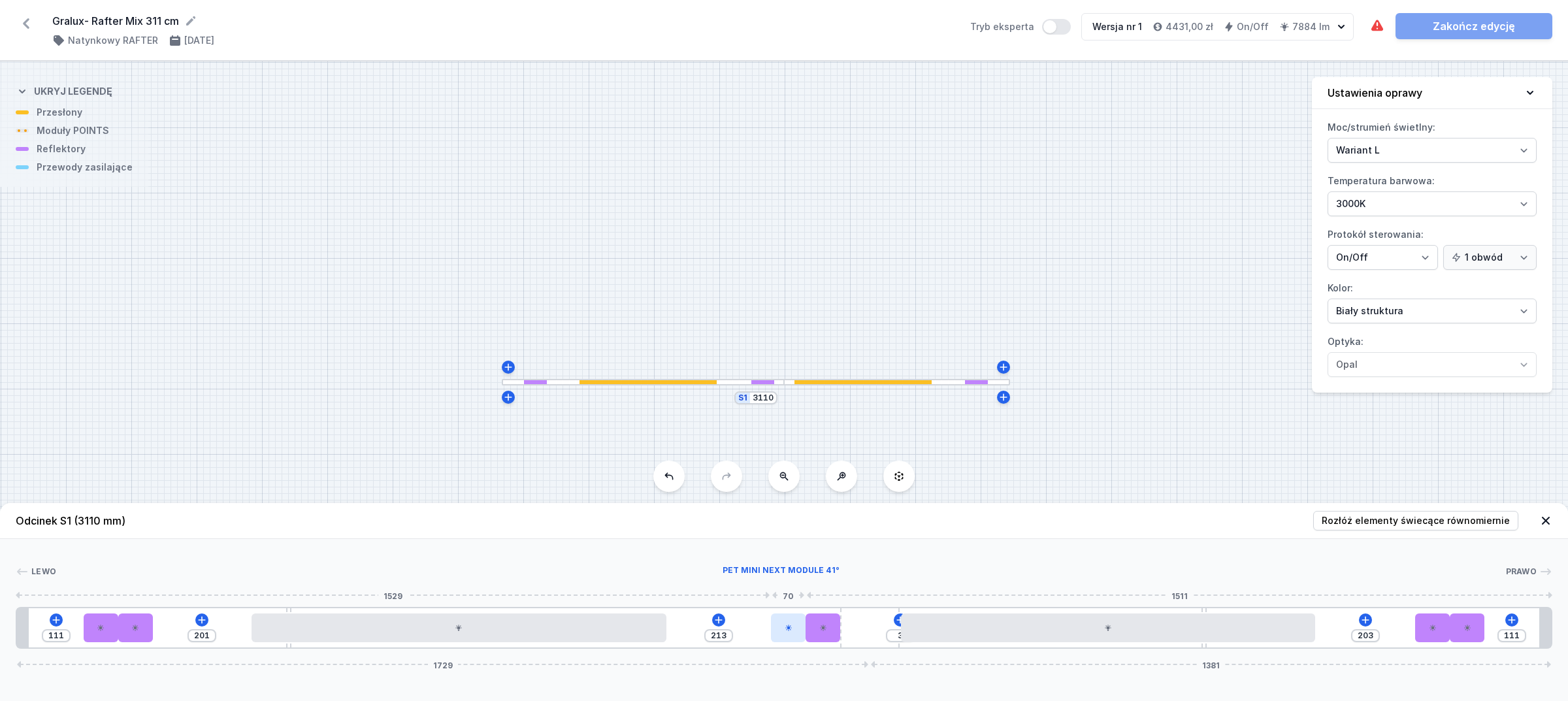
click at [795, 627] on div at bounding box center [788, 627] width 35 height 29
drag, startPoint x: 788, startPoint y: 633, endPoint x: 775, endPoint y: 629, distance: 13.6
click at [775, 629] on div at bounding box center [788, 627] width 35 height 29
drag, startPoint x: 788, startPoint y: 629, endPoint x: 772, endPoint y: 625, distance: 16.5
click at [772, 625] on icon at bounding box center [772, 628] width 8 height 8
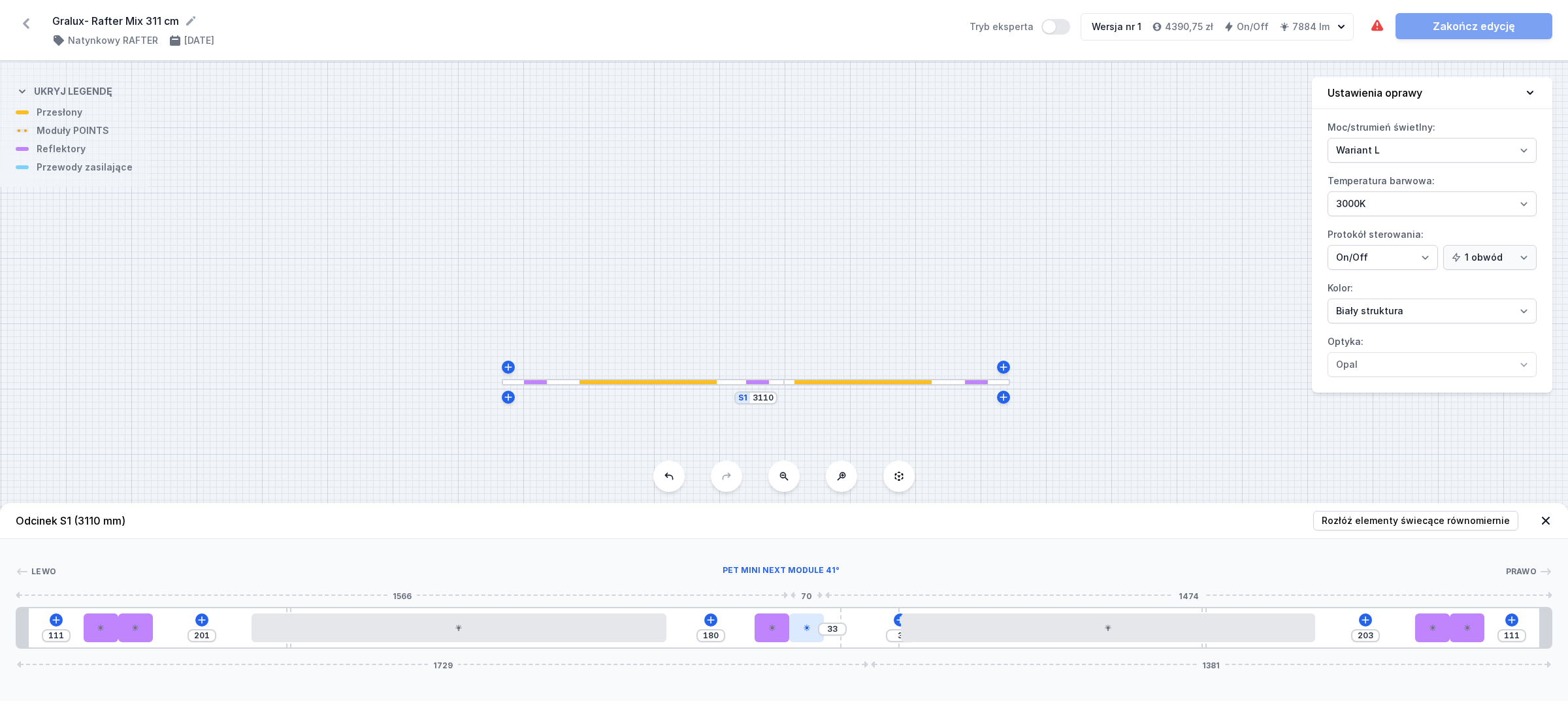
drag, startPoint x: 814, startPoint y: 625, endPoint x: 801, endPoint y: 625, distance: 13.0
click at [801, 625] on div at bounding box center [806, 627] width 35 height 29
drag, startPoint x: 772, startPoint y: 636, endPoint x: 756, endPoint y: 636, distance: 16.0
click at [756, 636] on div at bounding box center [756, 627] width 35 height 29
drag, startPoint x: 796, startPoint y: 640, endPoint x: 770, endPoint y: 636, distance: 26.3
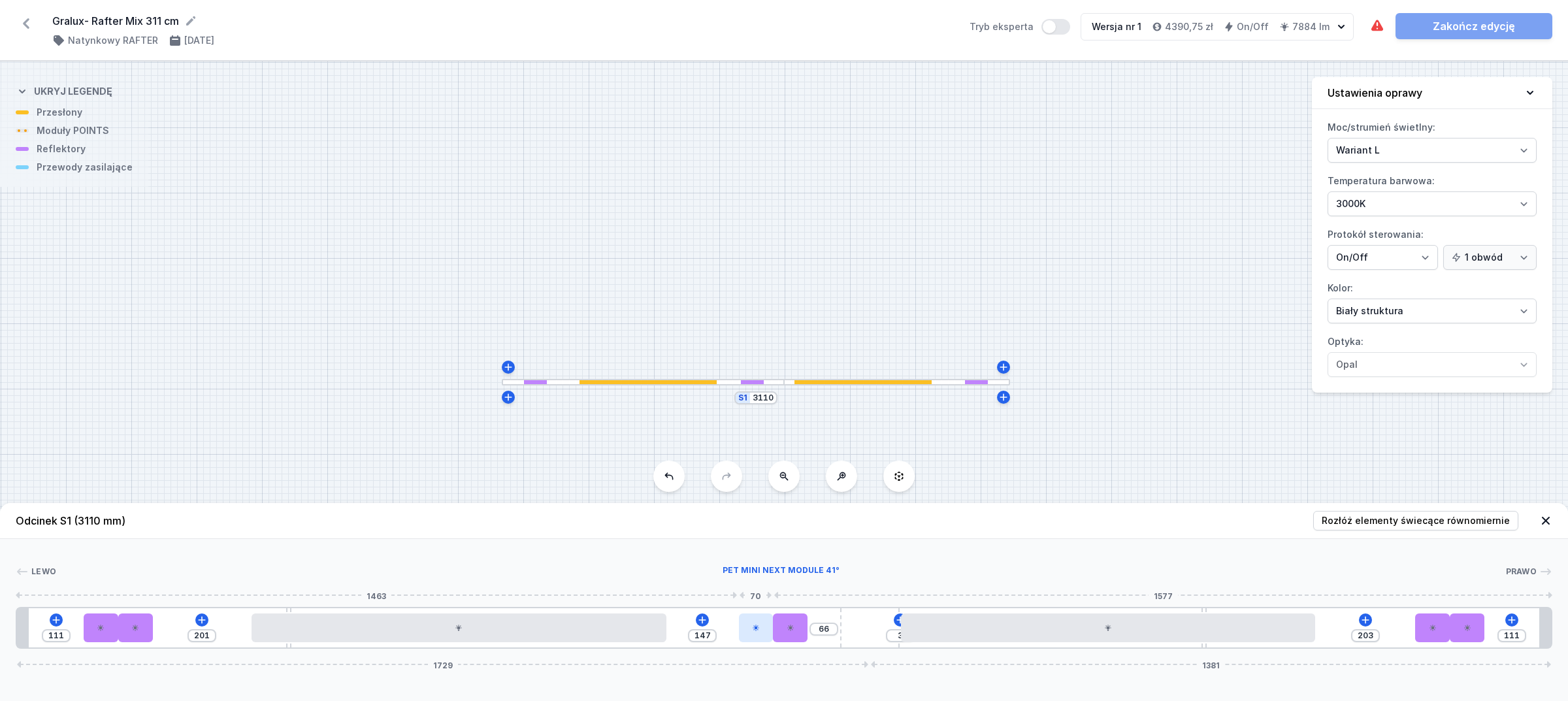
click at [770, 636] on div "111 201 147 66 3 203 111 1729 1381" at bounding box center [784, 628] width 1537 height 42
drag, startPoint x: 794, startPoint y: 633, endPoint x: 811, endPoint y: 633, distance: 17.0
click at [811, 633] on div "111 201 147 66 3 203 111 1729 1381" at bounding box center [784, 628] width 1537 height 42
drag, startPoint x: 760, startPoint y: 638, endPoint x: 740, endPoint y: 627, distance: 22.8
click at [701, 627] on div "111 201 147 66 3 203 111 1729 1381" at bounding box center [784, 628] width 1537 height 42
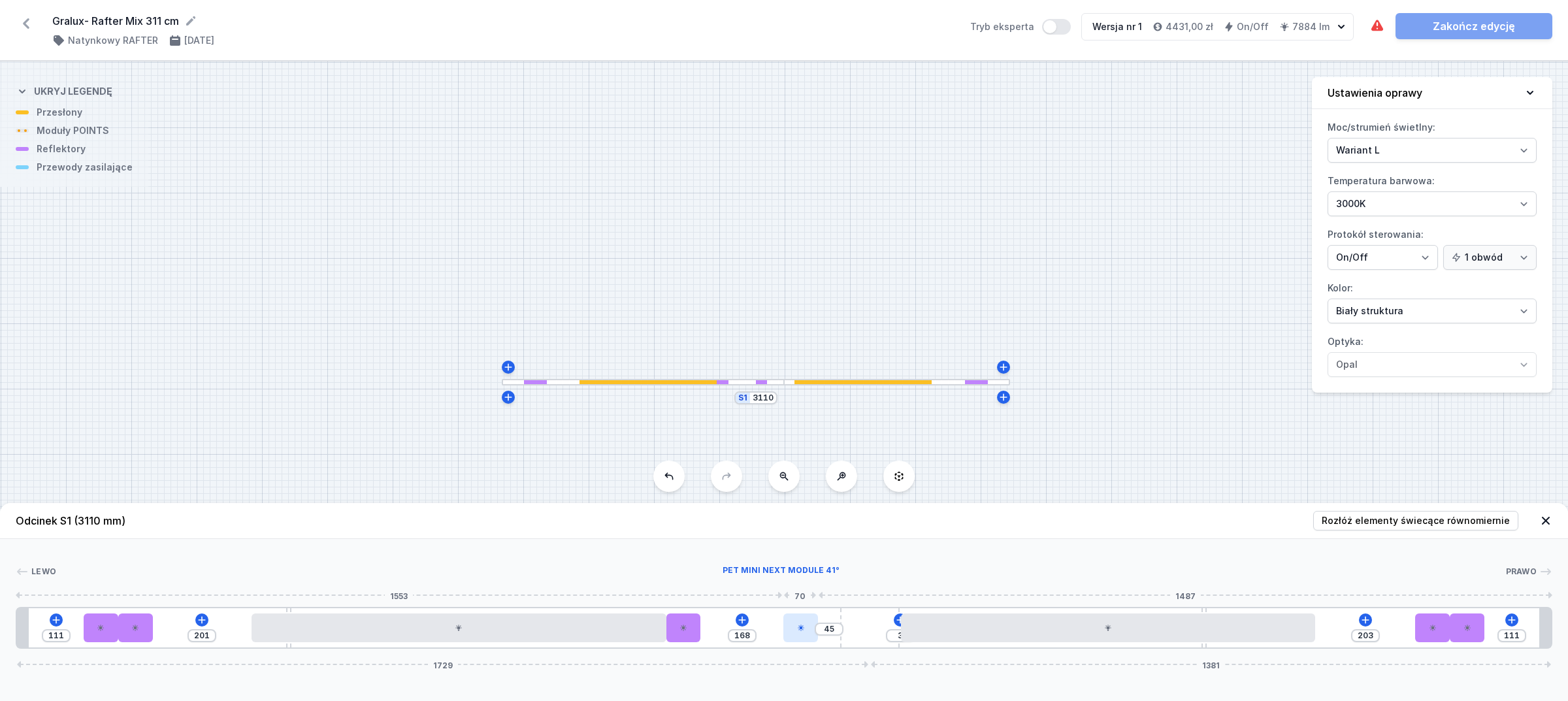
drag, startPoint x: 788, startPoint y: 625, endPoint x: 798, endPoint y: 625, distance: 10.0
click at [798, 625] on icon at bounding box center [801, 628] width 8 height 8
drag, startPoint x: 697, startPoint y: 632, endPoint x: 783, endPoint y: 629, distance: 86.1
click at [783, 629] on div "111 201 168 45 3 203 111 1729 1381" at bounding box center [784, 628] width 1537 height 42
click at [830, 631] on input "45" at bounding box center [829, 629] width 21 height 11
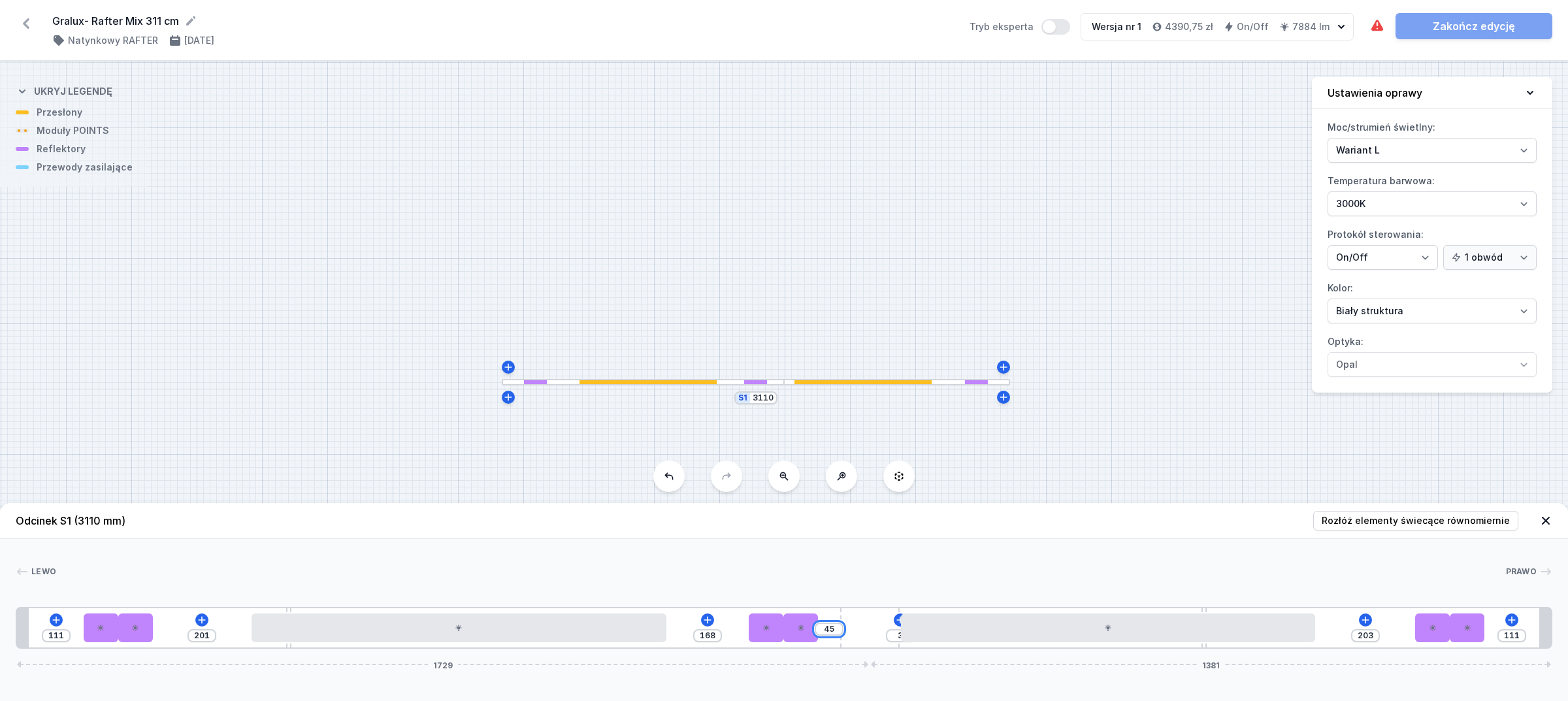
click at [830, 631] on input "45" at bounding box center [829, 629] width 21 height 11
drag, startPoint x: 766, startPoint y: 626, endPoint x: 778, endPoint y: 626, distance: 12.0
click at [778, 626] on div at bounding box center [767, 627] width 35 height 29
click at [786, 564] on div "Lewo Prawo 1 2 2 3 4 2 2 5 3 4 2 2 1 111 201 169 44 3 203 111 1729 1381 135 70 …" at bounding box center [784, 594] width 1568 height 110
click at [705, 616] on icon at bounding box center [708, 620] width 11 height 11
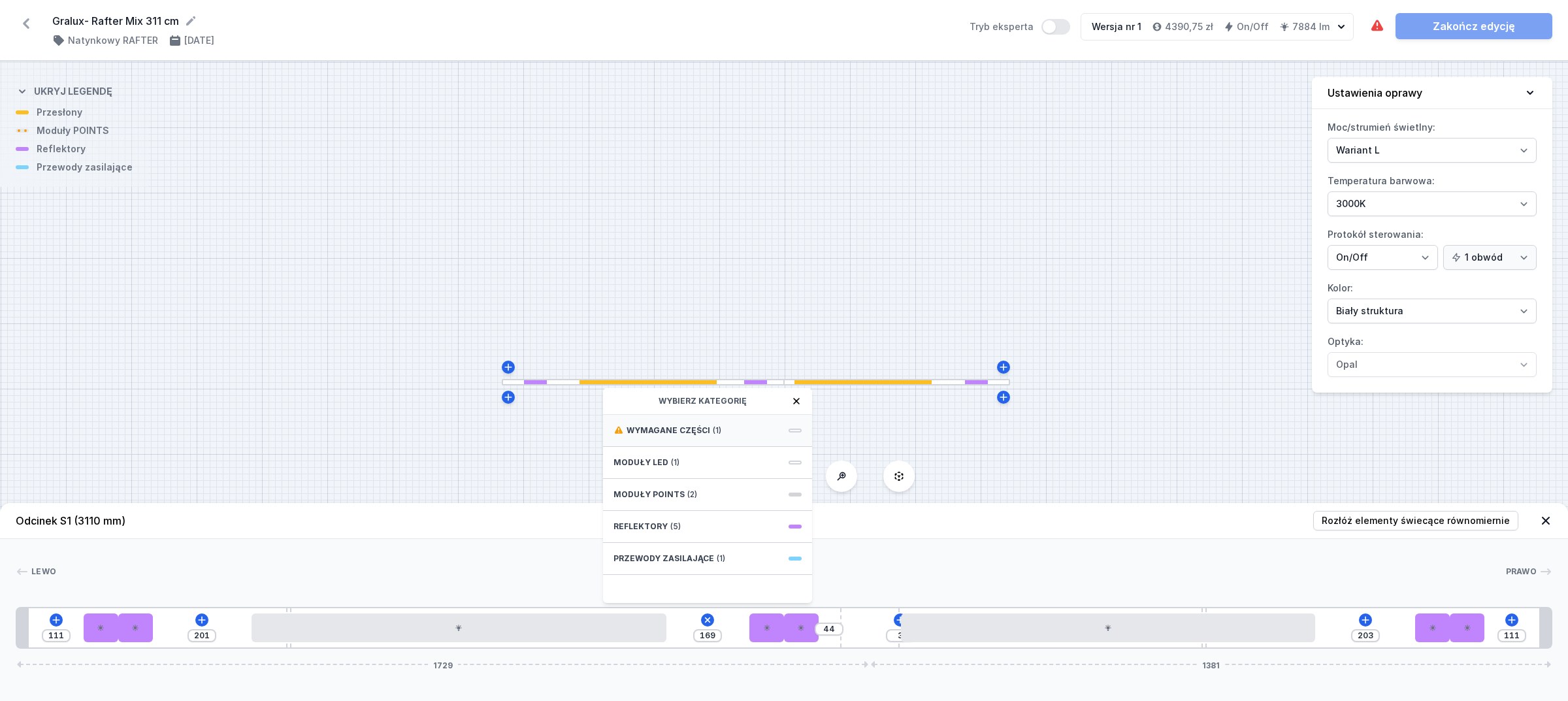
click at [724, 426] on div "Wymagane części (1)" at bounding box center [708, 431] width 209 height 32
click at [722, 428] on span "Hole for power supply cable" at bounding box center [708, 430] width 188 height 13
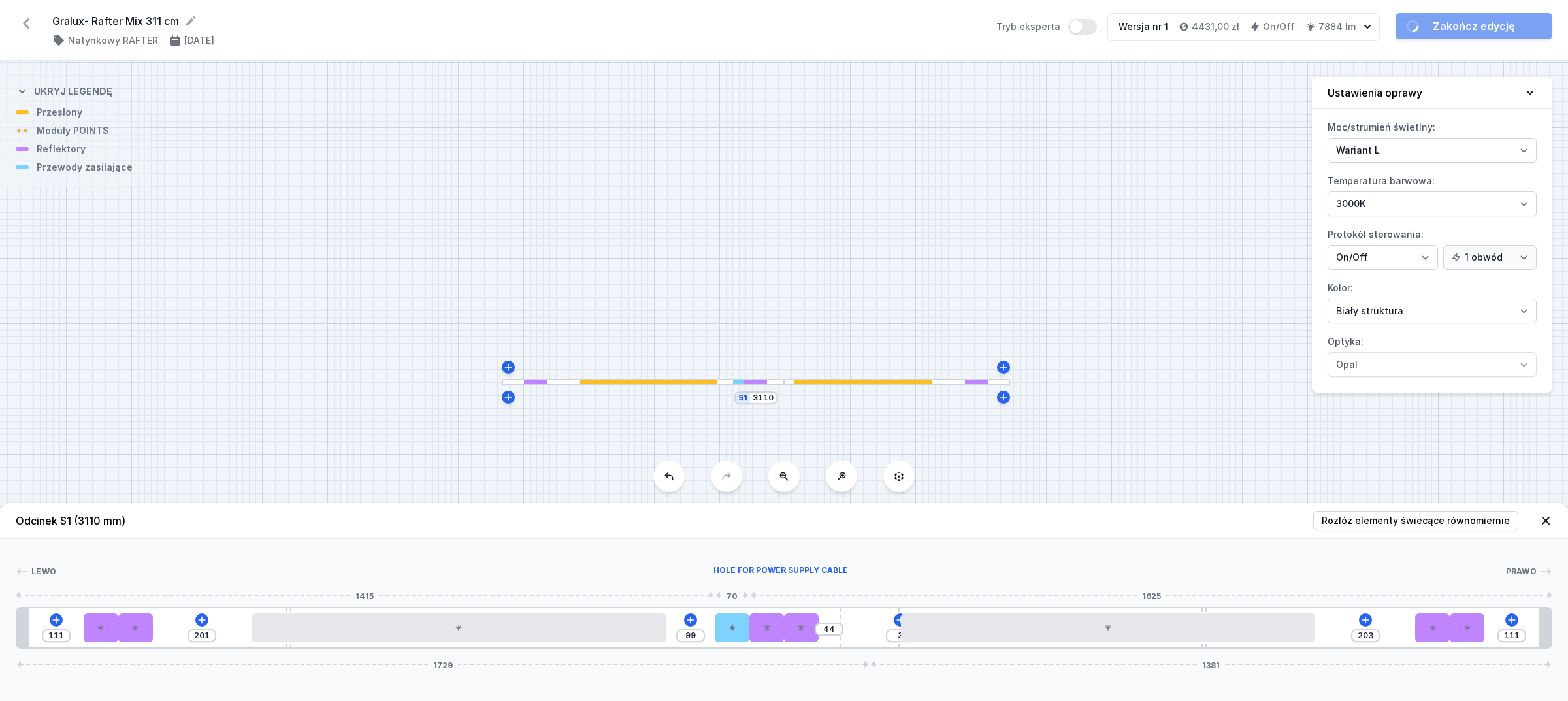
drag, startPoint x: 676, startPoint y: 629, endPoint x: 911, endPoint y: 504, distance: 266.2
click at [737, 619] on div at bounding box center [732, 627] width 35 height 29
click at [1456, 23] on link "Zakończ edycję" at bounding box center [1474, 26] width 157 height 26
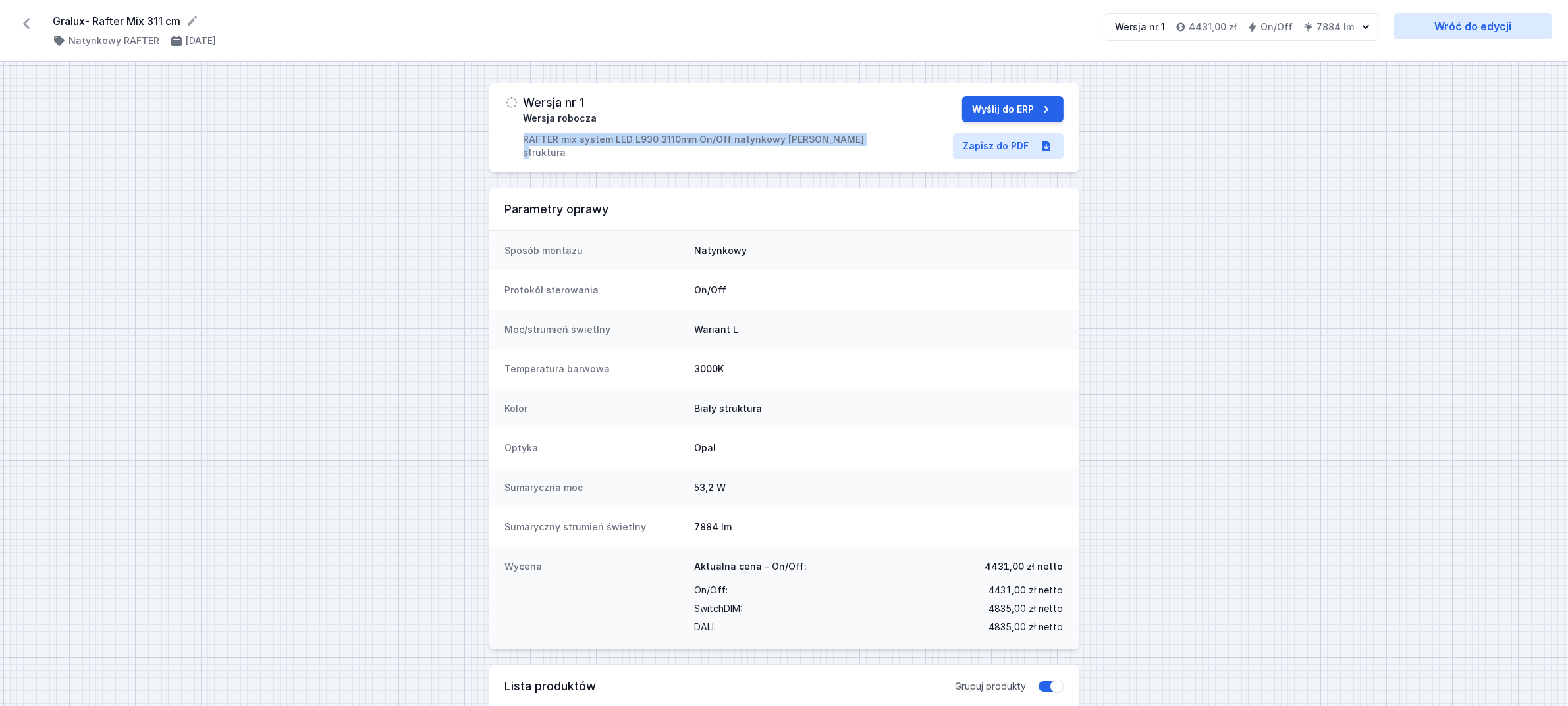
drag, startPoint x: 520, startPoint y: 138, endPoint x: 851, endPoint y: 150, distance: 331.2
click at [851, 150] on div "Wersja nr 1 Wersja robocza RAFTER mix system LED L930 3110mm On/Off natynkowy b…" at bounding box center [784, 127] width 590 height 90
copy p "RAFTER mix system LED L930 3110mm On/Off natynkowy biały struktura"
click at [1001, 149] on link "Zapisz do PDF" at bounding box center [1008, 146] width 110 height 26
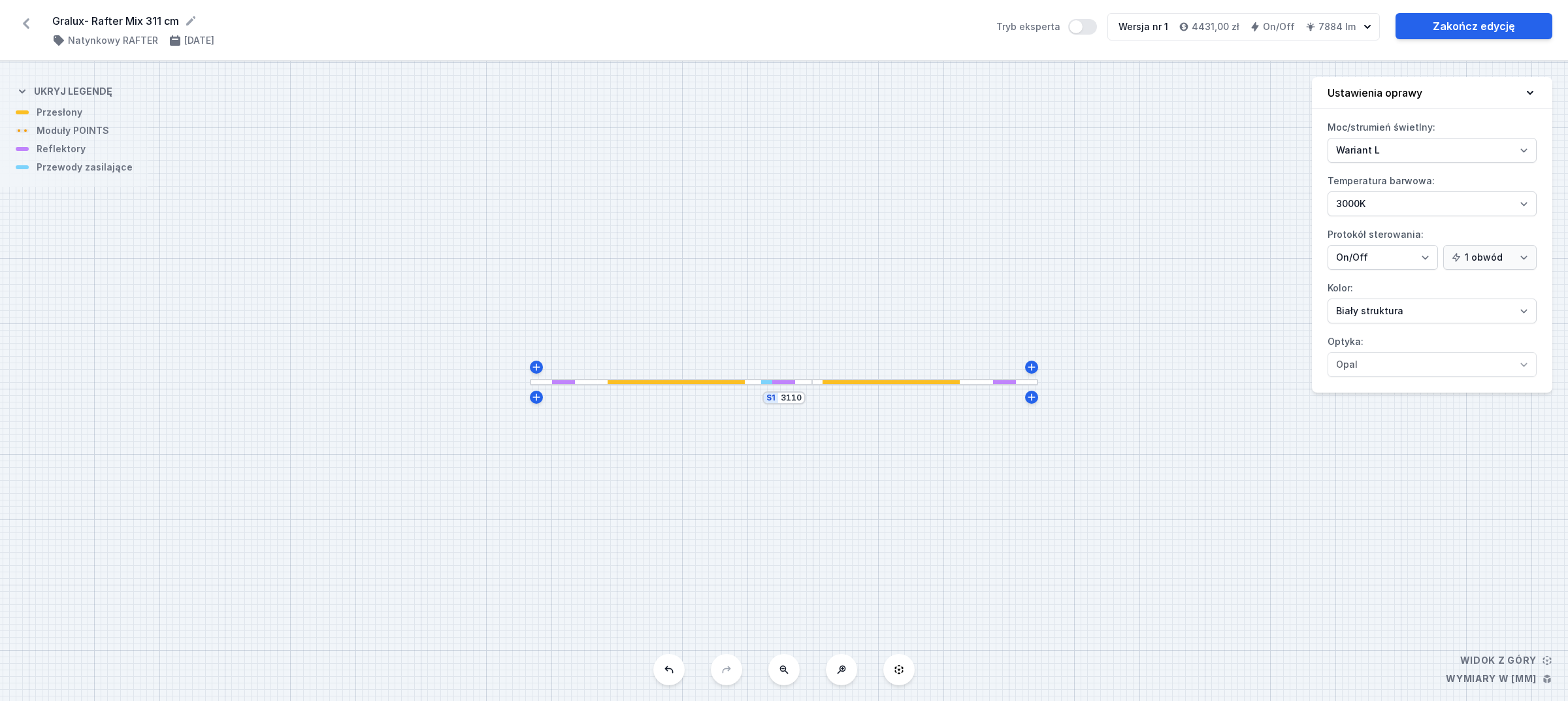
click at [34, 24] on icon at bounding box center [25, 23] width 21 height 21
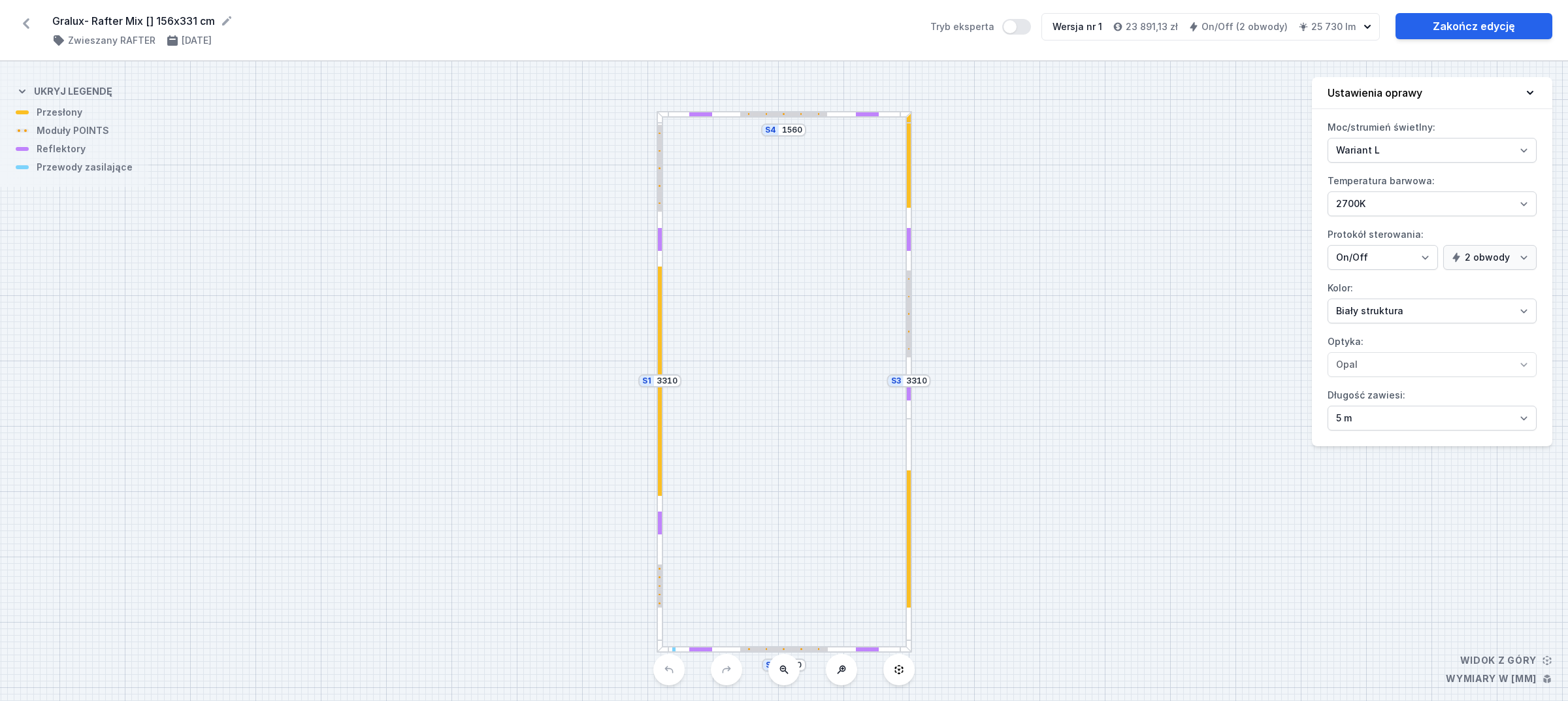
select select "true"
select select "5000"
click at [1376, 208] on select "2700K 3000K 4000K" at bounding box center [1432, 204] width 209 height 25
click at [1177, 217] on div "S4 1560 S3 3310 S2 1560 S1 3310" at bounding box center [784, 382] width 1568 height 640
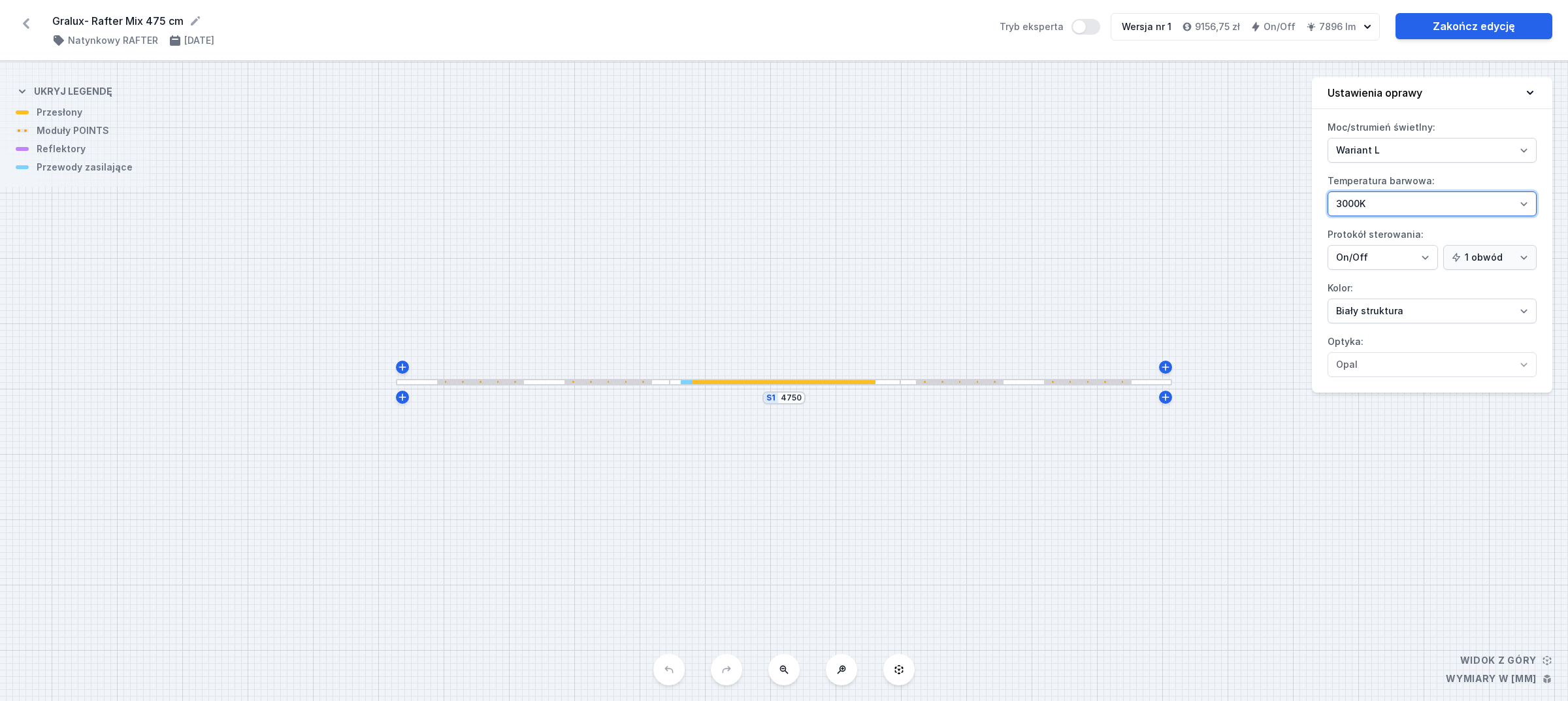
click at [1377, 200] on select "2700K 3000K 4000K" at bounding box center [1432, 204] width 209 height 25
select select "2700"
click at [1327, 192] on select "2700K 3000K 4000K" at bounding box center [1432, 204] width 209 height 25
click at [1444, 31] on link "Zakończ edycję" at bounding box center [1474, 26] width 157 height 26
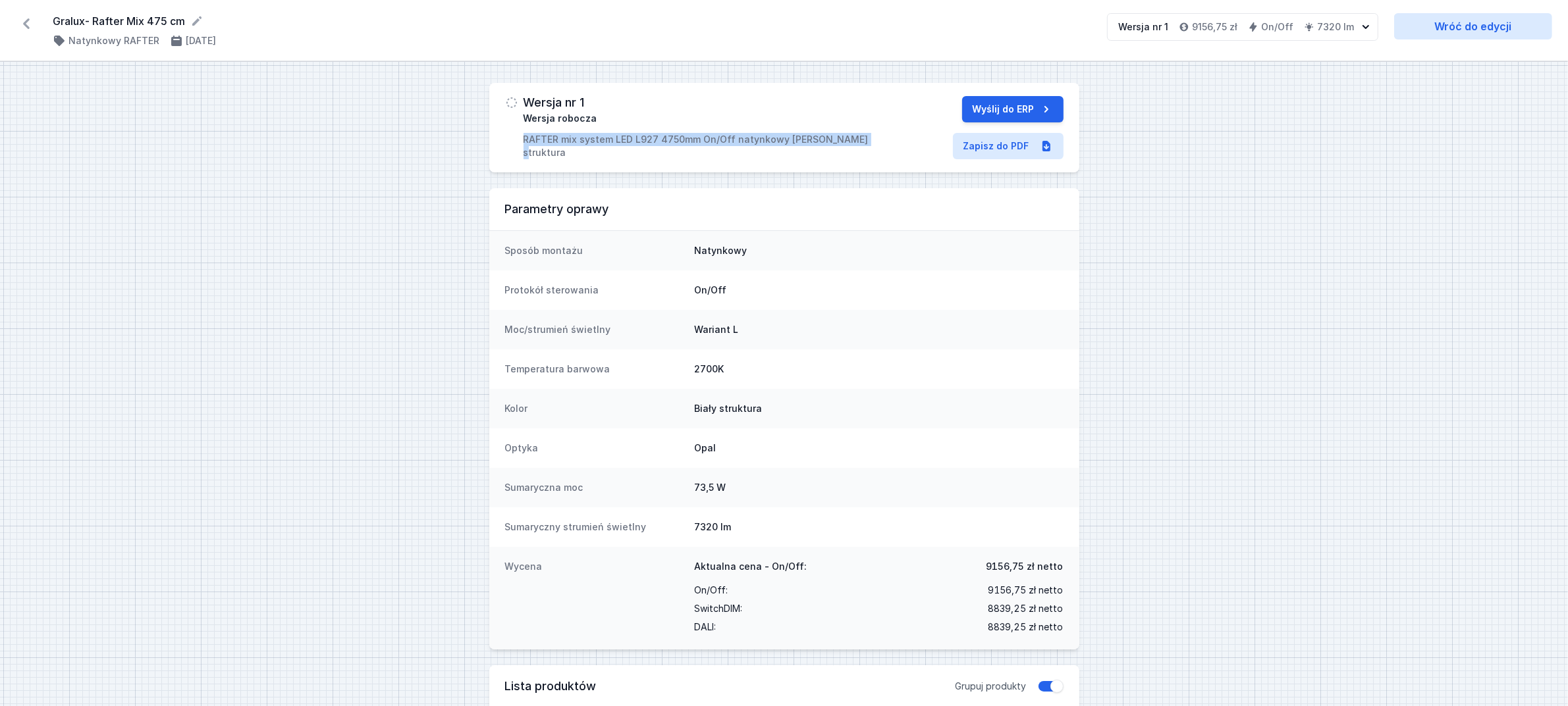
drag, startPoint x: 517, startPoint y: 137, endPoint x: 859, endPoint y: 149, distance: 342.2
click at [859, 149] on div "Wersja nr 1 Wersja robocza RAFTER mix system LED L927 4750mm On/Off natynkowy b…" at bounding box center [784, 127] width 590 height 90
copy p "RAFTER mix system LED L927 4750mm On/Off natynkowy biały struktura"
click at [992, 153] on link "Zapisz do PDF" at bounding box center [1008, 146] width 110 height 26
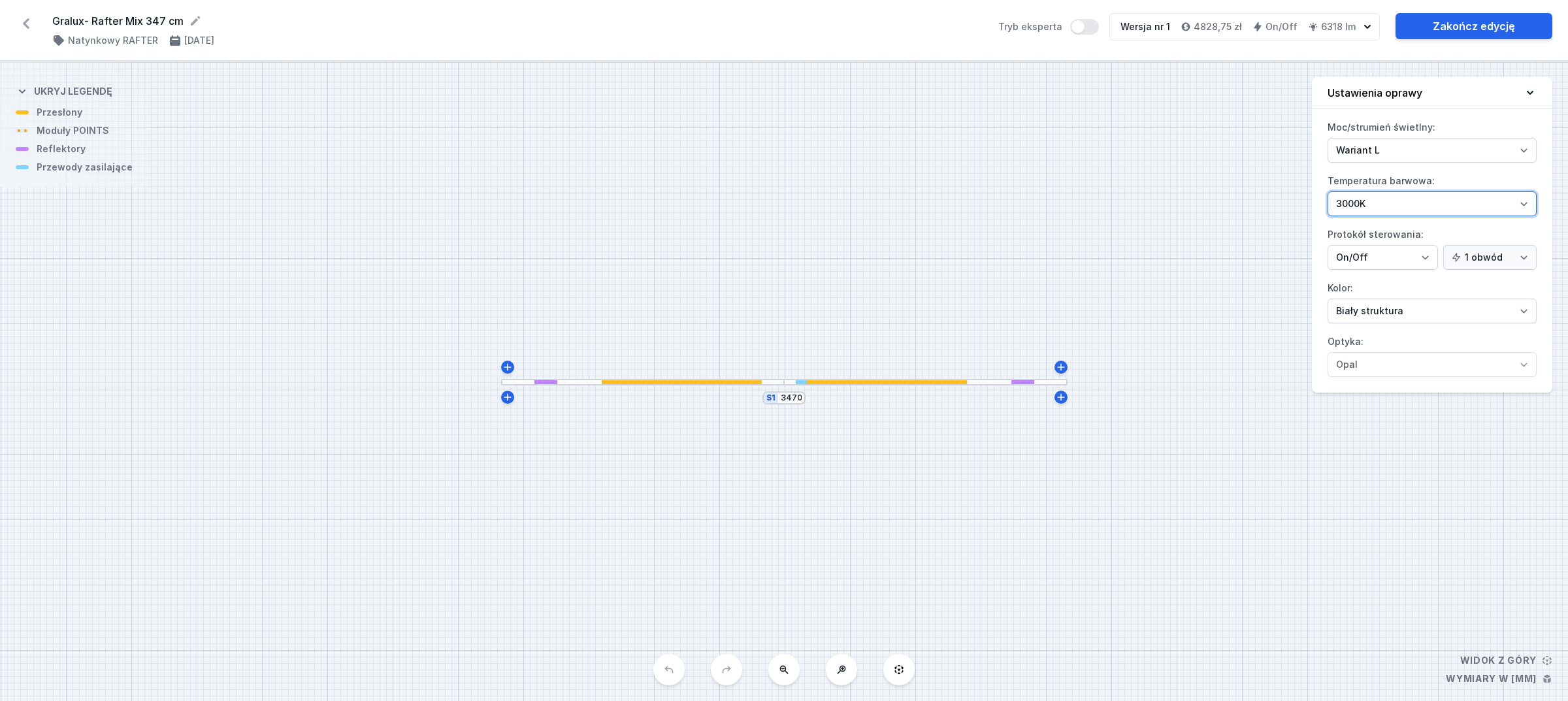
click at [1356, 202] on select "2700K 3000K 4000K" at bounding box center [1432, 204] width 209 height 25
select select "2700"
click at [1327, 192] on select "2700K 3000K 4000K" at bounding box center [1432, 204] width 209 height 25
click at [1461, 31] on link "Zakończ edycję" at bounding box center [1474, 26] width 157 height 26
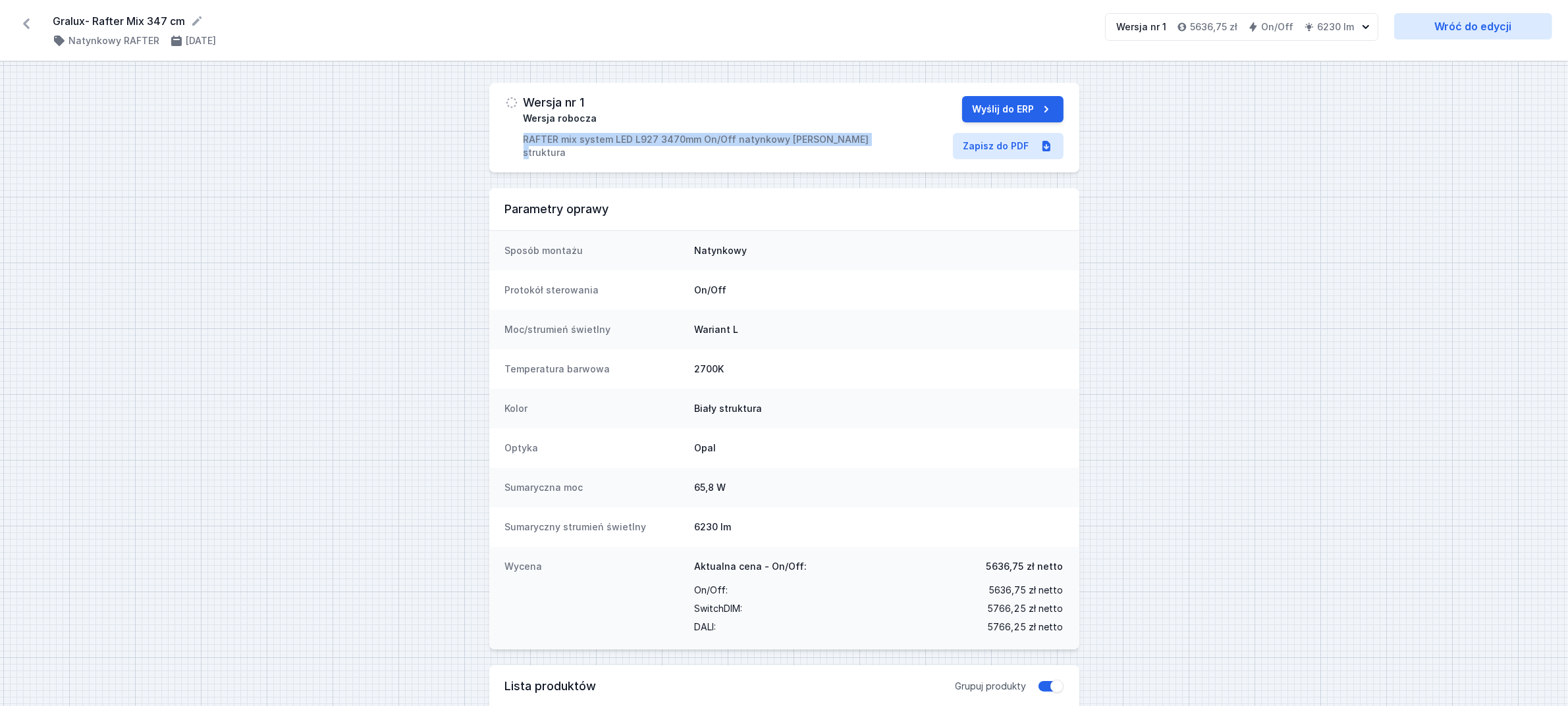
drag, startPoint x: 519, startPoint y: 140, endPoint x: 850, endPoint y: 137, distance: 331.0
click at [850, 137] on div "Wersja nr 1 Wersja robocza RAFTER mix system LED L927 3470mm On/Off natynkowy b…" at bounding box center [691, 128] width 372 height 63
copy p "RAFTER mix system LED L927 3470mm On/Off natynkowy biały struktura"
click at [998, 141] on link "Zapisz do PDF" at bounding box center [1008, 146] width 110 height 26
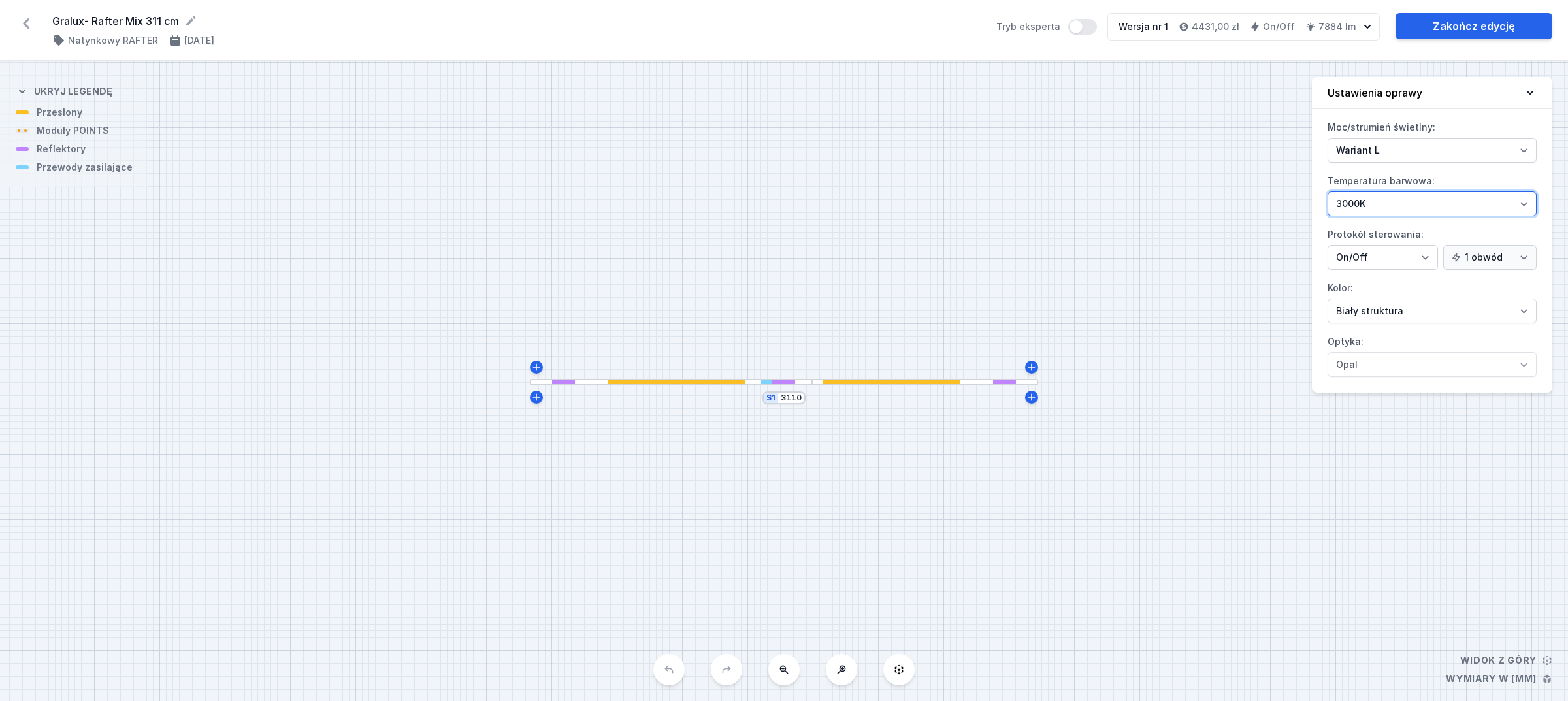
click at [1387, 203] on select "2700K 3000K 4000K" at bounding box center [1432, 204] width 209 height 25
select select "2700"
click at [1327, 192] on select "2700K 3000K 4000K" at bounding box center [1432, 204] width 209 height 25
click at [1436, 24] on link "Zakończ edycję" at bounding box center [1474, 26] width 157 height 26
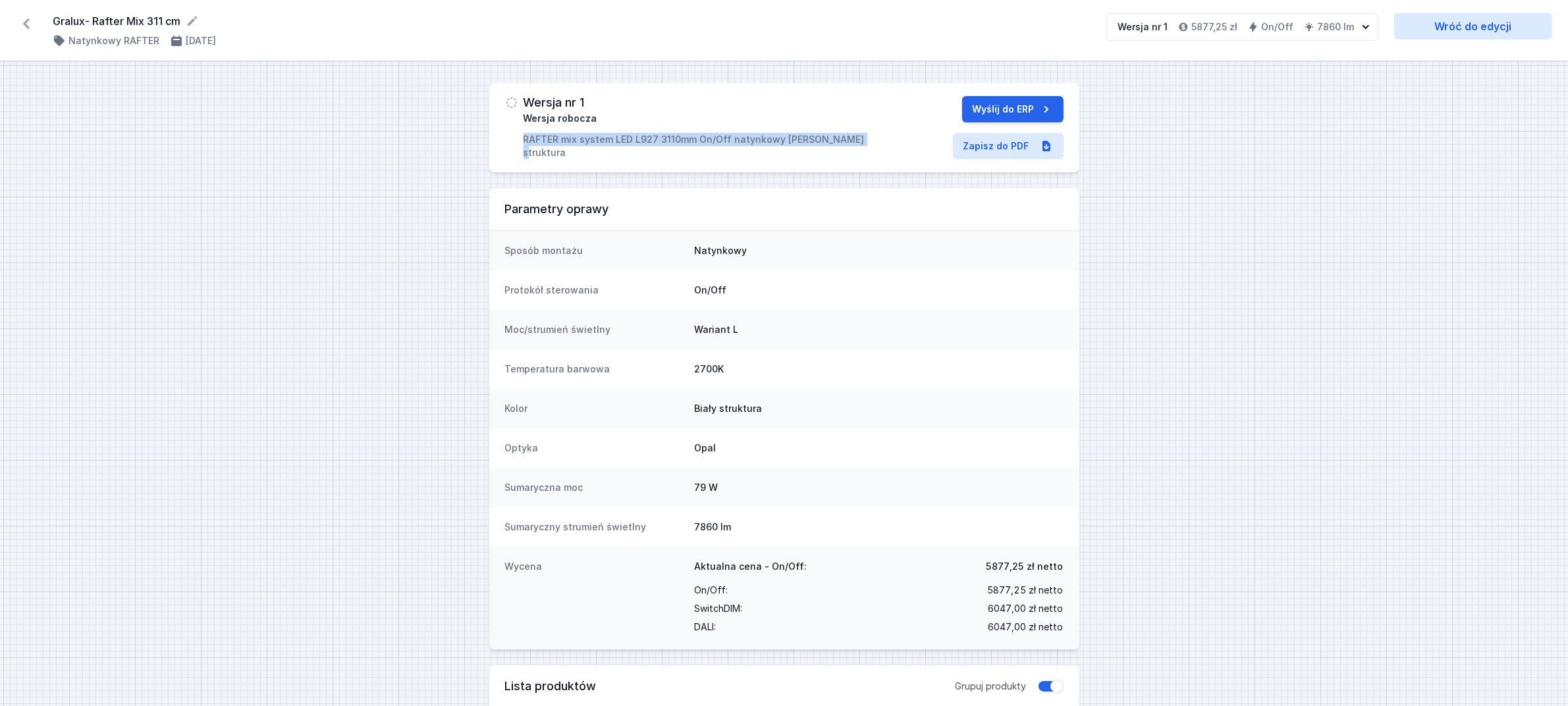
drag, startPoint x: 599, startPoint y: 138, endPoint x: 887, endPoint y: 156, distance: 288.6
click at [887, 156] on div "Wersja nr 1 Wersja robocza RAFTER mix system LED L927 3110mm On/Off natynkowy […" at bounding box center [784, 127] width 590 height 90
copy p "RAFTER mix system LED L927 3110mm On/Off natynkowy [PERSON_NAME] struktura"
click at [998, 150] on link "Zapisz do PDF" at bounding box center [1008, 146] width 110 height 26
